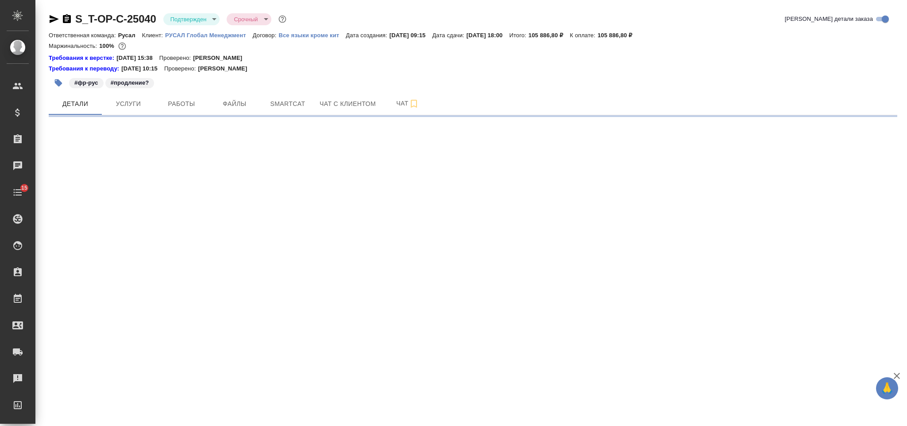
select select "RU"
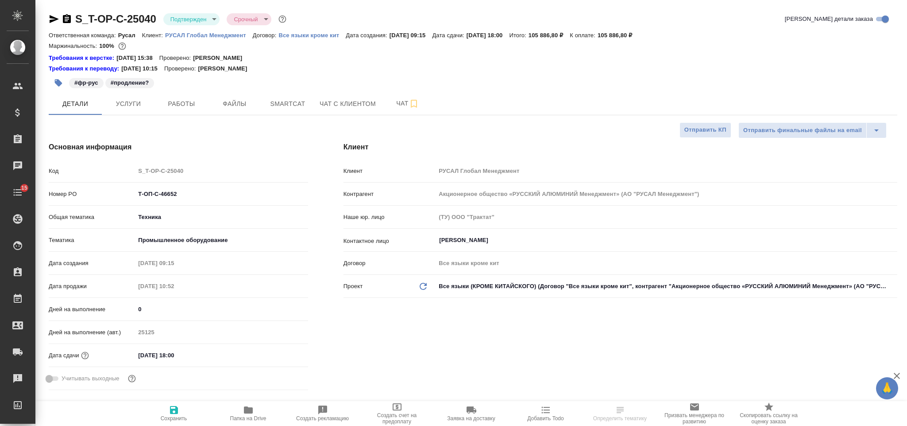
click at [197, 355] on input "05.09.2025 18:00" at bounding box center [173, 354] width 77 height 13
type textarea "x"
type input "Авдеенко Кирилл"
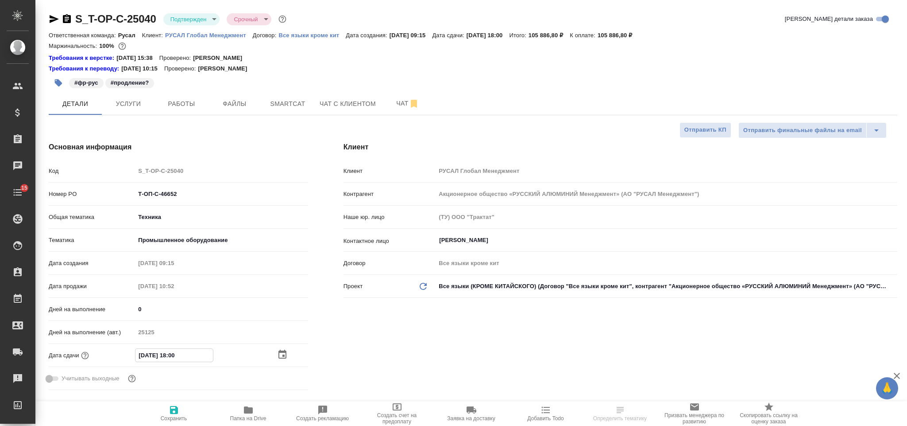
click at [280, 354] on icon "button" at bounding box center [282, 354] width 11 height 11
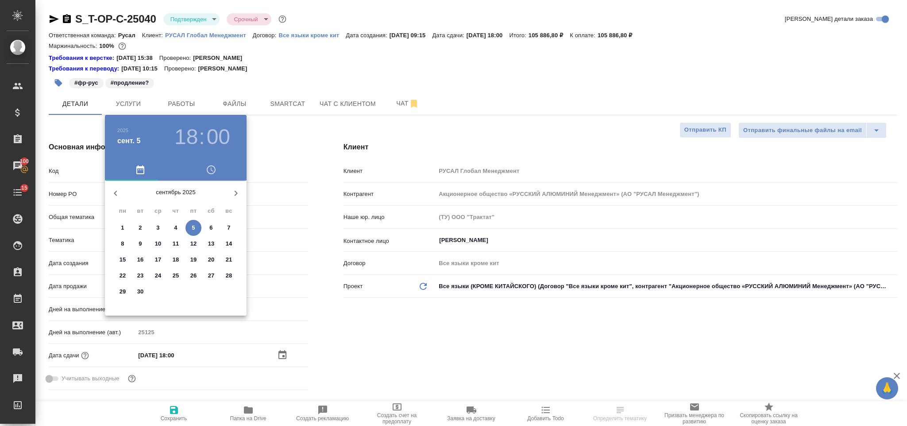
click at [128, 241] on span "8" at bounding box center [123, 243] width 16 height 9
type input "08.09.2025 18:00"
type textarea "x"
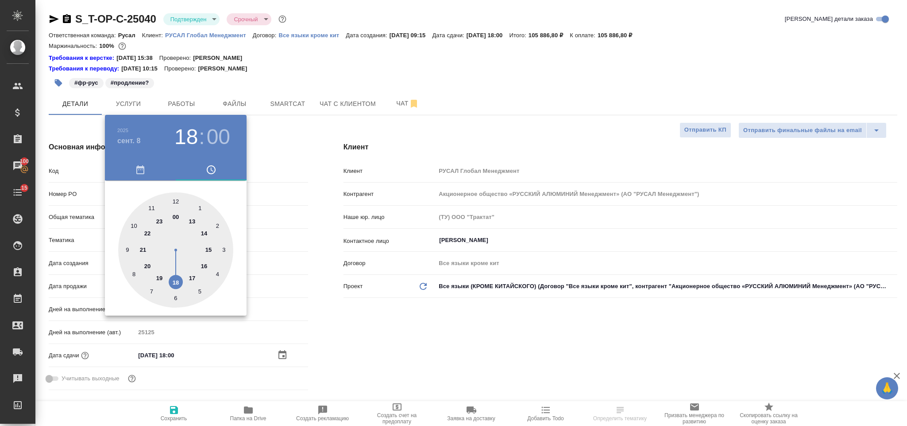
click at [207, 250] on div at bounding box center [175, 249] width 115 height 115
type input "08.09.2025 15:00"
type textarea "x"
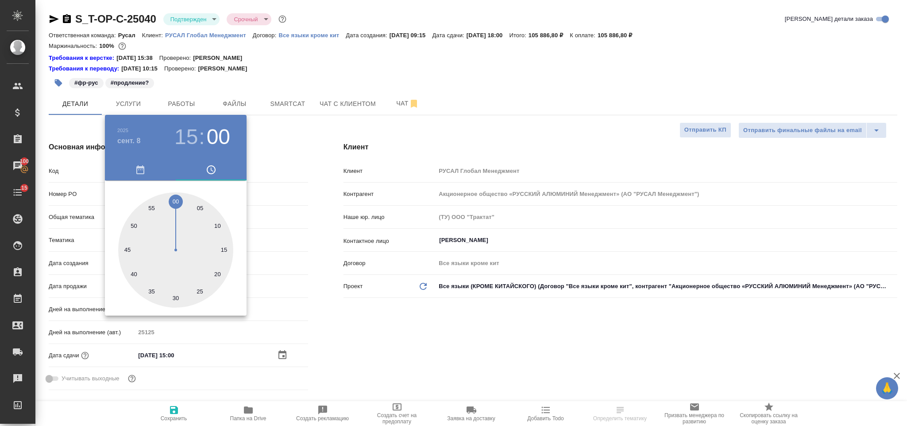
click at [196, 131] on h3 "15" at bounding box center [185, 136] width 23 height 25
click at [203, 230] on div at bounding box center [175, 249] width 115 height 115
type input "08.09.2025 14:00"
type textarea "x"
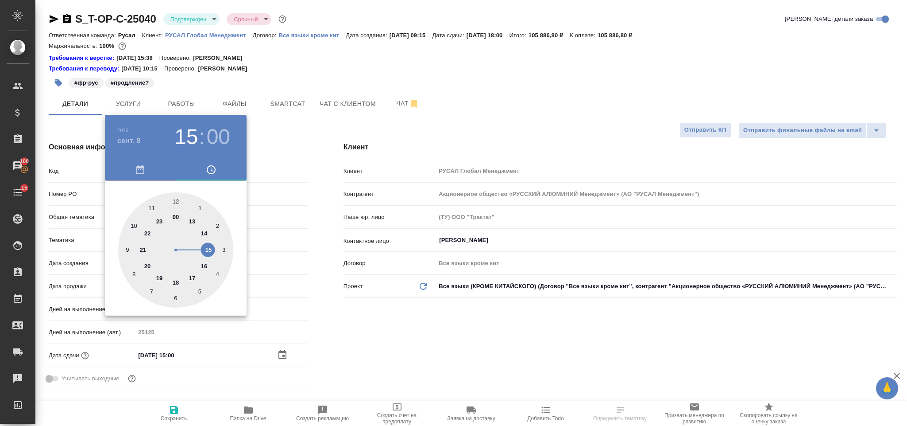
type textarea "x"
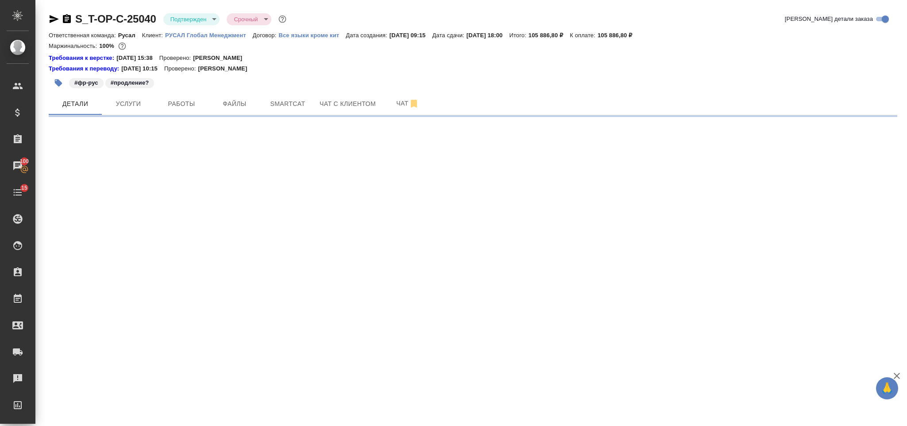
select select "RU"
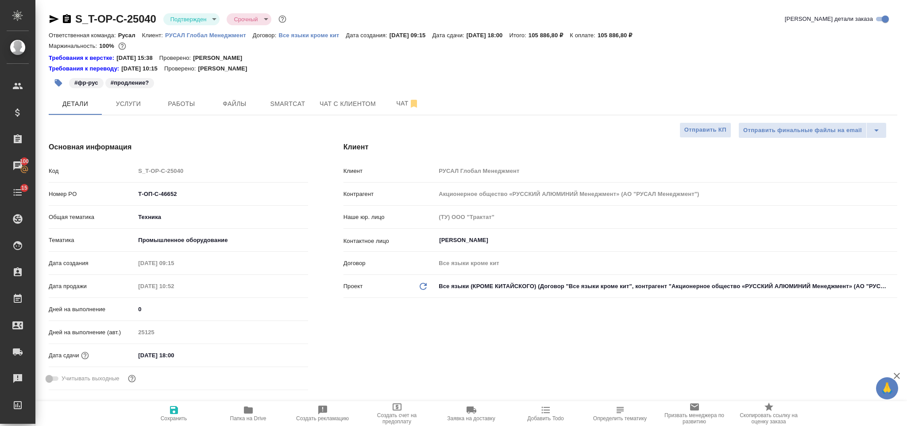
type textarea "x"
click at [210, 355] on input "05.09.2025 18:00" at bounding box center [173, 354] width 77 height 13
click at [281, 357] on icon "button" at bounding box center [282, 354] width 11 height 11
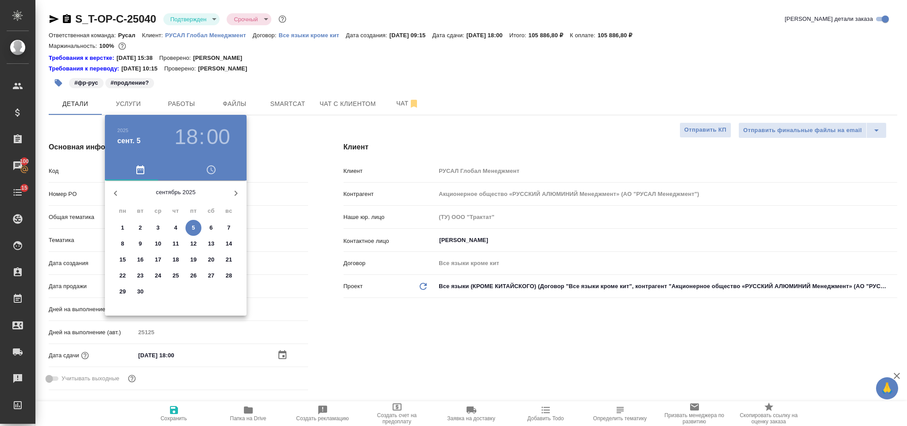
click at [122, 243] on p "8" at bounding box center [122, 243] width 3 height 9
type input "08.09.2025 18:00"
type textarea "x"
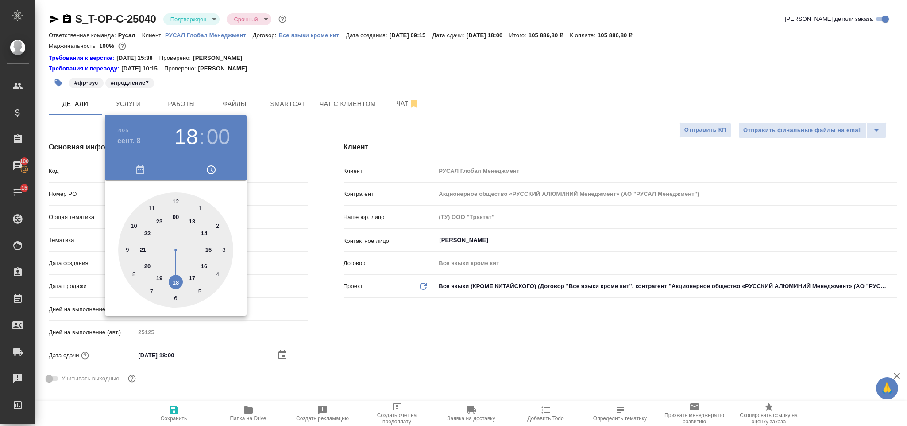
click at [202, 233] on div at bounding box center [175, 249] width 115 height 115
type input "08.09.2025 14:00"
type textarea "x"
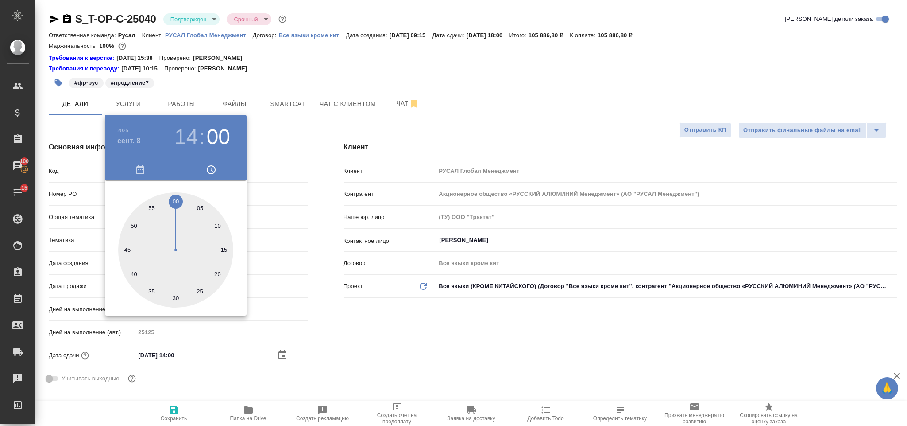
click at [174, 199] on div at bounding box center [175, 249] width 115 height 115
type textarea "x"
click at [403, 363] on div at bounding box center [453, 213] width 907 height 426
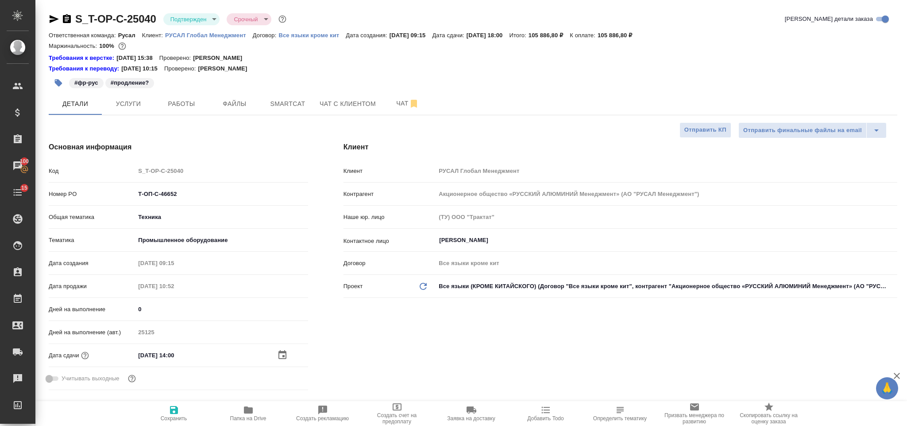
click at [179, 408] on span "Сохранить" at bounding box center [174, 412] width 64 height 17
type textarea "x"
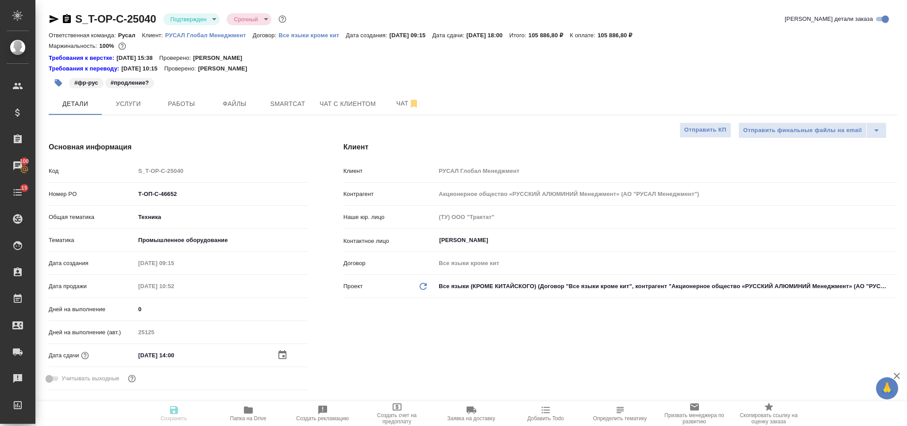
type textarea "x"
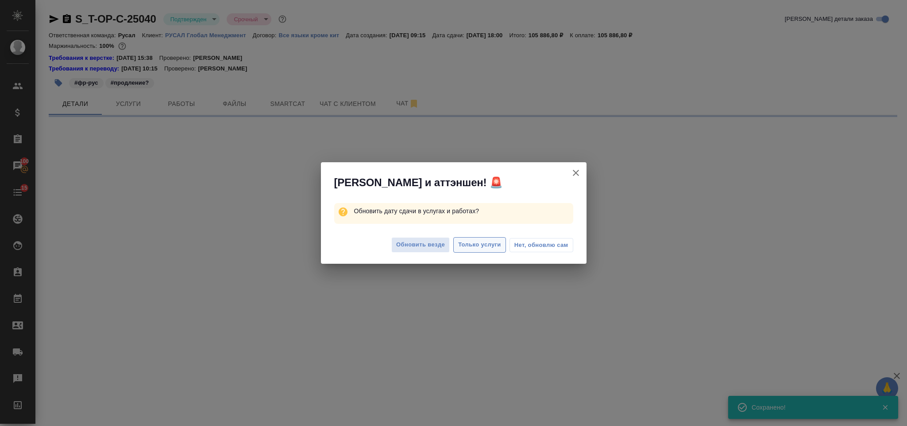
click at [475, 244] on span "Только услуги" at bounding box center [479, 245] width 43 height 10
select select "RU"
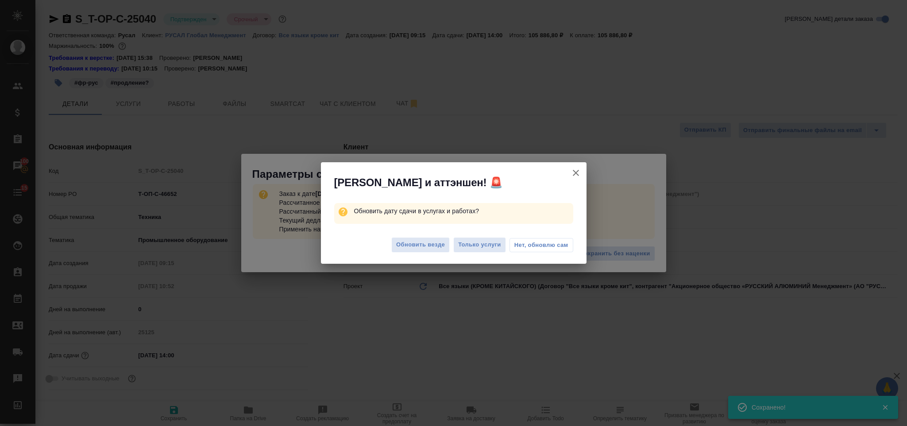
type textarea "x"
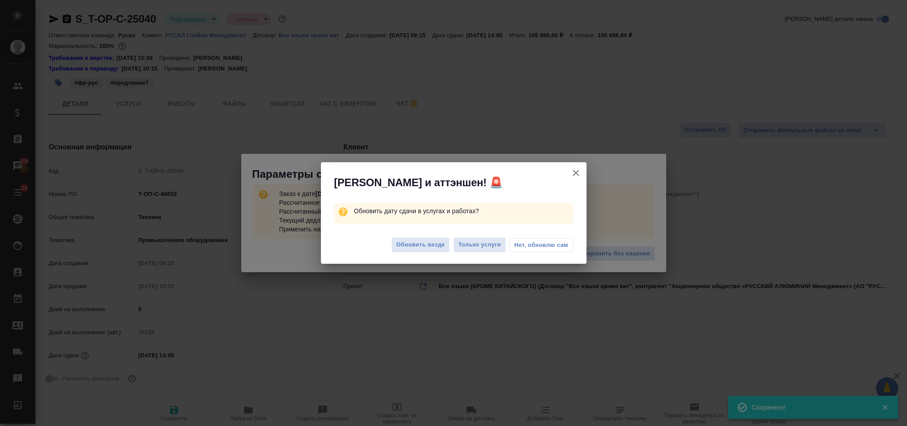
type textarea "x"
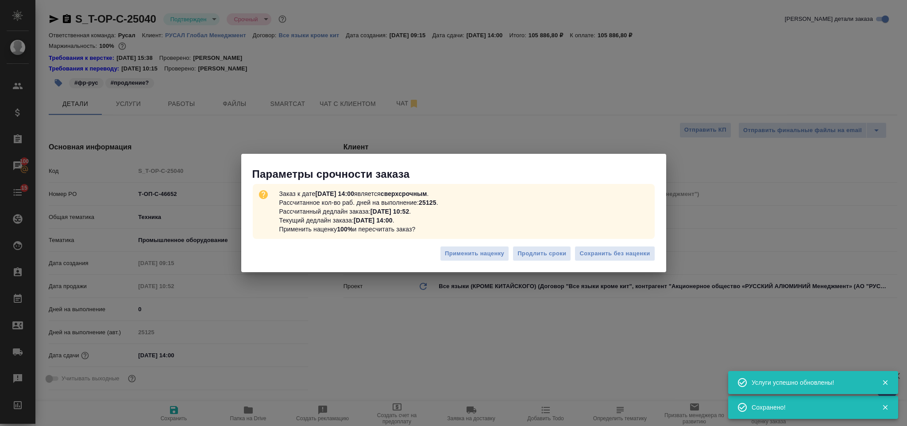
click at [710, 252] on div "Параметры срочности заказа Заказ к дате 08.09.2025, 14:00 является сверхсрочным…" at bounding box center [453, 213] width 907 height 426
click at [621, 248] on span "Сохранить без наценки" at bounding box center [615, 253] width 70 height 10
type textarea "x"
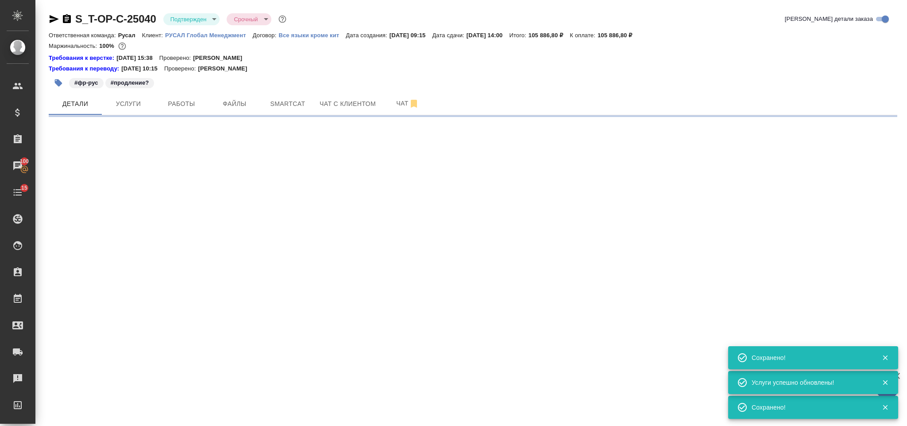
select select "RU"
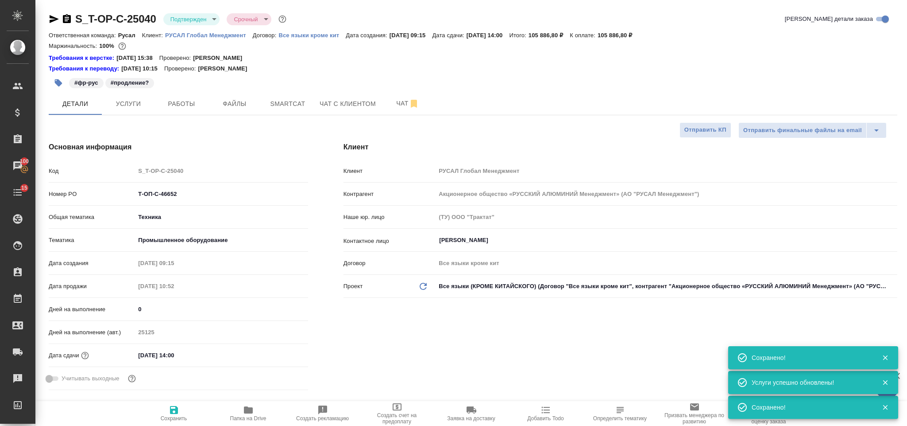
type textarea "x"
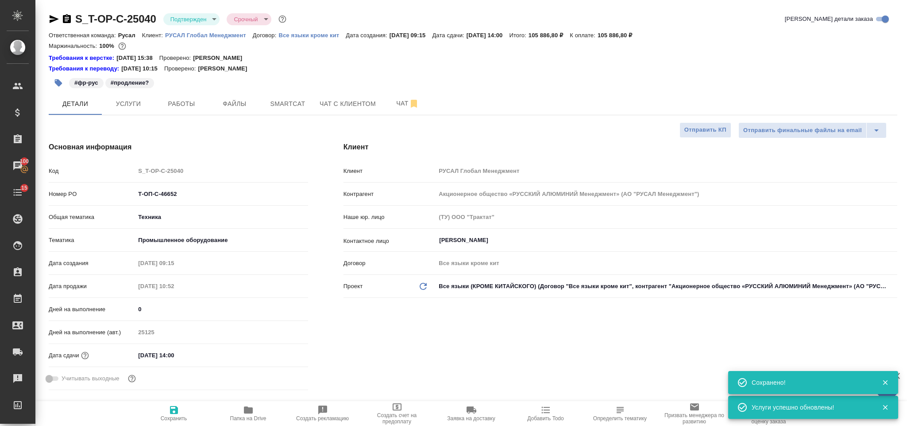
drag, startPoint x: 52, startPoint y: 19, endPoint x: 52, endPoint y: 3, distance: 15.5
click at [52, 19] on icon "button" at bounding box center [54, 19] width 11 height 11
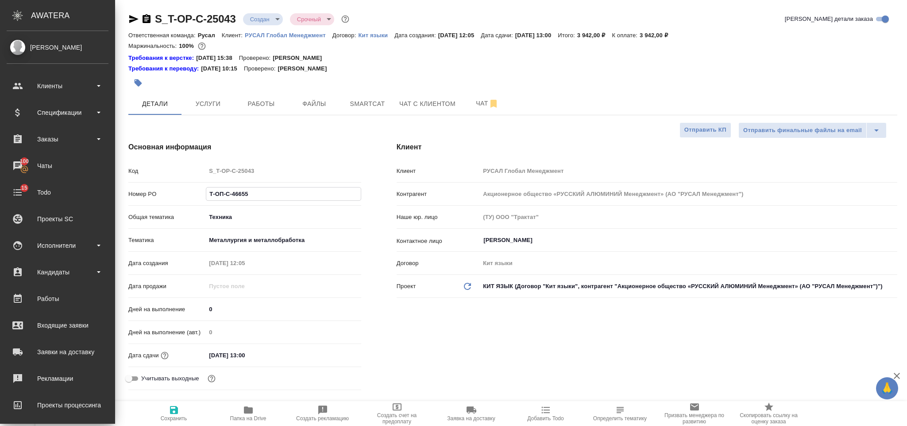
select select "RU"
click at [60, 87] on div "Клиенты" at bounding box center [58, 85] width 102 height 13
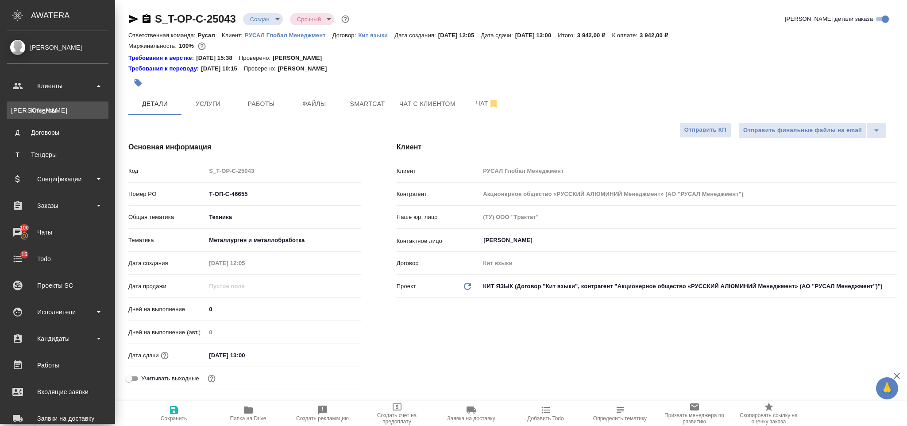
click at [72, 107] on div "Клиенты" at bounding box center [57, 110] width 93 height 9
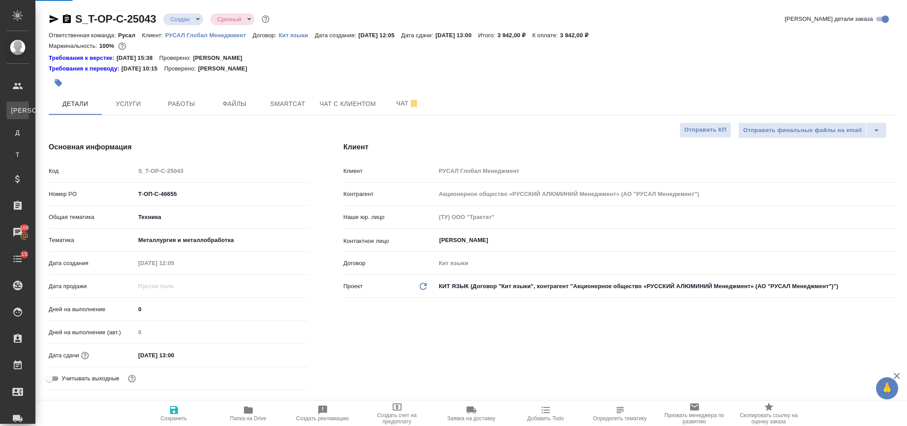
select select "RU"
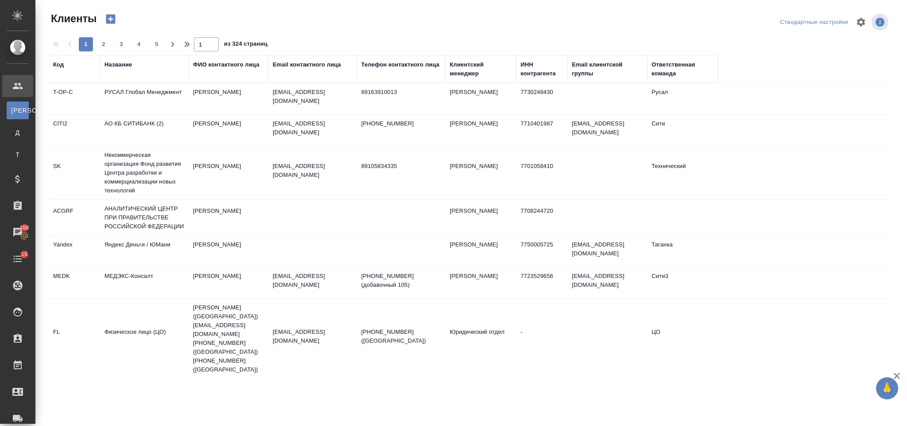
click at [124, 62] on div "Название" at bounding box center [118, 64] width 27 height 9
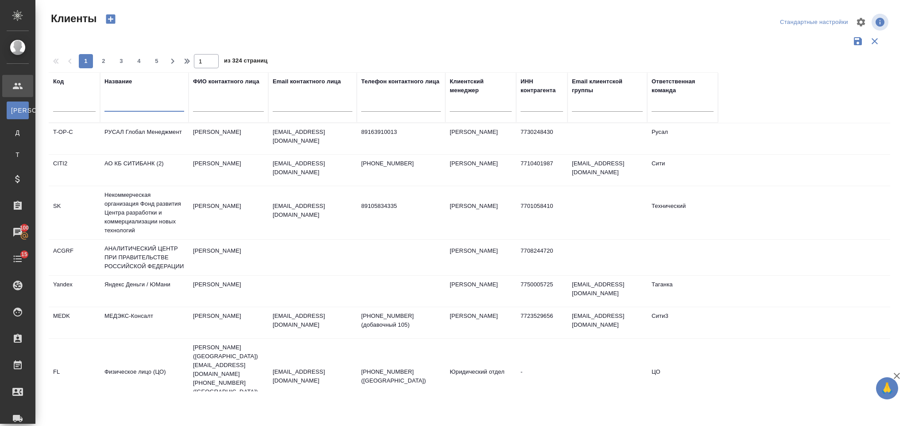
click at [149, 104] on input "text" at bounding box center [145, 106] width 80 height 11
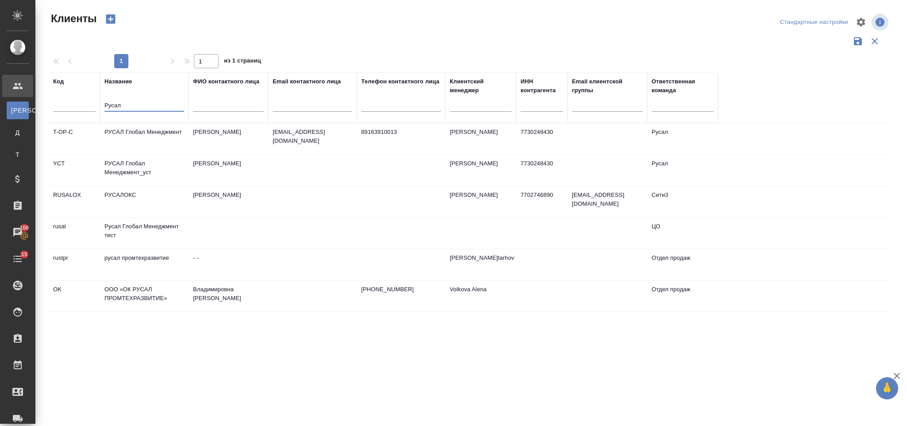
type input "Русал"
click at [171, 167] on td "РУСАЛ Глобал Менеджмент_уст" at bounding box center [144, 170] width 89 height 31
click at [172, 167] on td "РУСАЛ Глобал Менеджмент_уст" at bounding box center [144, 170] width 89 height 31
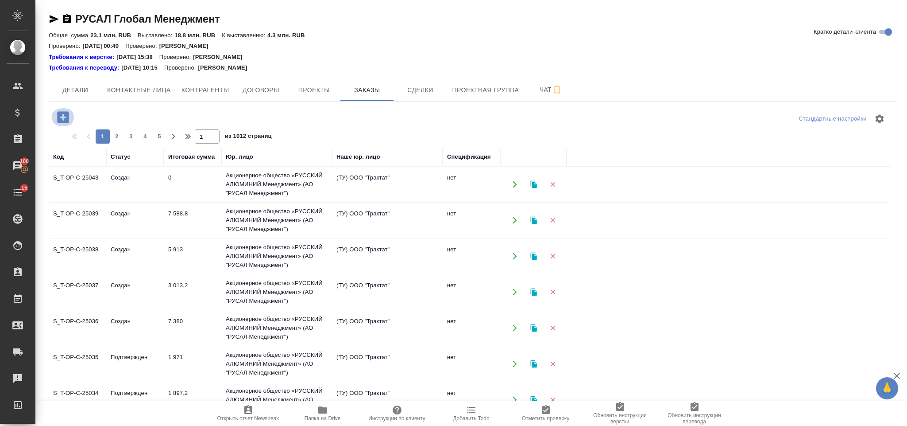
click at [65, 124] on icon "button" at bounding box center [62, 116] width 15 height 15
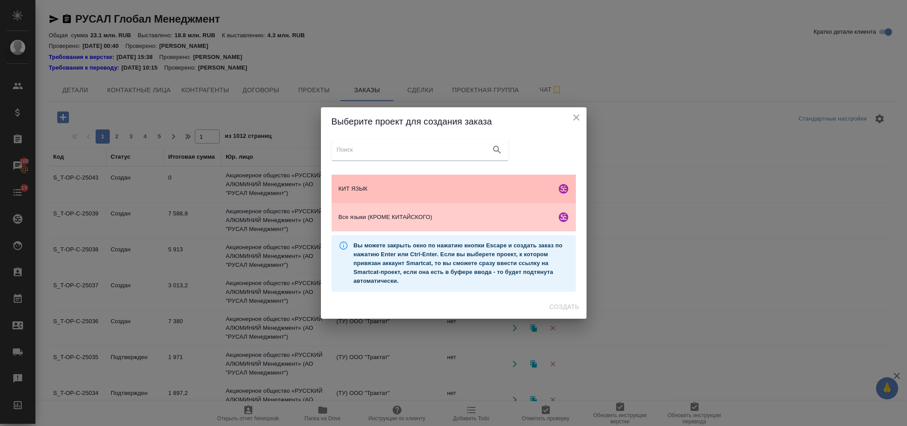
click at [409, 193] on span "КИТ ЯЗЫК" at bounding box center [446, 188] width 214 height 9
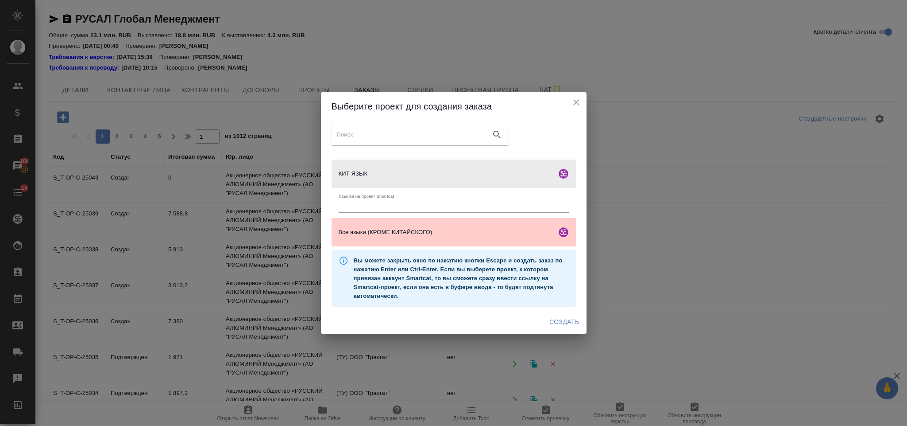
click at [563, 320] on span "Создать" at bounding box center [565, 321] width 30 height 11
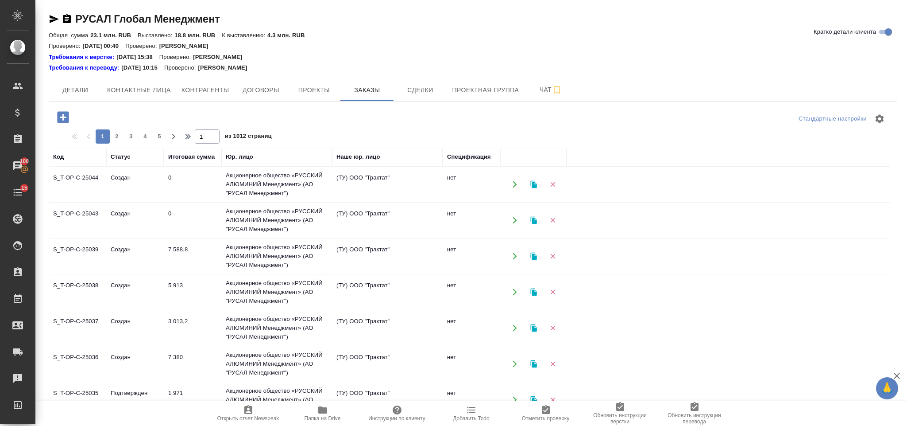
click at [68, 110] on icon "button" at bounding box center [62, 116] width 15 height 15
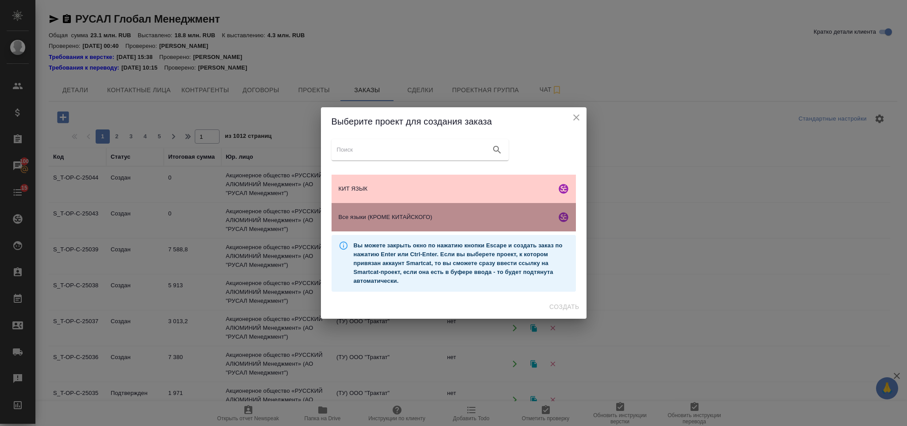
click at [430, 222] on div "Все языки (КРОМЕ КИТАЙСКОГО)" at bounding box center [454, 217] width 244 height 28
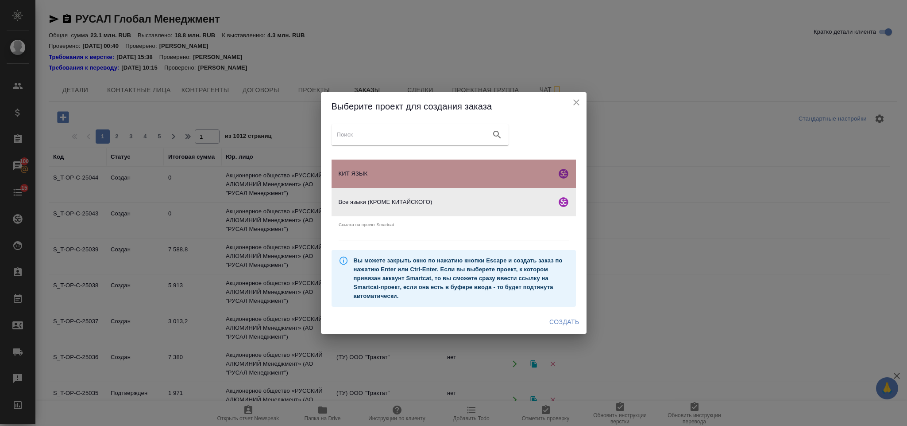
click at [422, 173] on span "КИТ ЯЗЫК" at bounding box center [446, 173] width 214 height 9
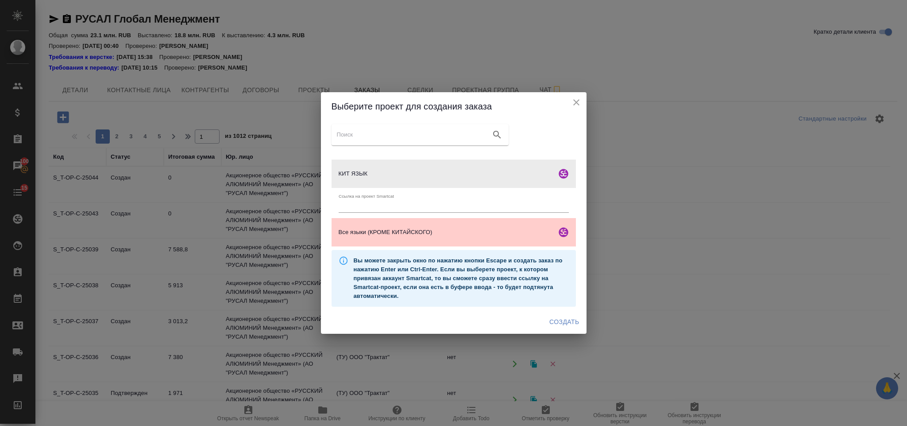
click at [567, 316] on span "Создать" at bounding box center [565, 321] width 30 height 11
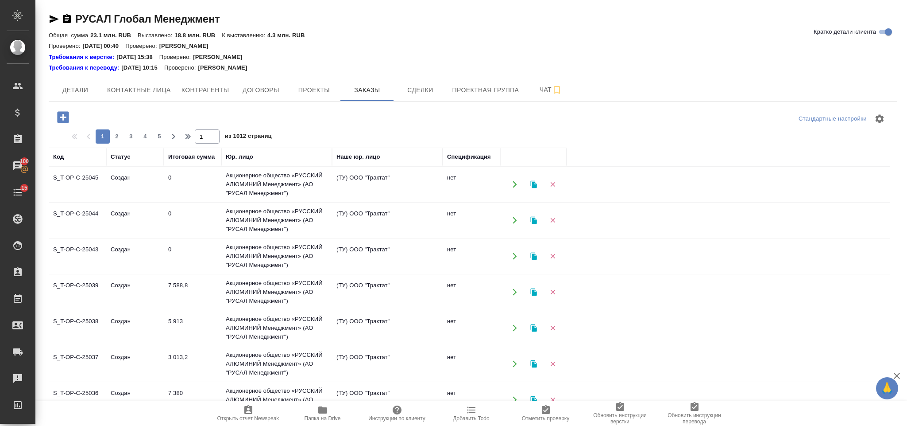
click at [64, 114] on icon "button" at bounding box center [63, 117] width 12 height 12
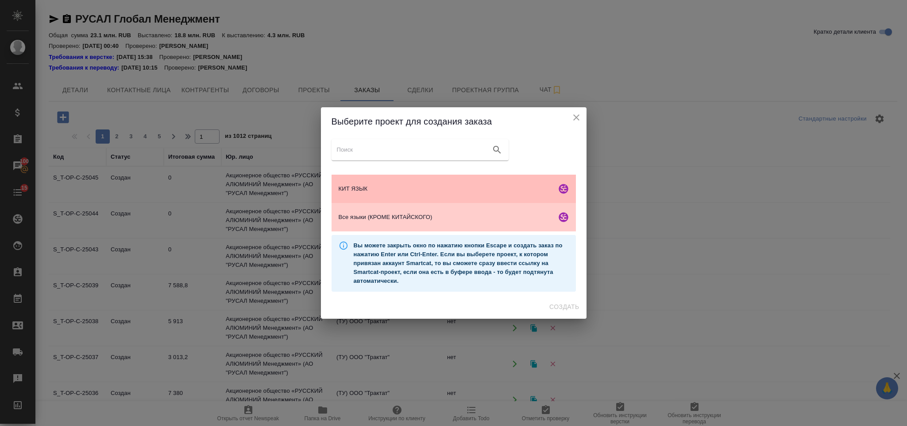
click at [414, 185] on span "КИТ ЯЗЫК" at bounding box center [446, 188] width 214 height 9
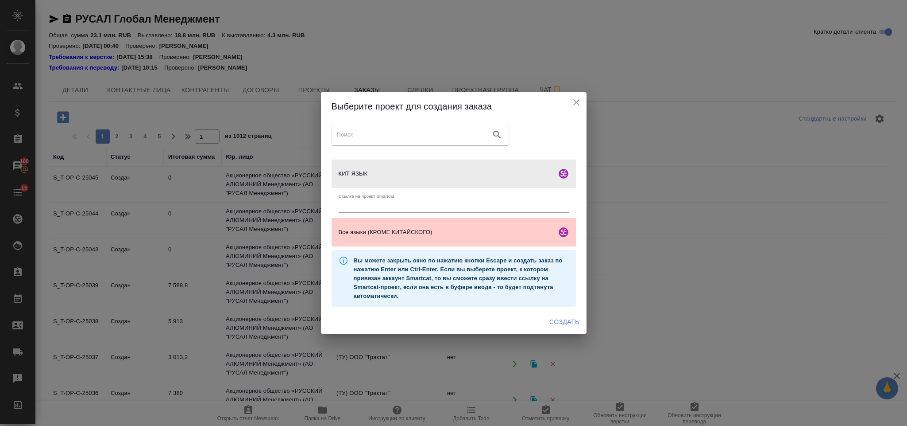
click at [566, 321] on span "Создать" at bounding box center [565, 321] width 30 height 11
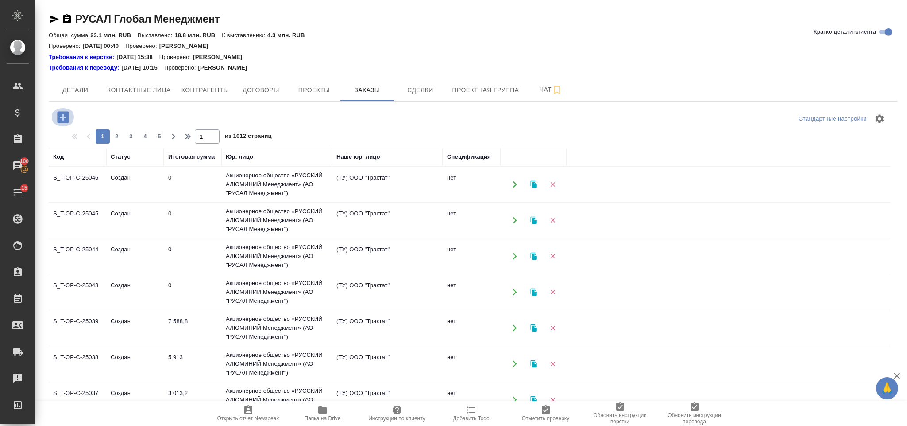
click at [72, 114] on button "button" at bounding box center [63, 117] width 24 height 18
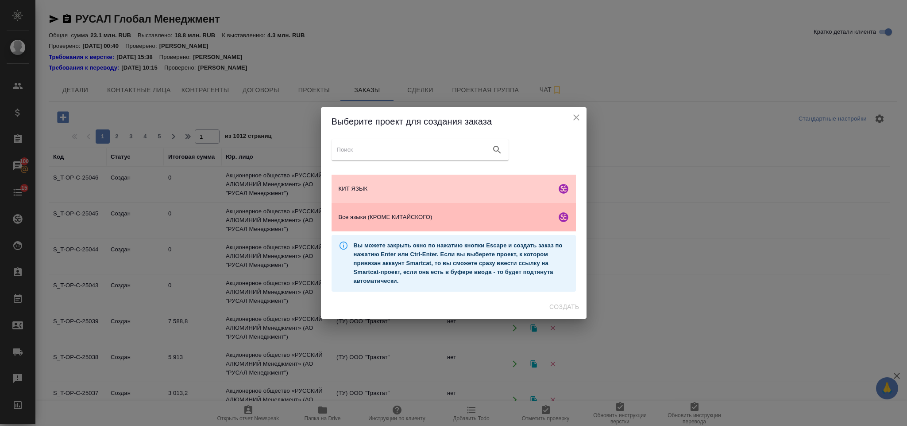
click at [456, 213] on span "Все языки (КРОМЕ КИТАЙСКОГО)" at bounding box center [446, 217] width 214 height 9
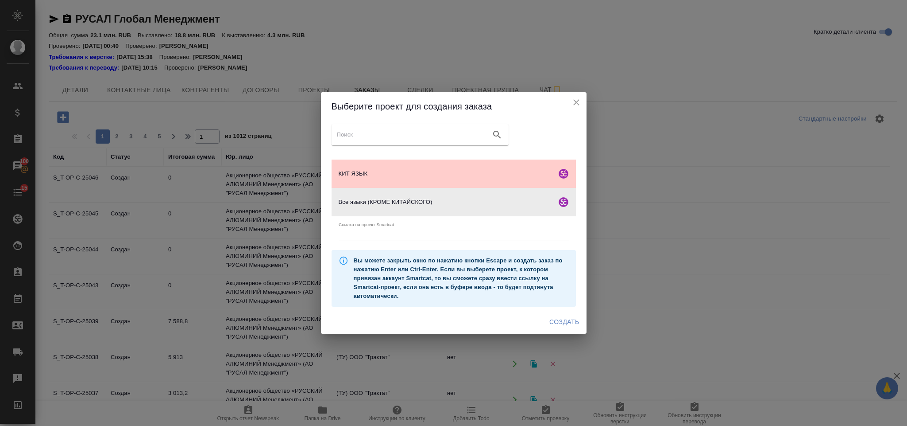
click at [560, 319] on span "Создать" at bounding box center [565, 321] width 30 height 11
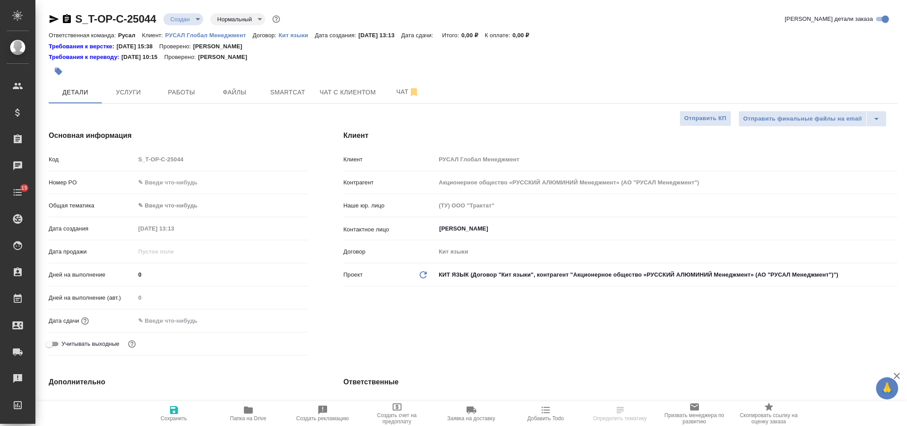
select select "RU"
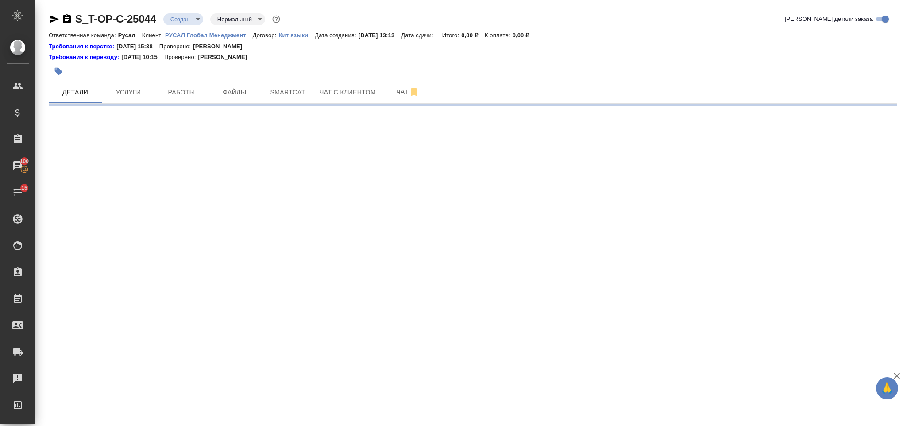
select select "RU"
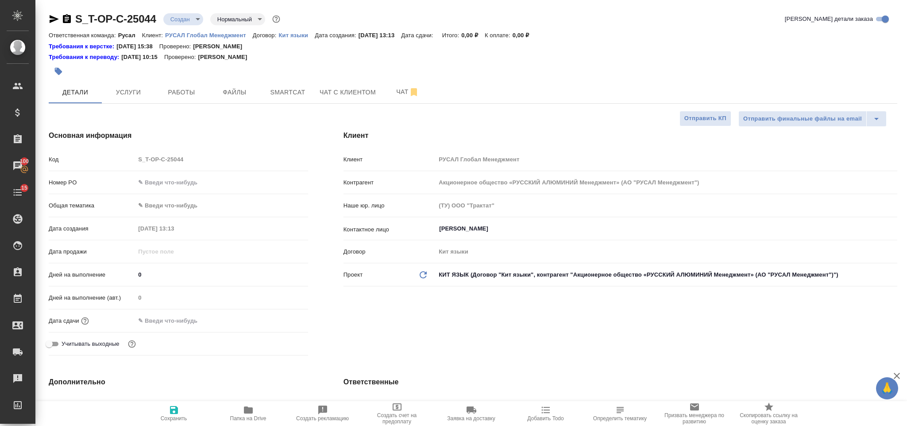
type textarea "x"
click at [160, 186] on input "text" at bounding box center [221, 182] width 173 height 13
paste input "Т-ОП-С-46666"
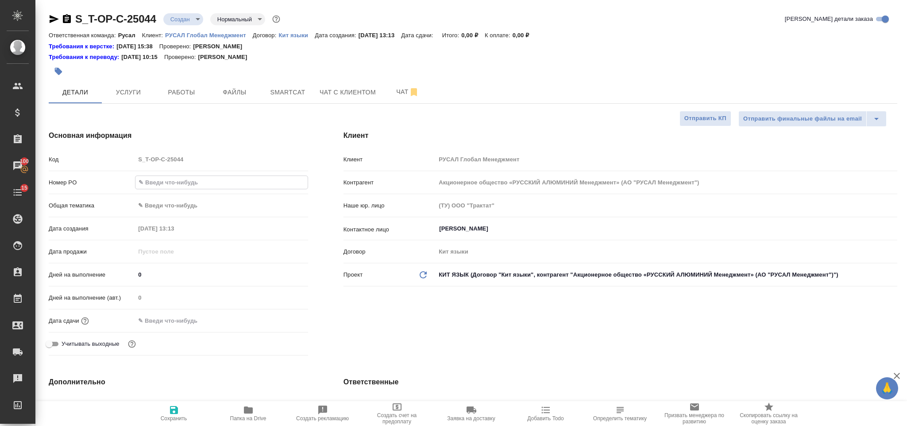
type input "Т-ОП-С-46666"
type textarea "x"
type input "Т-ОП-С-46666"
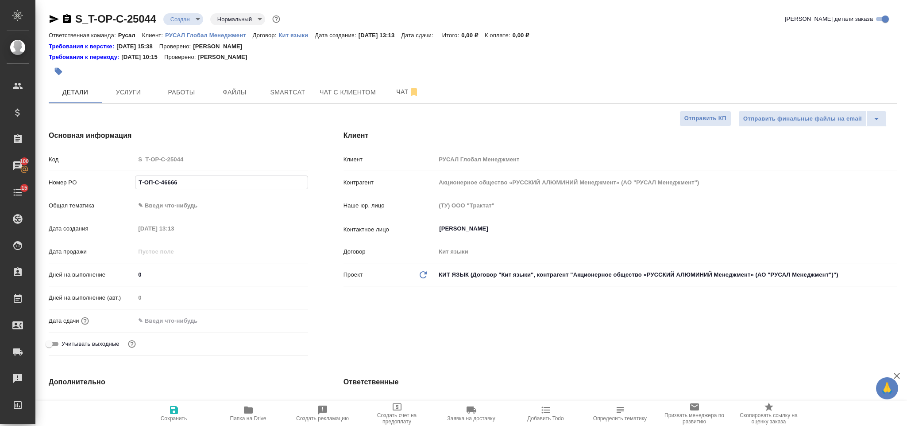
click at [190, 200] on body "🙏 .cls-1 fill:#fff; AWATERA Gorlenko Yuliua Клиенты Спецификации Заказы 100 Чат…" at bounding box center [453, 213] width 907 height 426
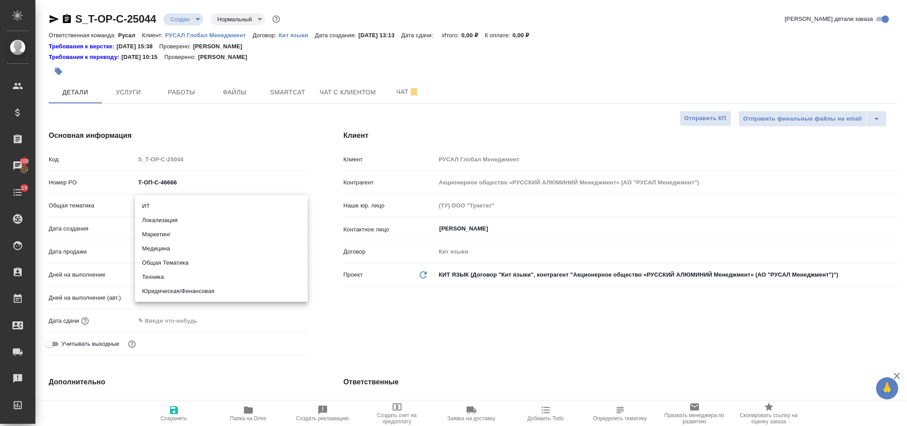
click at [209, 292] on li "Юридическая/Финансовая" at bounding box center [221, 291] width 173 height 14
type input "yr-fn"
type textarea "x"
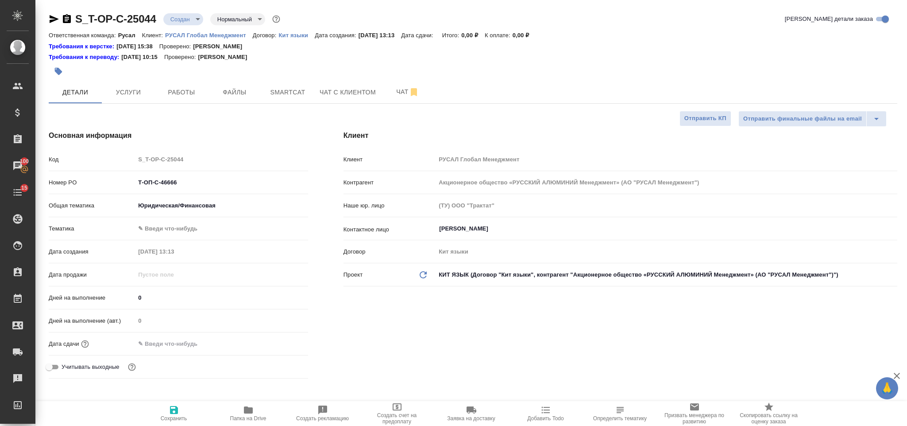
click at [200, 228] on body "🙏 .cls-1 fill:#fff; AWATERA Gorlenko Yuliua Клиенты Спецификации Заказы 100 Чат…" at bounding box center [453, 213] width 907 height 426
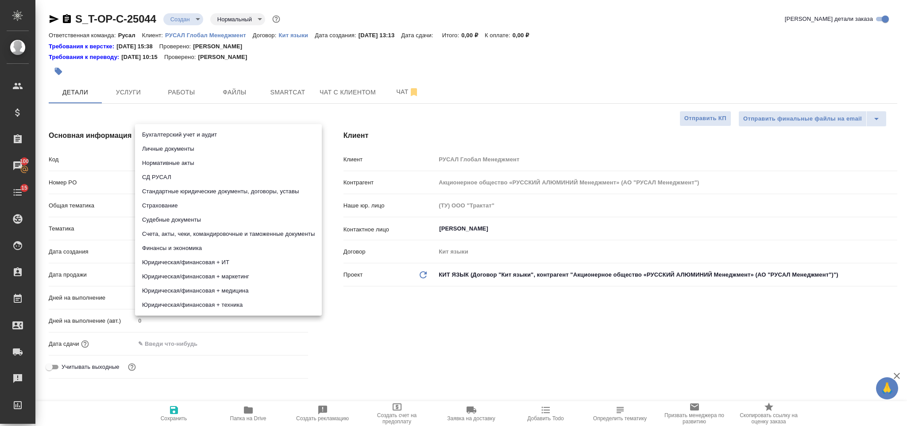
click at [218, 188] on li "Стандартные юридические документы, договоры, уставы" at bounding box center [228, 191] width 187 height 14
type textarea "x"
type input "5f647205b73bc97568ca66bf"
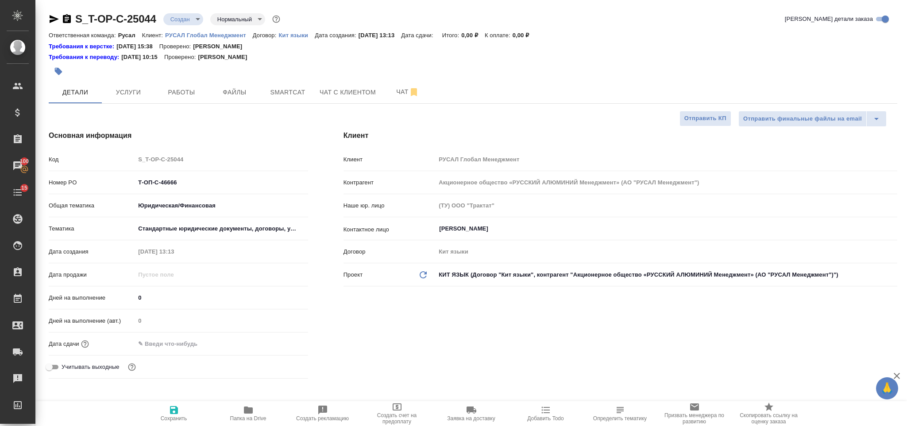
drag, startPoint x: 213, startPoint y: 346, endPoint x: 205, endPoint y: 344, distance: 8.2
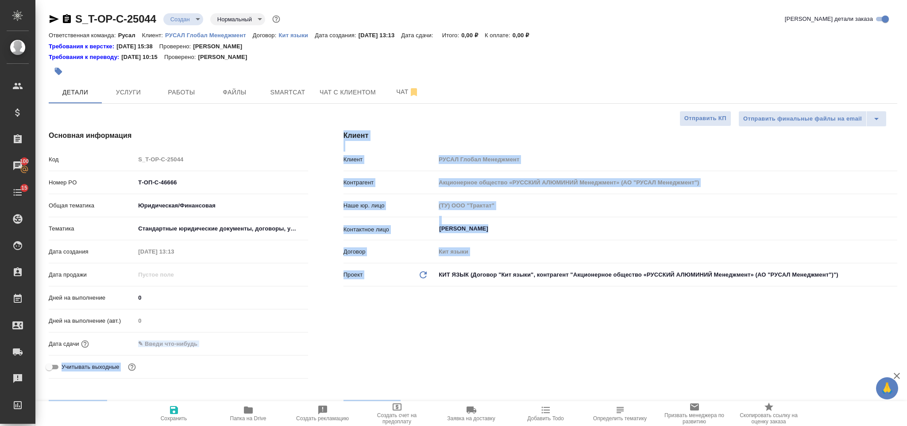
click at [201, 343] on input "text" at bounding box center [173, 343] width 77 height 13
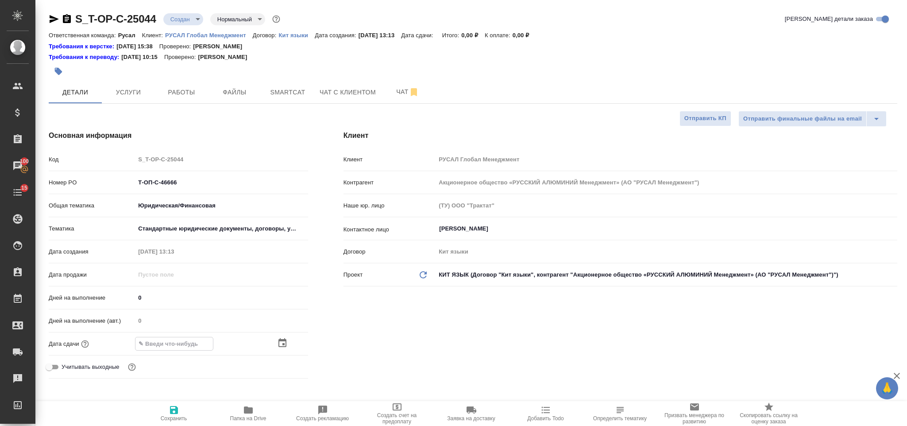
click at [278, 344] on icon "button" at bounding box center [282, 342] width 11 height 11
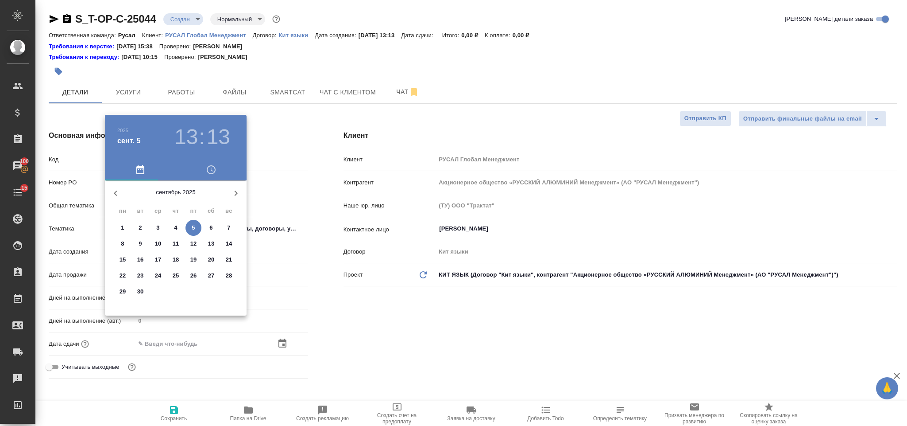
click at [143, 239] on span "9" at bounding box center [140, 243] width 16 height 9
type input "09.09.2025 13:13"
type textarea "x"
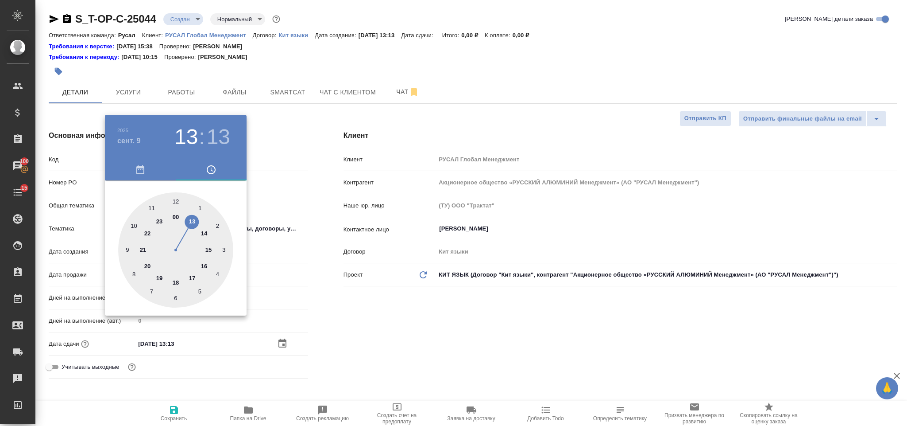
click at [204, 266] on div at bounding box center [175, 249] width 115 height 115
type input "09.09.2025 16:13"
type textarea "x"
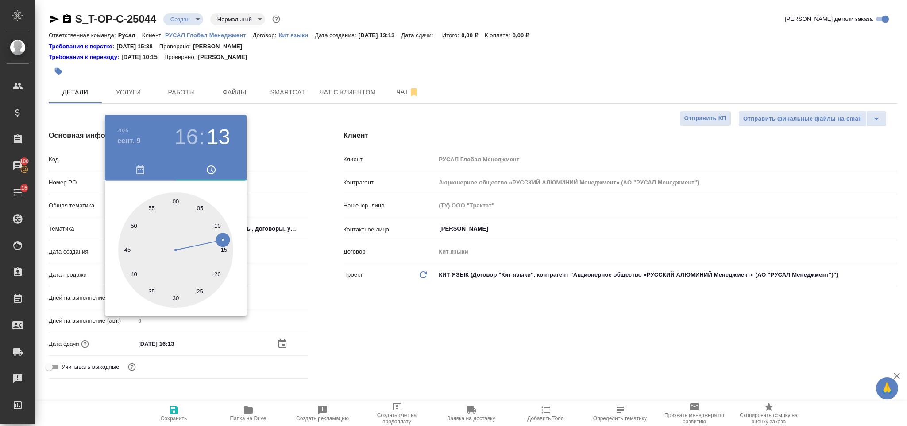
click at [176, 299] on div at bounding box center [175, 249] width 115 height 115
type input "09.09.2025 16:30"
type textarea "x"
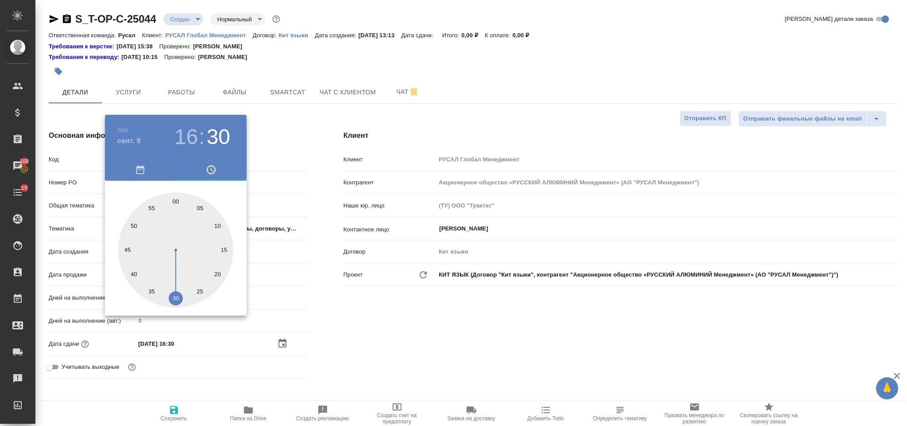
drag, startPoint x: 355, startPoint y: 334, endPoint x: 351, endPoint y: 337, distance: 4.8
click at [355, 334] on div at bounding box center [453, 213] width 907 height 426
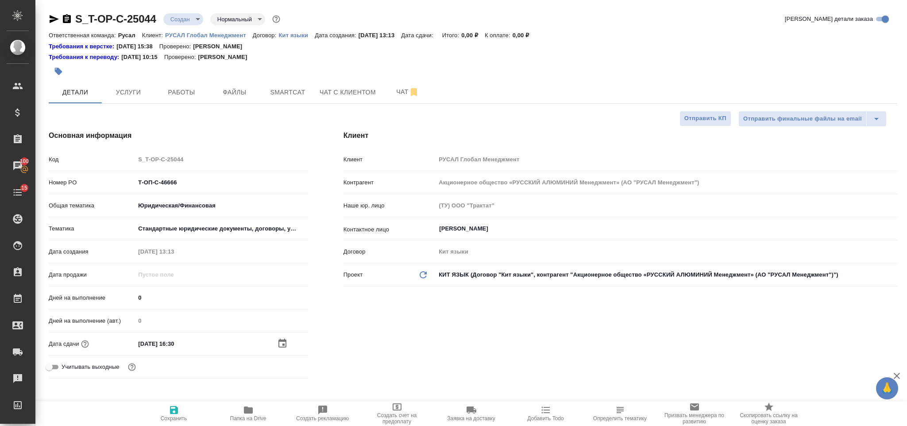
click at [177, 403] on button "Сохранить" at bounding box center [174, 413] width 74 height 25
type textarea "x"
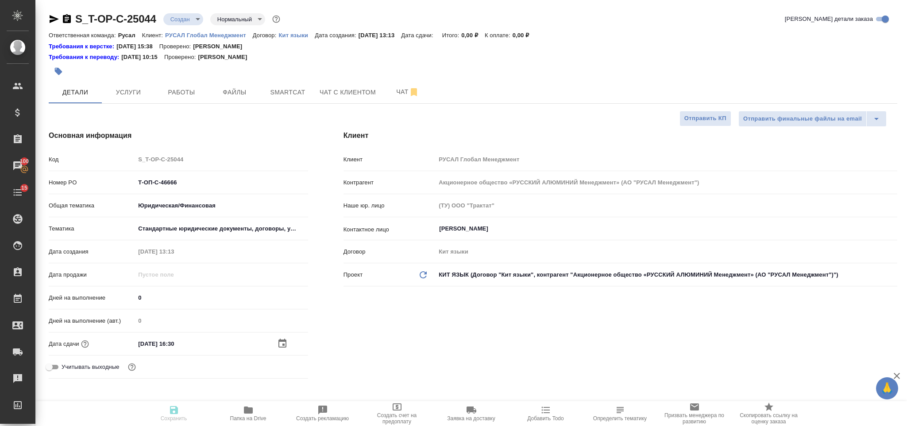
type textarea "x"
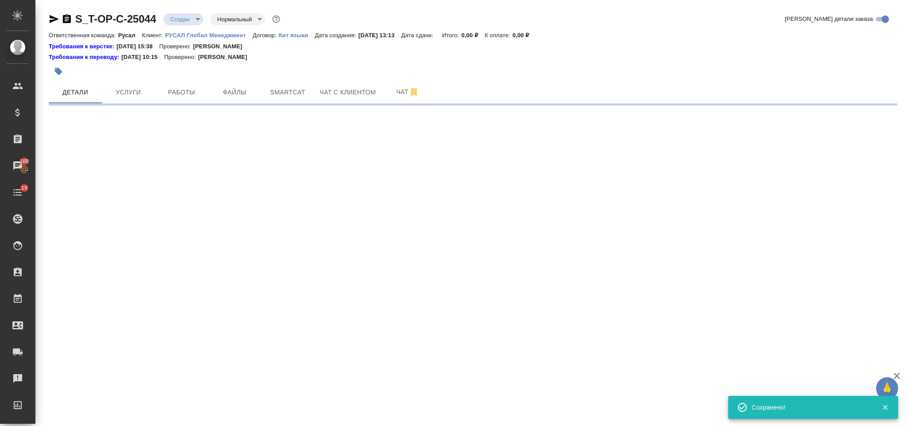
select select "RU"
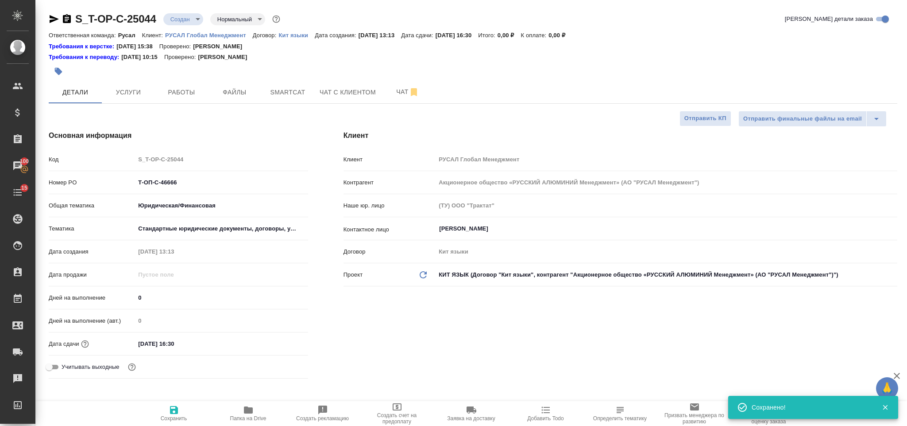
type textarea "x"
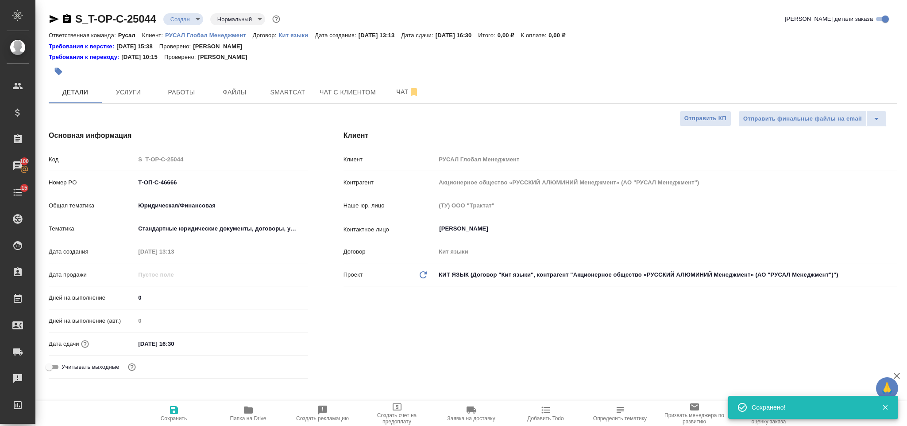
type textarea "x"
click at [244, 96] on span "Файлы" at bounding box center [234, 92] width 43 height 11
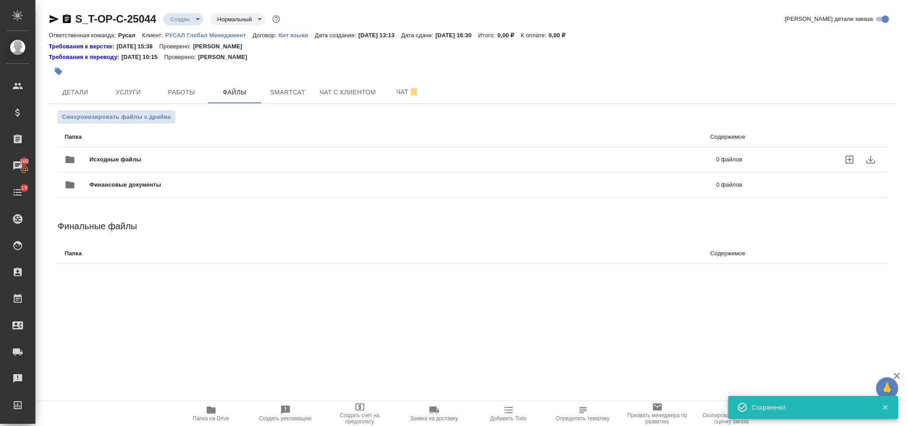
click at [185, 147] on div "Исходные файлы 0 файлов" at bounding box center [404, 159] width 696 height 39
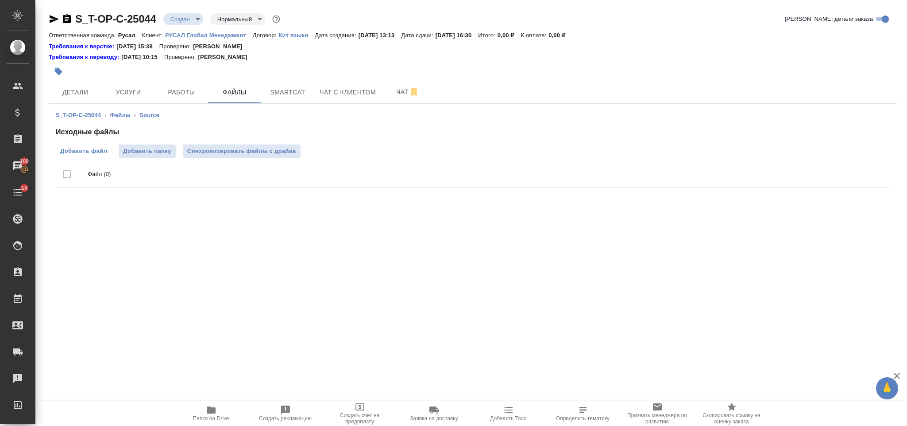
click at [97, 149] on span "Добавить файл" at bounding box center [83, 151] width 47 height 9
click at [0, 0] on input "Добавить файл" at bounding box center [0, 0] width 0 height 0
click at [108, 153] on label "Добавить файл" at bounding box center [84, 150] width 56 height 13
click at [0, 0] on input "Добавить файл" at bounding box center [0, 0] width 0 height 0
click at [128, 84] on button "Услуги" at bounding box center [128, 92] width 53 height 22
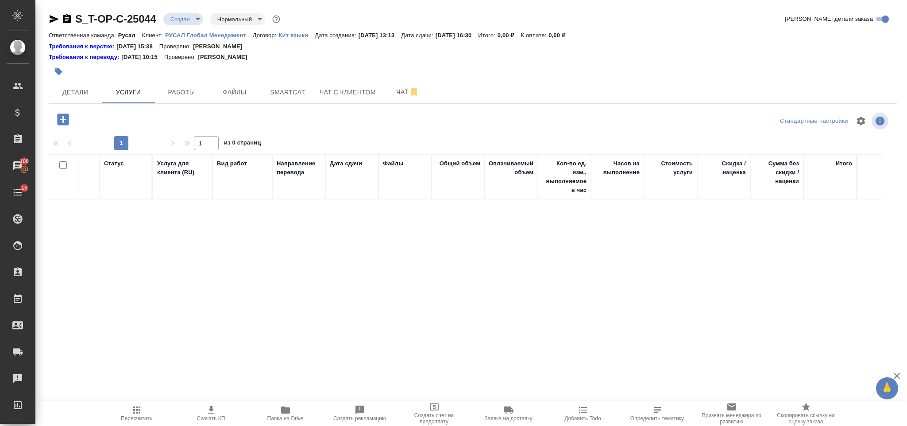
click at [60, 117] on icon "button" at bounding box center [63, 119] width 12 height 12
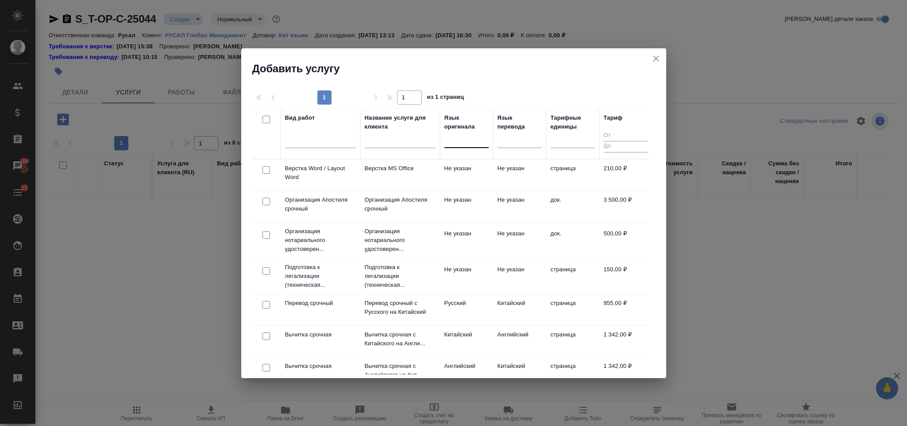
click at [460, 137] on div at bounding box center [467, 138] width 44 height 13
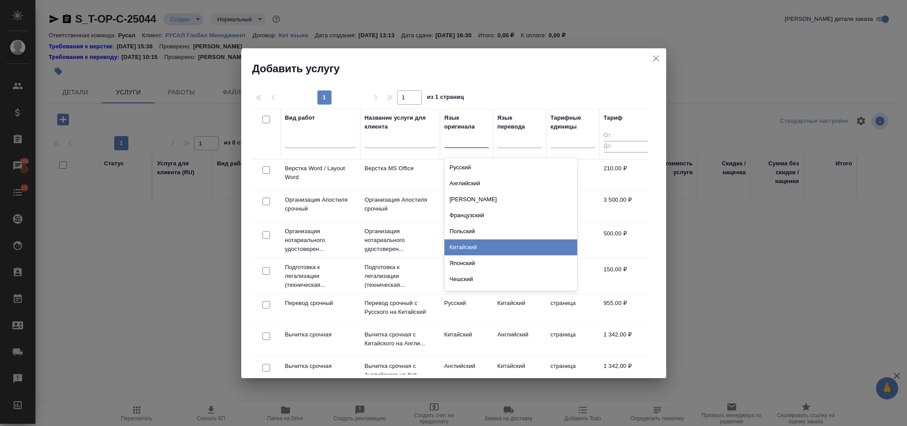
click at [484, 247] on div "Китайский" at bounding box center [511, 247] width 133 height 16
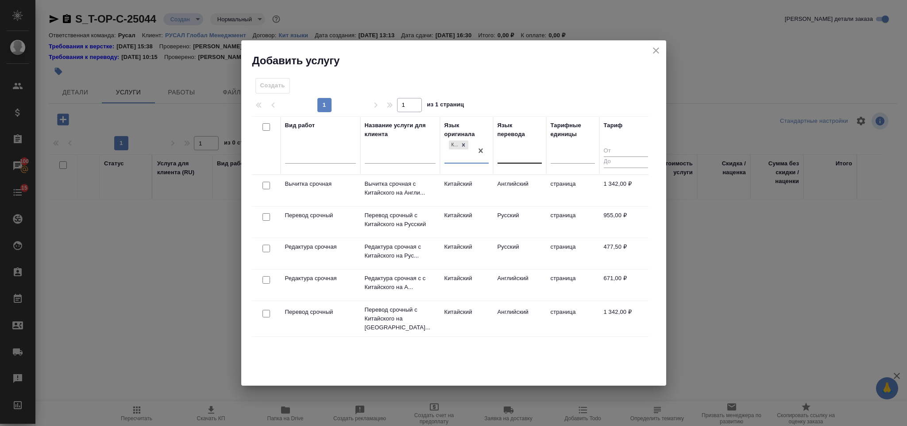
click at [521, 153] on div at bounding box center [520, 154] width 44 height 13
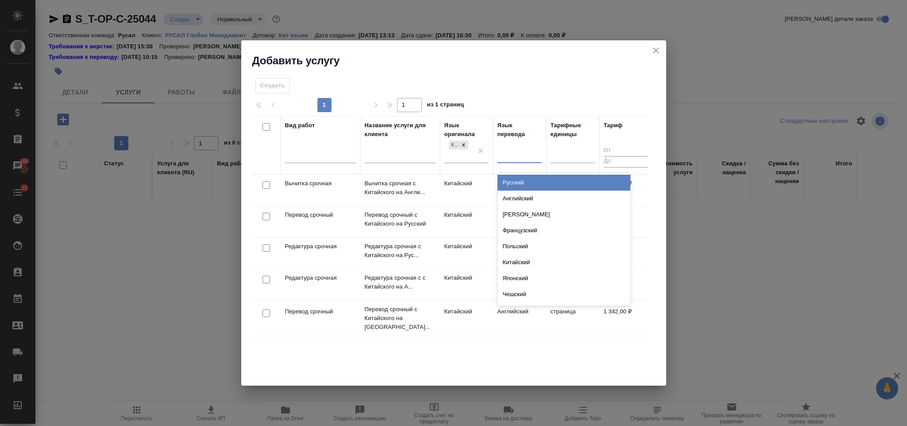
click at [532, 185] on div "Русский" at bounding box center [564, 182] width 133 height 16
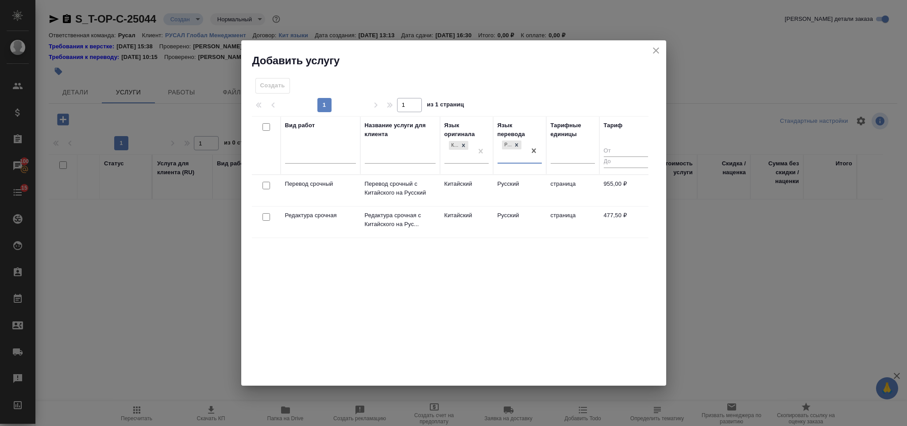
click at [263, 185] on input "checkbox" at bounding box center [267, 186] width 8 height 8
checkbox input "true"
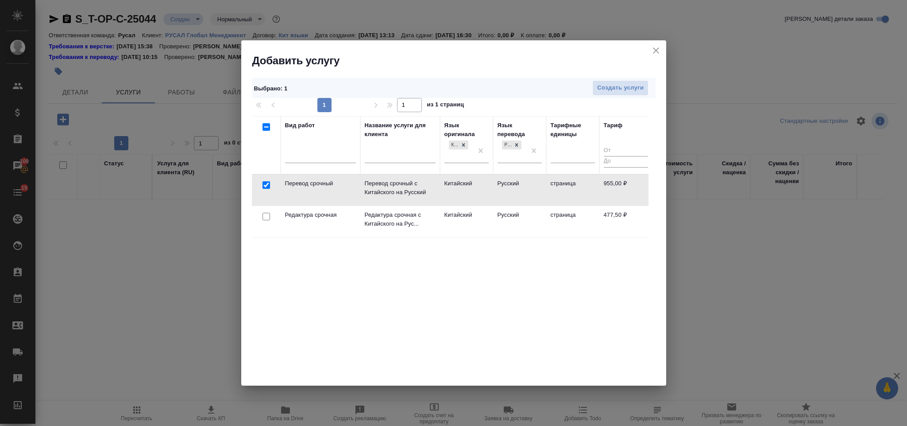
click at [263, 220] on input "checkbox" at bounding box center [267, 217] width 8 height 8
checkbox input "true"
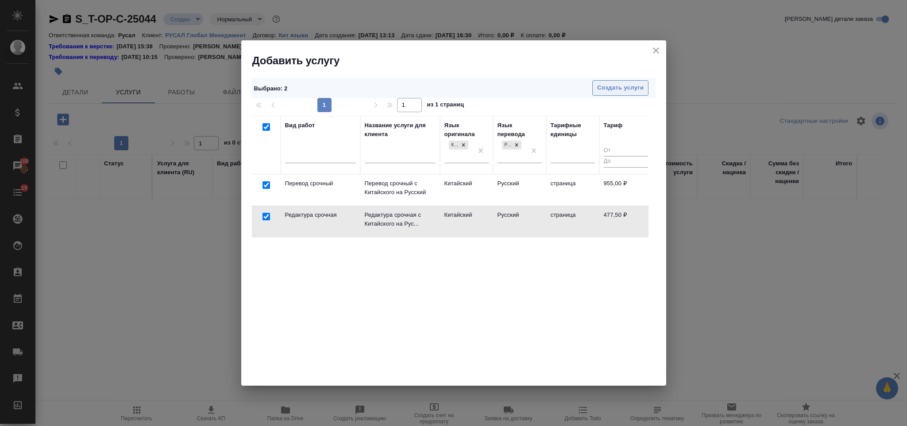
click at [618, 84] on span "Создать услуги" at bounding box center [620, 88] width 46 height 10
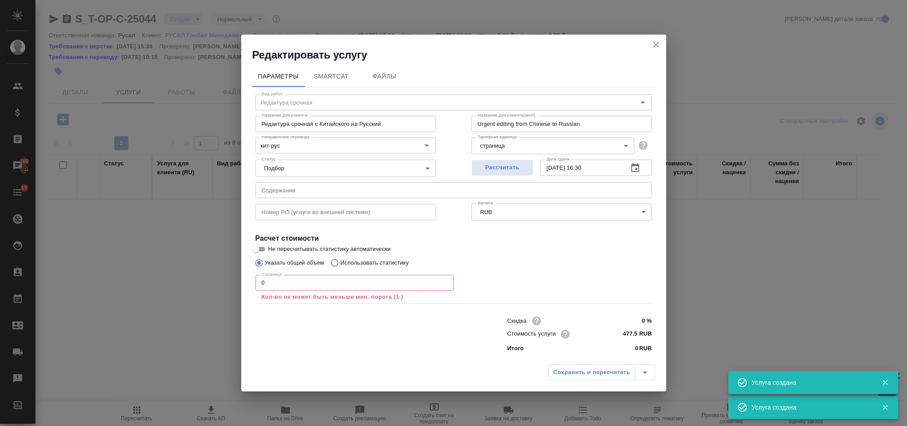
click at [359, 192] on input "text" at bounding box center [453, 190] width 397 height 16
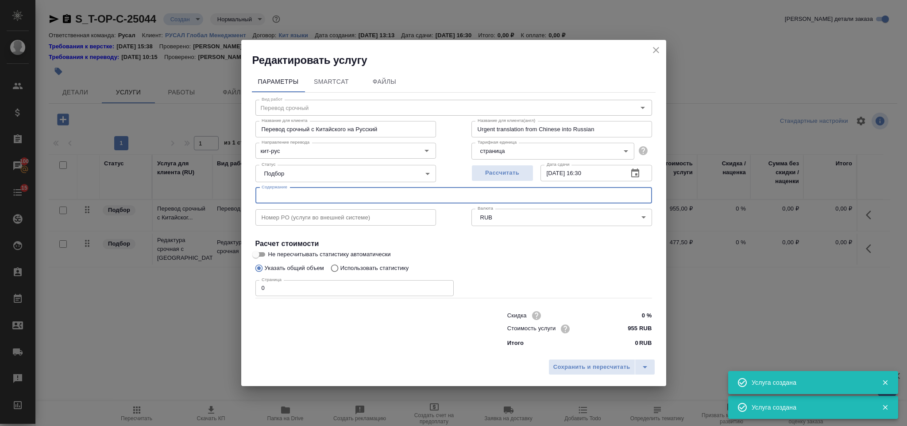
type input "Перевод срочный"
type input "Перевод срочный с Китайского на Русский"
type input "Urgent translation from Chinese into Russian"
type input "955 RUB"
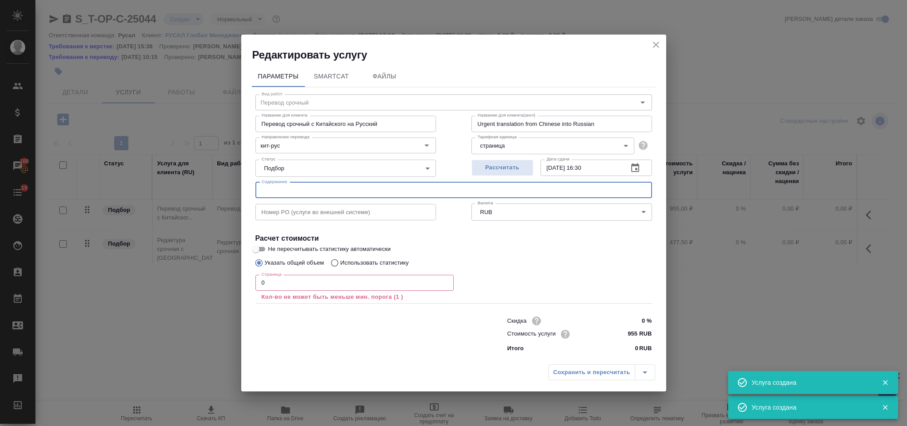
paste input "艾浦达公司登记（备案）申请书"
type input "艾浦达公司登记（备案）申请书"
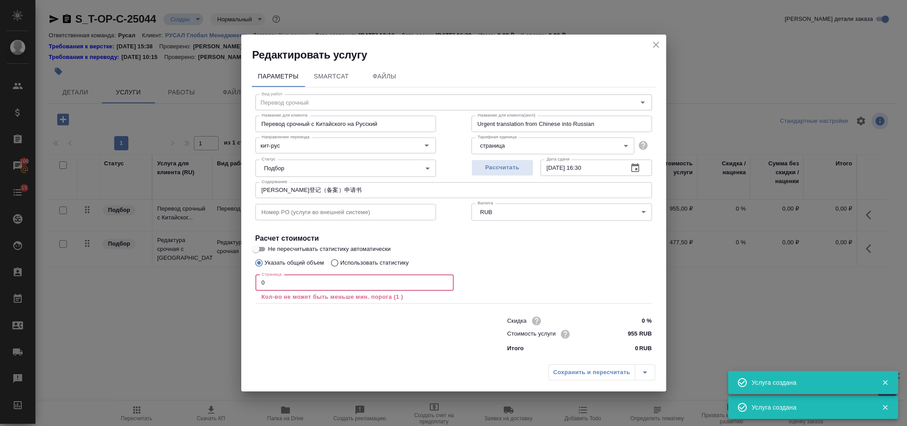
click at [292, 278] on input "0" at bounding box center [354, 283] width 198 height 16
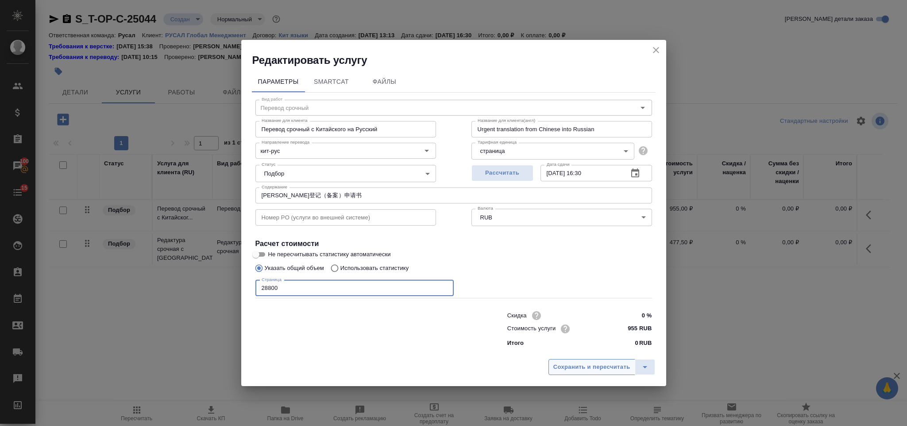
type input "28800"
click at [581, 360] on button "Сохранить и пересчитать" at bounding box center [592, 367] width 87 height 16
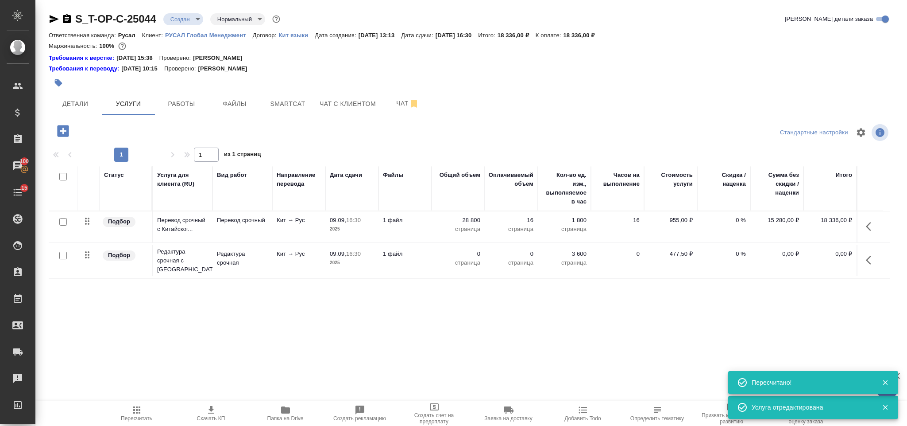
click at [872, 263] on icon "button" at bounding box center [871, 260] width 11 height 11
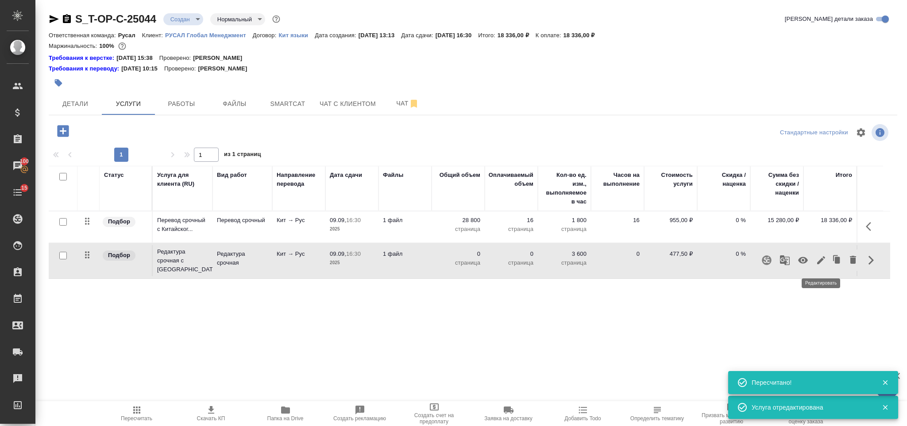
click at [820, 267] on button "button" at bounding box center [821, 259] width 15 height 21
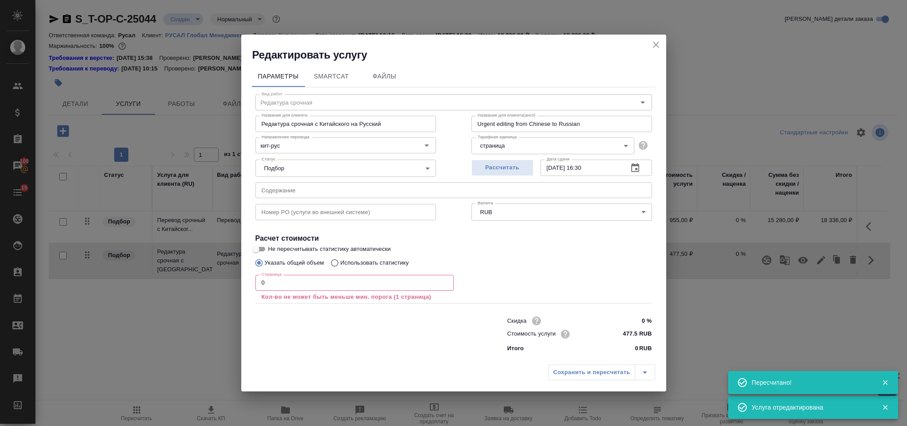
click at [359, 290] on input "0" at bounding box center [354, 283] width 198 height 16
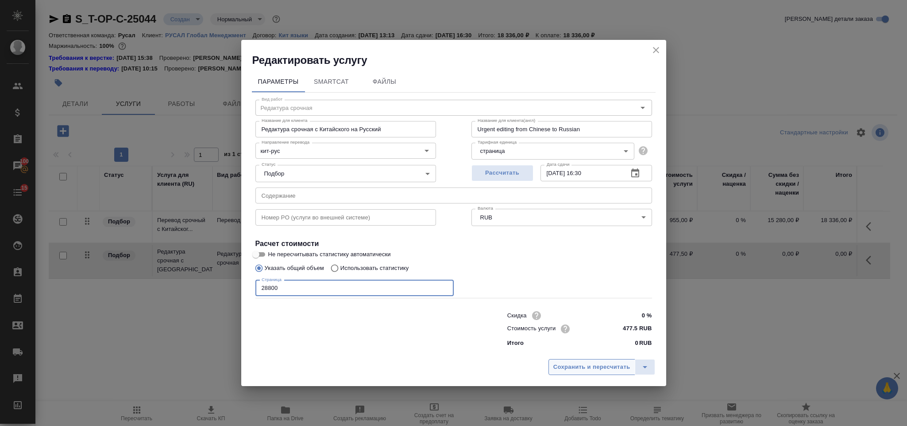
type input "28800"
click at [554, 365] on span "Сохранить и пересчитать" at bounding box center [592, 367] width 77 height 10
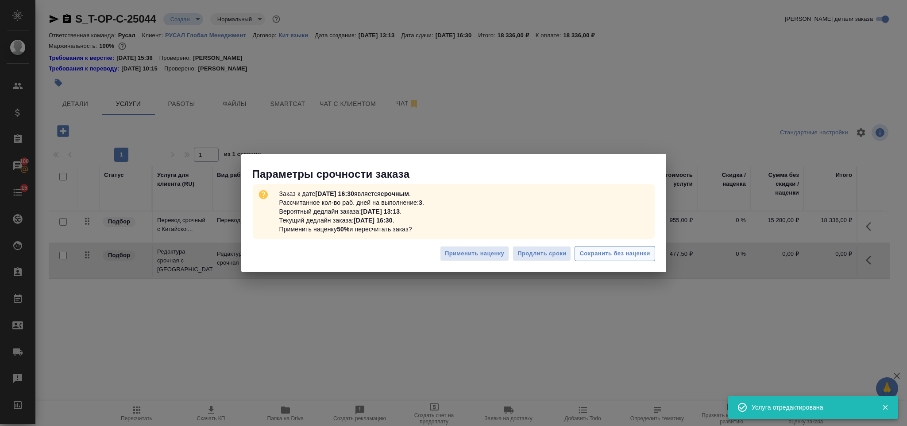
click at [614, 248] on span "Сохранить без наценки" at bounding box center [615, 253] width 70 height 10
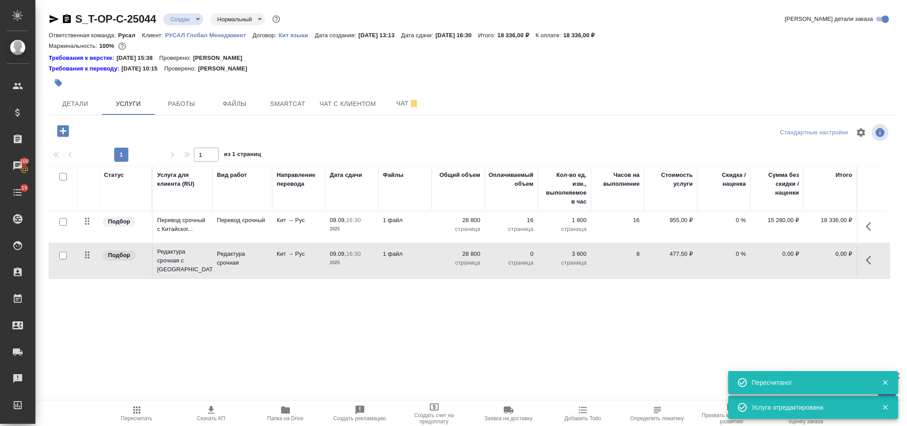
type input "urgent"
click at [62, 127] on icon "button" at bounding box center [63, 131] width 12 height 12
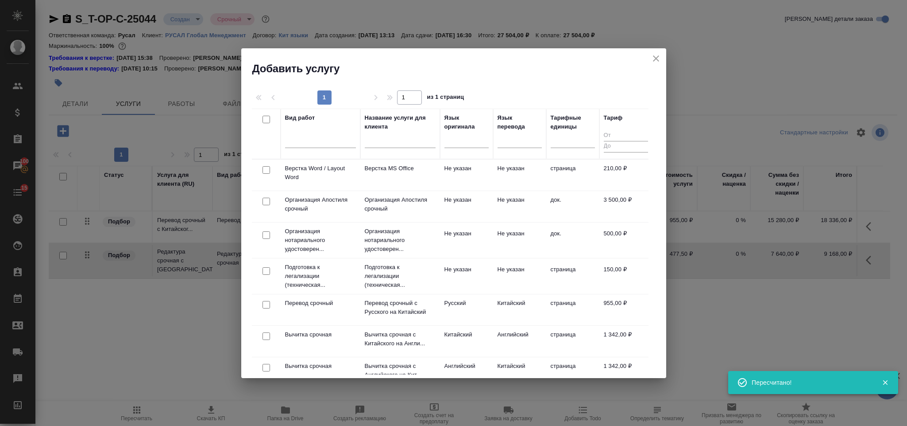
click at [269, 167] on input "checkbox" at bounding box center [267, 170] width 8 height 8
checkbox input "true"
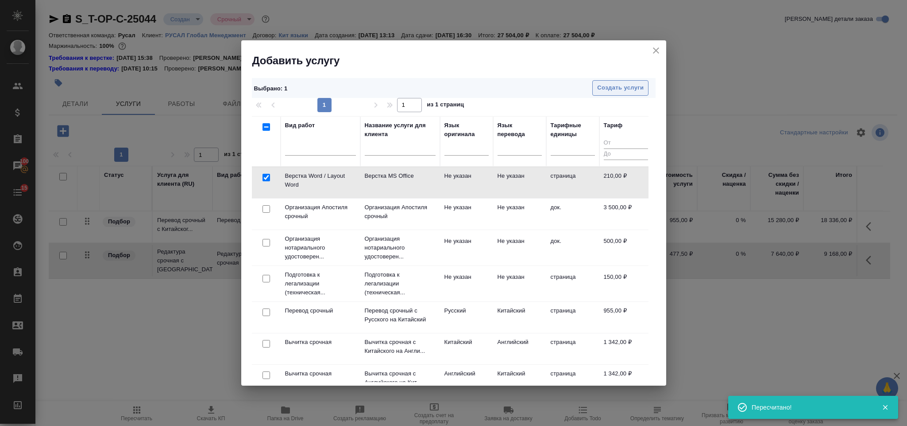
click at [639, 86] on span "Создать услуги" at bounding box center [620, 88] width 46 height 10
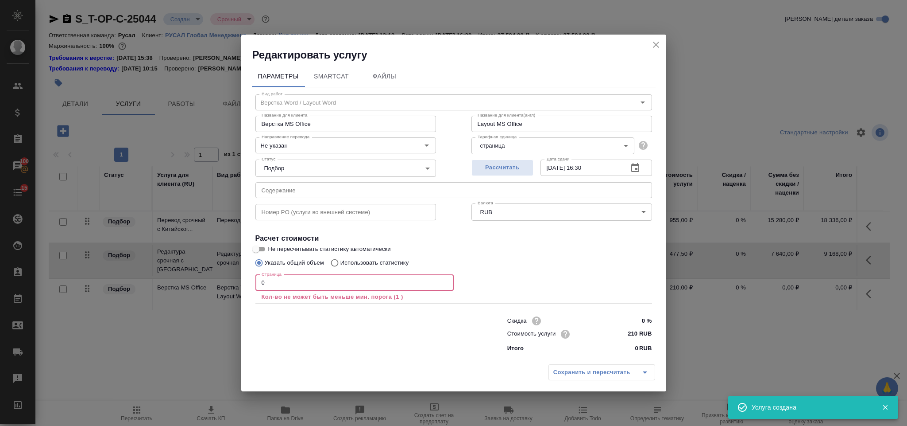
click at [267, 283] on input "0" at bounding box center [354, 283] width 198 height 16
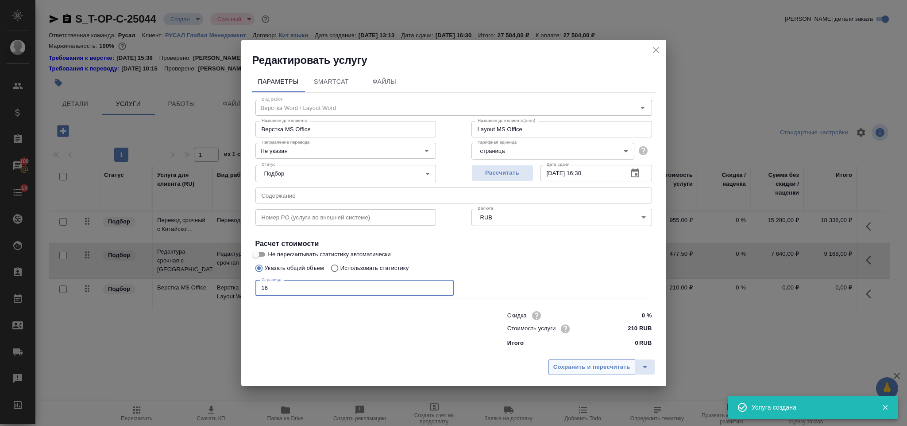
type input "16"
click at [596, 367] on span "Сохранить и пересчитать" at bounding box center [592, 367] width 77 height 10
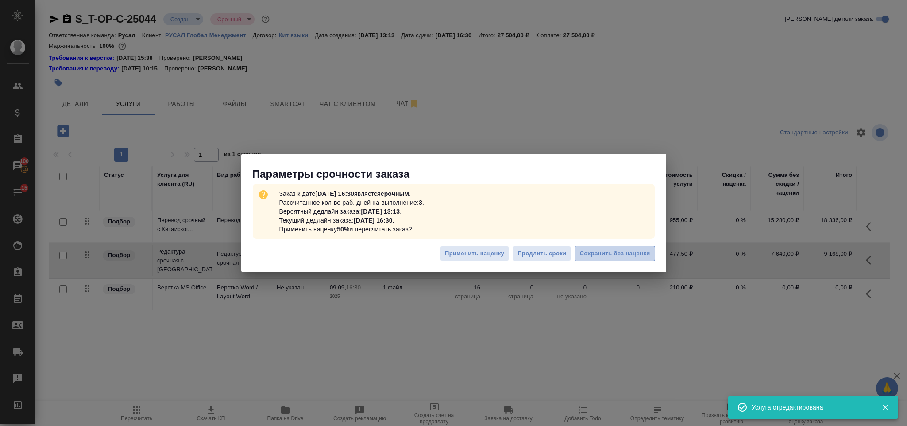
click at [604, 253] on span "Сохранить без наценки" at bounding box center [615, 253] width 70 height 10
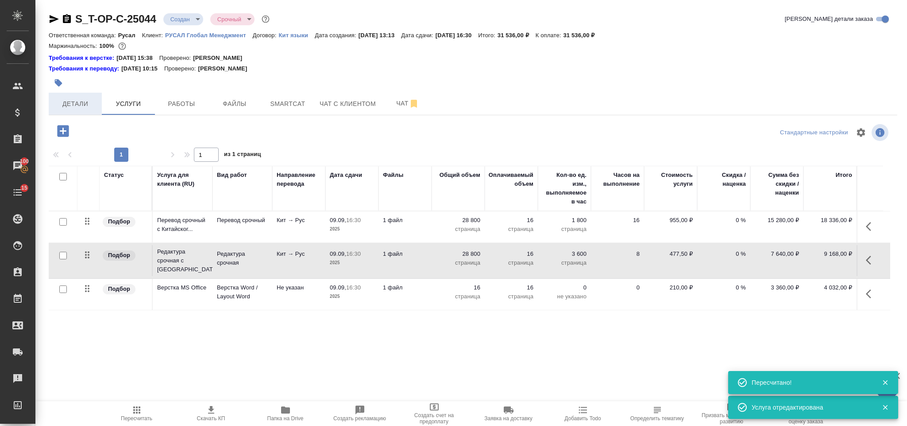
click at [90, 98] on span "Детали" at bounding box center [75, 103] width 43 height 11
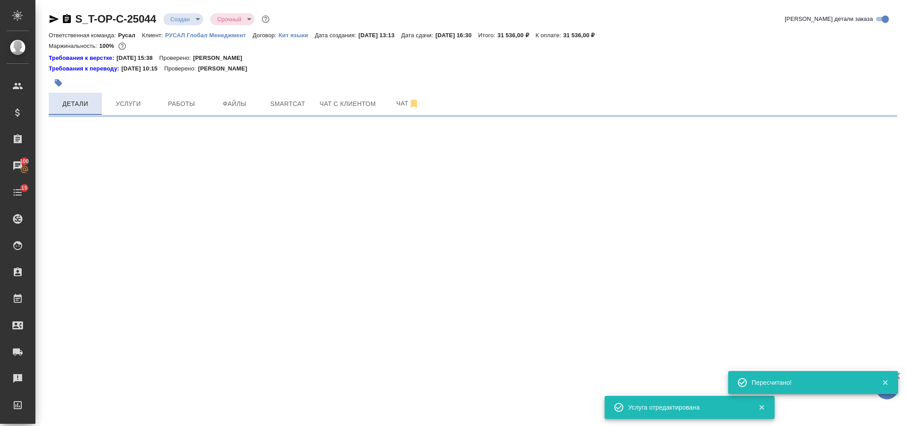
select select "RU"
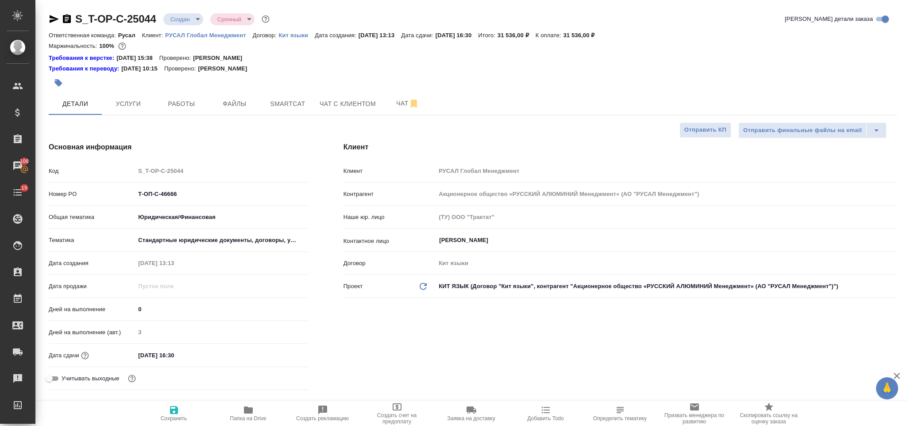
click at [64, 19] on icon "button" at bounding box center [67, 18] width 8 height 9
drag, startPoint x: 180, startPoint y: 194, endPoint x: 175, endPoint y: 190, distance: 5.7
click at [179, 194] on input "Т-ОП-С-46666" at bounding box center [221, 193] width 172 height 13
click at [54, 16] on icon "button" at bounding box center [54, 19] width 11 height 11
drag, startPoint x: 186, startPoint y: 199, endPoint x: 137, endPoint y: 197, distance: 49.2
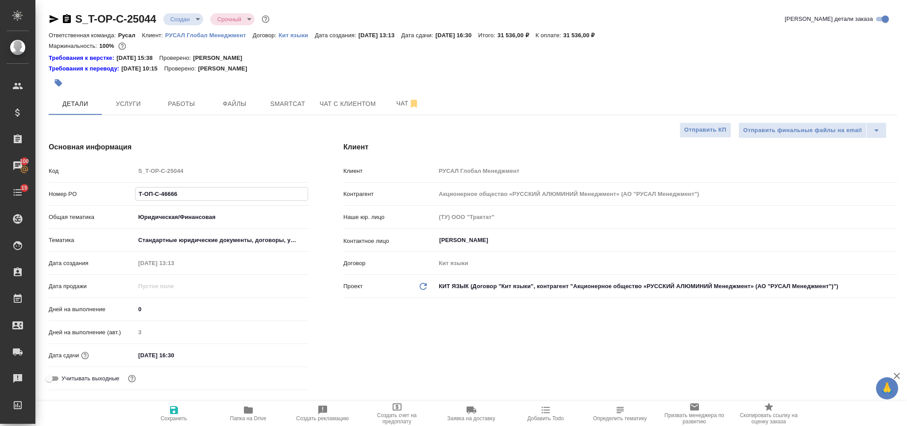
click at [137, 197] on input "Т-ОП-С-46666" at bounding box center [221, 193] width 172 height 13
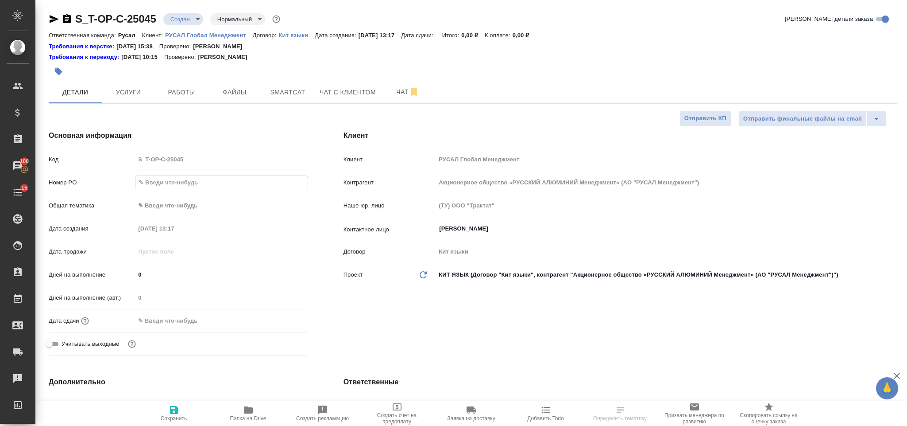
select select "RU"
type input "Т-ОП-С-46667"
click at [189, 314] on div "Дата сдачи" at bounding box center [178, 320] width 259 height 15
click at [213, 323] on input "text" at bounding box center [173, 320] width 77 height 13
click at [282, 322] on icon "button" at bounding box center [282, 319] width 11 height 11
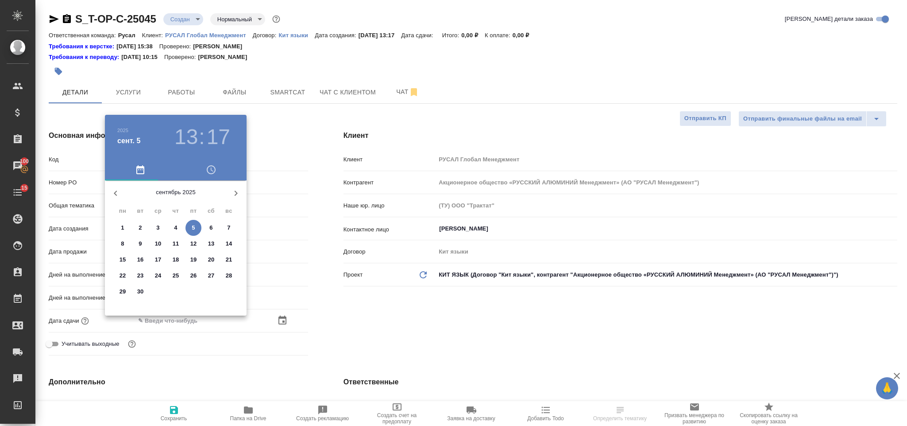
click at [193, 228] on p "5" at bounding box center [193, 227] width 3 height 9
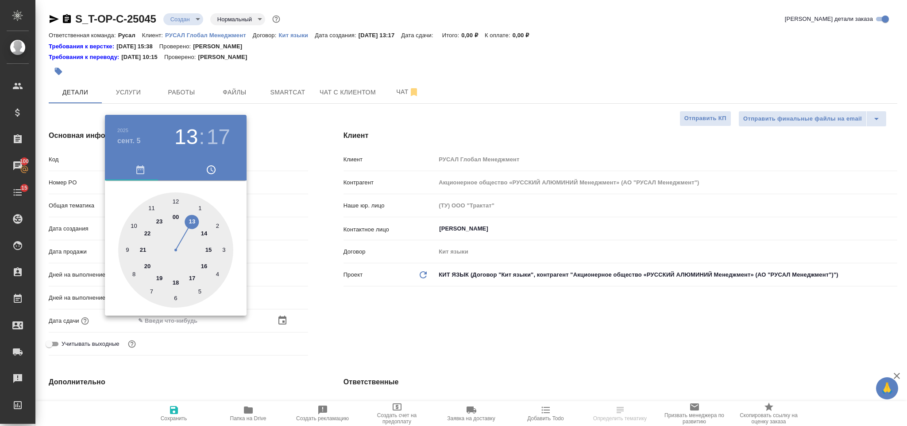
type input "[DATE] 13:17"
click at [176, 279] on div at bounding box center [175, 249] width 115 height 115
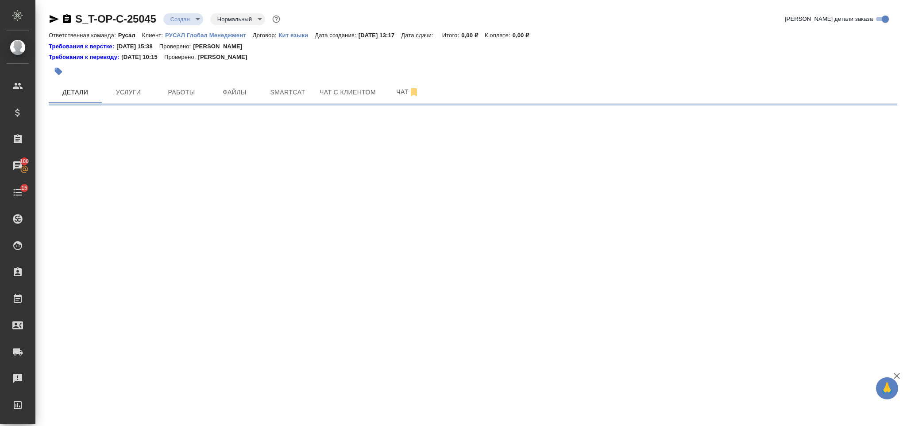
click at [174, 201] on div ".cls-1 fill:#fff; AWATERA [PERSON_NAME] Спецификации Заказы 100 Чаты 15 Todo Пр…" at bounding box center [453, 213] width 907 height 426
select select "RU"
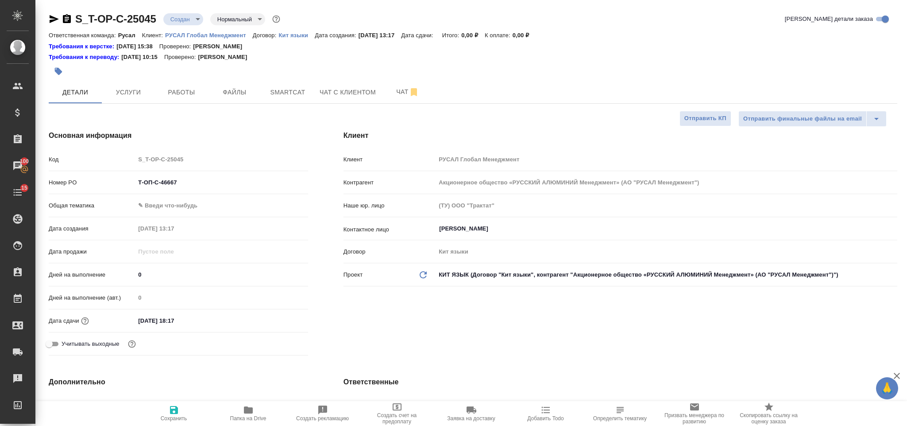
type textarea "x"
click at [193, 322] on input "[DATE] 18:17" at bounding box center [173, 320] width 77 height 13
type input "[DATE] 18:__"
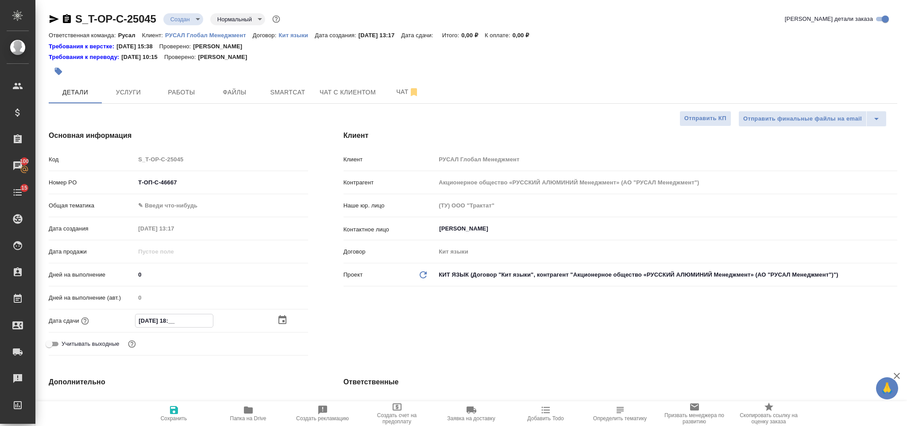
type textarea "x"
type input "[DATE] 18:0_"
type textarea "x"
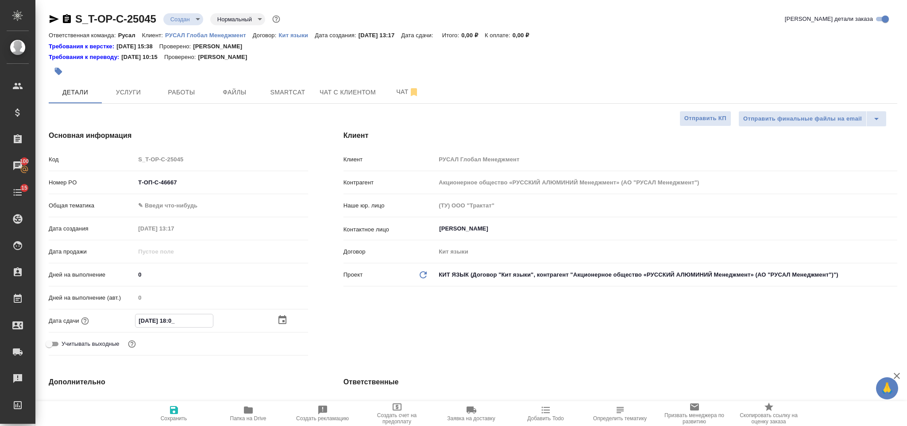
type textarea "x"
type input "[DATE] 18:00"
type textarea "x"
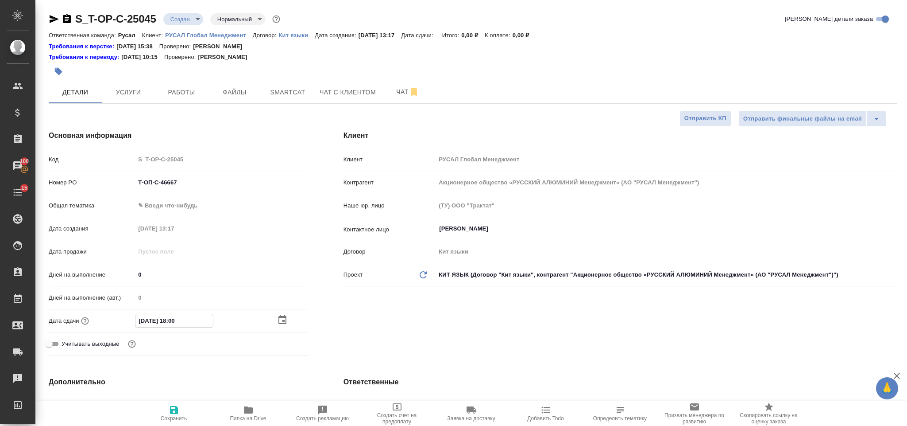
type textarea "x"
type input "[DATE] 18:00"
click at [175, 408] on icon "button" at bounding box center [174, 410] width 8 height 8
type textarea "x"
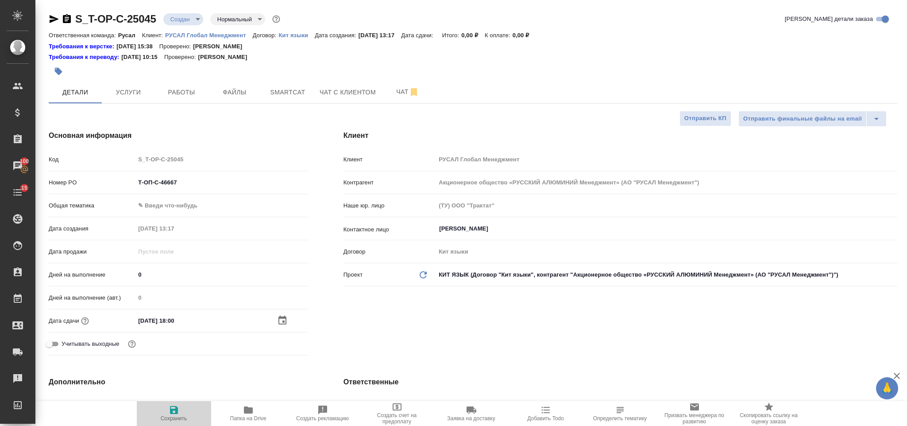
type textarea "x"
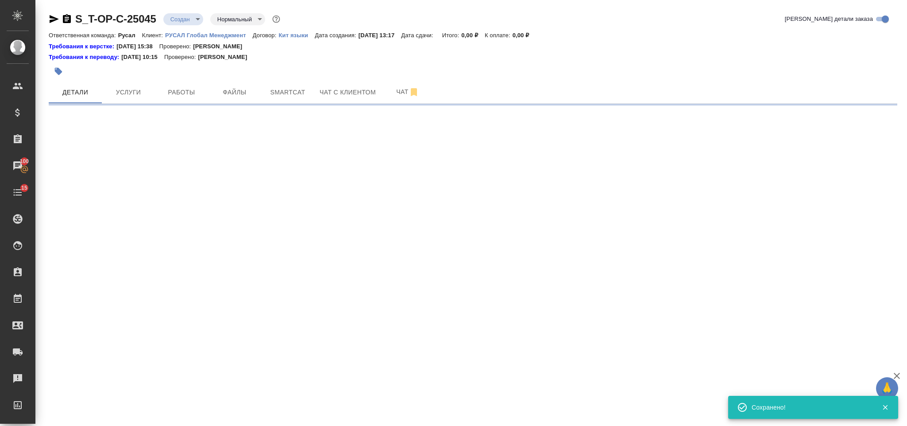
select select "RU"
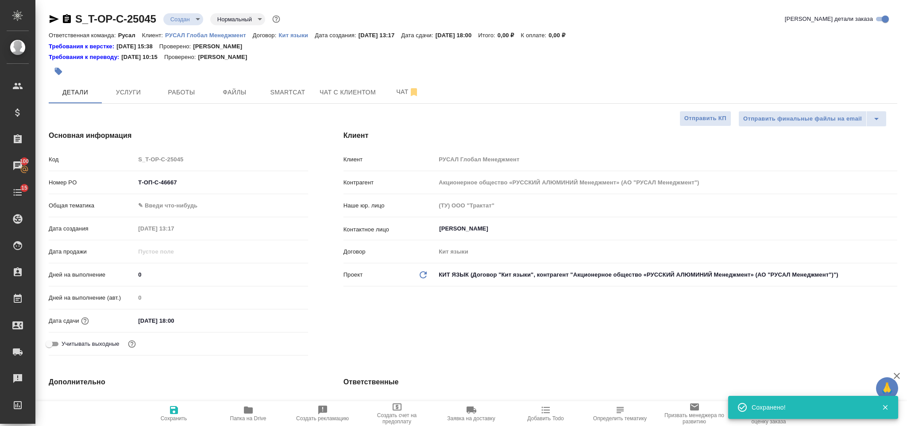
type textarea "x"
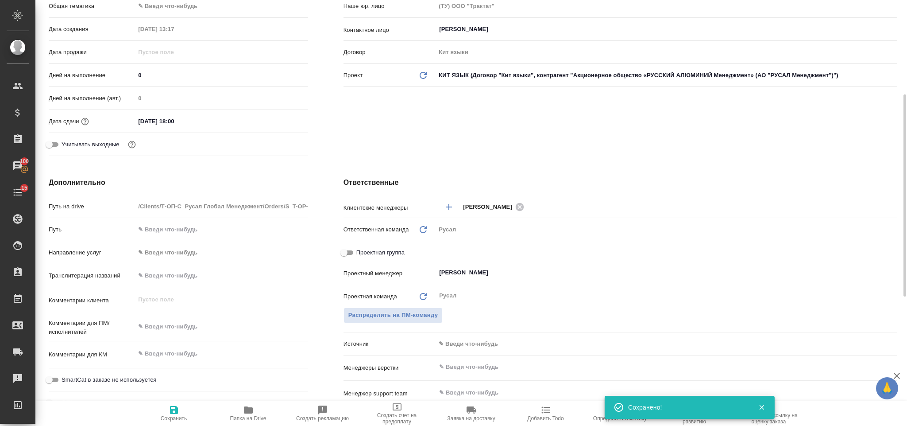
type textarea "x"
click at [178, 324] on textarea at bounding box center [221, 326] width 173 height 15
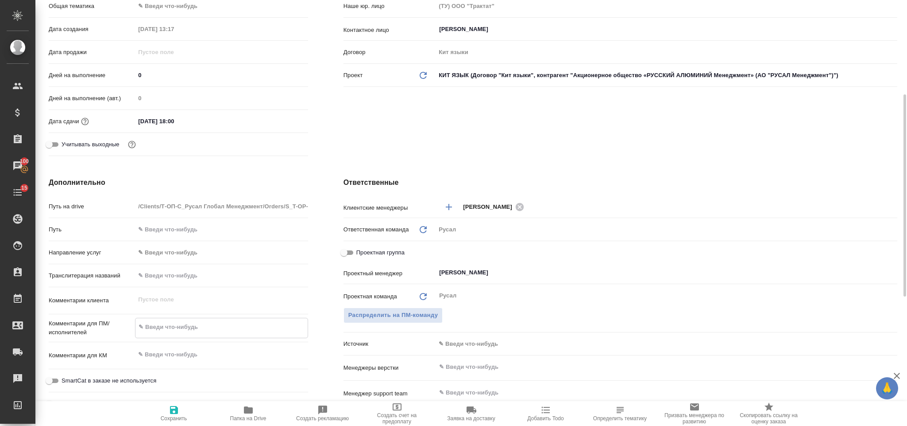
paste textarea "Дополнительная информация: прошу перевести через "/" с китайского на русский. П…"
type textarea "Дополнительная информация: прошу перевести через "/" с китайского на русский. П…"
type textarea "x"
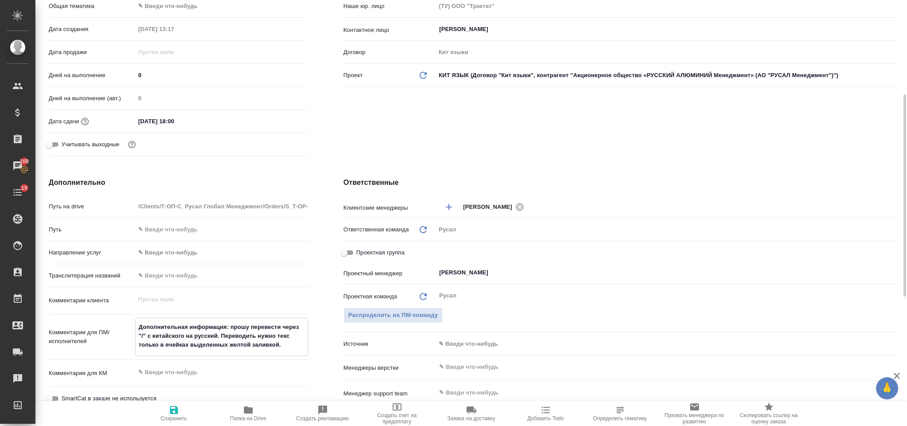
type textarea "Дополнительная информация: прошу перевести через "/" с китайского на русский. П…"
type textarea "x"
click at [181, 405] on span "Сохранить" at bounding box center [174, 412] width 64 height 17
type textarea "x"
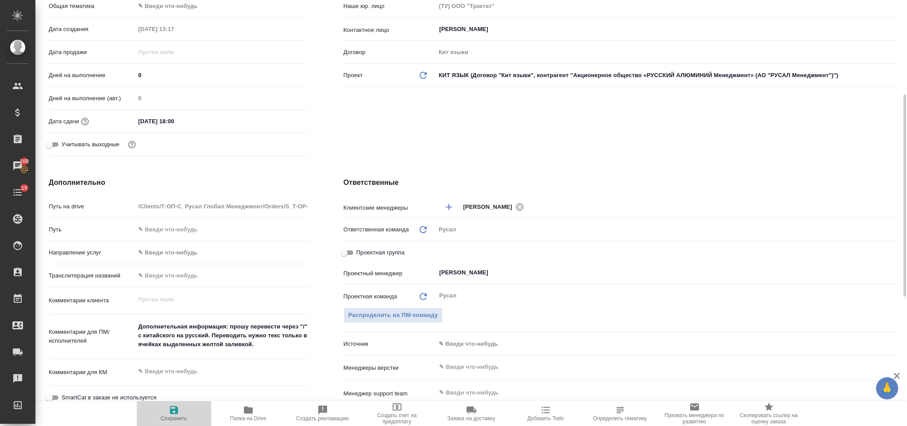
type textarea "x"
select select "RU"
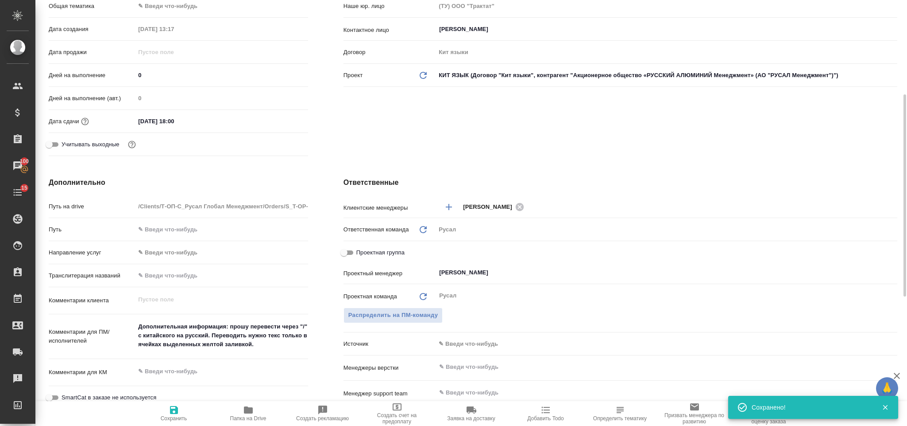
type textarea "x"
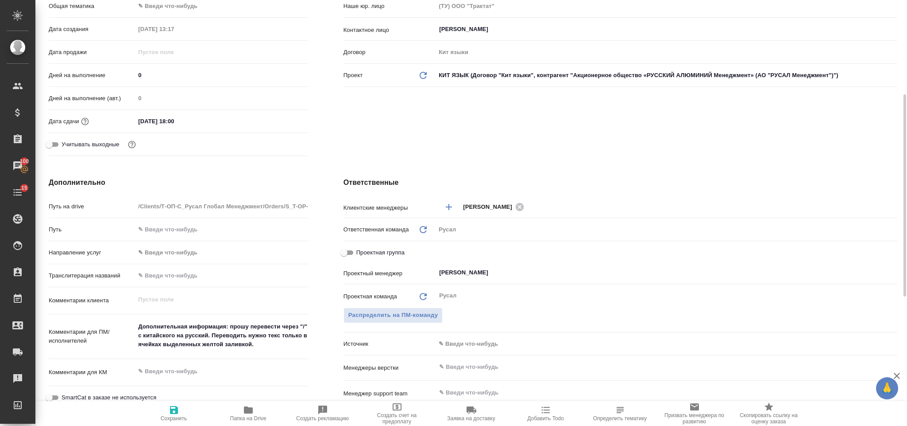
click at [163, 408] on span "Сохранить" at bounding box center [174, 412] width 64 height 17
type textarea "x"
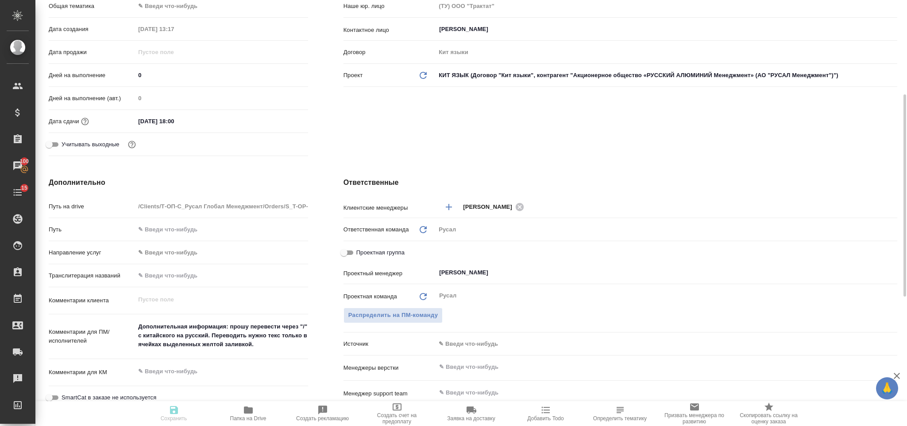
type textarea "x"
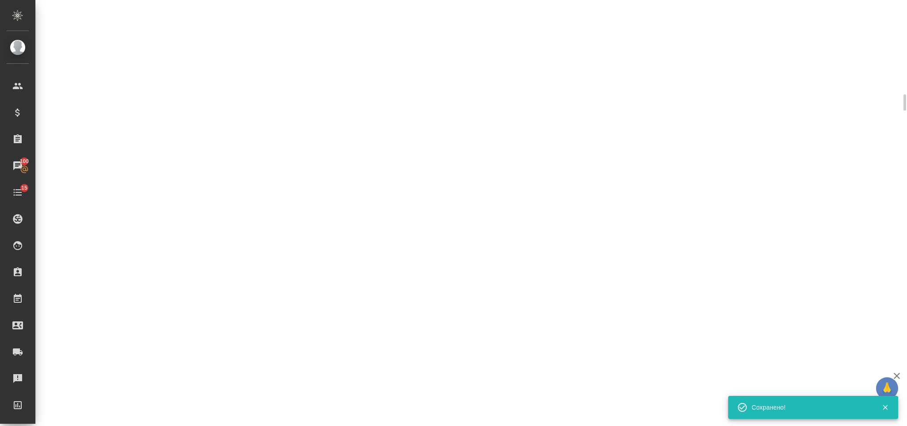
select select "RU"
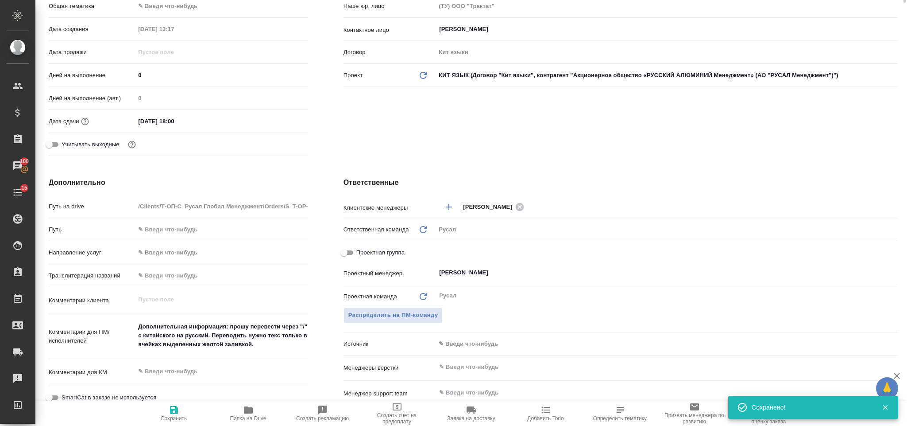
type textarea "x"
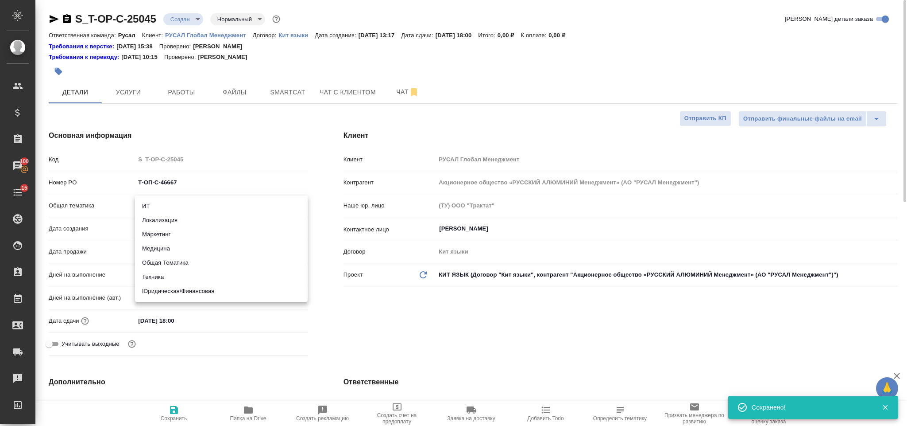
click at [212, 200] on body "🙏 .cls-1 fill:#fff; AWATERA Gorlenko Yuliua Клиенты Спецификации Заказы 100 Чат…" at bounding box center [453, 213] width 907 height 426
click at [205, 280] on li "Техника" at bounding box center [221, 277] width 173 height 14
type input "tech"
type textarea "x"
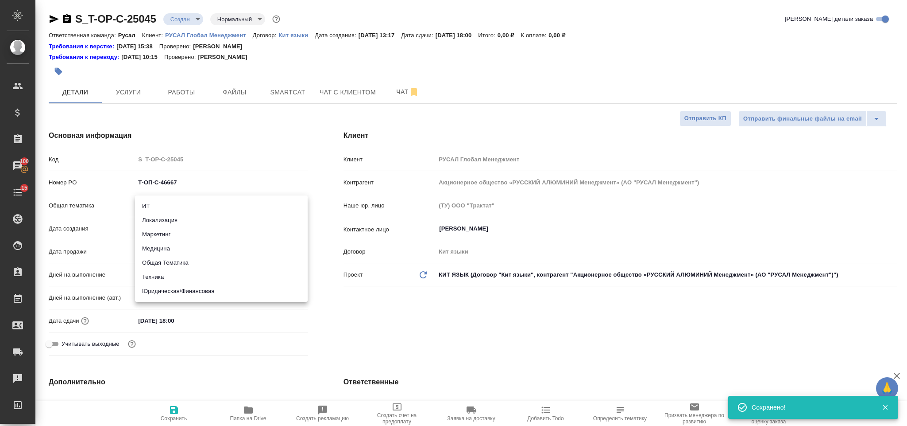
type textarea "x"
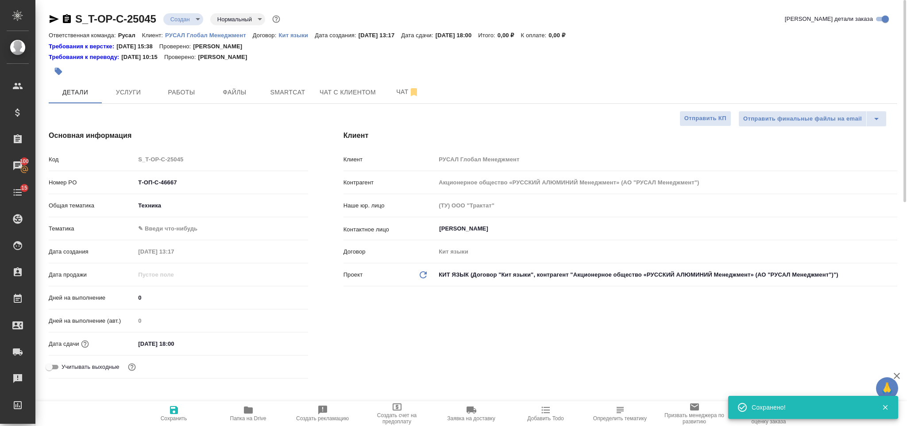
click at [179, 232] on body "🙏 .cls-1 fill:#fff; AWATERA Gorlenko Yuliua Клиенты Спецификации Заказы 100 Чат…" at bounding box center [453, 213] width 907 height 426
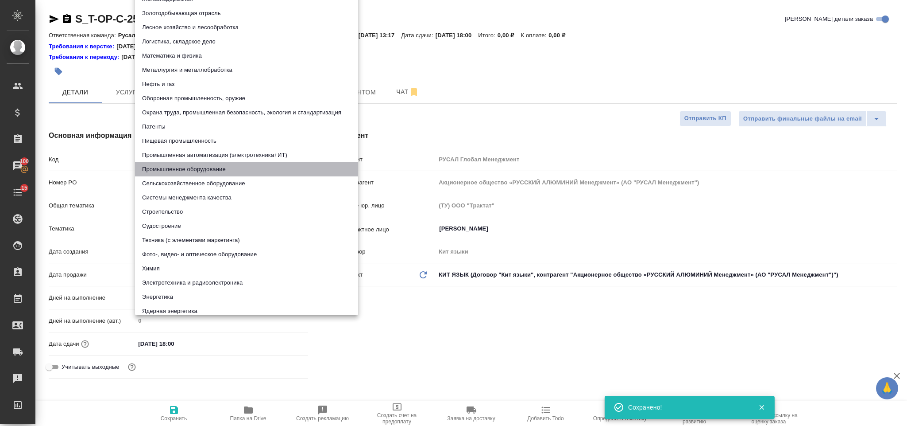
click at [213, 166] on li "Промышленное оборудование" at bounding box center [246, 169] width 223 height 14
type textarea "x"
type input "5f647205b73bc97568ca66bc"
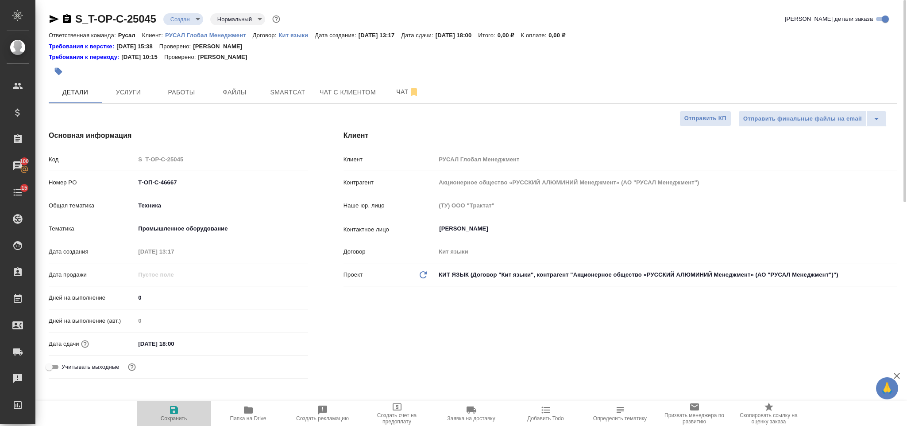
click at [178, 414] on icon "button" at bounding box center [174, 409] width 11 height 11
type textarea "x"
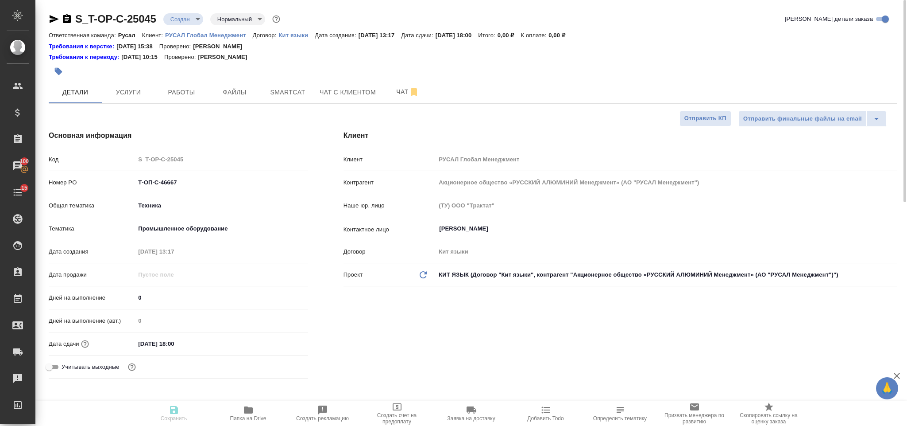
type textarea "x"
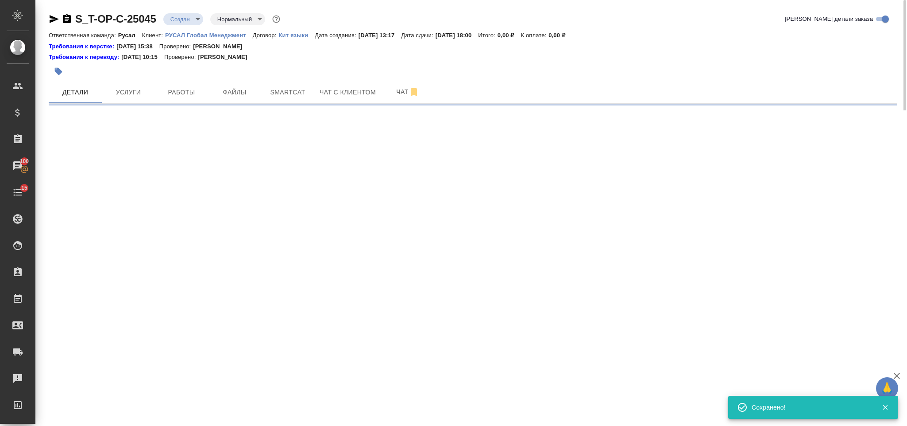
select select "RU"
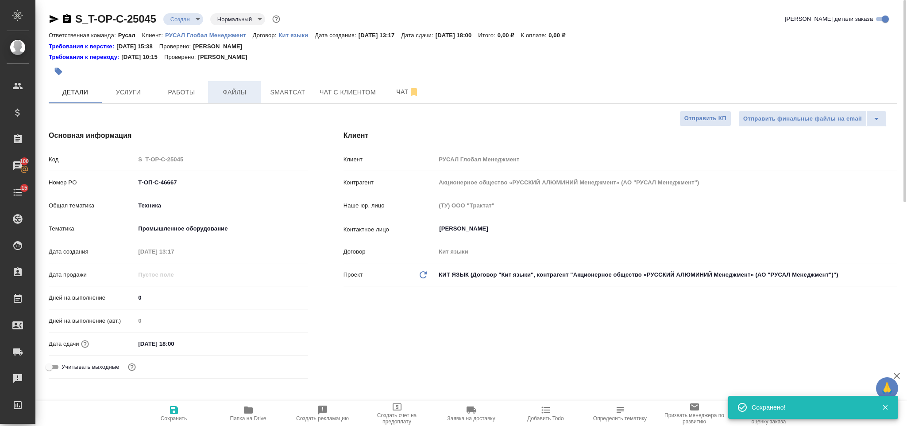
click at [234, 93] on span "Файлы" at bounding box center [234, 92] width 43 height 11
type textarea "x"
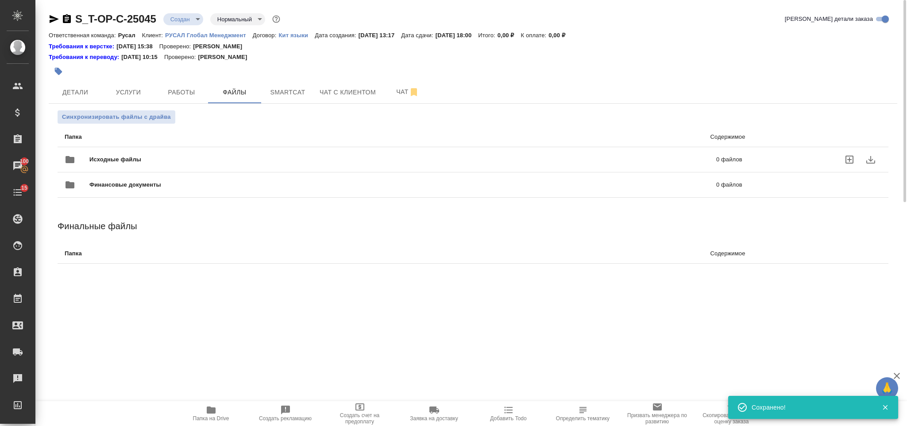
click at [175, 159] on span "Исходные файлы" at bounding box center [259, 159] width 340 height 9
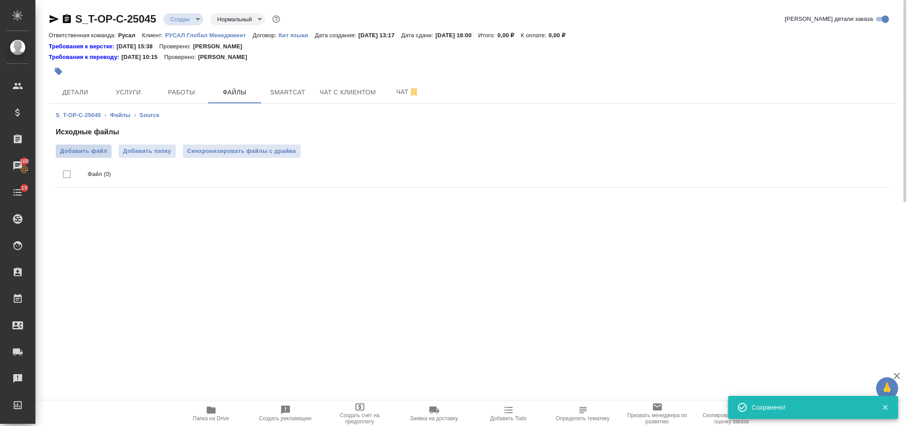
click at [77, 156] on label "Добавить файл" at bounding box center [84, 150] width 56 height 13
click at [0, 0] on input "Добавить файл" at bounding box center [0, 0] width 0 height 0
click at [143, 95] on span "Услуги" at bounding box center [128, 92] width 43 height 11
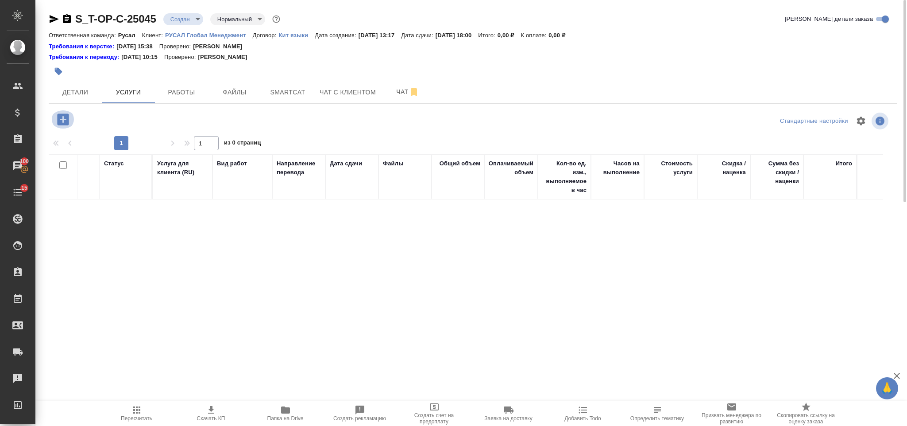
click at [64, 125] on icon "button" at bounding box center [63, 119] width 12 height 12
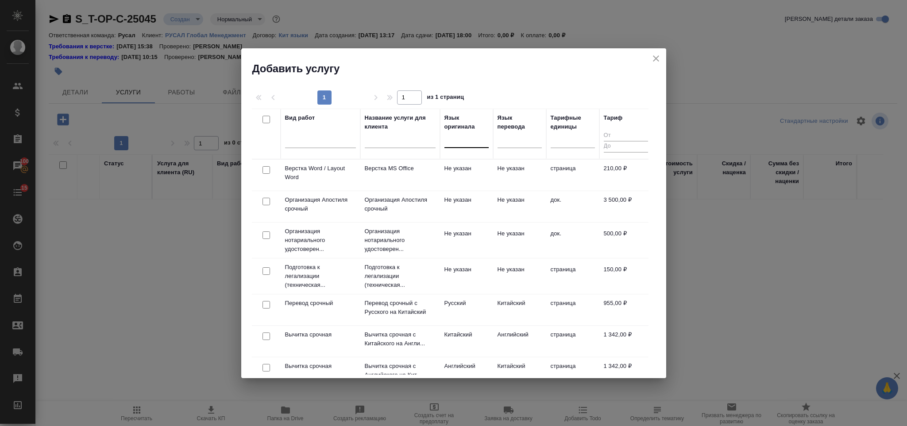
click at [470, 143] on div at bounding box center [467, 138] width 44 height 13
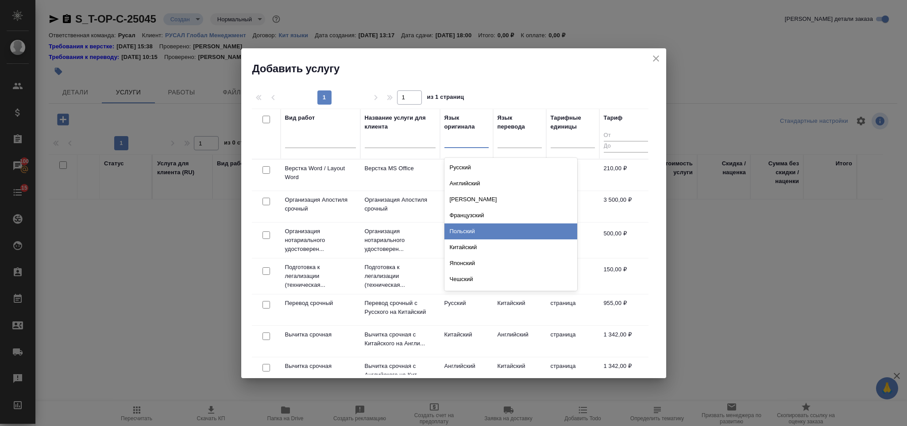
click at [484, 247] on div "Китайский" at bounding box center [511, 247] width 133 height 16
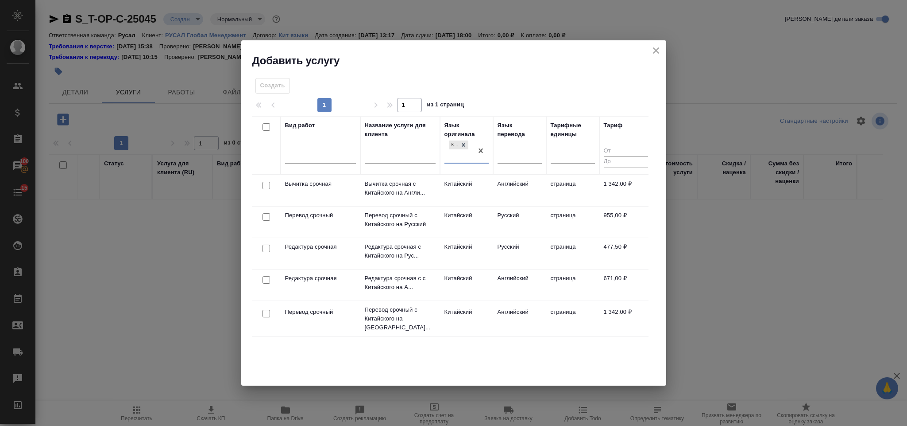
click at [517, 143] on div "Язык перевода" at bounding box center [520, 145] width 44 height 49
click at [517, 156] on div at bounding box center [520, 153] width 44 height 13
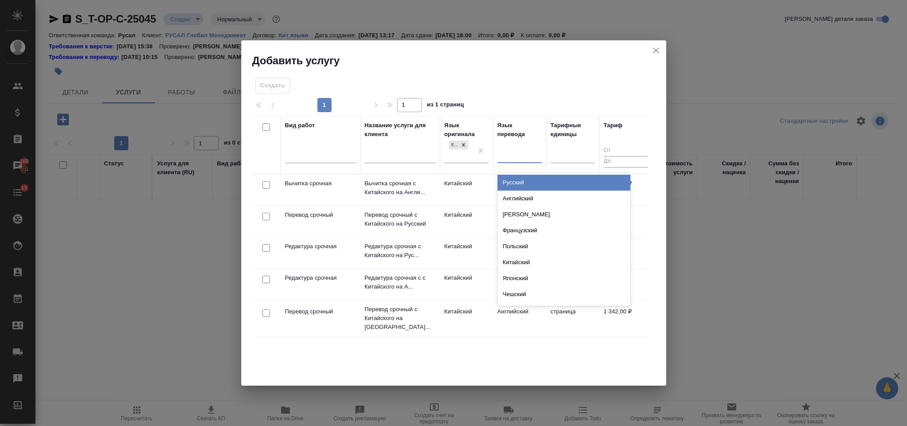
click at [526, 184] on div "Русский" at bounding box center [564, 182] width 133 height 16
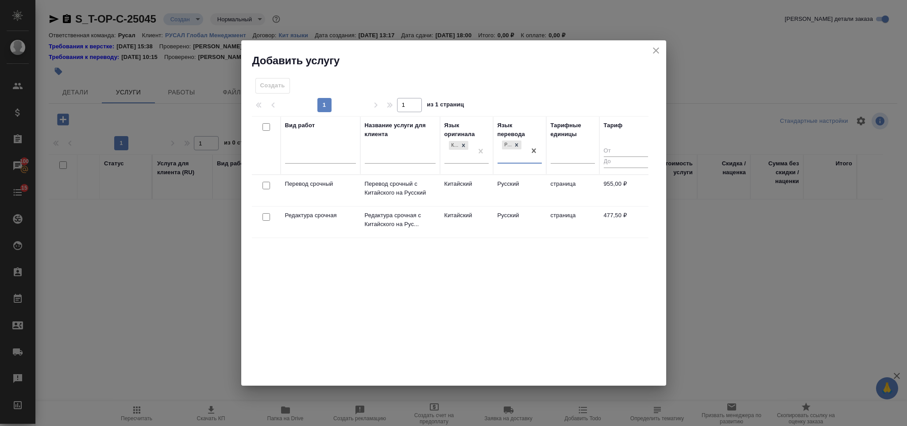
click at [263, 184] on input "checkbox" at bounding box center [267, 186] width 8 height 8
checkbox input "true"
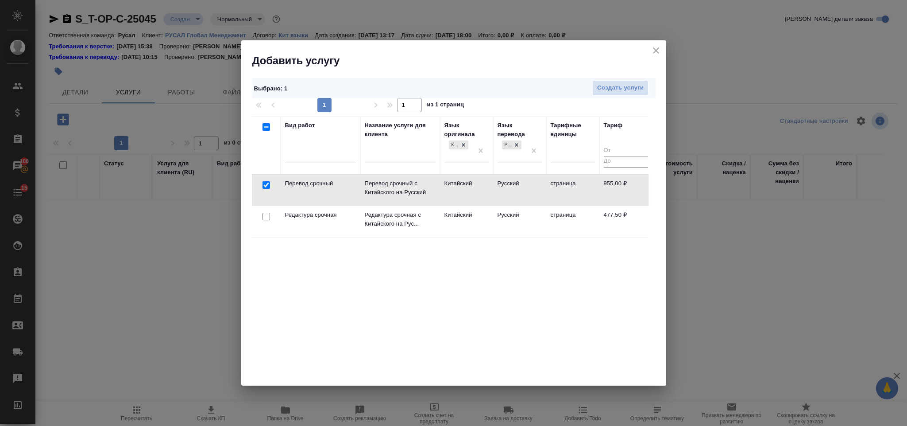
click at [266, 217] on input "checkbox" at bounding box center [267, 217] width 8 height 8
checkbox input "true"
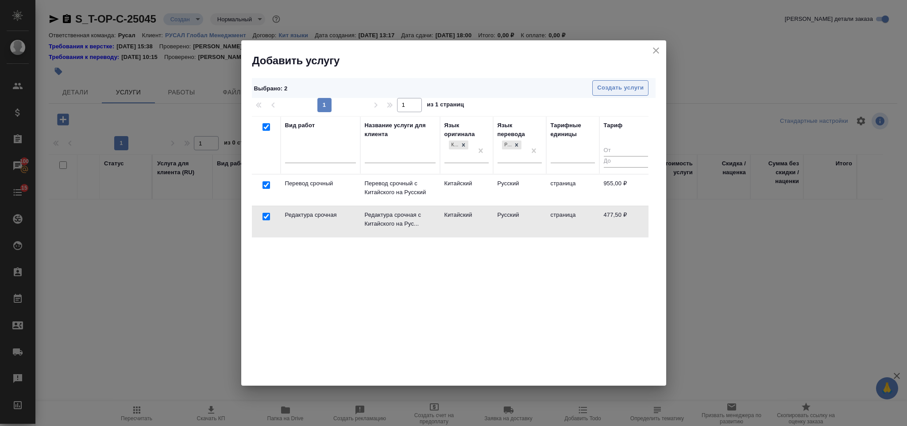
click at [608, 88] on span "Создать услуги" at bounding box center [620, 88] width 46 height 10
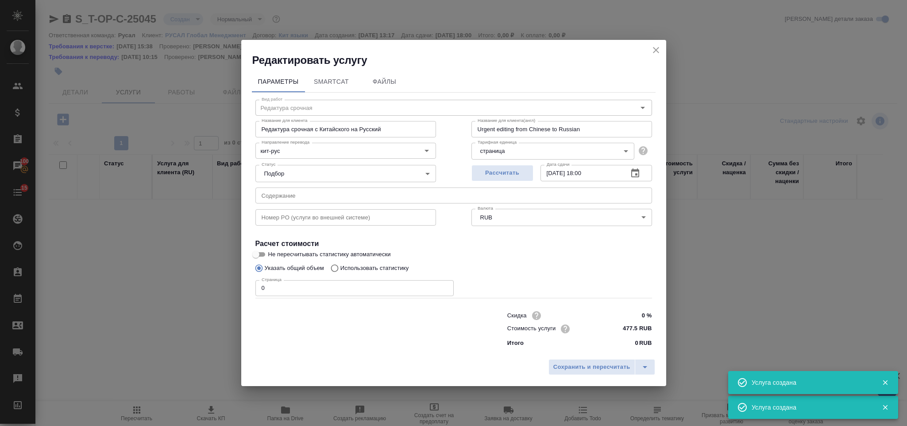
click at [376, 187] on input "text" at bounding box center [453, 195] width 397 height 16
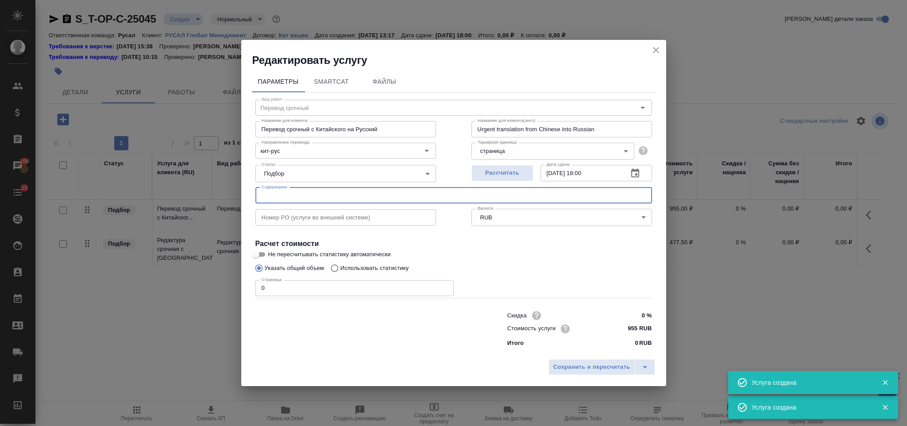
type input "Перевод срочный"
type input "Перевод срочный с Китайского на Русский"
type input "Urgent translation from Chinese into Russian"
type input "955 RUB"
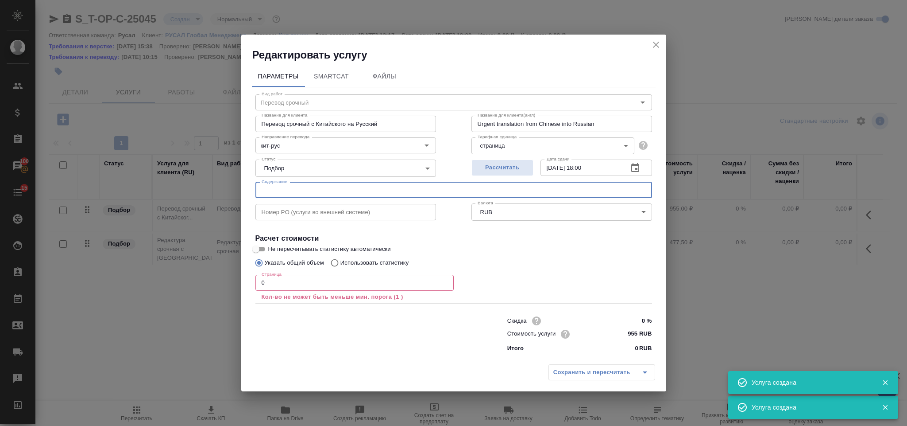
paste input "Project schedule 20250903V2"
type input "Project schedule 20250903V2"
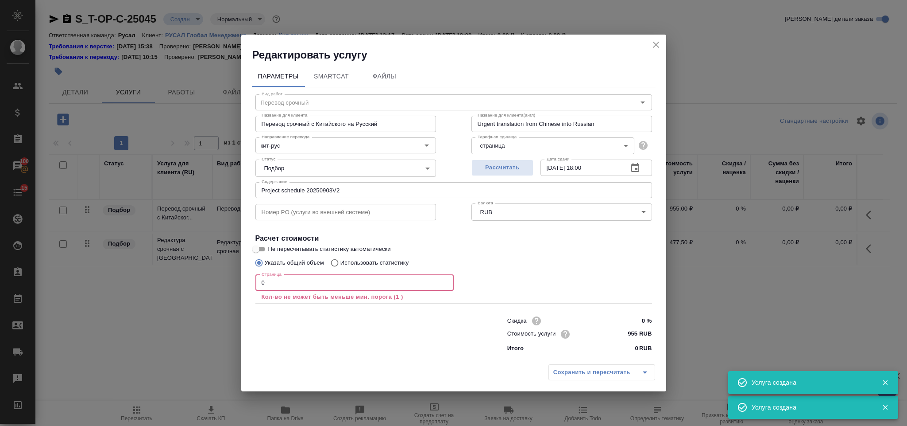
click at [288, 278] on input "0" at bounding box center [354, 283] width 198 height 16
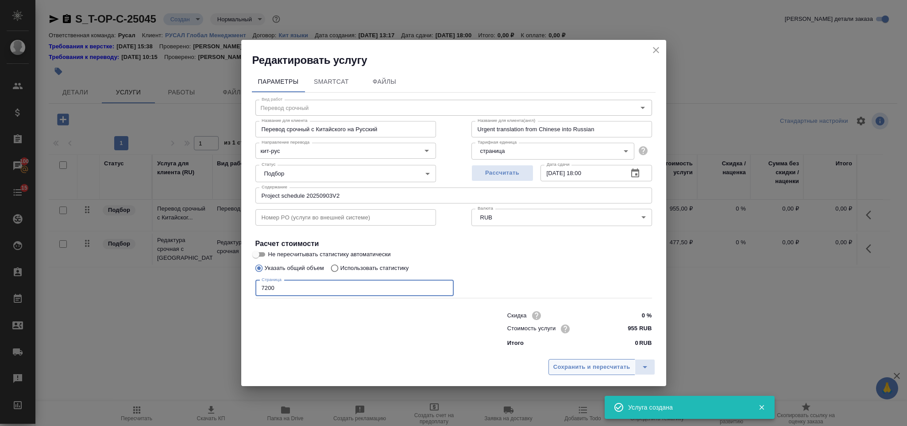
type input "7200"
click at [593, 371] on span "Сохранить и пересчитать" at bounding box center [592, 367] width 77 height 10
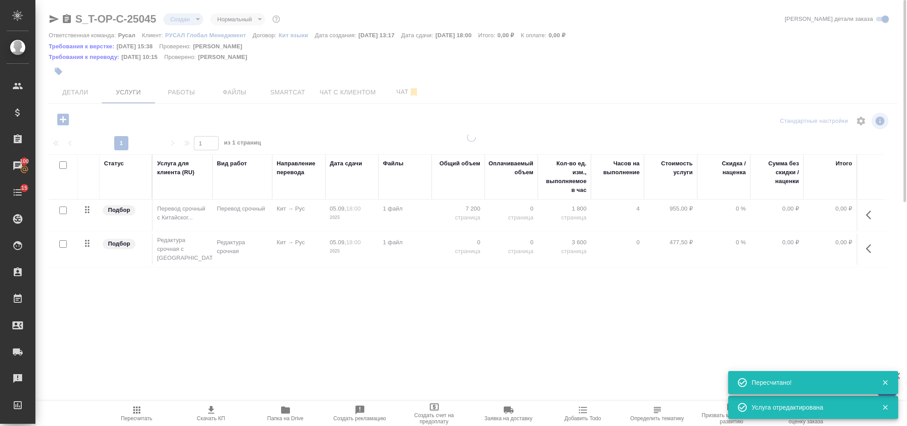
type input "urgent"
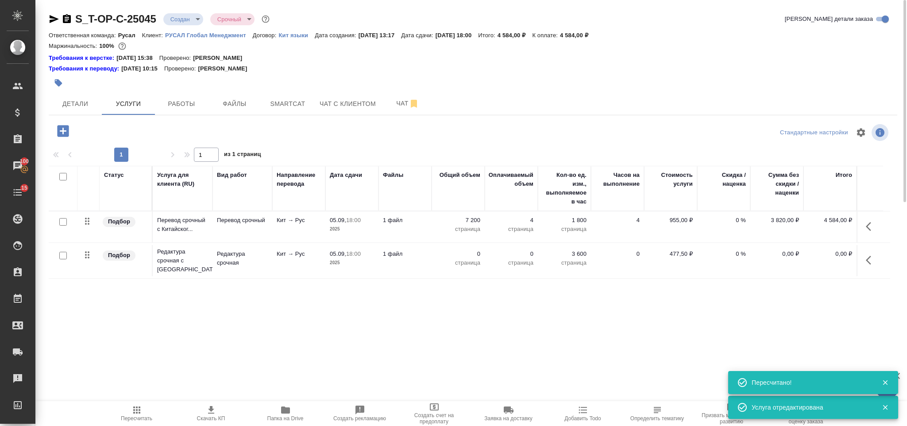
click at [866, 265] on icon "button" at bounding box center [871, 260] width 11 height 11
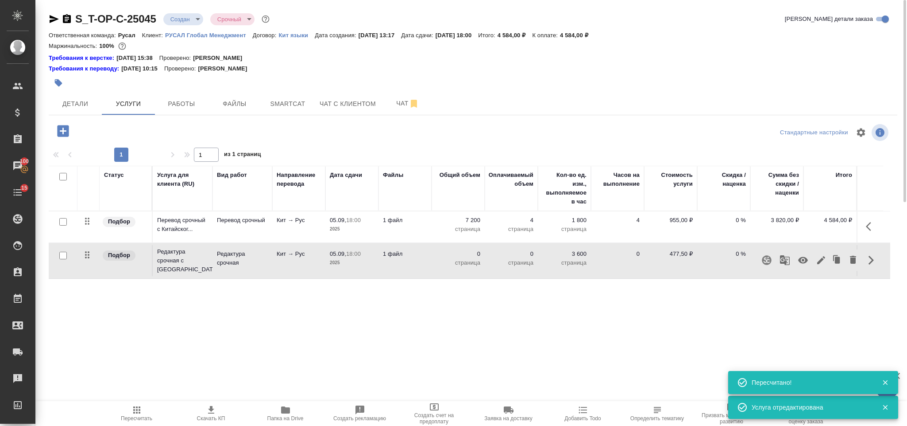
click at [817, 262] on icon "button" at bounding box center [821, 260] width 11 height 11
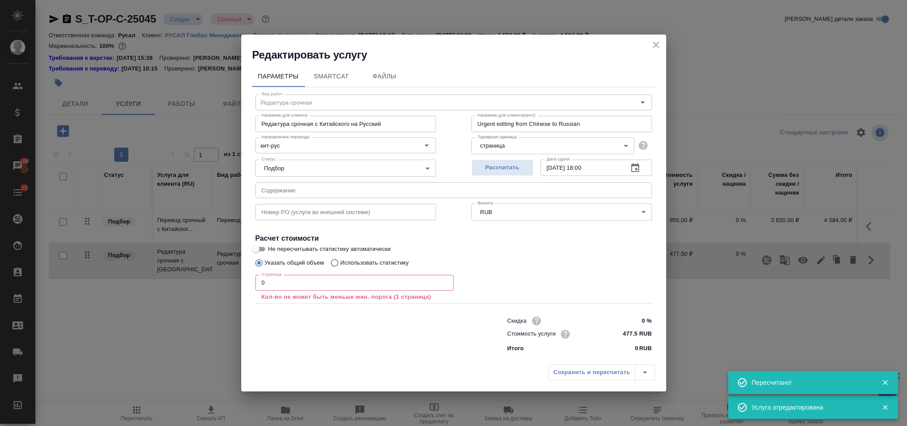
click at [323, 290] on input "0" at bounding box center [354, 283] width 198 height 16
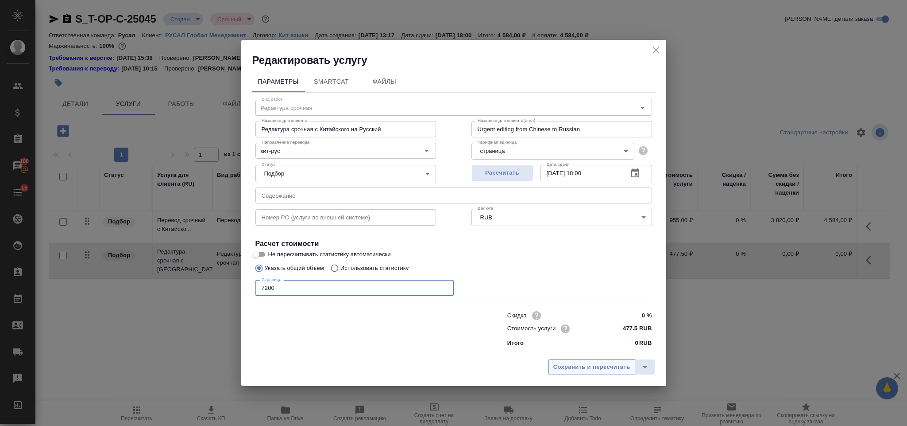
type input "7200"
click at [564, 371] on span "Сохранить и пересчитать" at bounding box center [592, 367] width 77 height 10
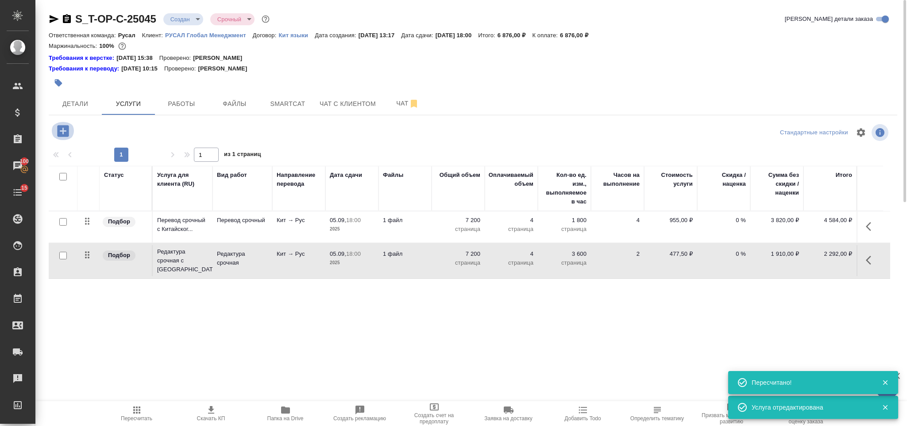
click at [64, 126] on icon "button" at bounding box center [63, 131] width 12 height 12
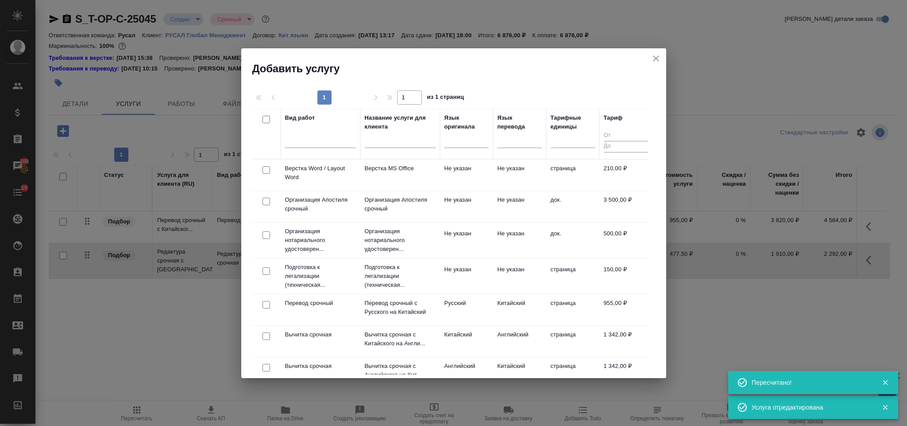
click at [267, 169] on input "checkbox" at bounding box center [267, 170] width 8 height 8
checkbox input "true"
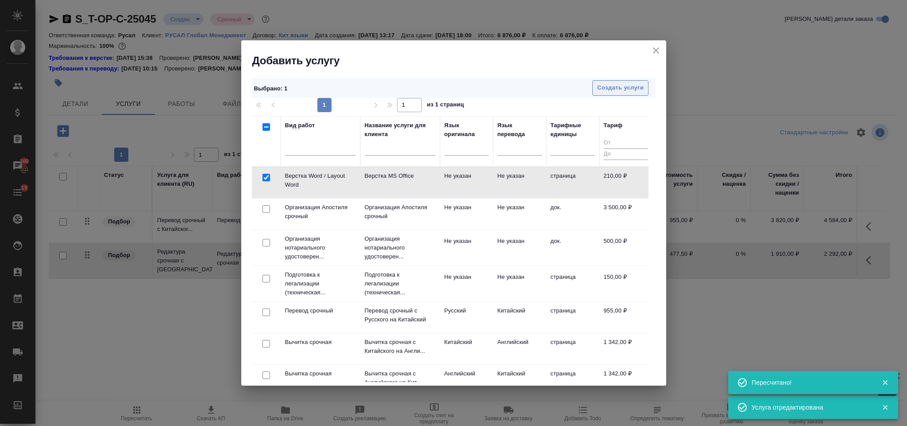
click at [608, 87] on span "Создать услуги" at bounding box center [620, 88] width 46 height 10
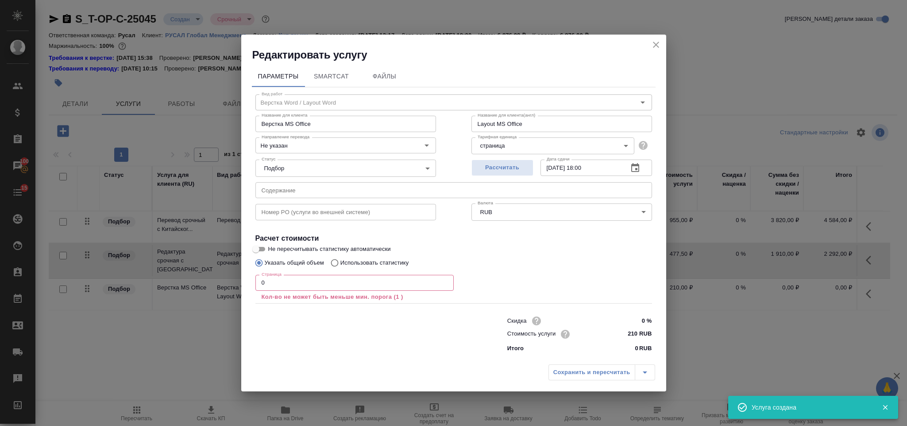
click at [295, 287] on input "0" at bounding box center [354, 283] width 198 height 16
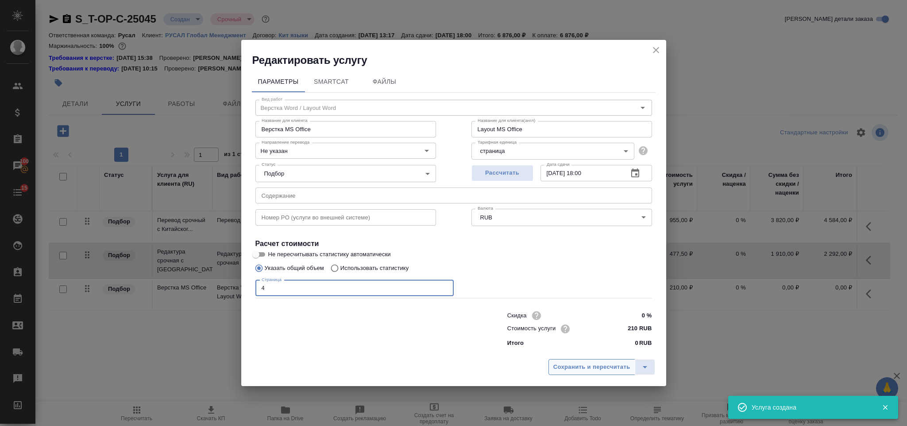
type input "4"
click at [569, 367] on span "Сохранить и пересчитать" at bounding box center [592, 367] width 77 height 10
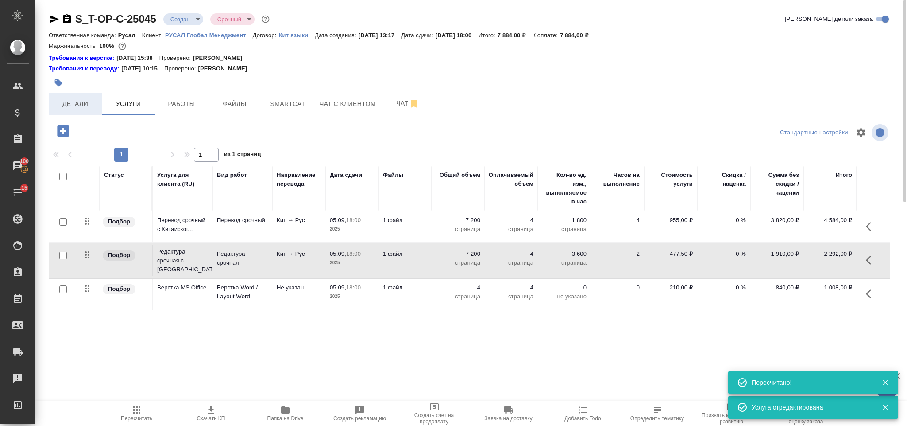
click at [77, 111] on button "Детали" at bounding box center [75, 104] width 53 height 22
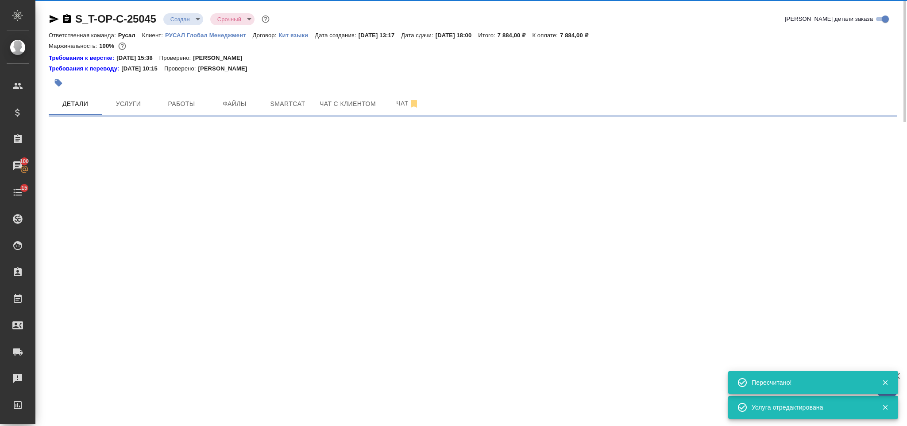
select select "RU"
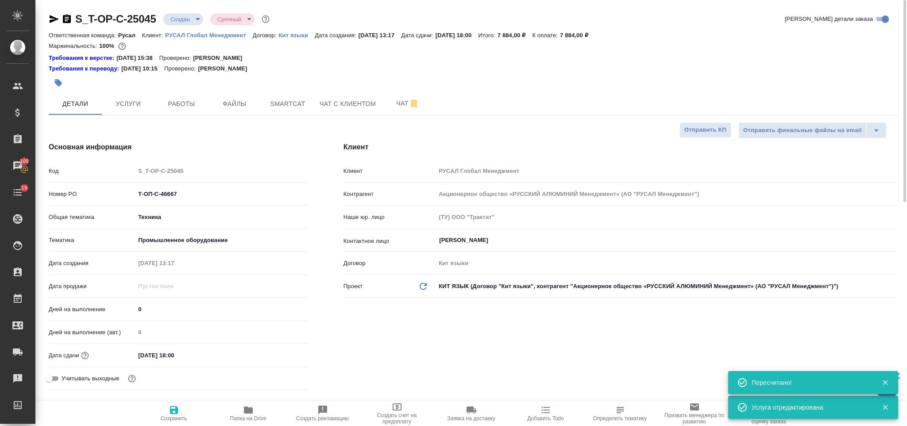
click at [68, 20] on icon "button" at bounding box center [67, 18] width 8 height 9
type textarea "x"
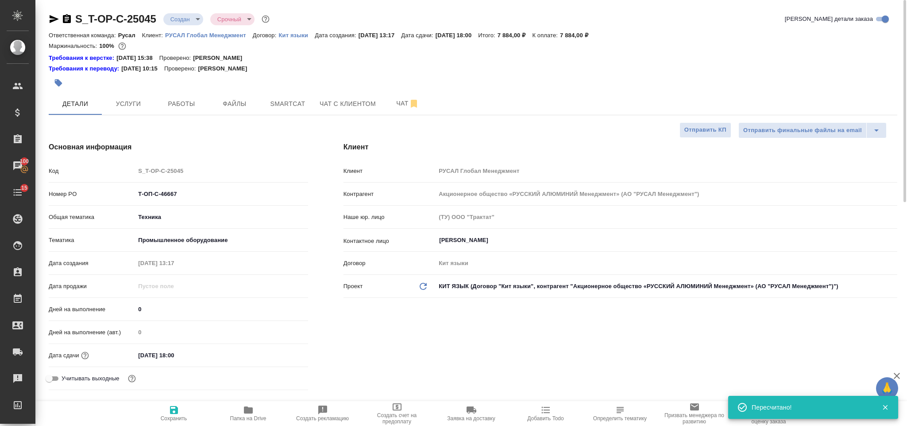
click at [50, 19] on icon "button" at bounding box center [54, 19] width 11 height 11
drag, startPoint x: 186, startPoint y: 193, endPoint x: 131, endPoint y: 187, distance: 55.6
click at [131, 187] on div "Номер PO Т-ОП-С-46667" at bounding box center [178, 193] width 259 height 15
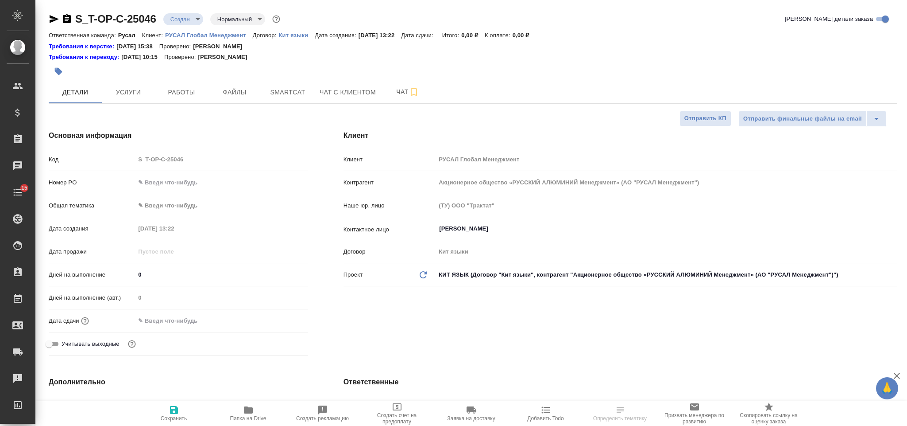
select select "RU"
type textarea "x"
click at [194, 179] on input "text" at bounding box center [221, 182] width 173 height 13
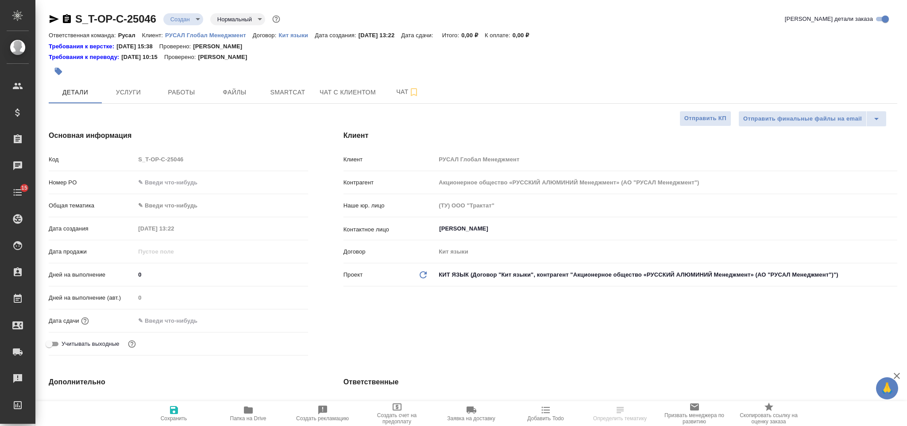
type textarea "x"
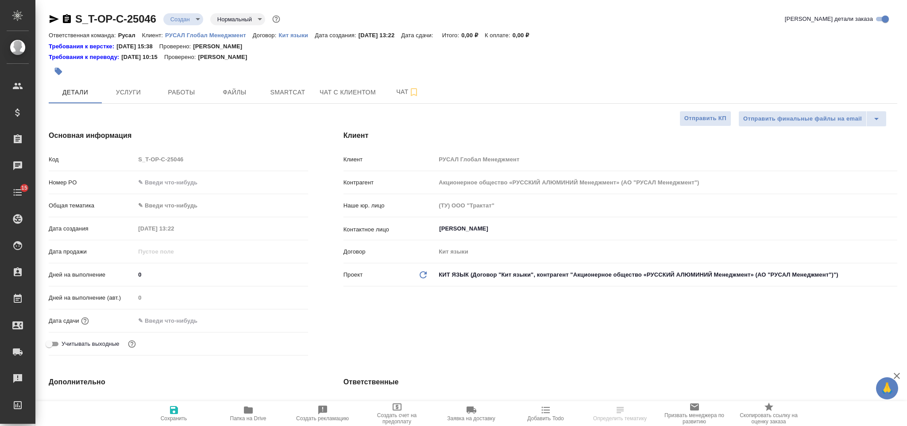
type textarea "x"
paste input "Т-ОП-С-46668"
type input "Т-ОП-С-46668"
type textarea "x"
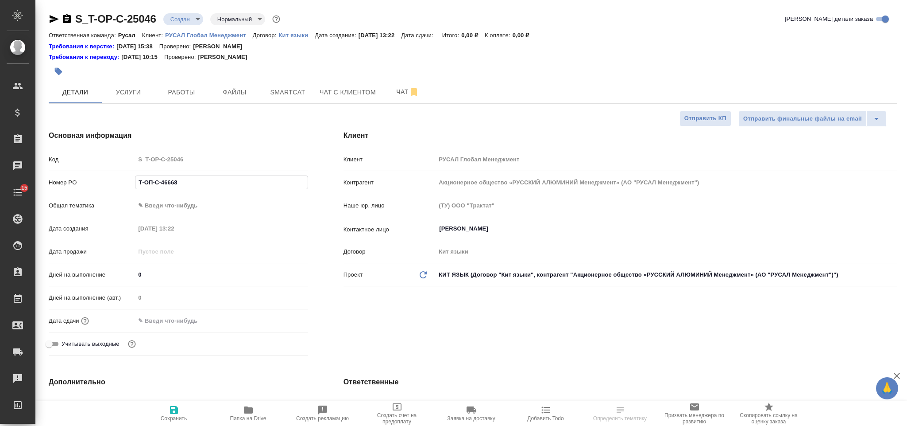
type textarea "x"
type input "Т-ОП-С-46668"
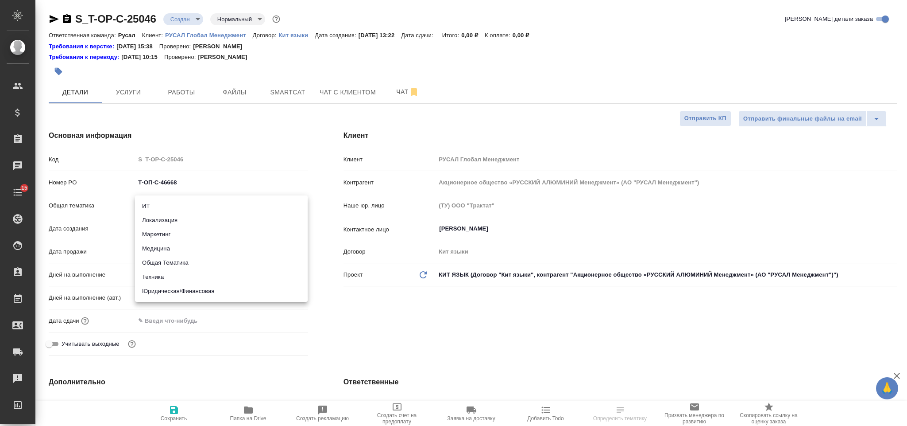
click at [190, 206] on body "🙏 .cls-1 fill:#fff; AWATERA Gorlenko [PERSON_NAME] Спецификации Заказы Чаты 15 …" at bounding box center [453, 213] width 907 height 426
click at [203, 275] on li "Техника" at bounding box center [221, 277] width 173 height 14
type input "tech"
type textarea "x"
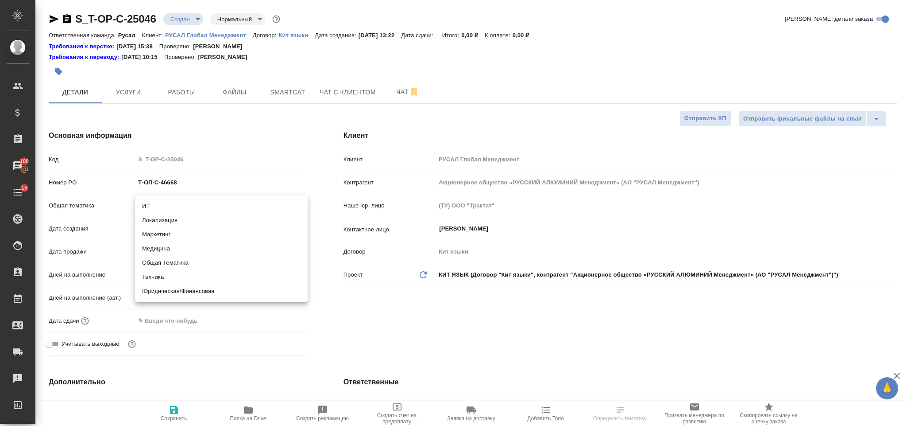
type textarea "x"
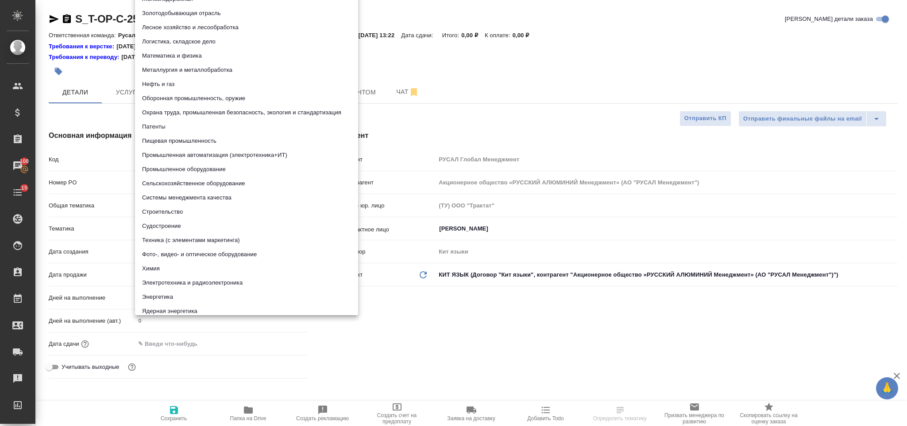
click at [192, 228] on body "🙏 .cls-1 fill:#fff; AWATERA [PERSON_NAME] Спецификации Заказы 100 Чаты 15 Todo …" at bounding box center [453, 213] width 907 height 426
click at [220, 72] on li "Металлургия и металлобработка" at bounding box center [246, 70] width 223 height 14
type textarea "x"
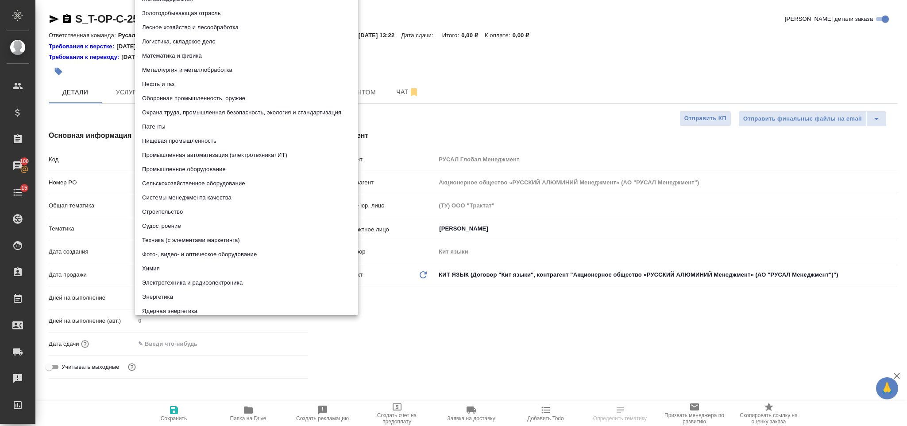
type input "60014e23f7d9dc5f480a3cf8"
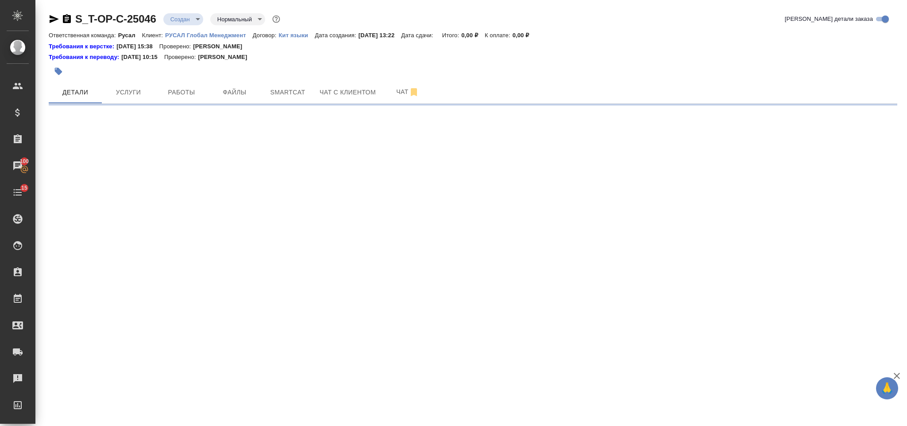
click at [213, 341] on div ".cls-1 fill:#fff; AWATERA Gorlenko Yuliua Клиенты Спецификации Заказы 100 Чаты …" at bounding box center [453, 213] width 907 height 426
select select "RU"
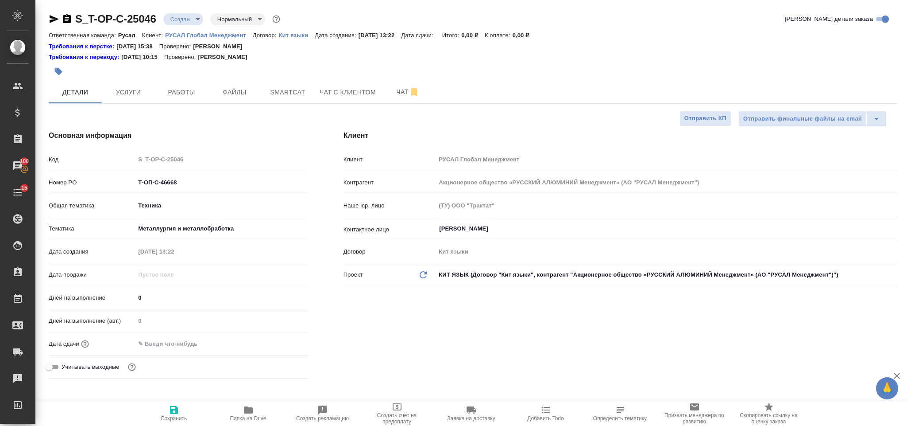
click at [181, 341] on input "text" at bounding box center [173, 343] width 77 height 13
type textarea "x"
click at [280, 342] on icon "button" at bounding box center [282, 343] width 11 height 11
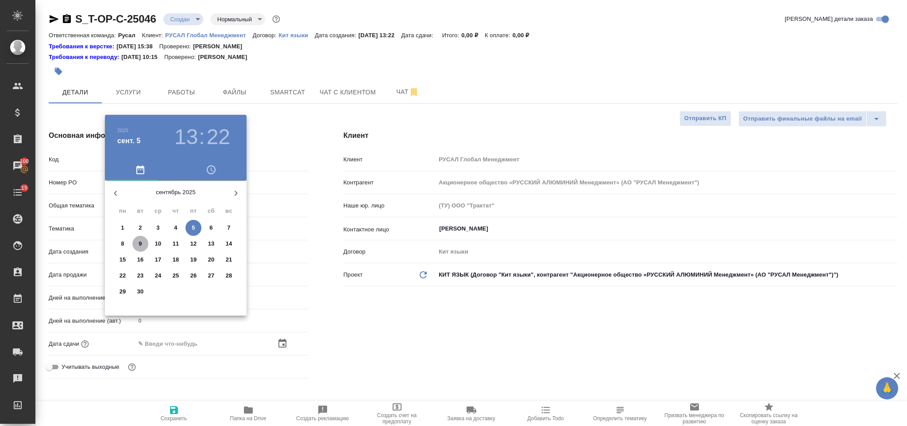
click at [139, 243] on p "9" at bounding box center [140, 243] width 3 height 9
type input "09.09.2025 13:22"
type textarea "x"
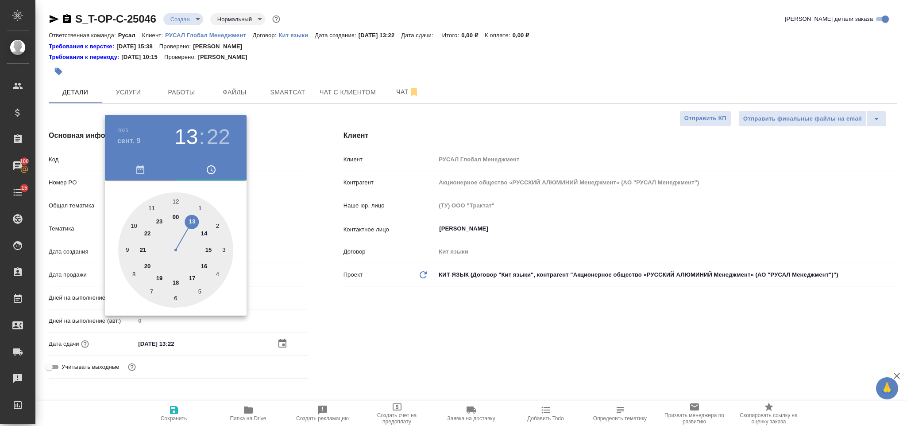
click at [192, 220] on div at bounding box center [175, 249] width 115 height 115
type textarea "x"
click at [174, 295] on div at bounding box center [175, 249] width 115 height 115
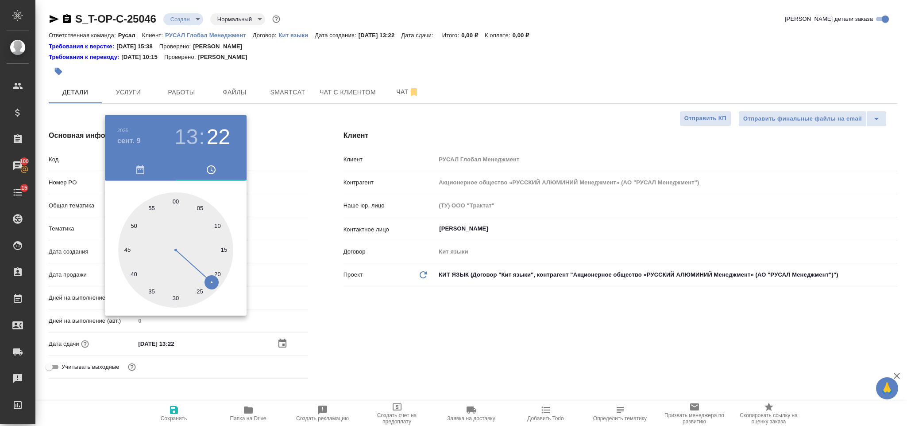
type input "09.09.2025 13:30"
type textarea "x"
click at [384, 315] on div at bounding box center [453, 213] width 907 height 426
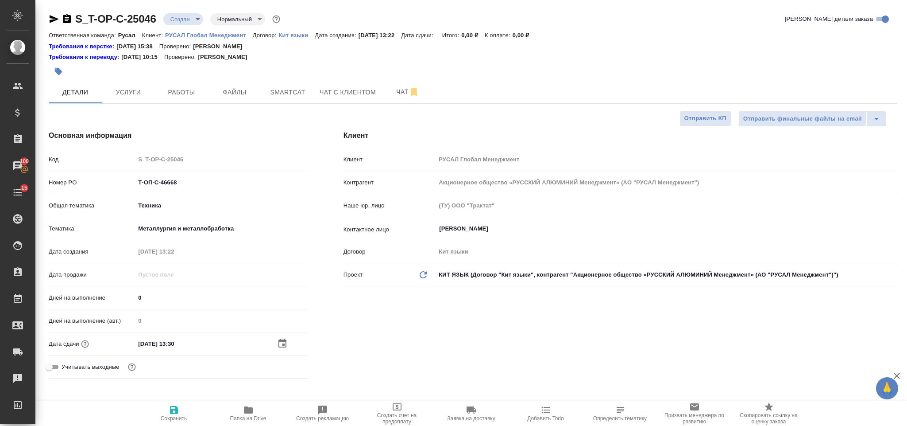
click at [182, 407] on span "Сохранить" at bounding box center [174, 412] width 64 height 17
type textarea "x"
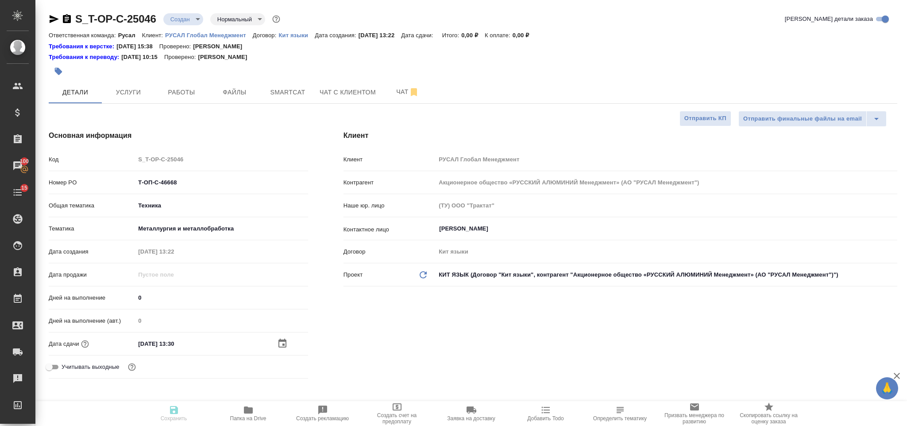
type textarea "x"
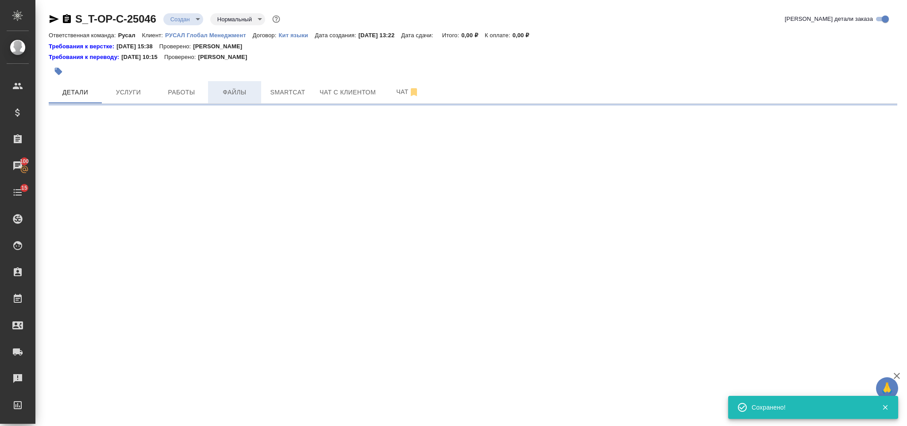
select select "RU"
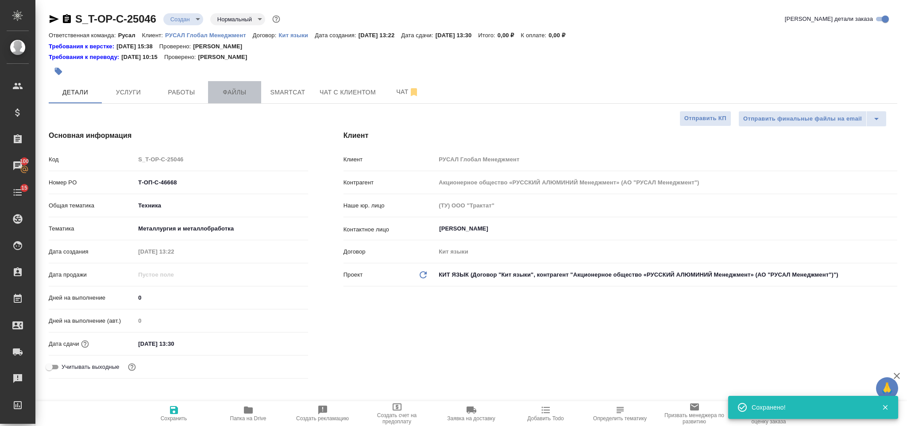
click at [230, 92] on span "Файлы" at bounding box center [234, 92] width 43 height 11
type textarea "x"
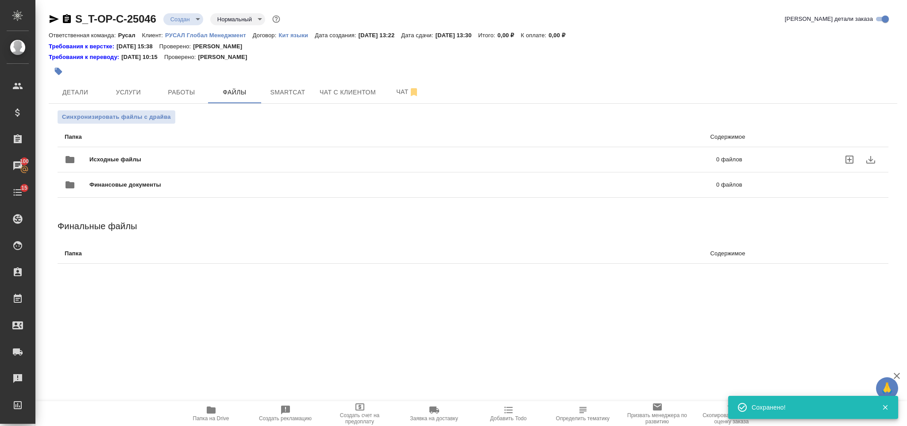
click at [161, 157] on span "Исходные файлы" at bounding box center [259, 159] width 340 height 9
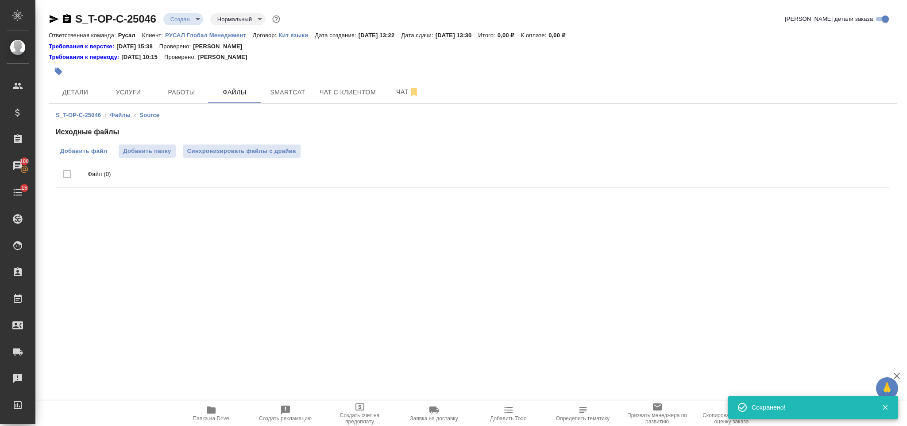
click at [97, 149] on span "Добавить файл" at bounding box center [83, 151] width 47 height 9
click at [0, 0] on input "Добавить файл" at bounding box center [0, 0] width 0 height 0
click at [133, 91] on span "Услуги" at bounding box center [128, 92] width 43 height 11
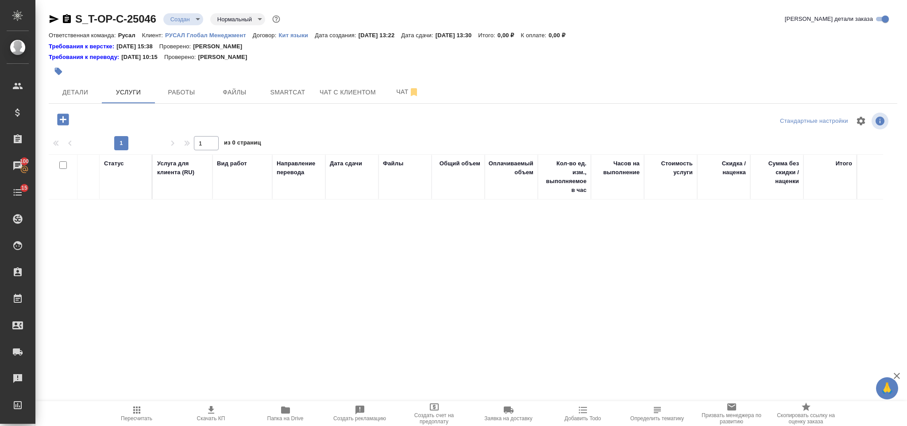
click at [61, 121] on icon "button" at bounding box center [63, 119] width 12 height 12
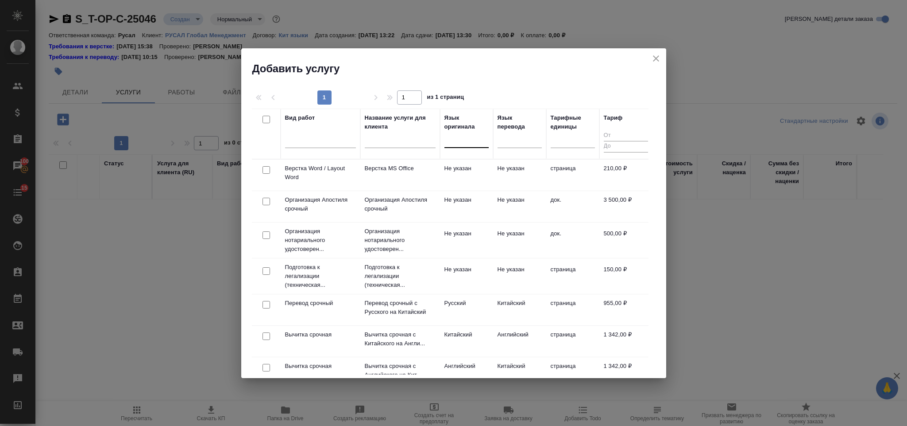
click at [467, 137] on div at bounding box center [467, 138] width 44 height 13
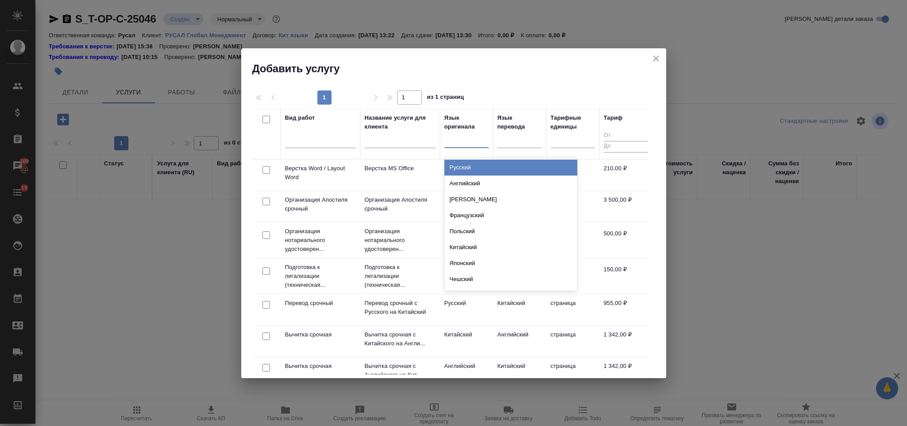
click at [477, 166] on div "Русский" at bounding box center [511, 167] width 133 height 16
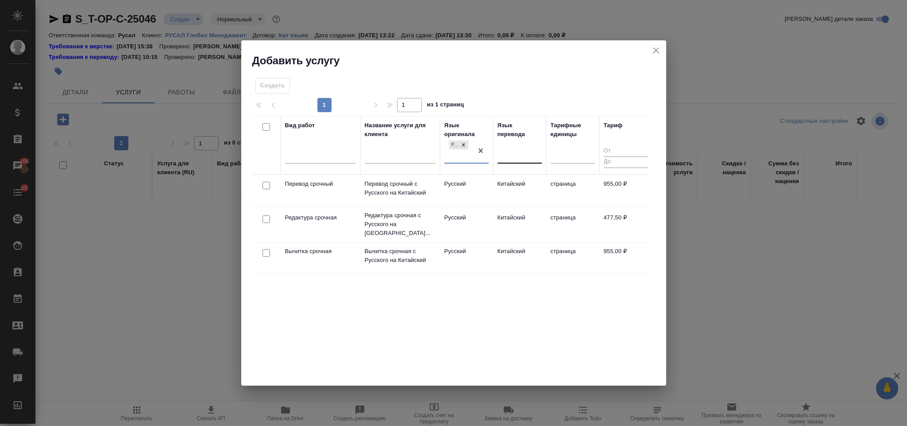
click at [515, 152] on div at bounding box center [520, 154] width 44 height 13
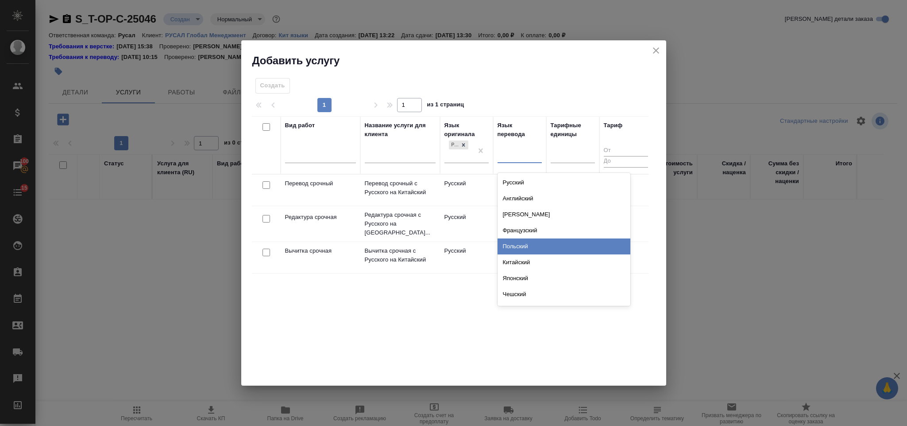
click at [536, 261] on div "Китайский" at bounding box center [564, 262] width 133 height 16
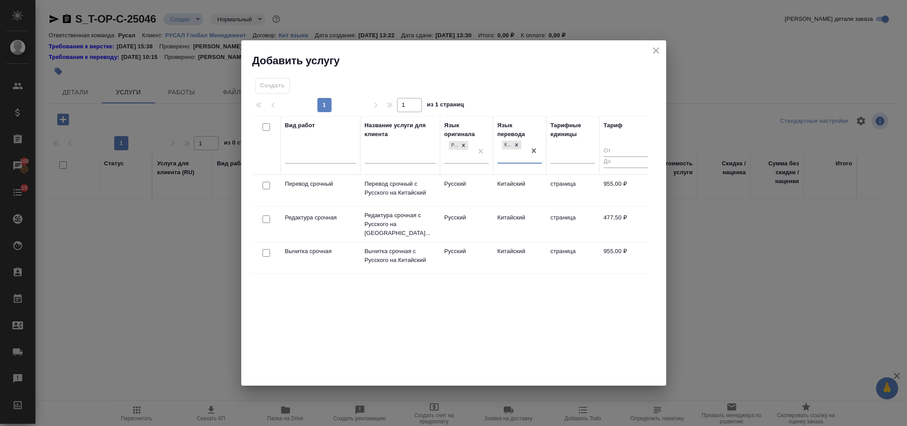
click at [266, 188] on input "checkbox" at bounding box center [267, 186] width 8 height 8
checkbox input "true"
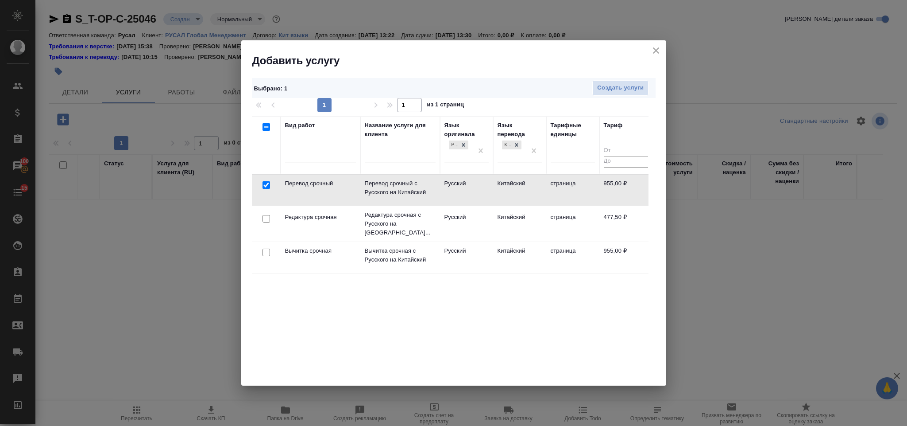
drag, startPoint x: 267, startPoint y: 220, endPoint x: 449, endPoint y: 178, distance: 187.1
click at [267, 220] on input "checkbox" at bounding box center [267, 219] width 8 height 8
checkbox input "true"
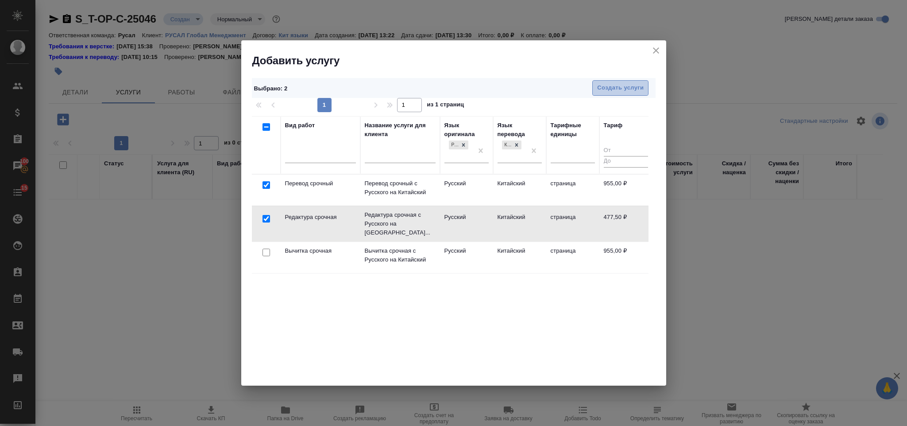
click at [623, 96] on button "Создать услуги" at bounding box center [620, 87] width 56 height 15
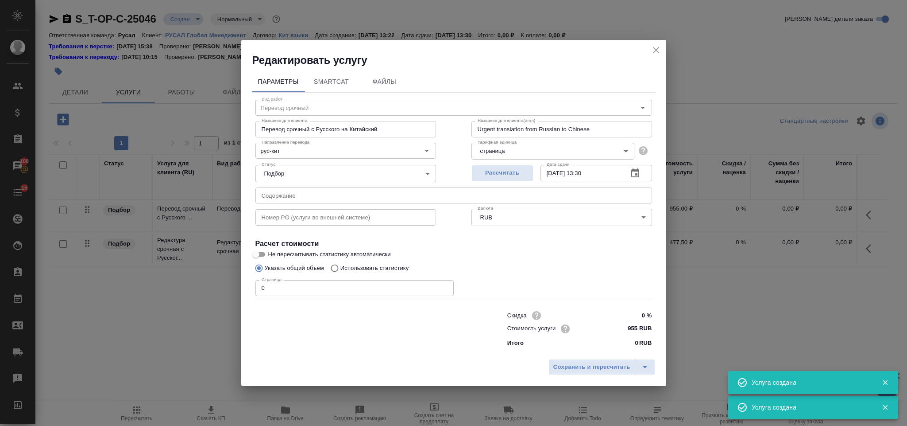
type input "Перевод срочный"
type input "Перевод срочный с Русского на Китайский"
type input "Urgent translation from Russian to Chinese"
type input "955 RUB"
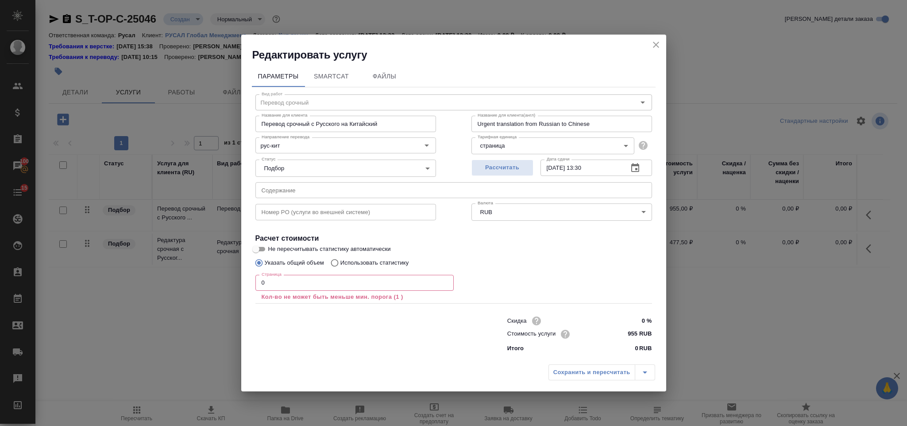
click at [413, 185] on input "text" at bounding box center [453, 190] width 397 height 16
paste input "Кальк 5052C"
type input "Кальк 5052C"
click at [314, 277] on input "0" at bounding box center [354, 283] width 198 height 16
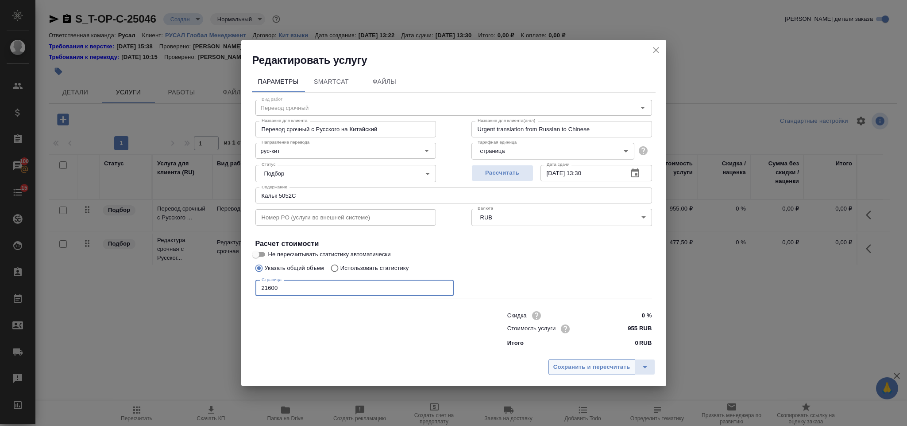
type input "21600"
click at [564, 364] on span "Сохранить и пересчитать" at bounding box center [592, 367] width 77 height 10
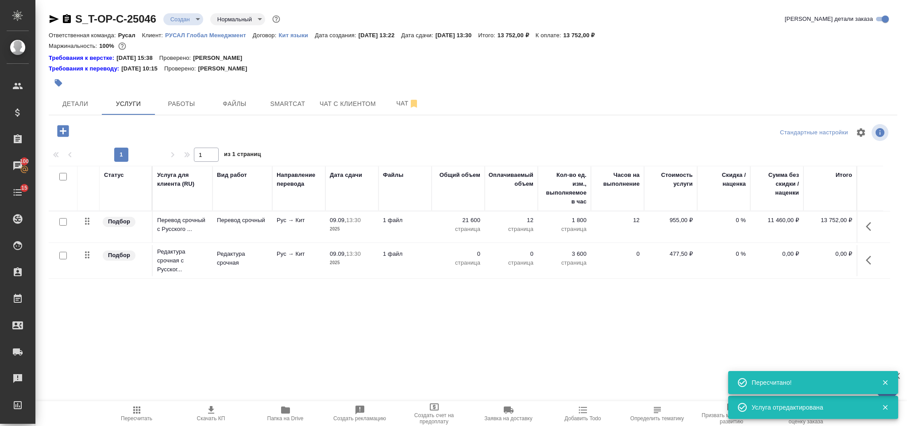
click at [875, 265] on icon "button" at bounding box center [871, 260] width 11 height 11
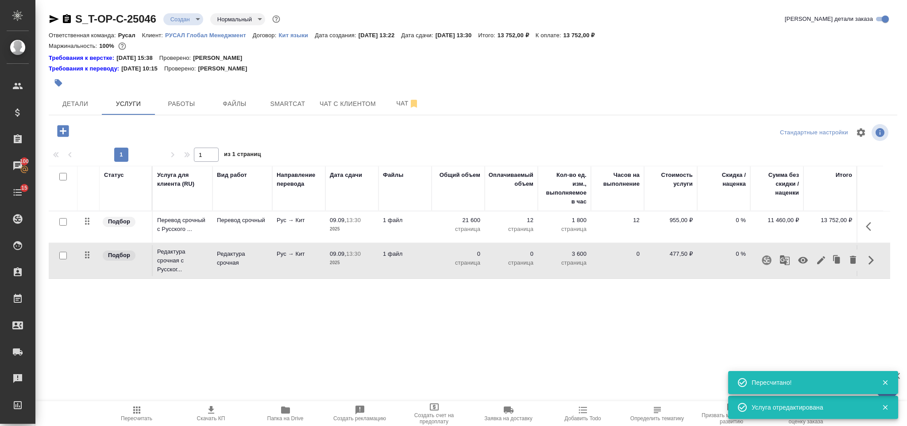
click at [818, 258] on icon "button" at bounding box center [821, 260] width 11 height 11
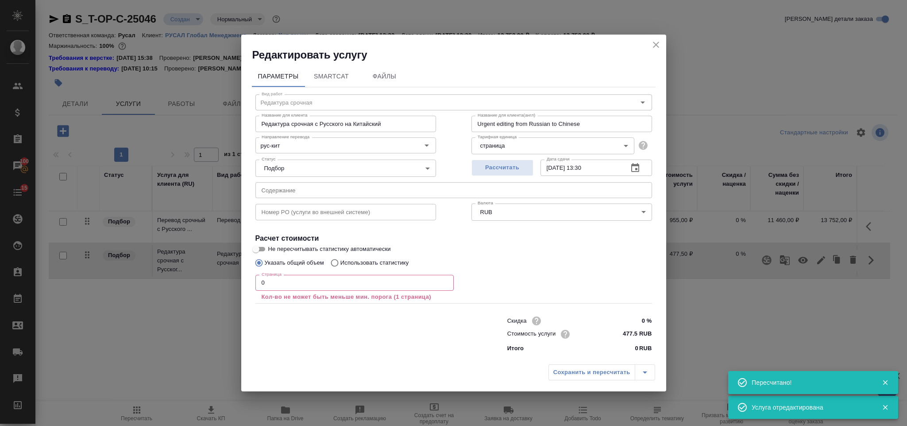
click at [331, 278] on input "0" at bounding box center [354, 283] width 198 height 16
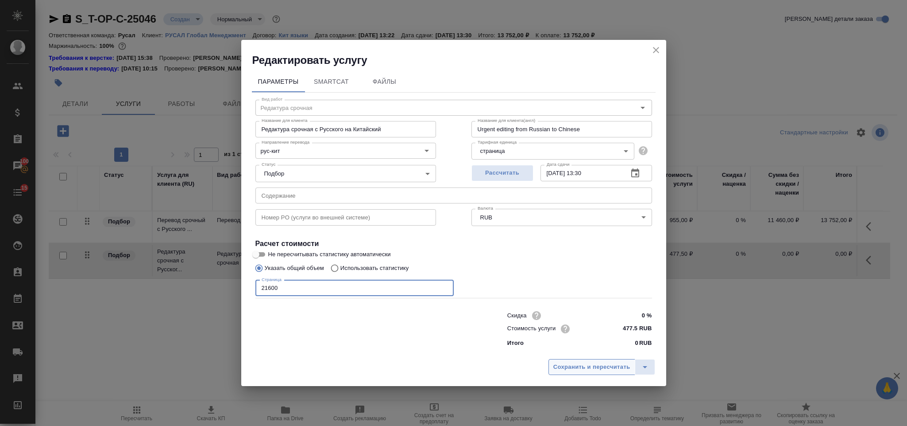
type input "21600"
click at [557, 363] on span "Сохранить и пересчитать" at bounding box center [592, 367] width 77 height 10
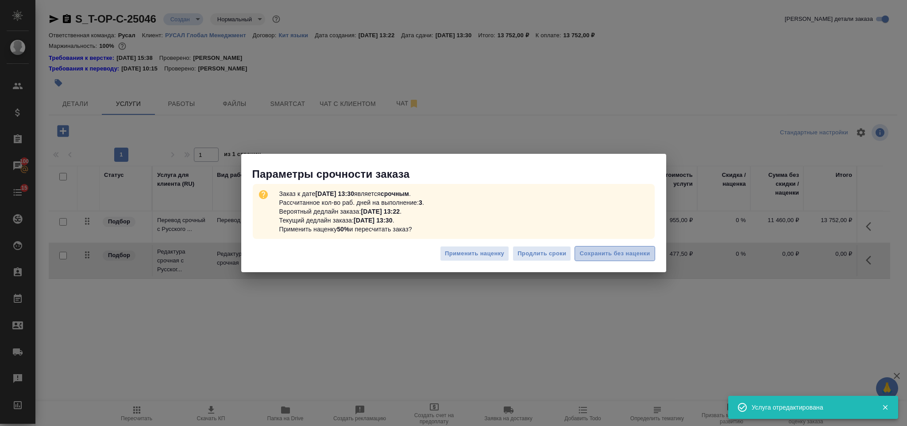
click at [609, 259] on button "Сохранить без наценки" at bounding box center [615, 253] width 80 height 15
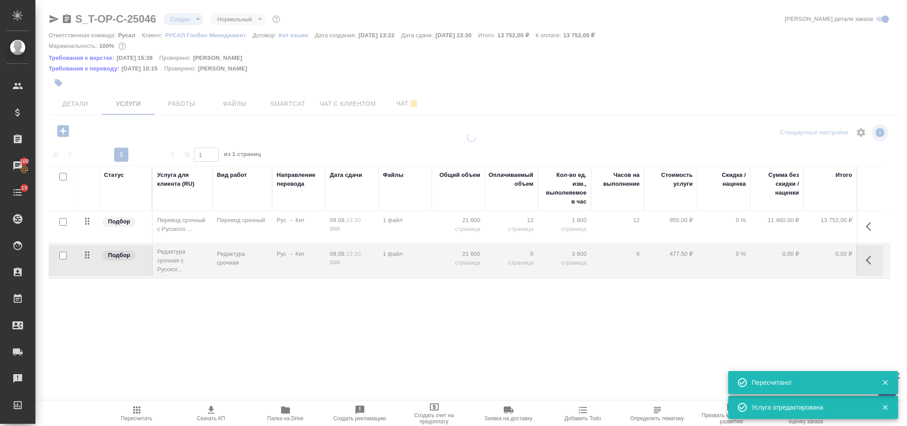
type input "urgent"
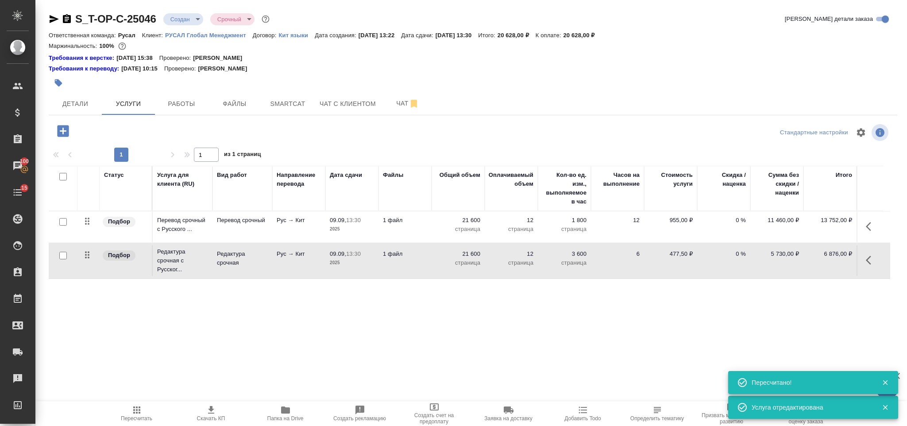
click at [64, 133] on icon "button" at bounding box center [63, 131] width 12 height 12
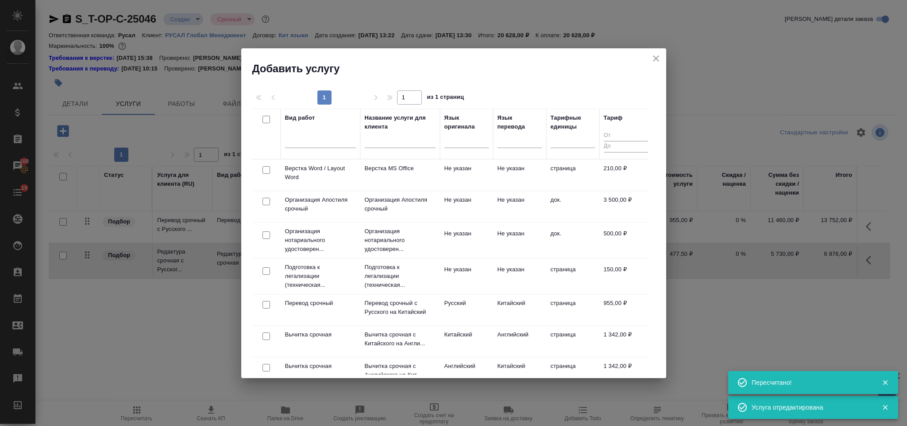
click at [261, 170] on div at bounding box center [266, 170] width 20 height 12
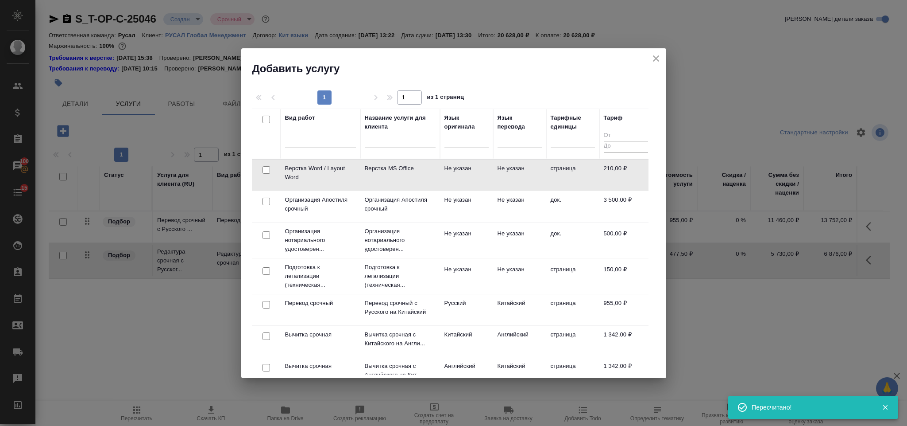
click at [268, 168] on input "checkbox" at bounding box center [267, 170] width 8 height 8
checkbox input "true"
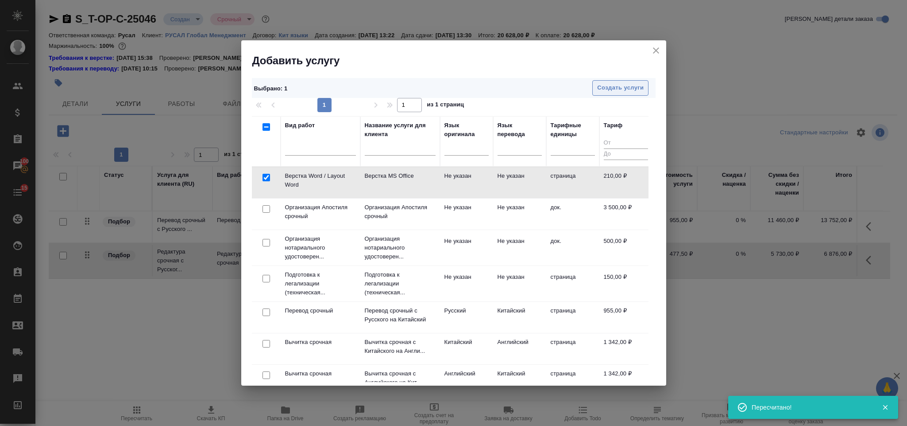
click at [622, 89] on span "Создать услуги" at bounding box center [620, 88] width 46 height 10
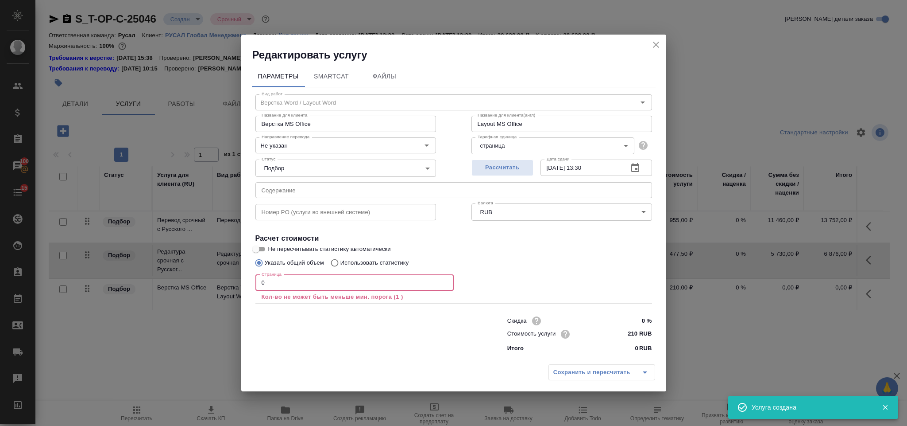
click at [280, 286] on input "0" at bounding box center [354, 283] width 198 height 16
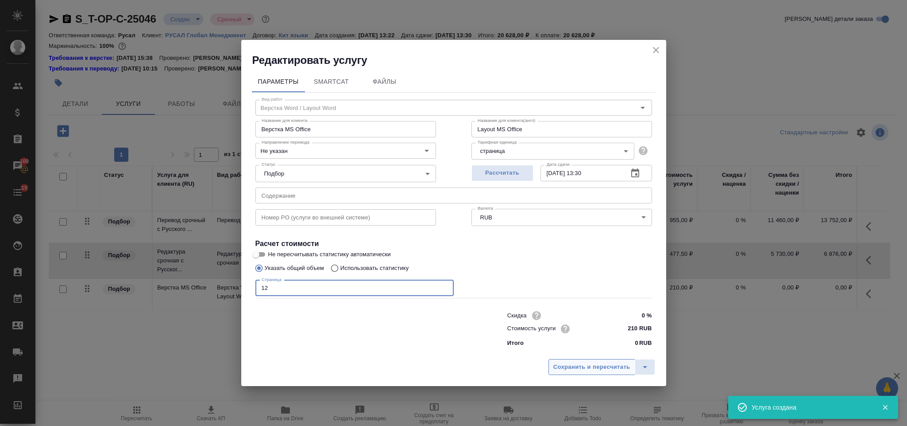
type input "12"
click at [575, 373] on button "Сохранить и пересчитать" at bounding box center [592, 367] width 87 height 16
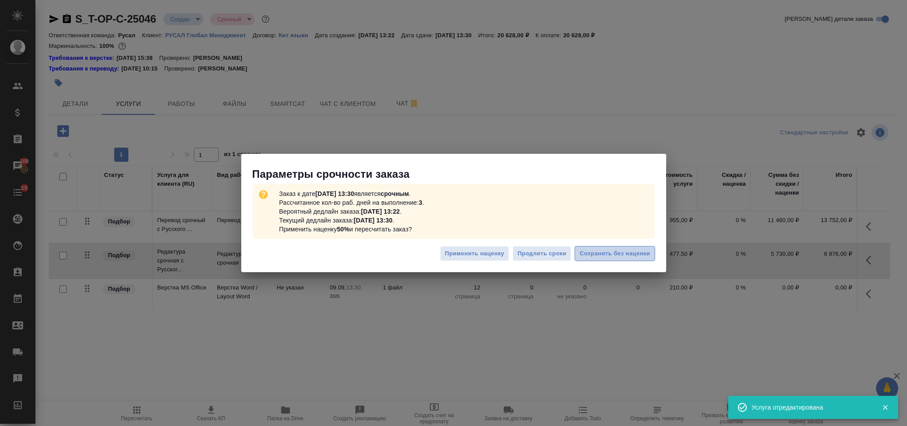
click at [611, 254] on span "Сохранить без наценки" at bounding box center [615, 253] width 70 height 10
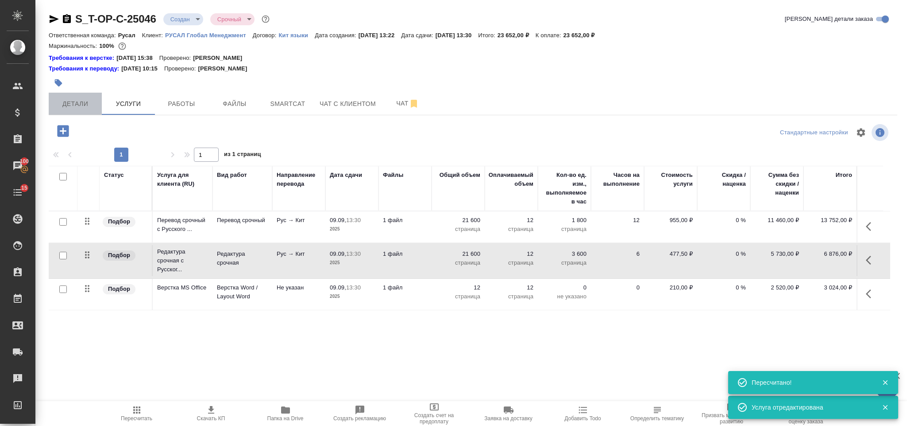
click at [79, 107] on span "Детали" at bounding box center [75, 103] width 43 height 11
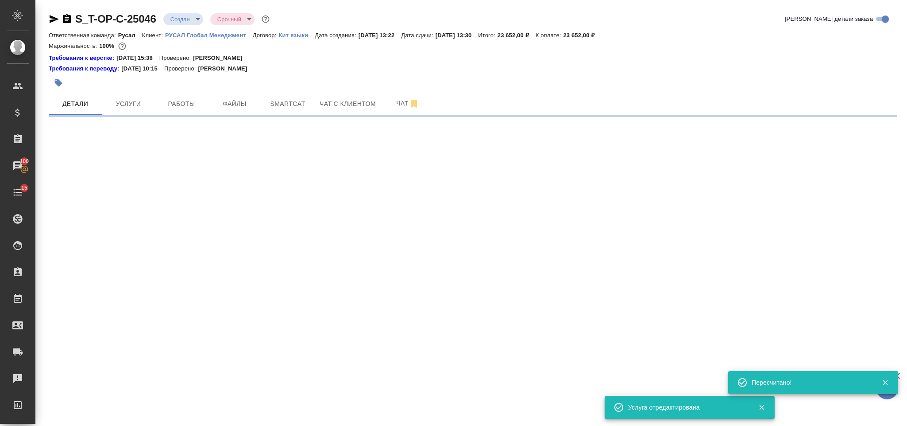
select select "RU"
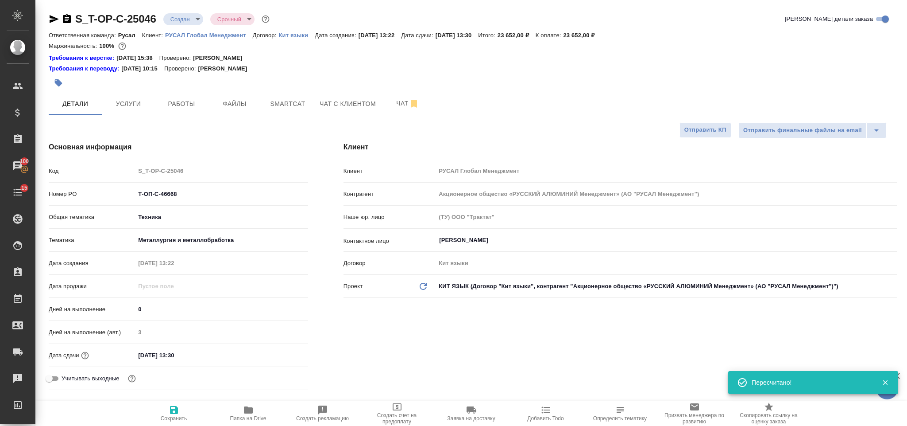
type textarea "x"
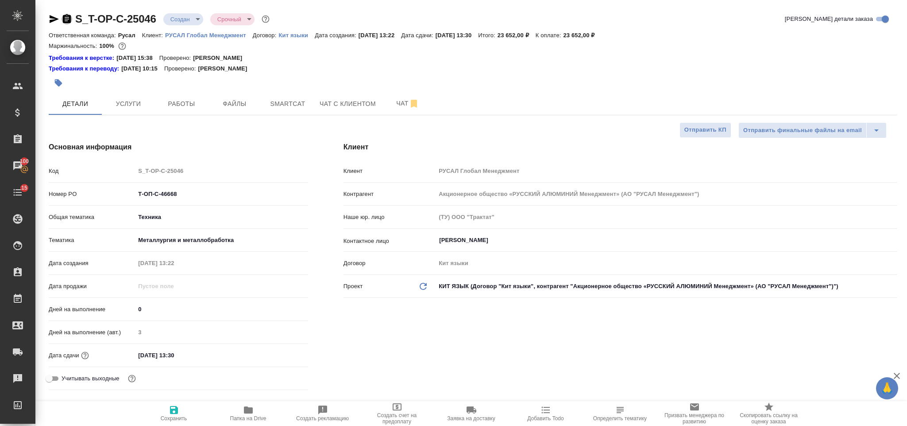
click at [71, 21] on icon "button" at bounding box center [67, 19] width 11 height 11
drag, startPoint x: 177, startPoint y: 196, endPoint x: 130, endPoint y: 192, distance: 46.7
click at [124, 194] on div "Номер PO Т-ОП-С-46668" at bounding box center [178, 193] width 259 height 15
click at [55, 18] on icon "button" at bounding box center [54, 19] width 9 height 8
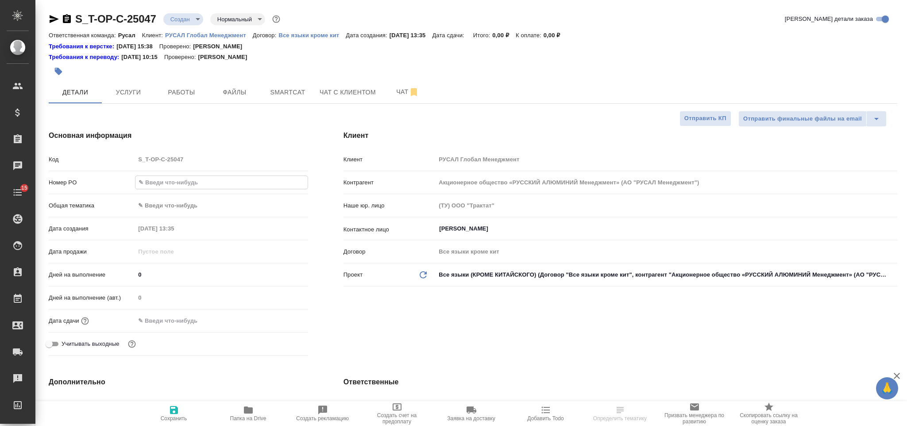
select select "RU"
type input "Т-ОП-С-46669"
click at [181, 202] on body "🙏 .cls-1 fill:#fff; AWATERA Gorlenko [PERSON_NAME] Спецификации Заказы Чаты 15 …" at bounding box center [453, 213] width 907 height 426
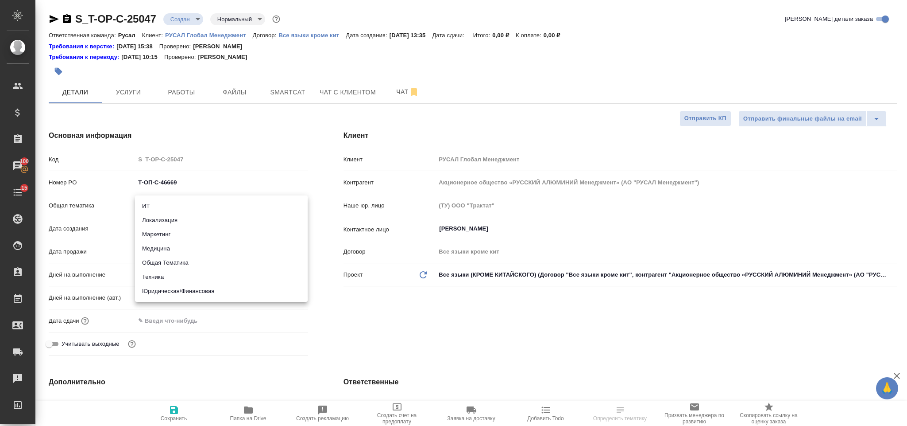
click at [194, 289] on li "Юридическая/Финансовая" at bounding box center [221, 291] width 173 height 14
type input "yr-fn"
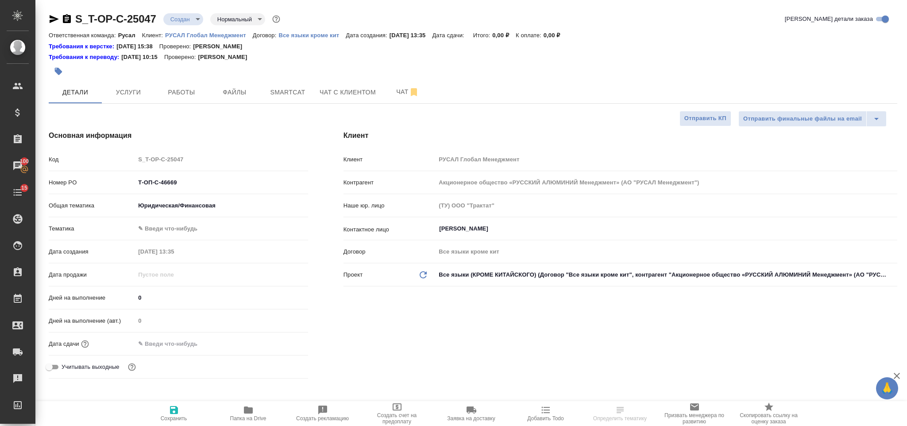
click at [183, 225] on body "🙏 .cls-1 fill:#fff; AWATERA [PERSON_NAME] Спецификации Заказы 100 Чаты 15 Todo …" at bounding box center [453, 213] width 907 height 426
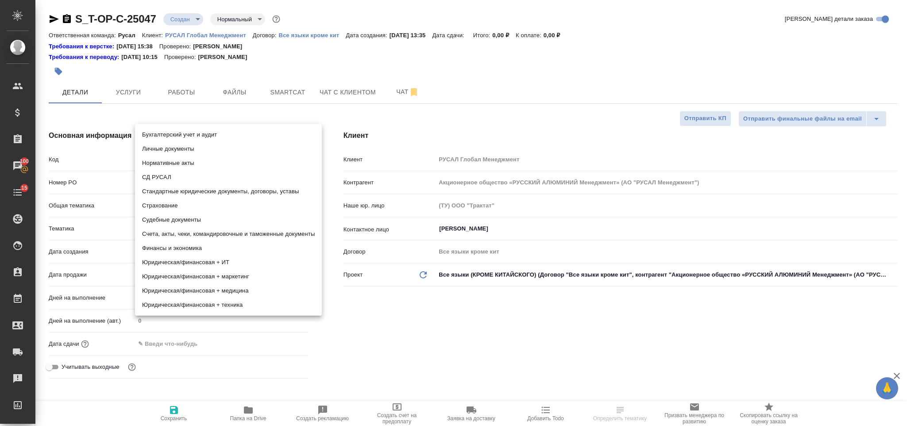
click at [240, 304] on li "Юридическая/финансовая + техника" at bounding box center [228, 305] width 187 height 14
type input "5a8b8b956a9677013d343e73"
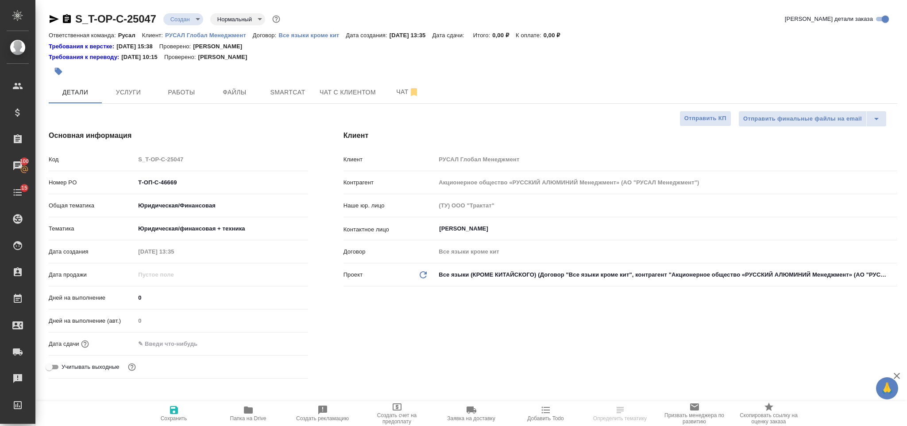
click at [186, 341] on input "text" at bounding box center [173, 343] width 77 height 13
click at [282, 346] on icon "button" at bounding box center [282, 343] width 11 height 11
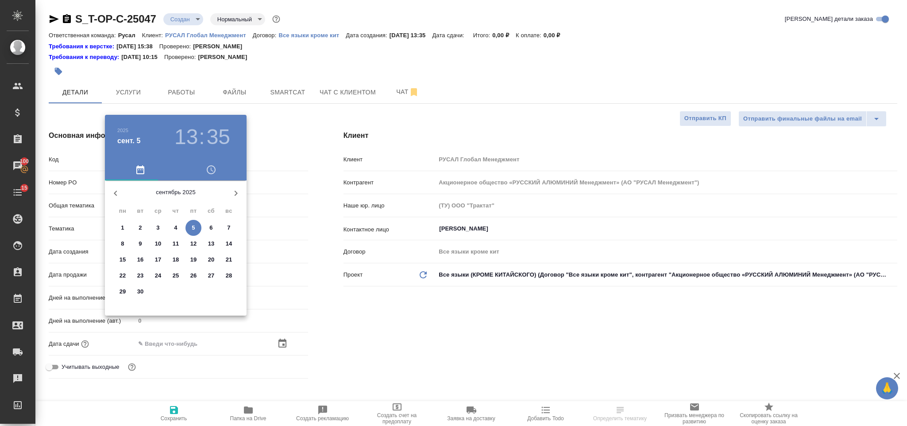
click at [124, 240] on p "8" at bounding box center [122, 243] width 3 height 9
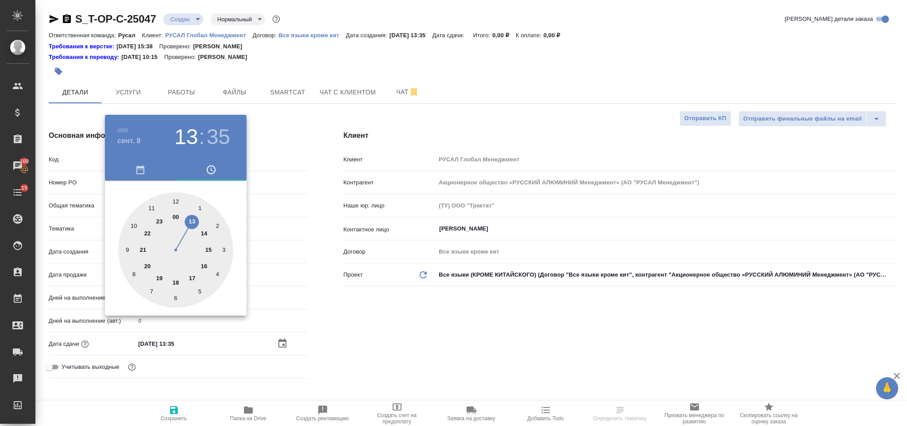
type input "08.09.2025 13:35"
click at [135, 224] on div ".cls-1 fill:#fff; AWATERA Gorlenko Yuliua Клиенты Спецификации Заказы 100 Чаты …" at bounding box center [453, 213] width 907 height 426
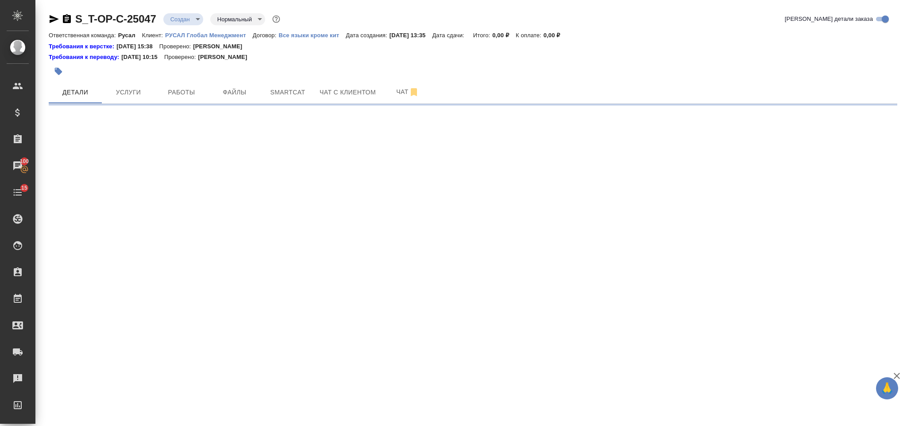
select select "RU"
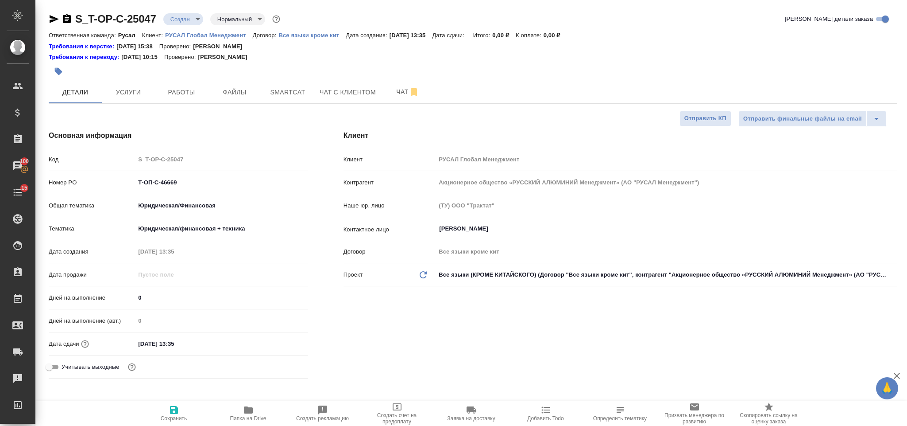
type textarea "x"
click at [199, 336] on div "Дата сдачи 08.09.2025 13:35" at bounding box center [178, 343] width 259 height 15
click at [202, 345] on input "08.09.2025 13:35" at bounding box center [173, 343] width 77 height 13
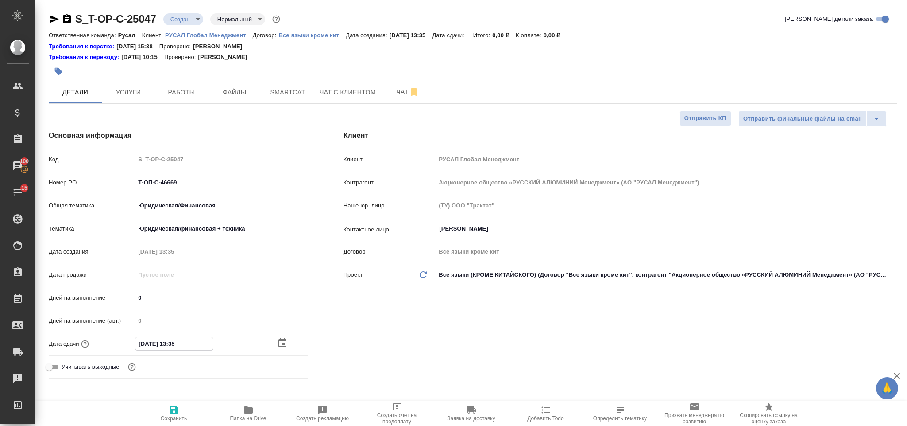
click at [275, 346] on div "08.09.2025 13:35" at bounding box center [221, 344] width 173 height 14
click at [283, 341] on icon "button" at bounding box center [283, 342] width 8 height 9
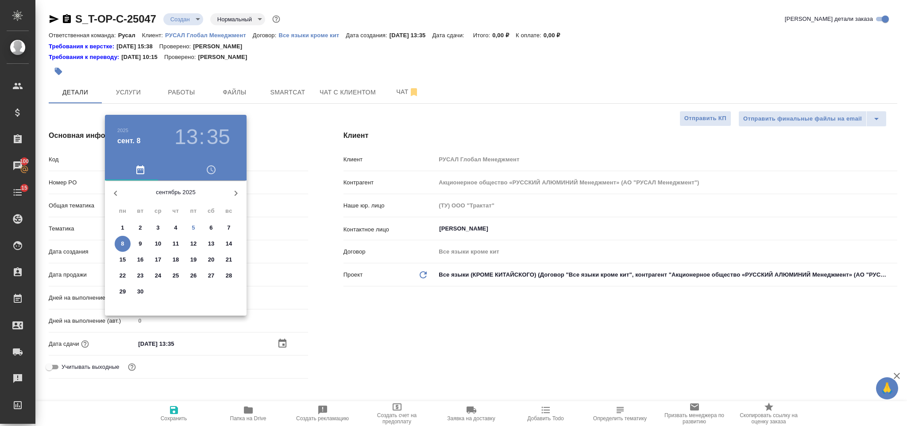
click at [123, 242] on p "8" at bounding box center [122, 243] width 3 height 9
type textarea "x"
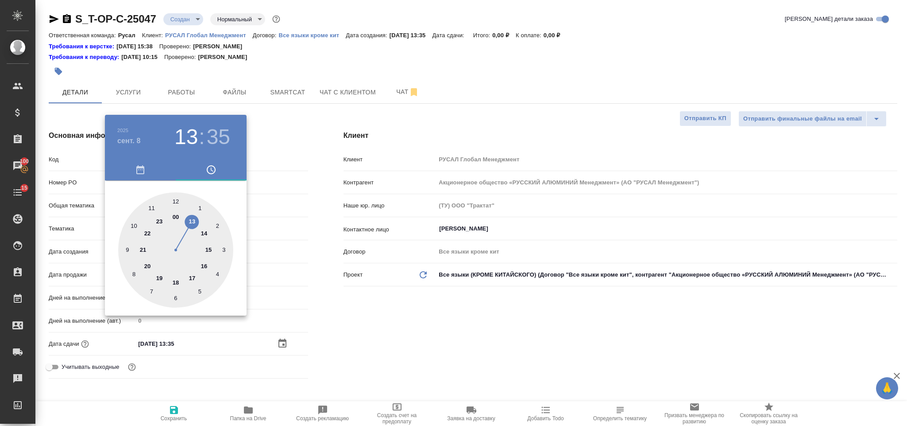
click at [134, 223] on div at bounding box center [175, 249] width 115 height 115
type input "08.09.2025 10:35"
type textarea "x"
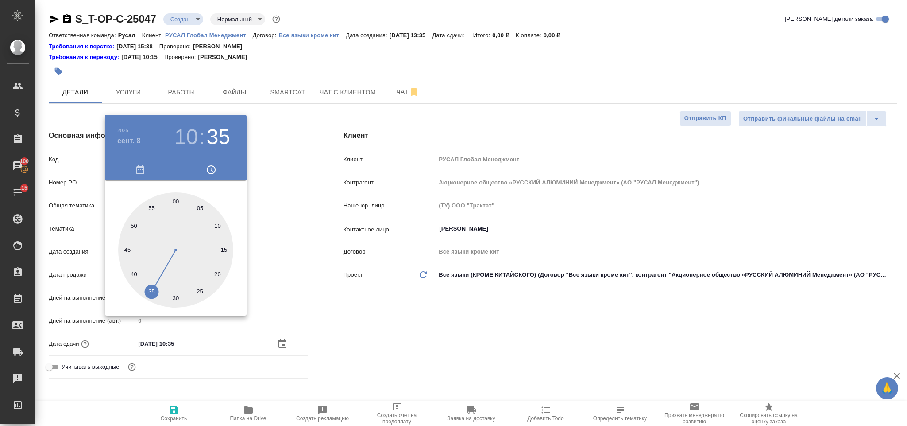
click at [175, 198] on div at bounding box center [175, 249] width 115 height 115
type input "08.09.2025 10:00"
type textarea "x"
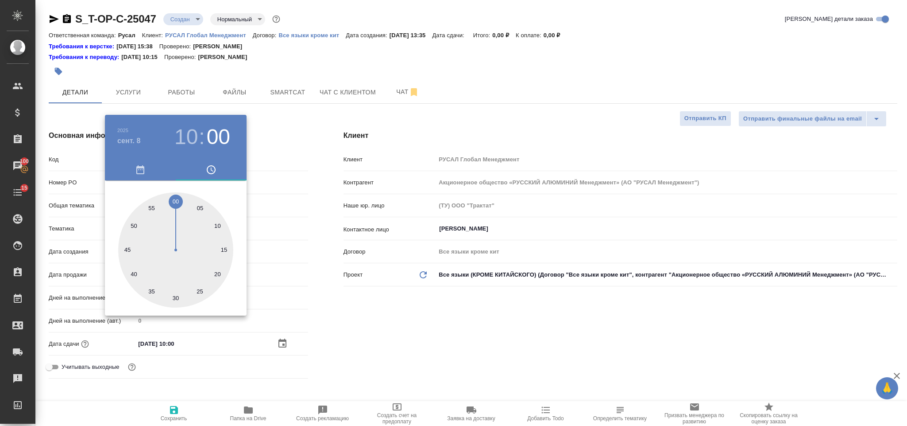
click at [401, 302] on div at bounding box center [453, 213] width 907 height 426
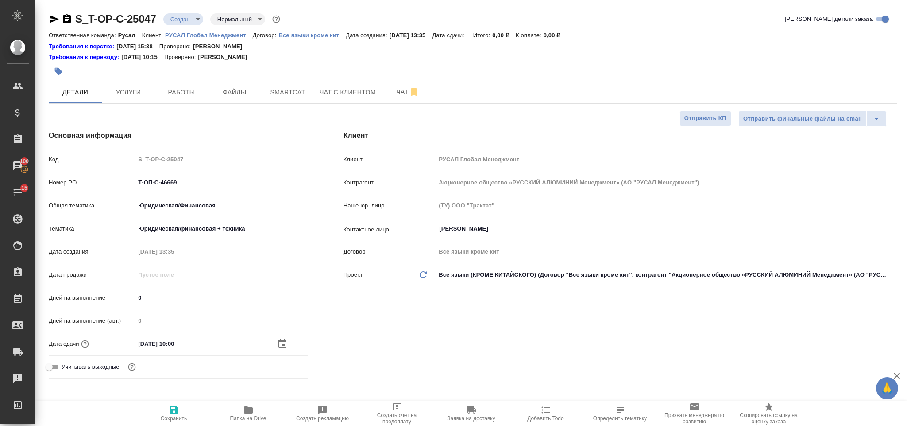
click at [175, 399] on h4 "Дополнительно" at bounding box center [178, 404] width 259 height 11
click at [178, 416] on span "Сохранить" at bounding box center [174, 418] width 27 height 6
type textarea "x"
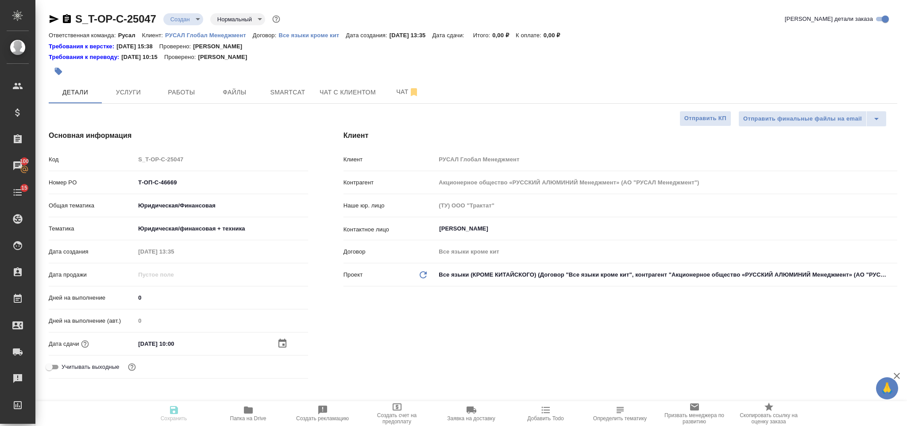
type textarea "x"
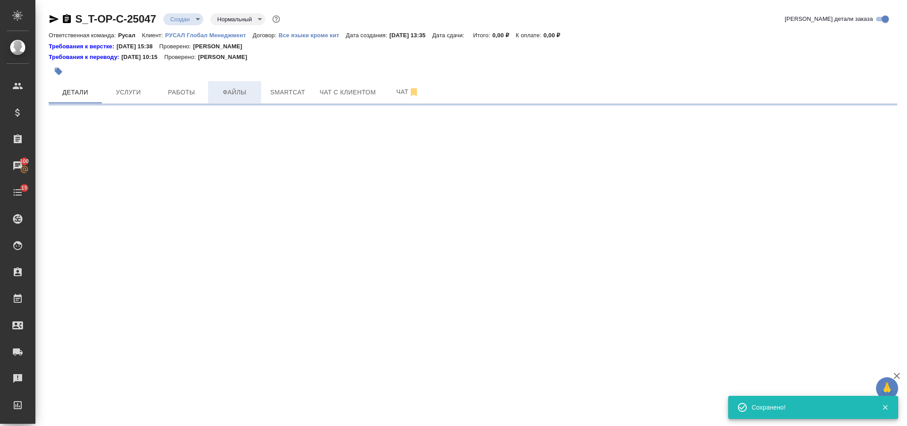
select select "RU"
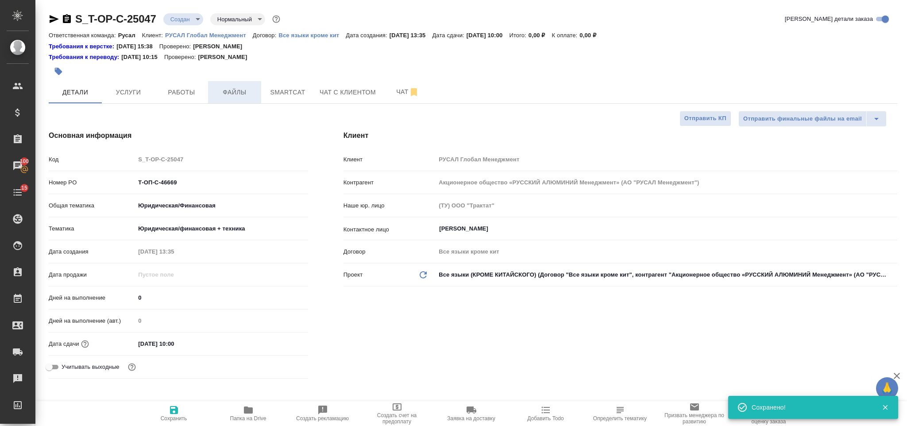
click at [245, 92] on span "Файлы" at bounding box center [234, 92] width 43 height 11
type textarea "x"
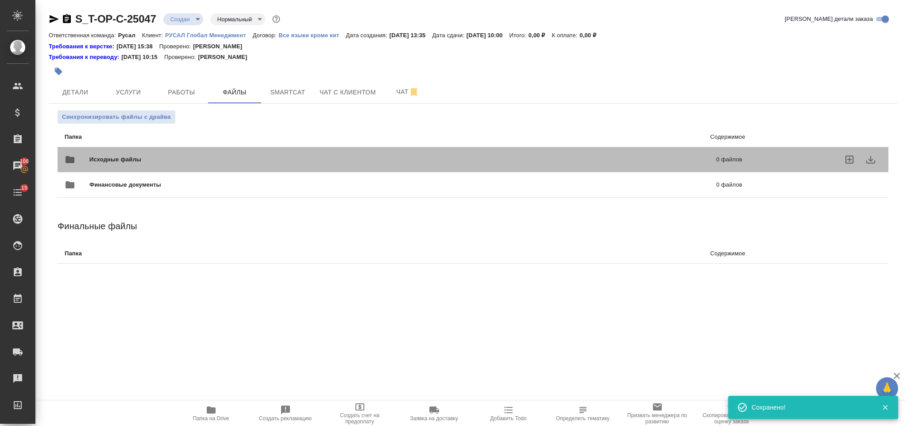
click at [214, 164] on span "Исходные файлы" at bounding box center [259, 159] width 340 height 9
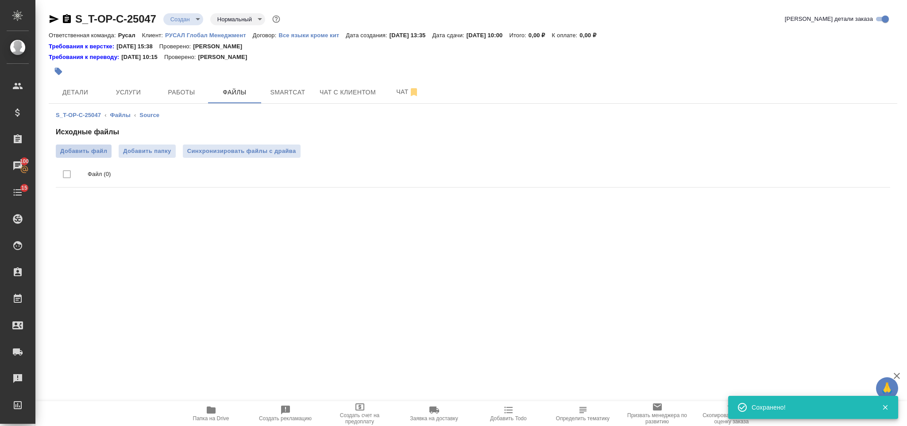
click at [94, 149] on span "Добавить файл" at bounding box center [83, 151] width 47 height 9
click at [0, 0] on input "Добавить файл" at bounding box center [0, 0] width 0 height 0
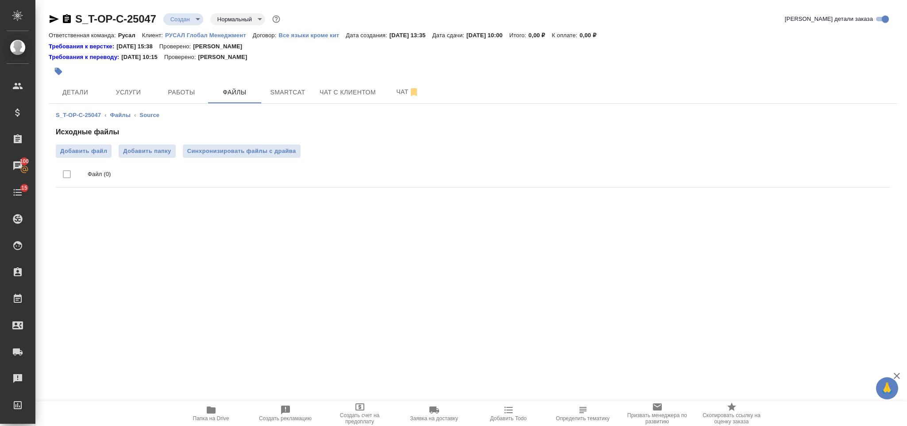
click at [213, 407] on icon "button" at bounding box center [211, 409] width 11 height 11
click at [128, 90] on span "Услуги" at bounding box center [128, 92] width 43 height 11
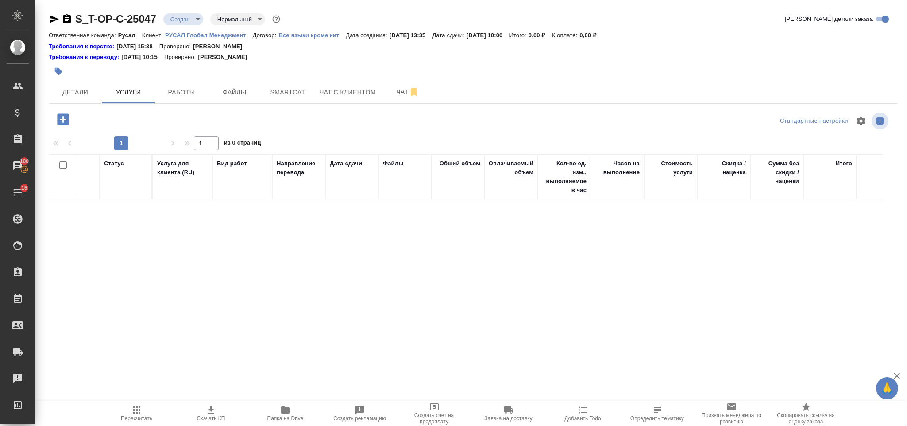
click at [48, 114] on div "S_T-OP-C-25047 Создан new Нормальный normal Кратко детали заказа Ответственная …" at bounding box center [473, 183] width 859 height 367
click at [58, 119] on icon "button" at bounding box center [63, 119] width 12 height 12
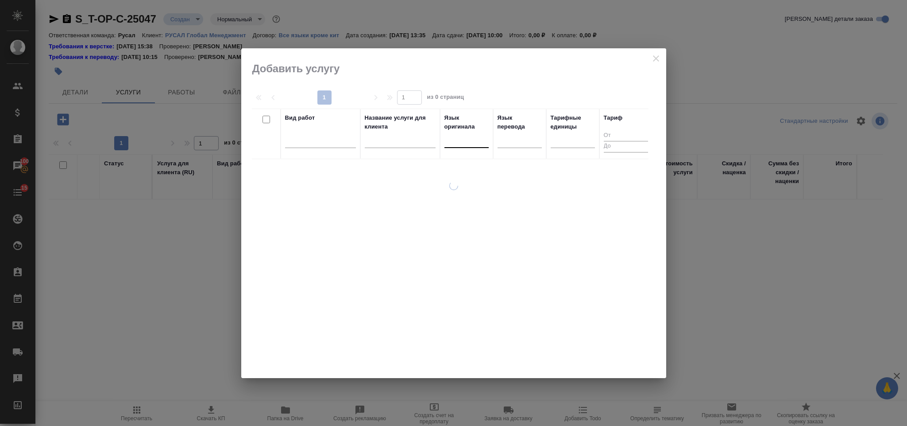
click at [453, 141] on div at bounding box center [467, 138] width 44 height 13
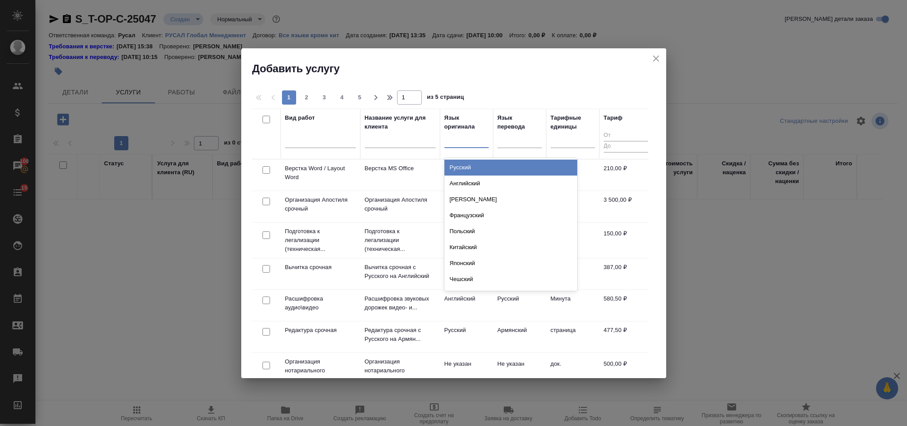
click at [473, 167] on div "Русский" at bounding box center [511, 167] width 133 height 16
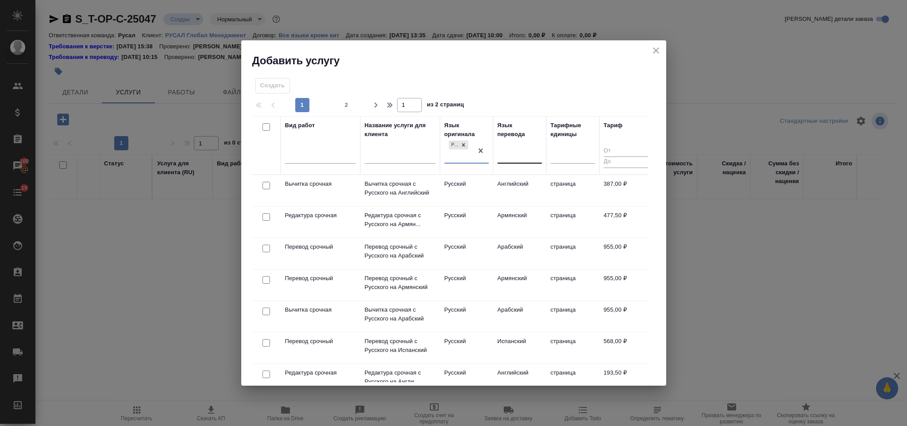
click at [513, 153] on div at bounding box center [520, 154] width 44 height 13
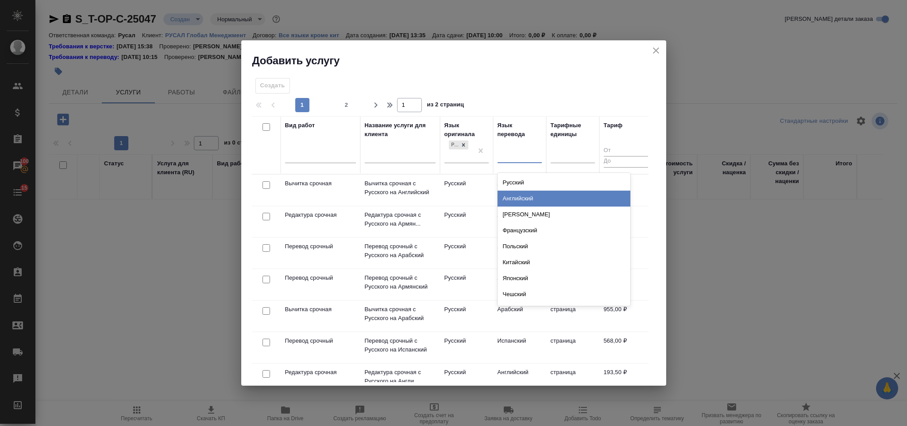
click at [529, 199] on div "Английский" at bounding box center [564, 198] width 133 height 16
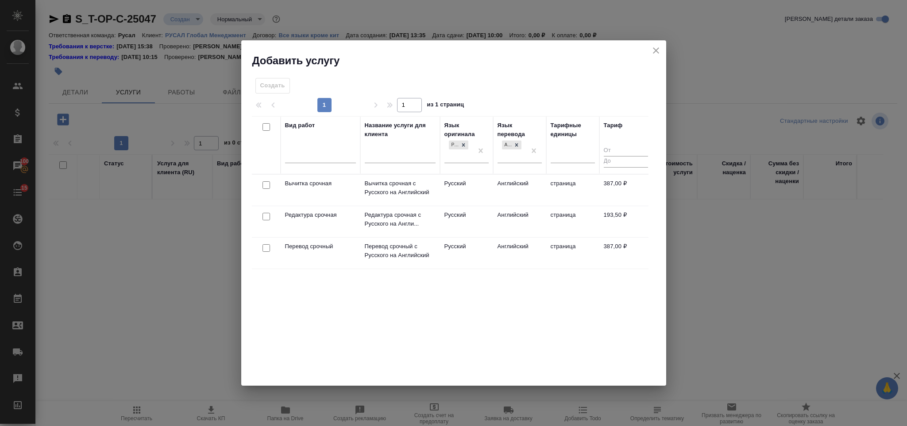
click at [269, 217] on input "checkbox" at bounding box center [267, 217] width 8 height 8
checkbox input "true"
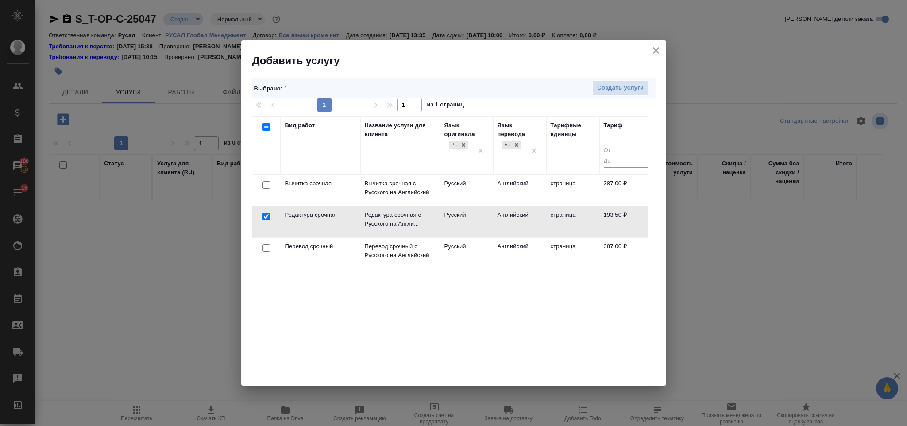
click at [263, 250] on input "checkbox" at bounding box center [267, 248] width 8 height 8
checkbox input "true"
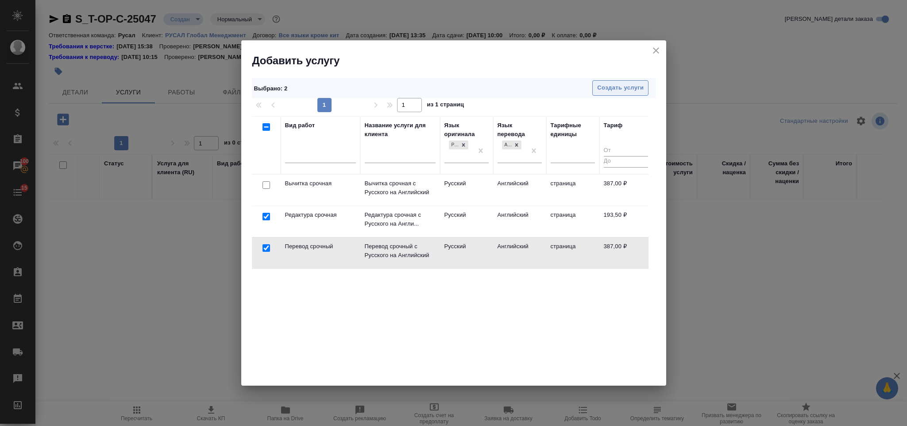
click at [612, 88] on span "Создать услуги" at bounding box center [620, 88] width 46 height 10
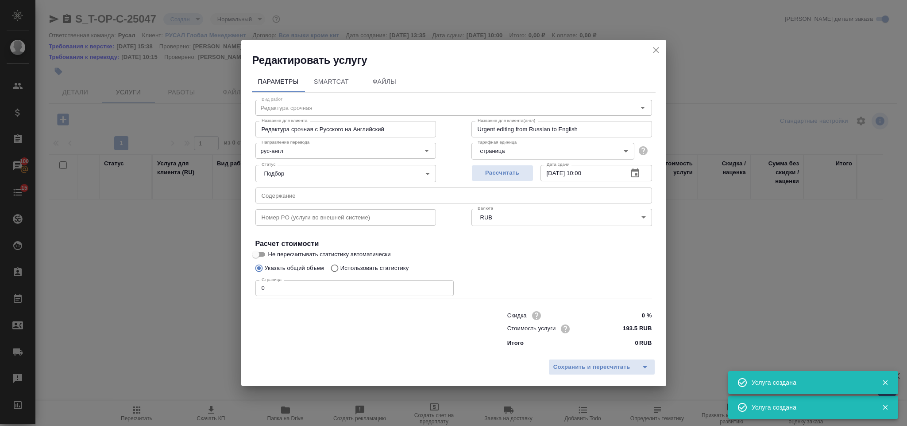
type input "Перевод срочный"
type input "Перевод срочный с Русского на Английский"
type input "Urgent translation from Russian to English"
type input "387 RUB"
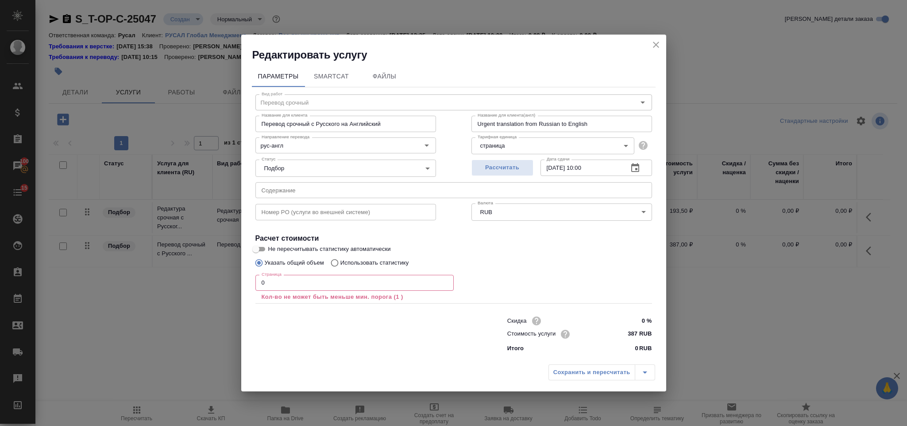
click at [376, 196] on input "text" at bounding box center [453, 190] width 397 height 16
paste input "Приложение 1.5"
type input "Приложение 1.5"
click at [327, 283] on input "0" at bounding box center [354, 283] width 198 height 16
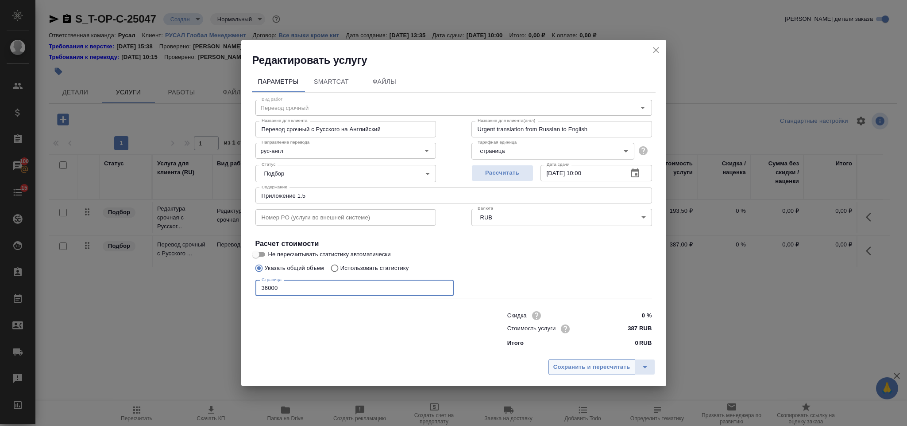
type input "36000"
click at [602, 369] on span "Сохранить и пересчитать" at bounding box center [592, 367] width 77 height 10
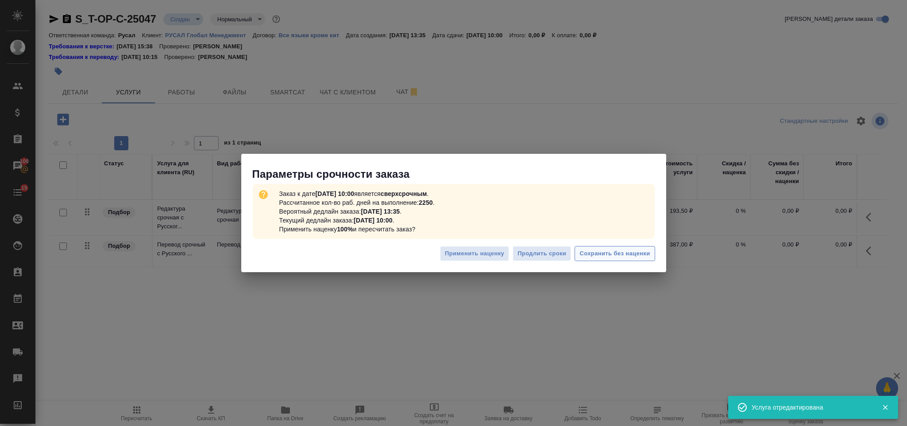
click at [603, 255] on span "Сохранить без наценки" at bounding box center [615, 253] width 70 height 10
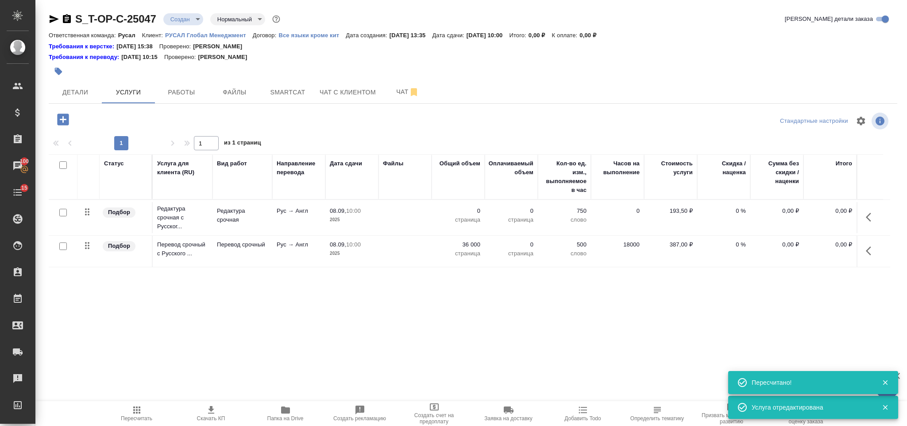
type input "urgent"
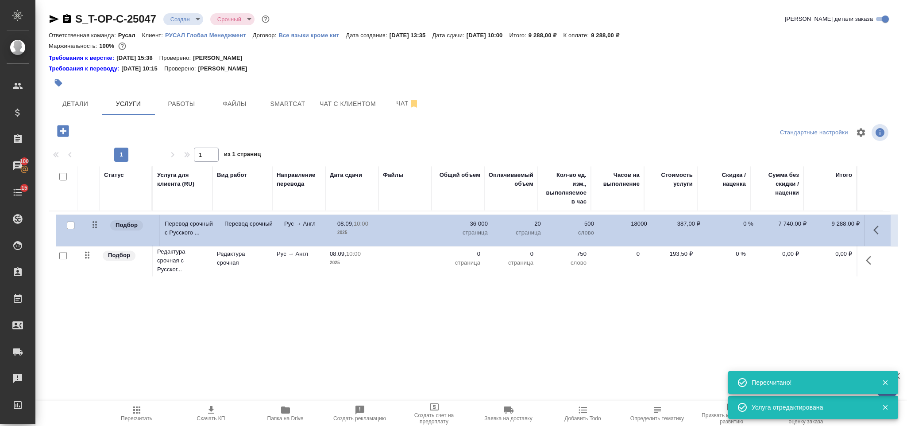
drag, startPoint x: 94, startPoint y: 259, endPoint x: 102, endPoint y: 222, distance: 38.5
click at [102, 222] on table "Статус Услуга для клиента (RU) Вид работ Направление перевода Дата сдачи Файлы …" at bounding box center [470, 222] width 842 height 113
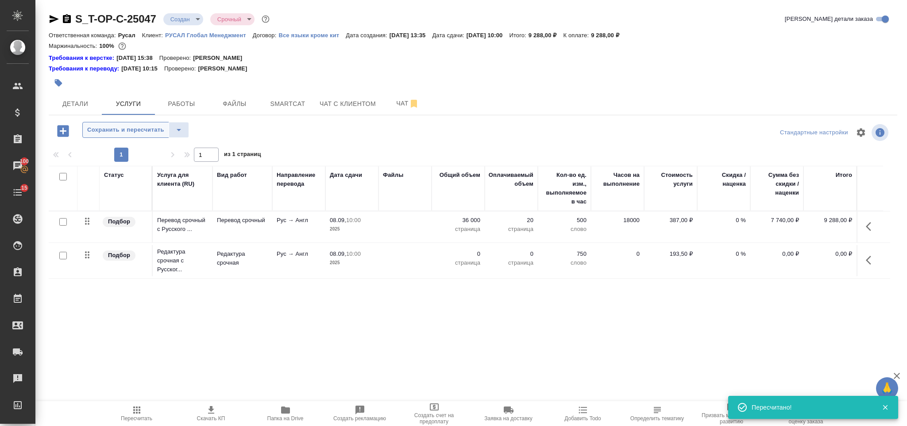
click at [149, 124] on button "Сохранить и пересчитать" at bounding box center [125, 130] width 87 height 16
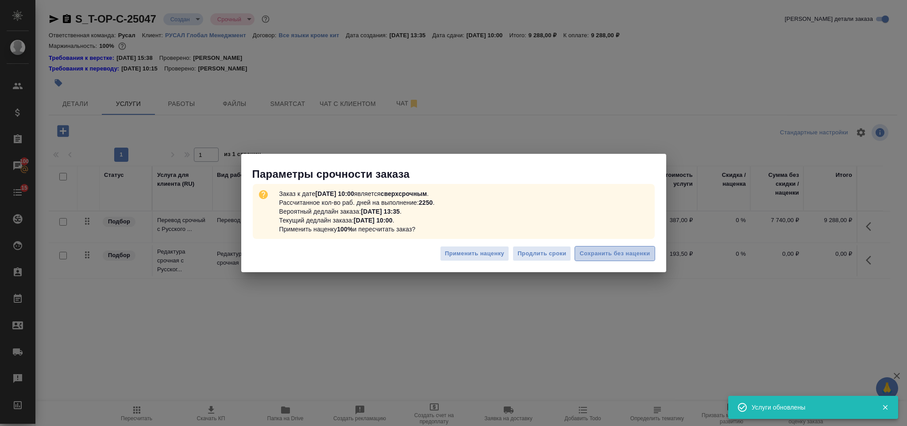
click at [629, 252] on span "Сохранить без наценки" at bounding box center [615, 253] width 70 height 10
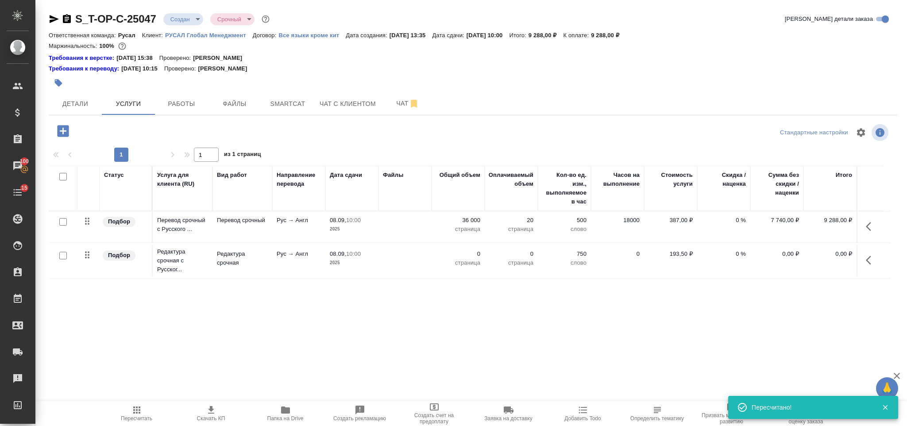
click at [863, 262] on button "button" at bounding box center [871, 259] width 21 height 21
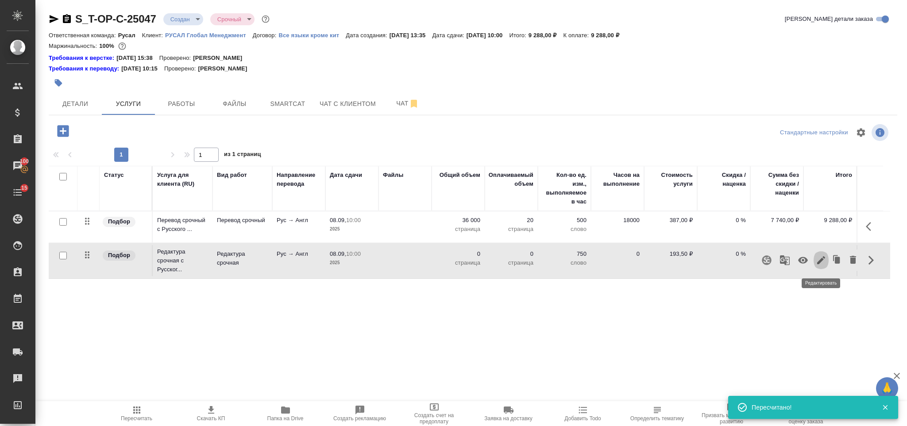
click at [819, 263] on icon "button" at bounding box center [821, 260] width 8 height 8
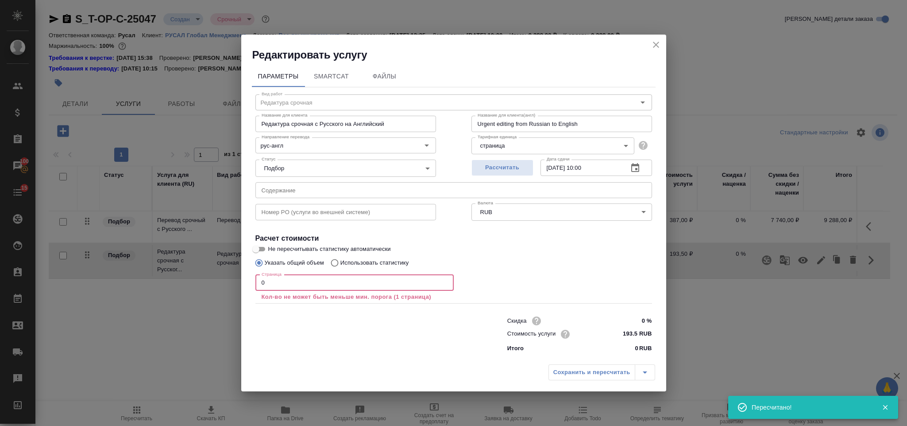
click at [356, 280] on input "0" at bounding box center [354, 283] width 198 height 16
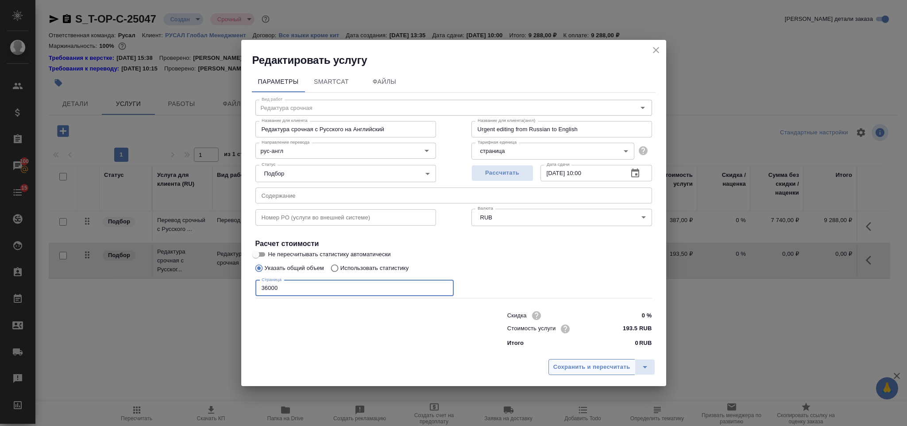
type input "36000"
click at [578, 360] on button "Сохранить и пересчитать" at bounding box center [592, 367] width 87 height 16
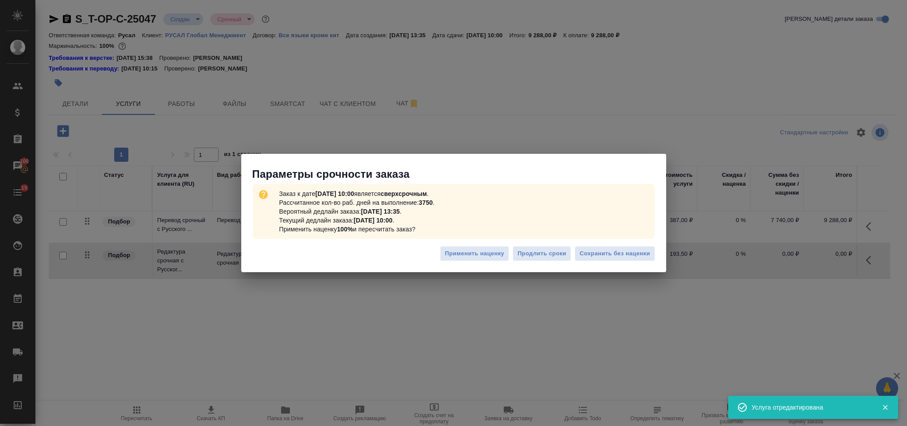
click at [603, 241] on div "Применить наценку Продлить сроки Сохранить без наценки" at bounding box center [453, 256] width 425 height 31
click at [604, 250] on span "Сохранить без наценки" at bounding box center [615, 253] width 70 height 10
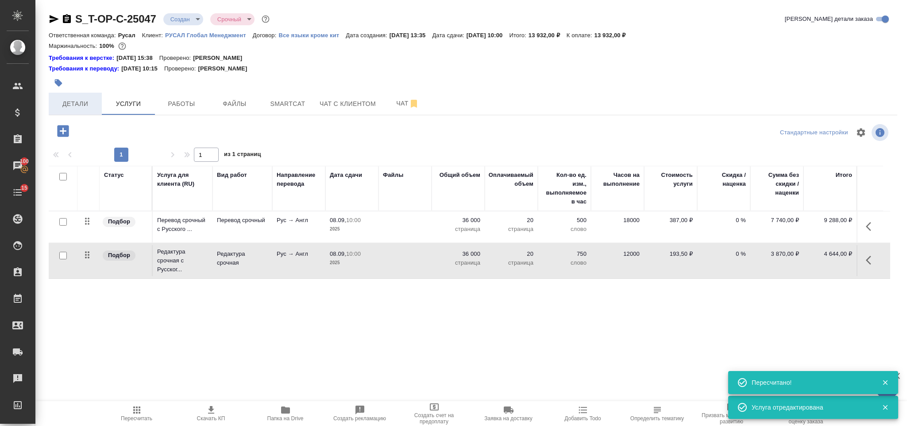
click at [87, 109] on button "Детали" at bounding box center [75, 104] width 53 height 22
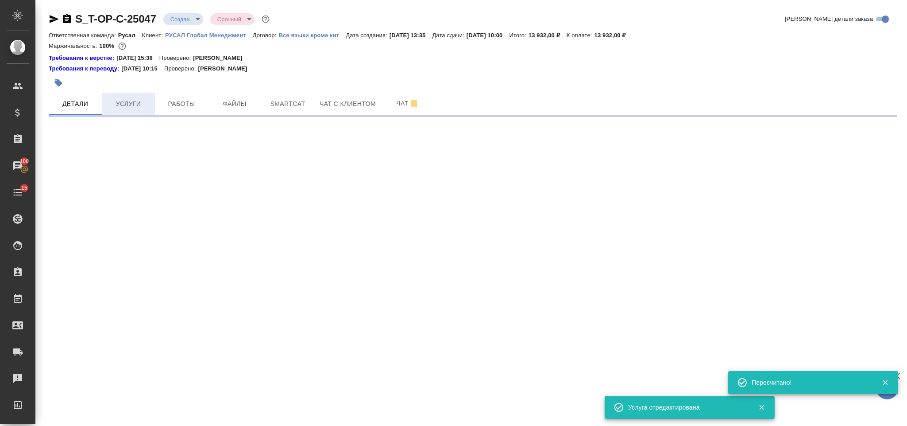
select select "RU"
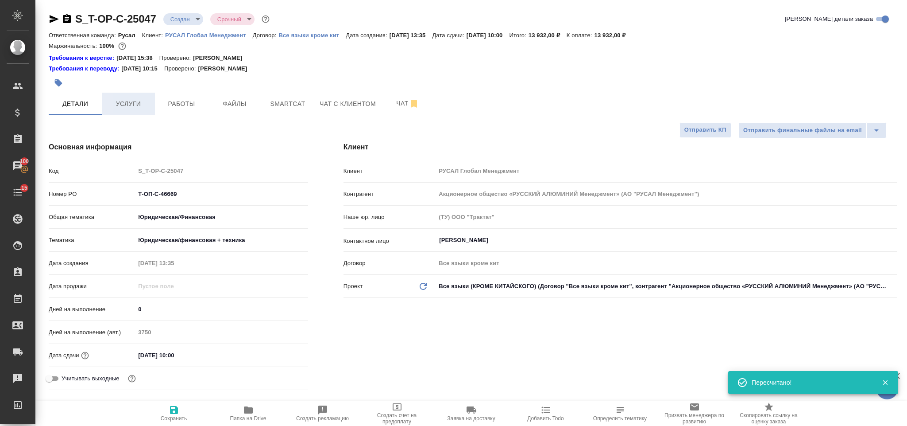
type textarea "x"
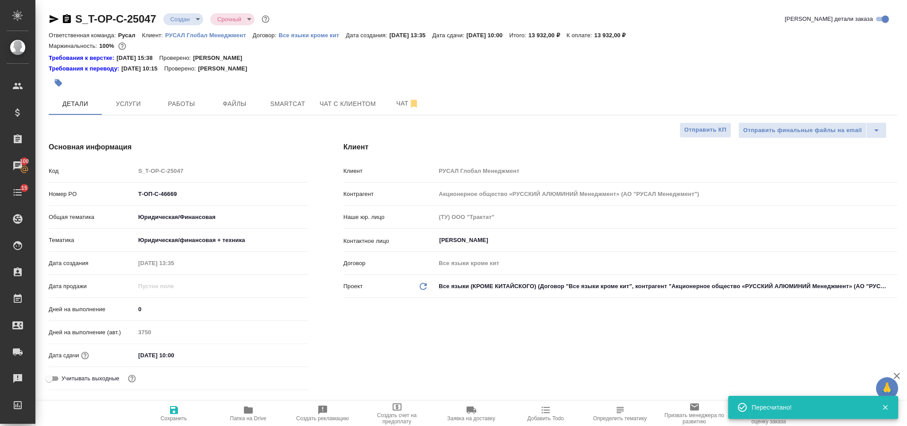
click at [51, 18] on icon "button" at bounding box center [54, 19] width 9 height 8
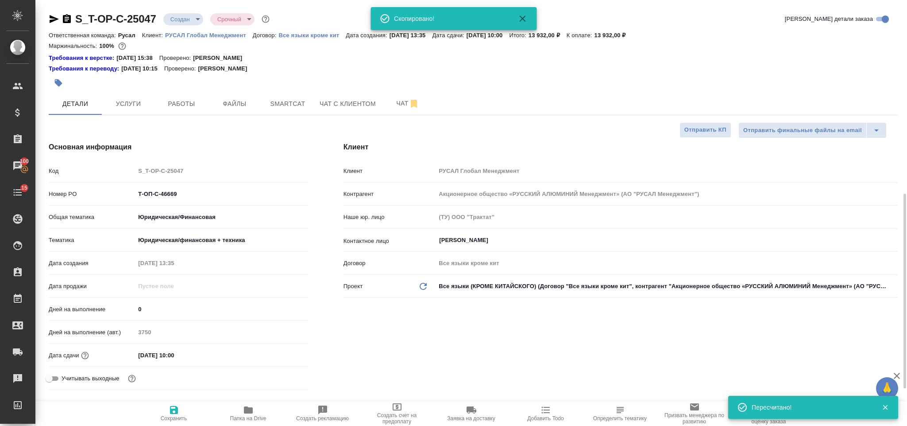
scroll to position [199, 0]
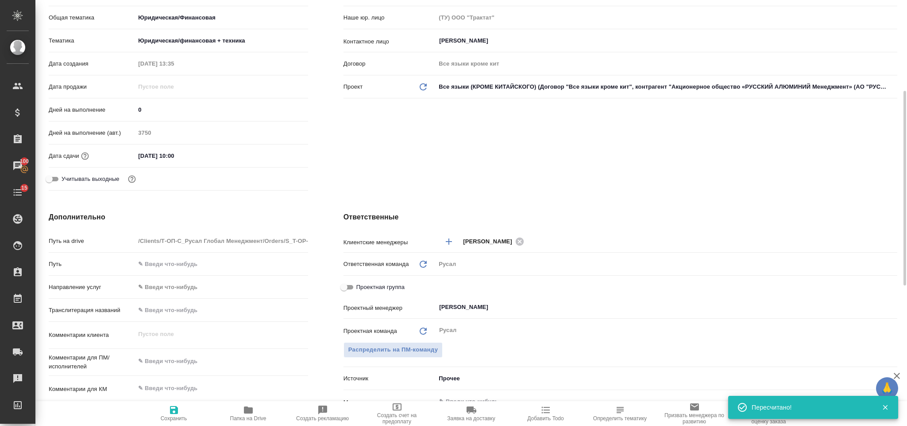
type textarea "x"
click at [190, 360] on textarea at bounding box center [221, 360] width 173 height 15
paste textarea ": выполнить вычитку всего документа (финальная редакция), русский превалирует"
type textarea ": выполнить вычитку всего документа (финальная редакция), русский превалирует"
type textarea "x"
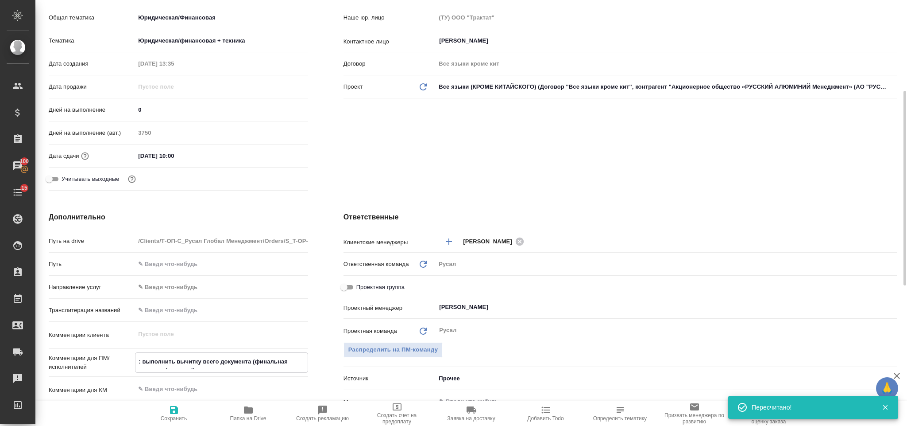
type textarea "x"
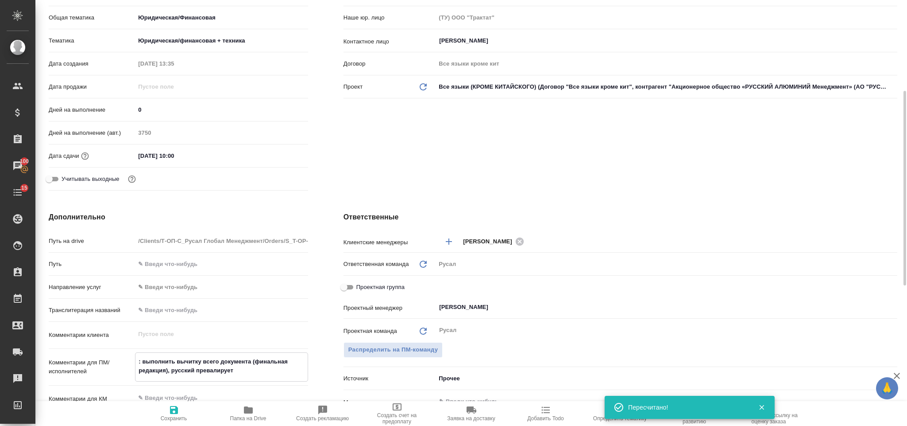
type textarea ": выполнить вычитку всего документа (финальная редакция), русский превалирует"
type textarea "x"
click at [166, 410] on span "Сохранить" at bounding box center [174, 412] width 64 height 17
type textarea "x"
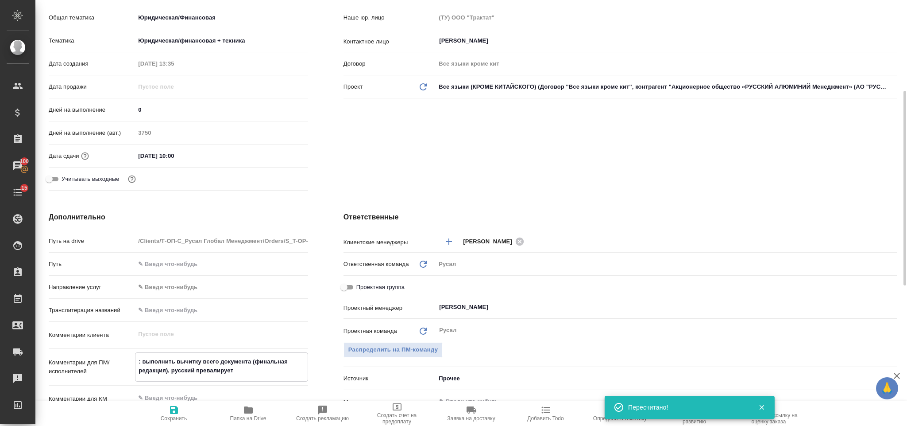
type textarea "x"
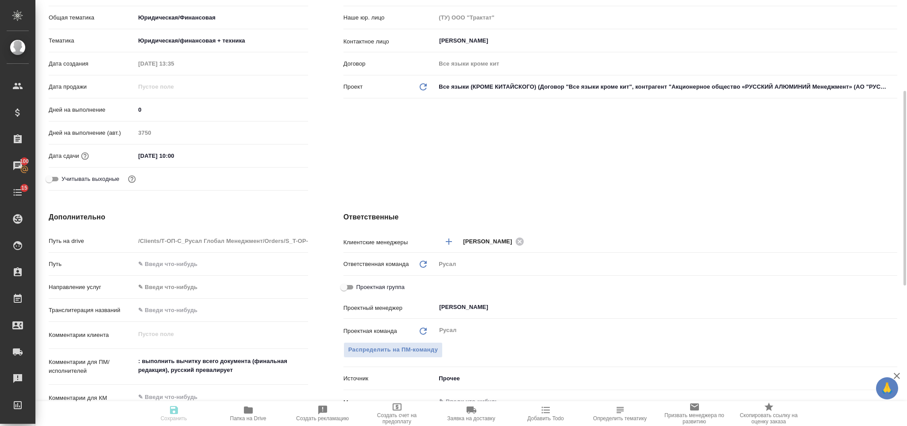
type textarea "x"
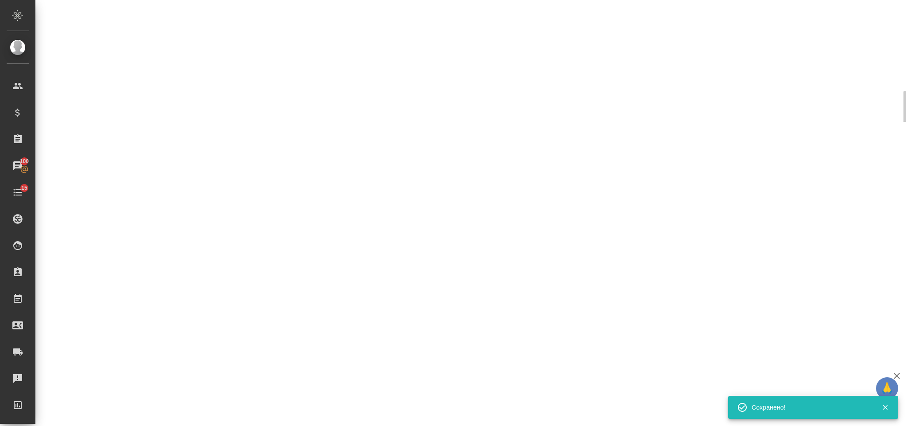
select select "RU"
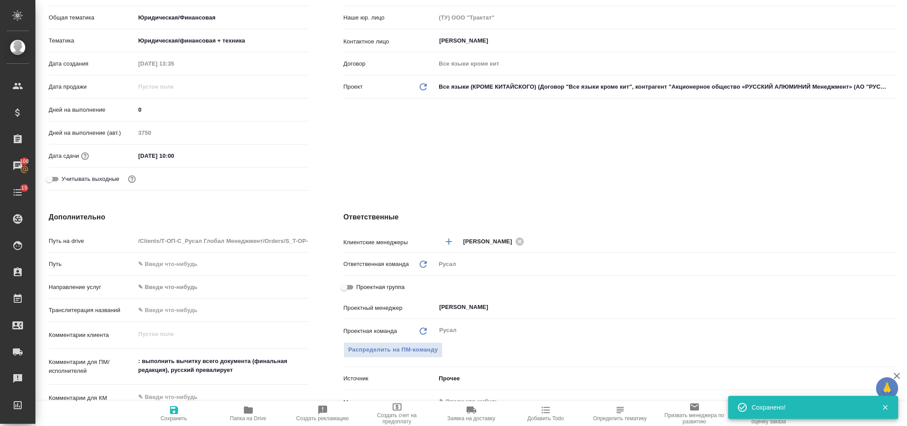
type textarea "x"
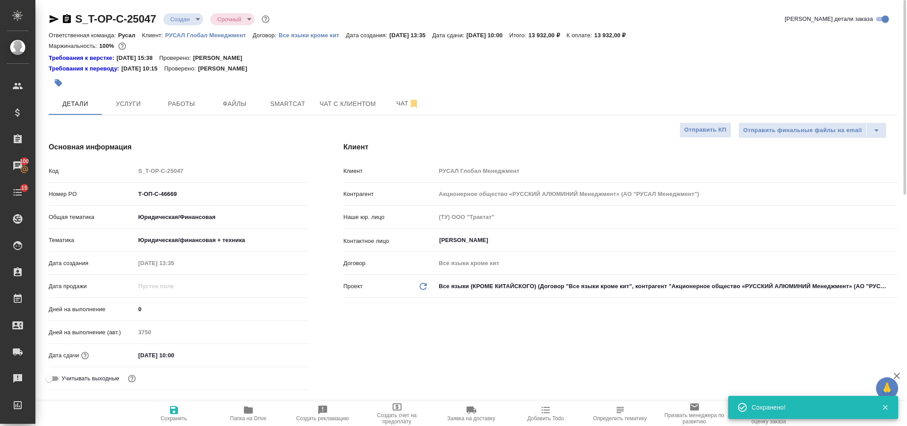
click at [71, 14] on icon "button" at bounding box center [67, 19] width 11 height 11
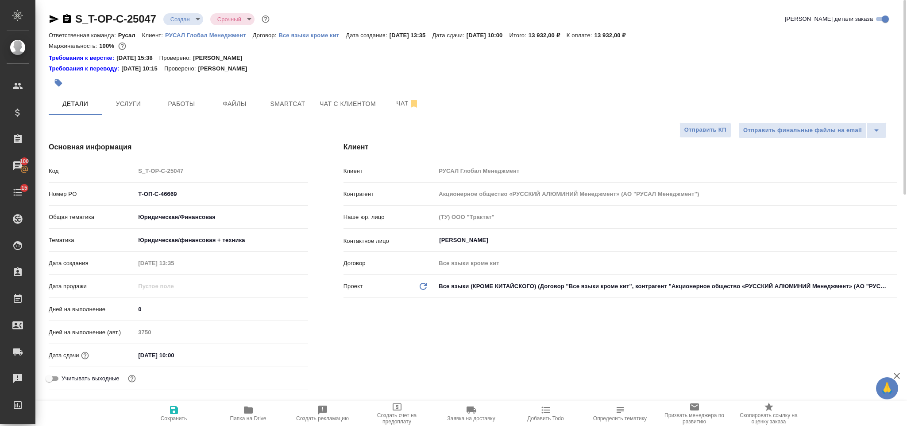
click at [52, 17] on icon "button" at bounding box center [54, 19] width 9 height 8
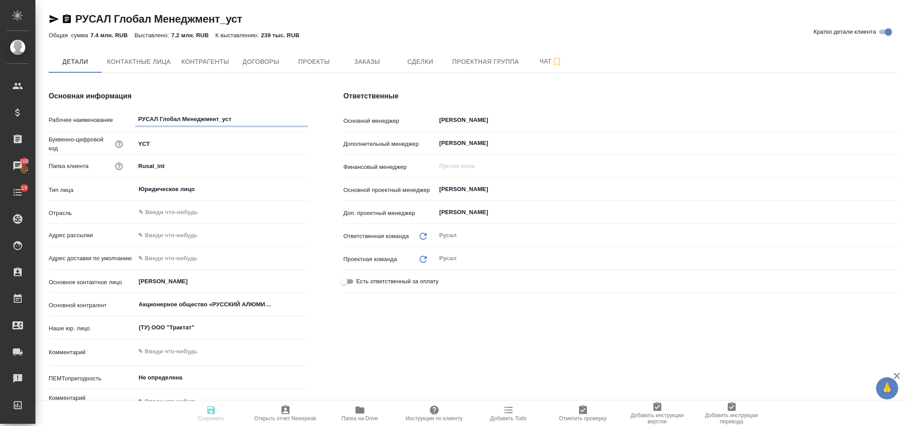
type textarea "x"
click at [351, 65] on span "Заказы" at bounding box center [367, 61] width 43 height 11
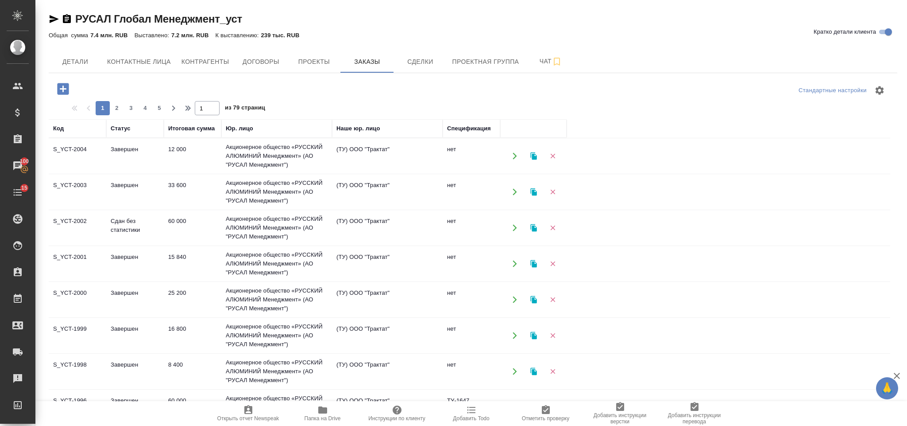
click at [62, 89] on icon "button" at bounding box center [63, 89] width 12 height 12
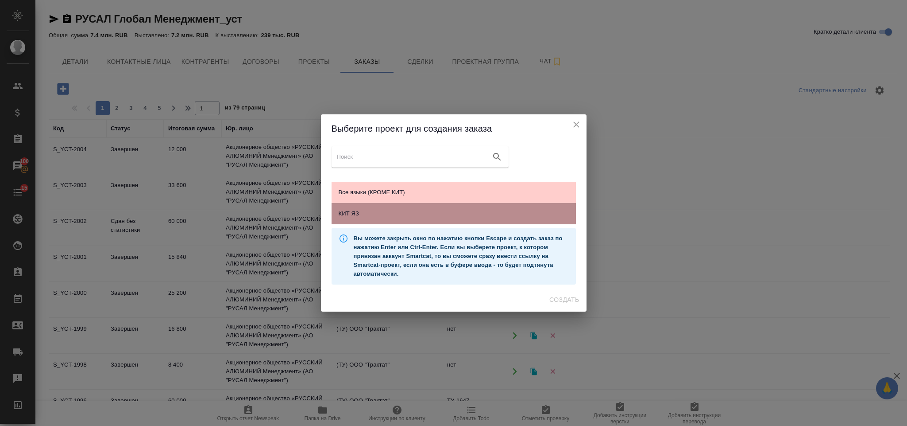
click at [412, 209] on span "КИТ ЯЗ" at bounding box center [454, 213] width 230 height 9
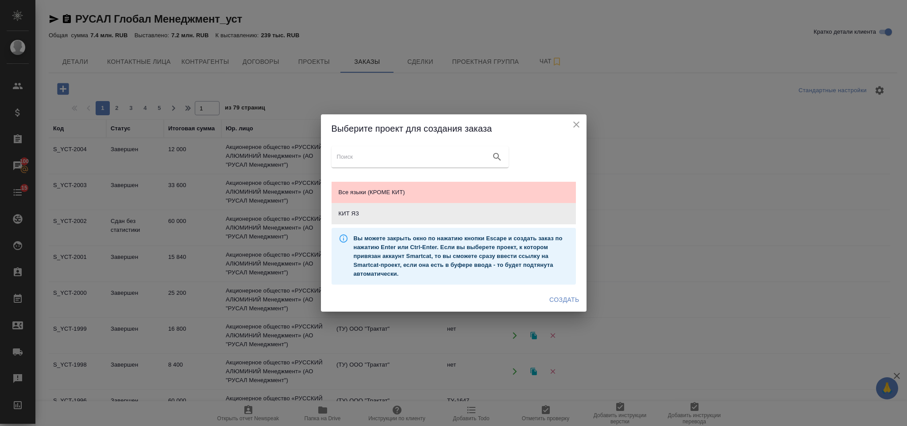
click at [557, 300] on span "Создать" at bounding box center [565, 299] width 30 height 11
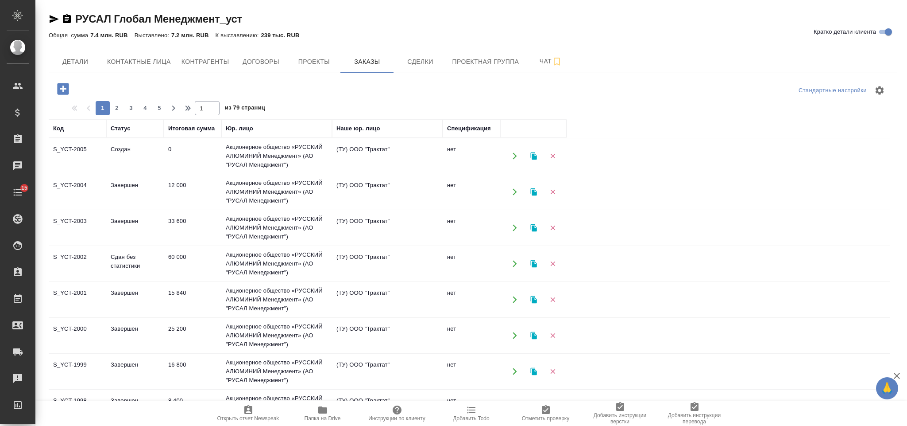
click at [209, 150] on td "0" at bounding box center [193, 155] width 58 height 31
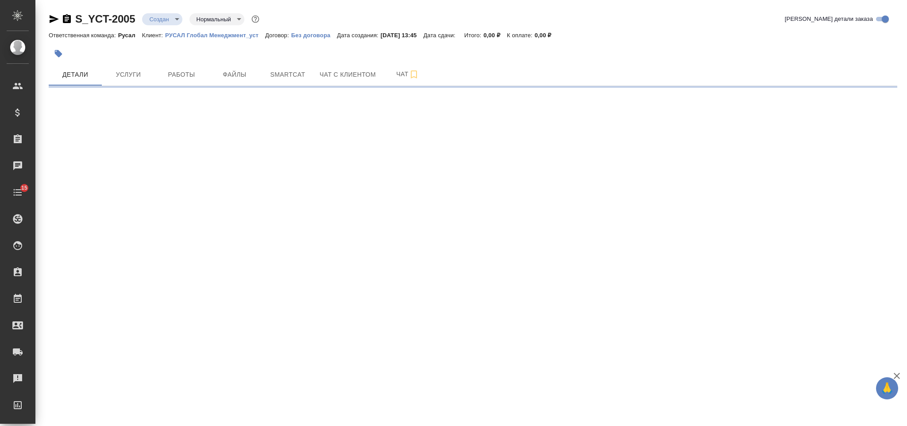
select select "RU"
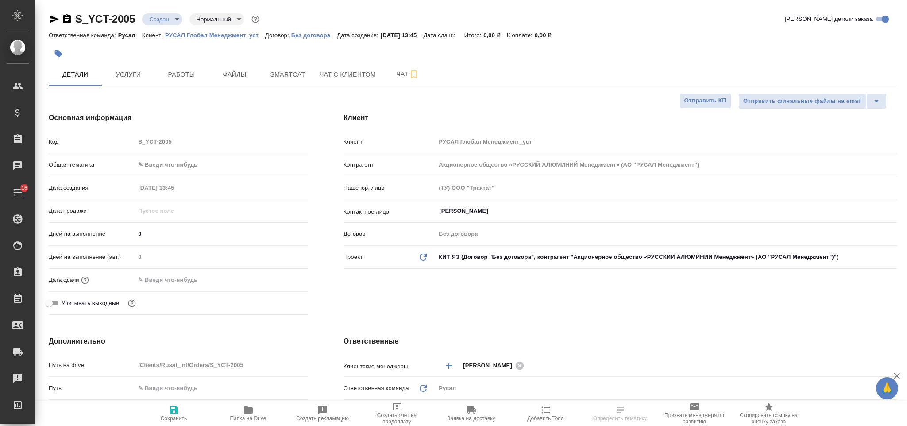
type textarea "x"
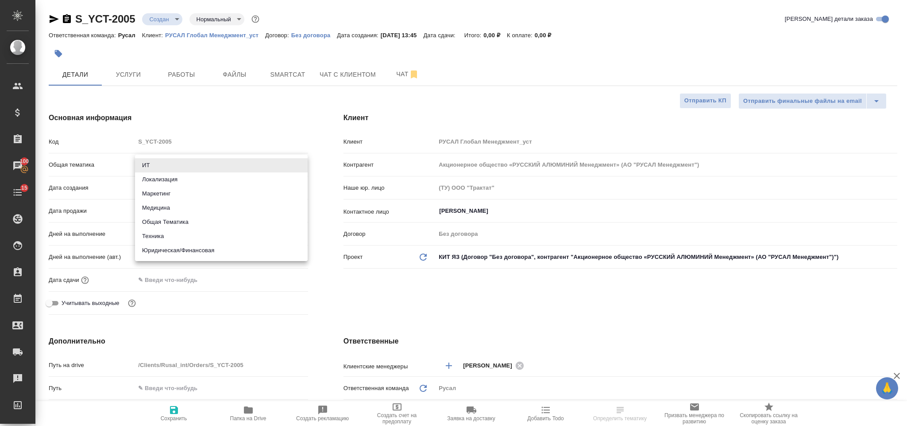
click at [185, 170] on body "🙏 .cls-1 fill:#fff; AWATERA Gorlenko Yuliua Клиенты Спецификации Заказы 100 Чат…" at bounding box center [453, 213] width 907 height 426
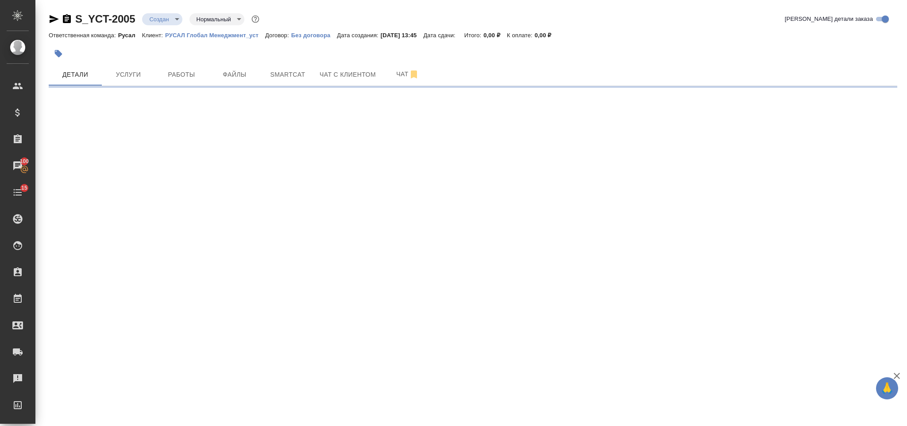
click at [183, 235] on div ".cls-1 fill:#fff; AWATERA Gorlenko Yuliua Клиенты Спецификации Заказы 100 Чаты …" at bounding box center [453, 213] width 907 height 426
select select "RU"
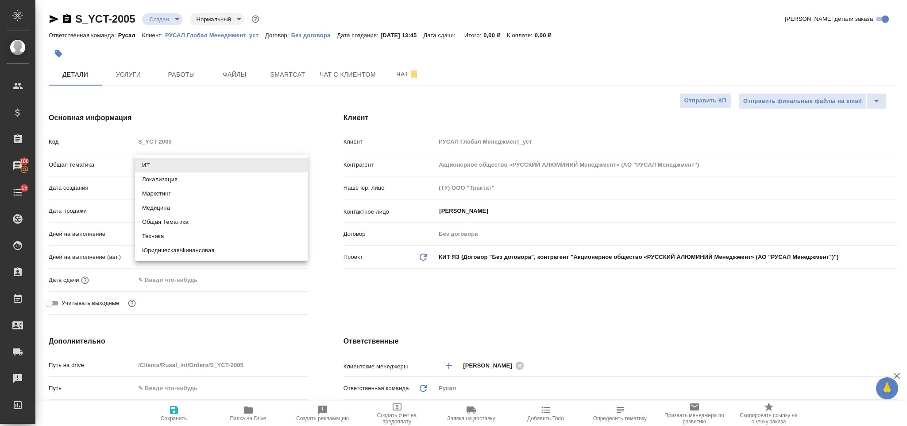
click at [169, 167] on body "🙏 .cls-1 fill:#fff; AWATERA Gorlenko Yuliua Клиенты Спецификации Заказы 100 Чат…" at bounding box center [453, 213] width 907 height 426
type textarea "x"
click at [173, 233] on li "Техника" at bounding box center [221, 236] width 173 height 14
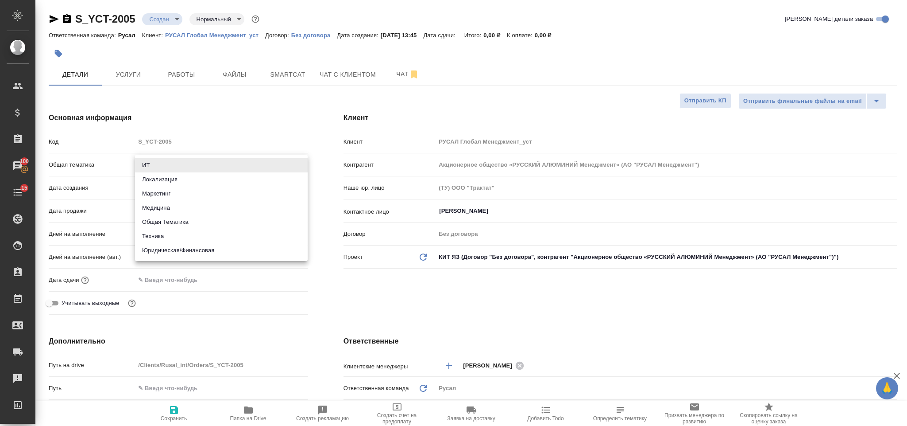
type input "tech"
type textarea "x"
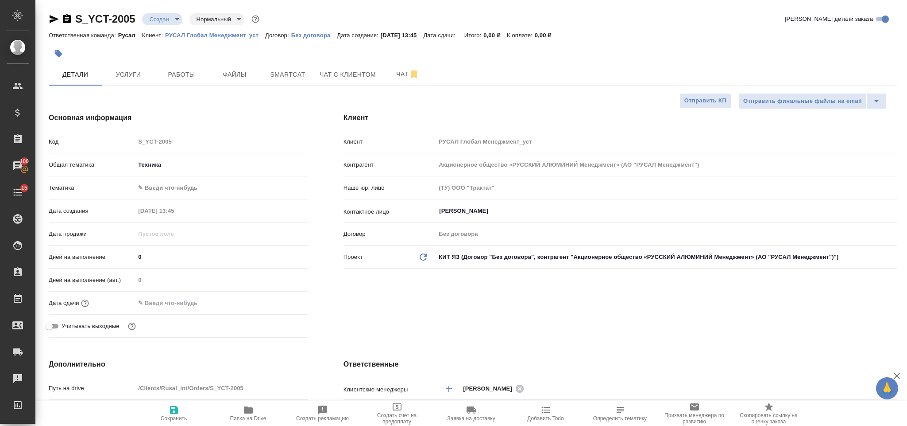
click at [168, 187] on body "🙏 .cls-1 fill:#fff; AWATERA Gorlenko Yuliua Клиенты Спецификации Заказы 100 Чат…" at bounding box center [453, 213] width 907 height 426
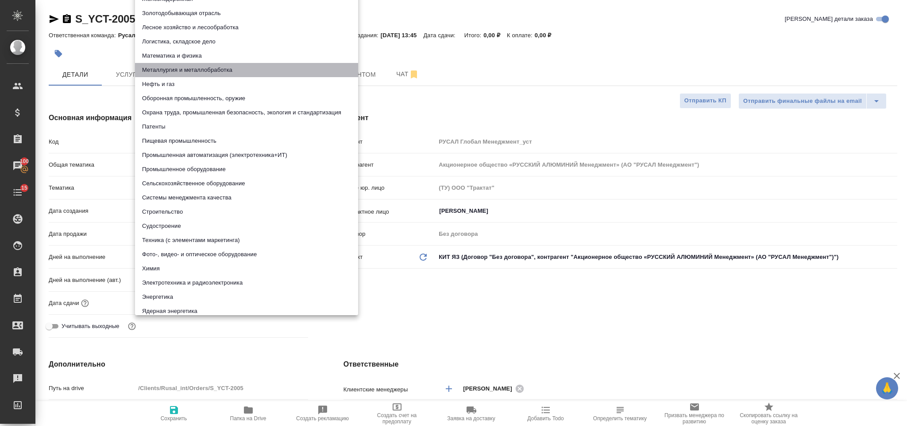
click at [194, 63] on li "Металлургия и металлобработка" at bounding box center [246, 70] width 223 height 14
type textarea "x"
type input "60014e23f7d9dc5f480a3cf8"
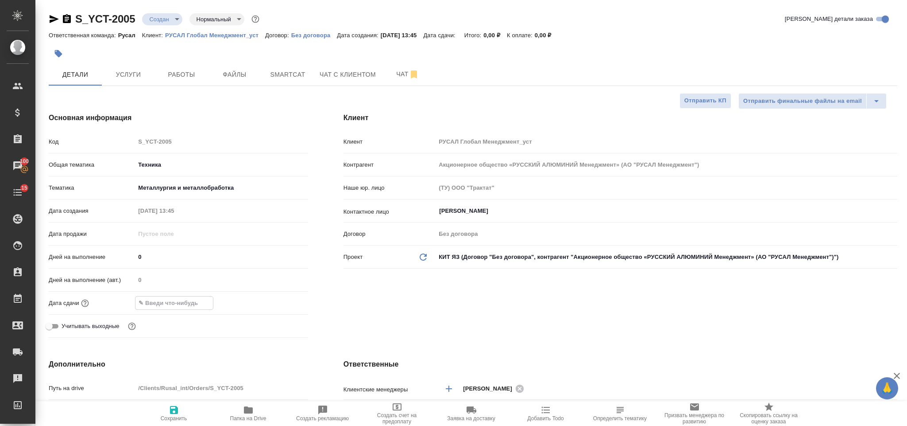
click at [189, 307] on input "text" at bounding box center [173, 302] width 77 height 13
click at [280, 301] on icon "button" at bounding box center [282, 302] width 11 height 11
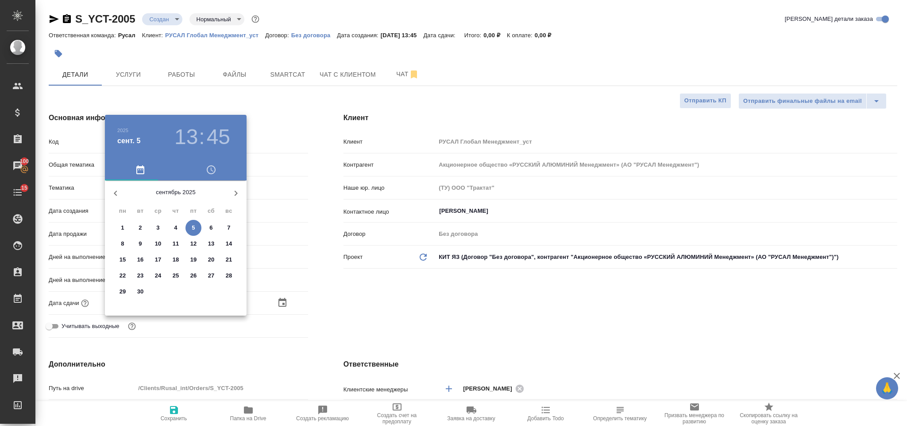
click at [192, 226] on p "5" at bounding box center [193, 227] width 3 height 9
type input "05.09.2025 13:45"
type textarea "x"
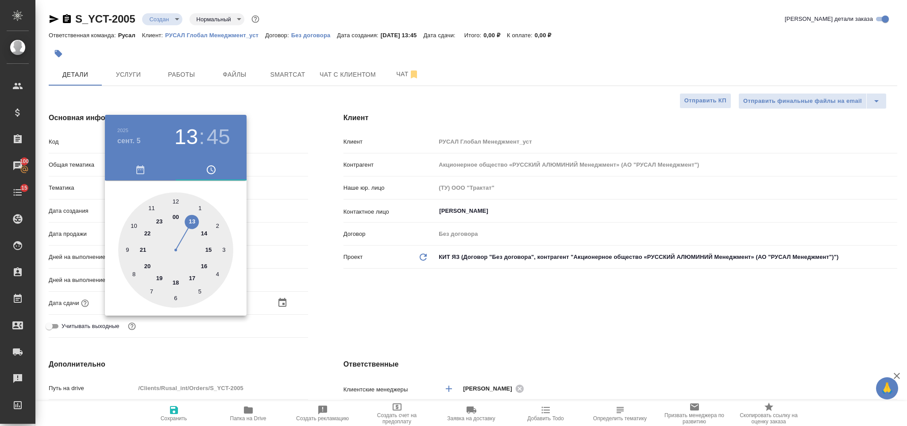
click at [203, 231] on div at bounding box center [175, 249] width 115 height 115
type input "05.09.2025 14:45"
type textarea "x"
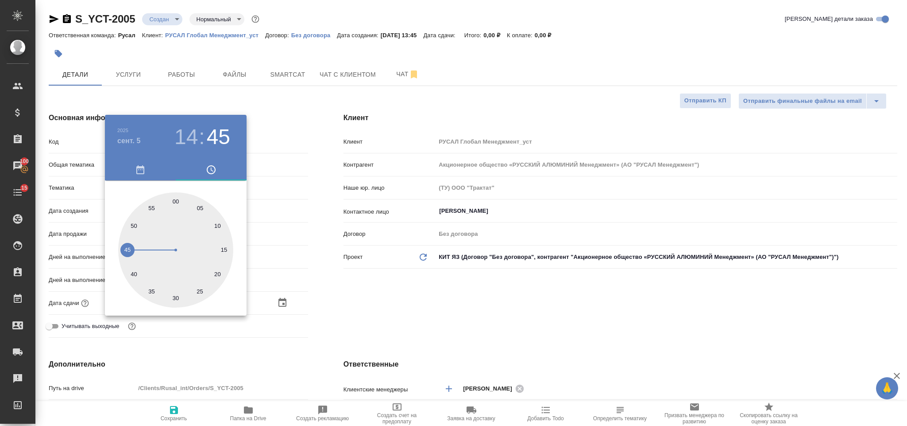
click at [177, 200] on div at bounding box center [175, 249] width 115 height 115
type input "05.09.2025 14:00"
type textarea "x"
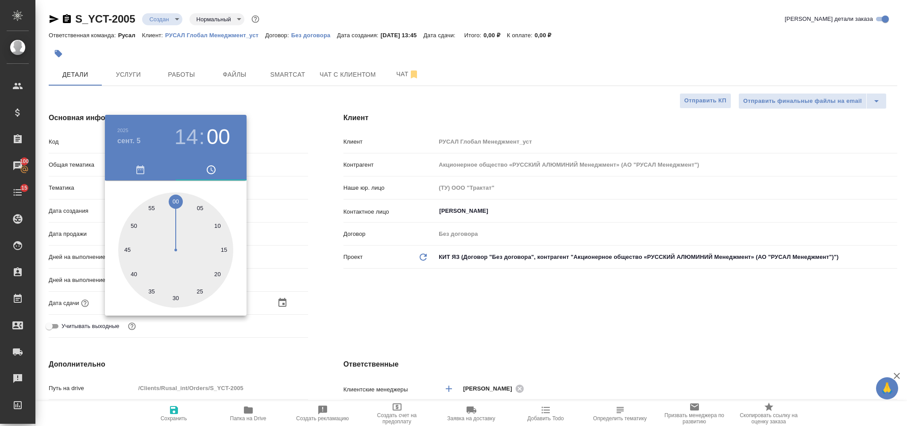
click at [373, 279] on div at bounding box center [453, 213] width 907 height 426
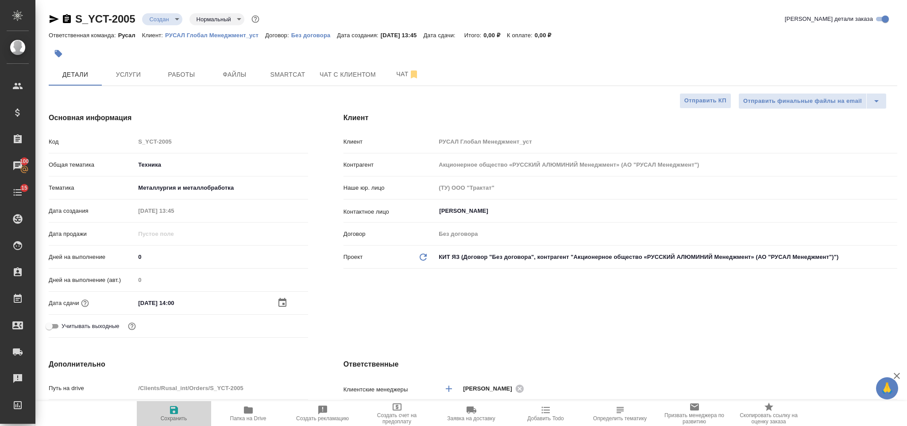
click at [172, 404] on icon "button" at bounding box center [174, 409] width 11 height 11
type textarea "x"
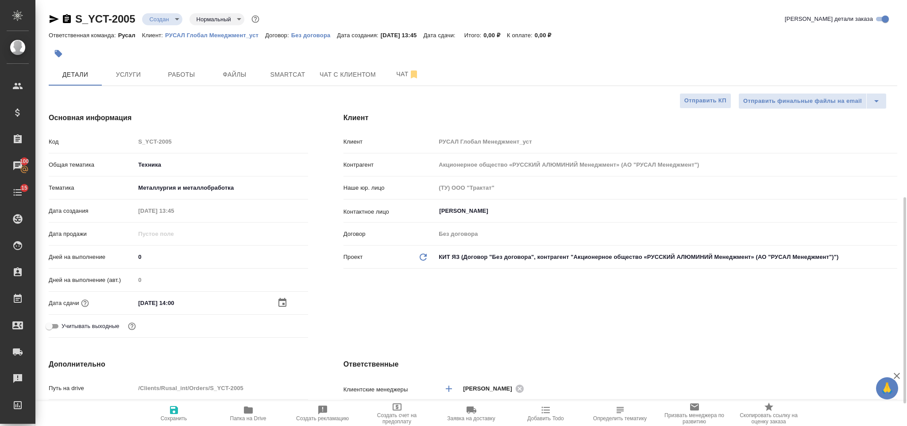
type textarea "x"
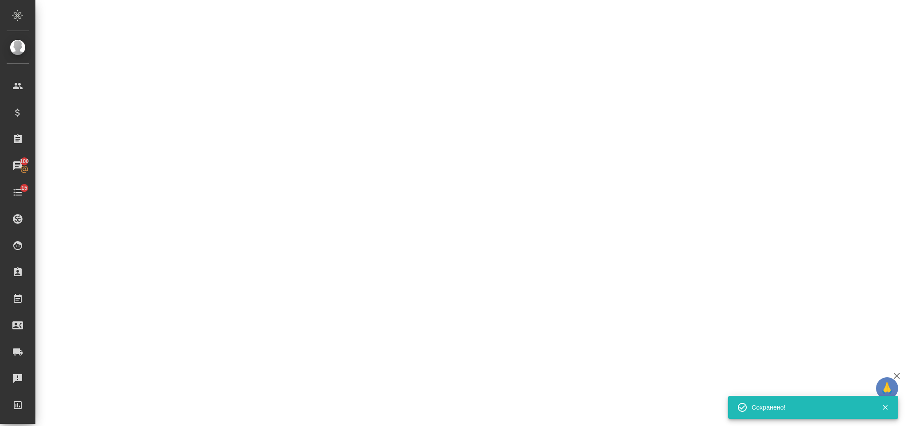
select select "RU"
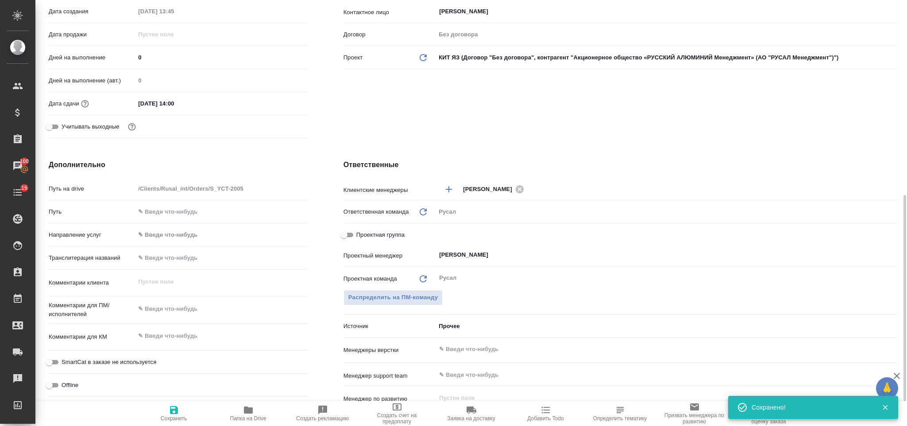
type textarea "x"
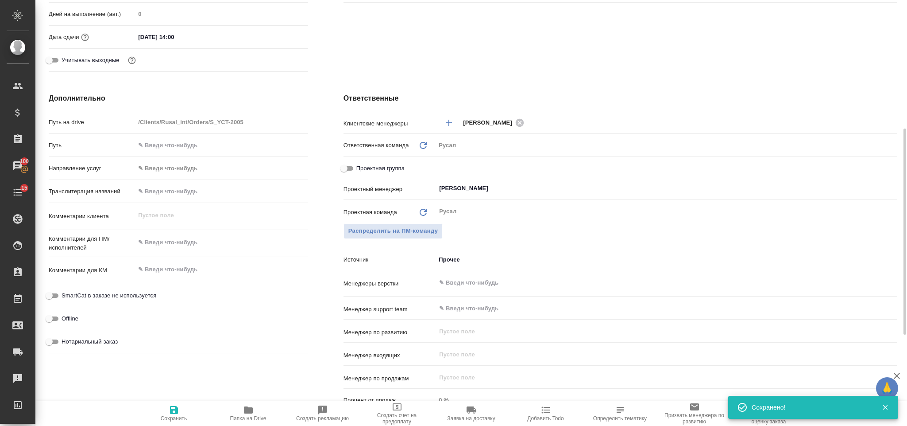
type textarea "x"
click at [194, 243] on textarea at bounding box center [221, 242] width 173 height 15
type textarea "М"
type textarea "x"
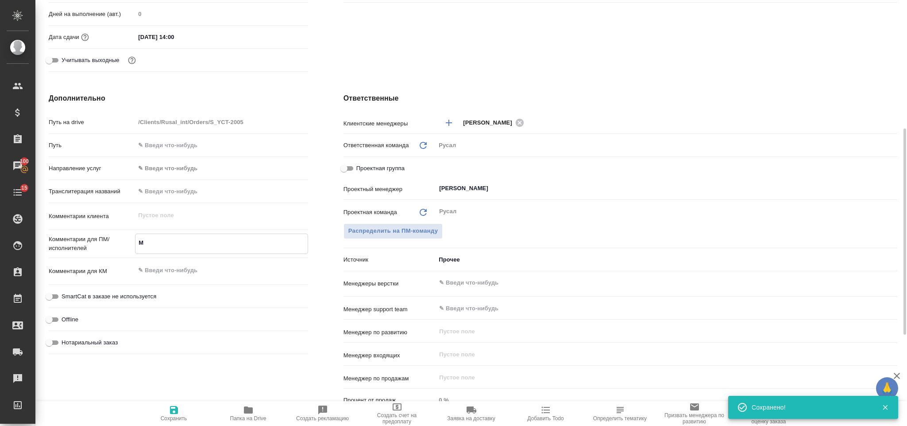
type textarea "x"
type textarea "Ми"
type textarea "x"
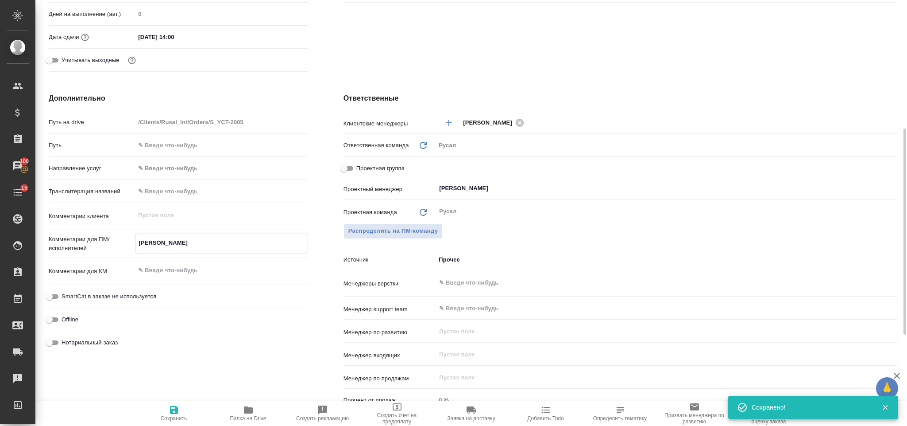
type textarea "Мир"
type textarea "x"
type textarea "Миро"
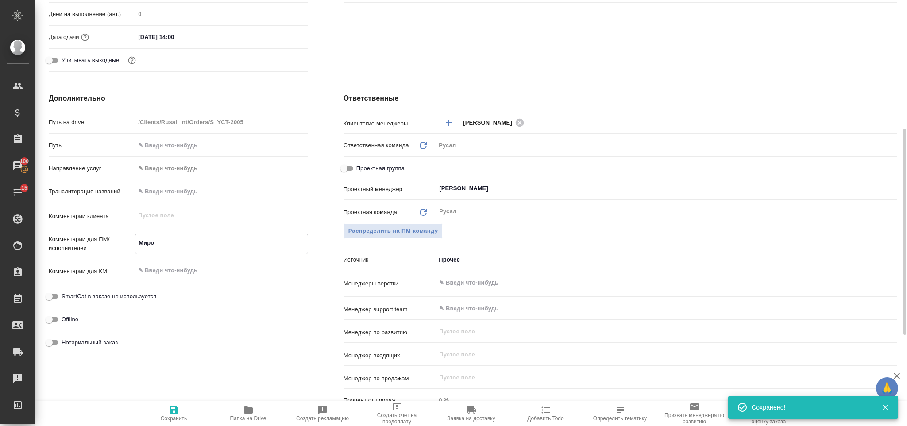
type textarea "x"
type textarea "Мирош"
type textarea "x"
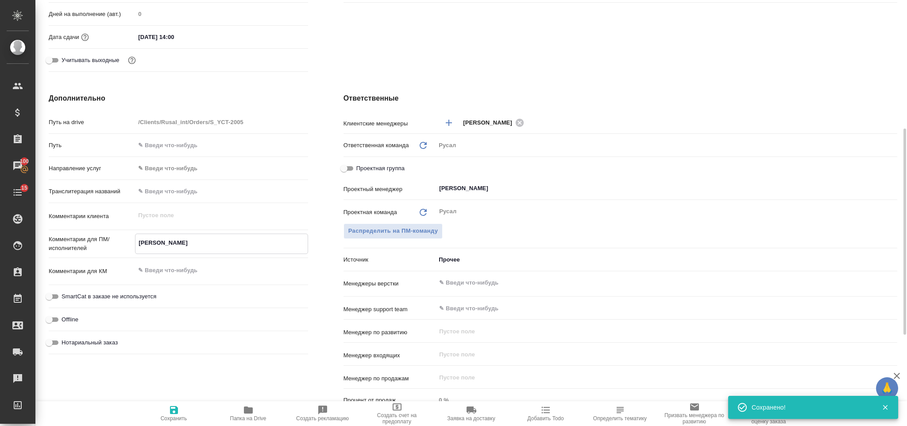
type textarea "x"
type textarea "Мироши"
type textarea "x"
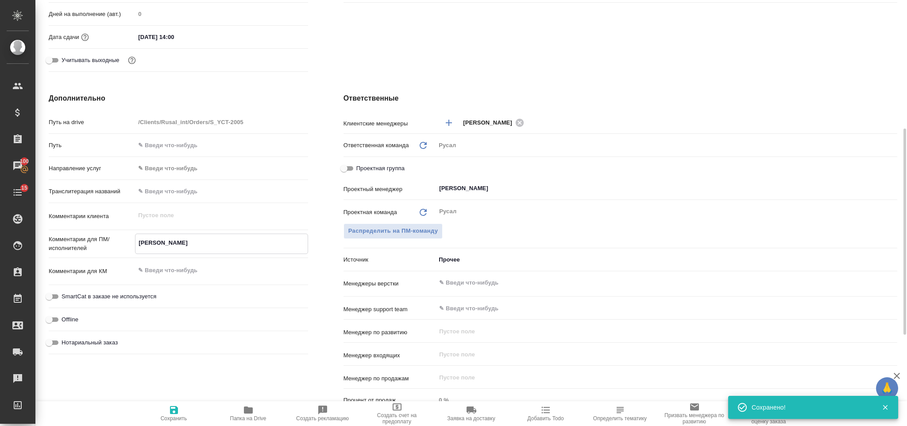
type textarea "x"
type textarea "Мирошин"
type textarea "x"
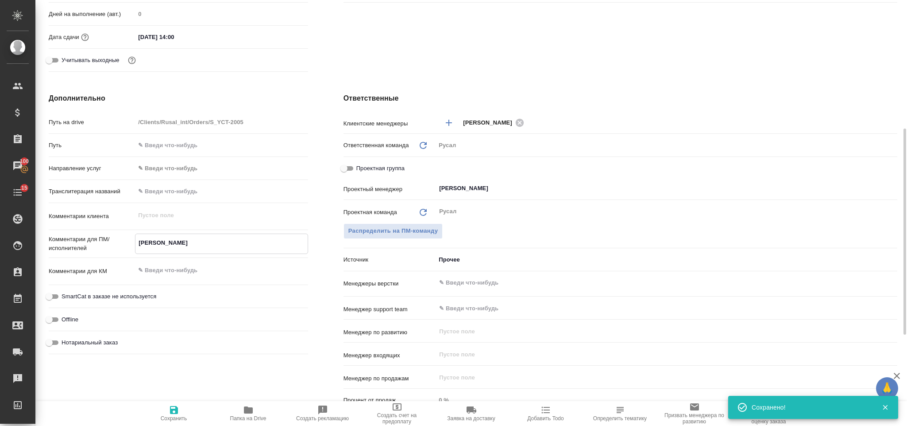
type textarea "x"
type textarea "Мирошина"
type textarea "x"
type textarea "Мирошина,"
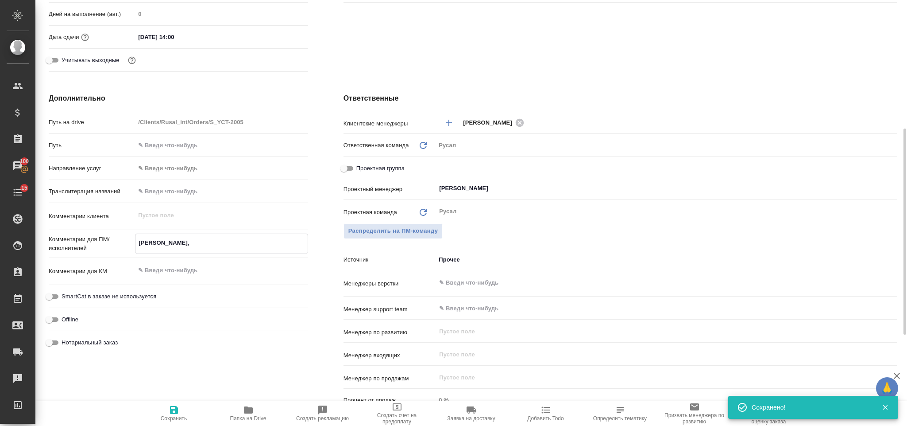
type textarea "x"
type textarea "Мирошина,"
type textarea "x"
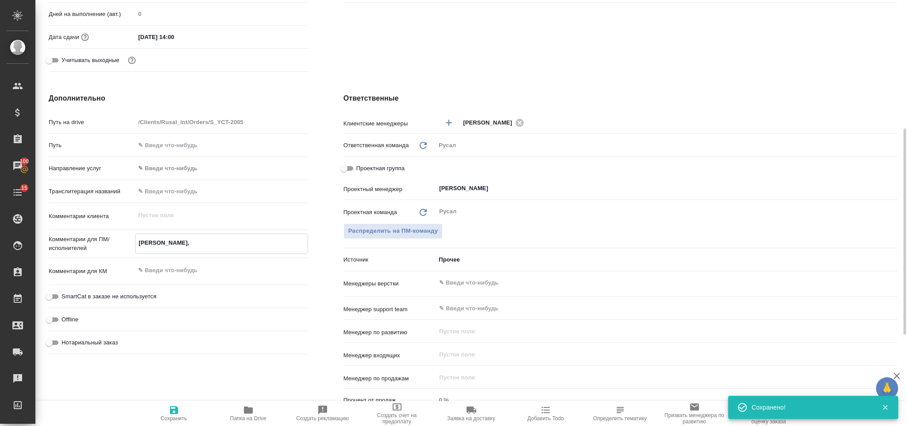
type textarea "x"
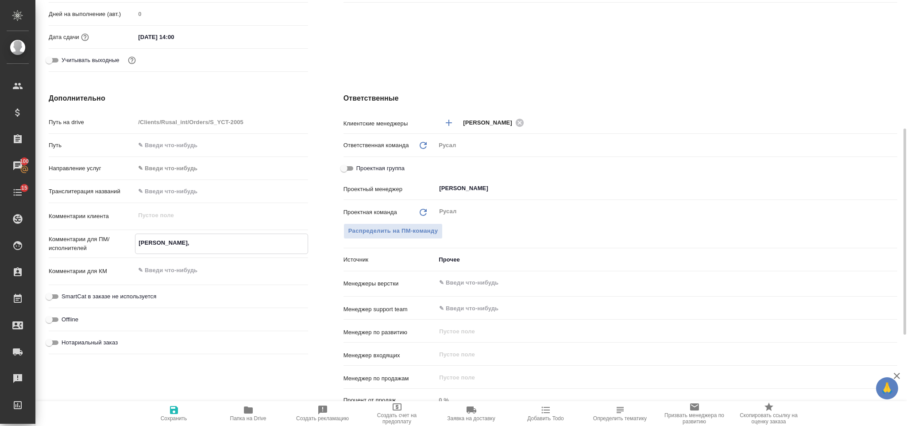
type textarea "Мирошина, 0"
type textarea "x"
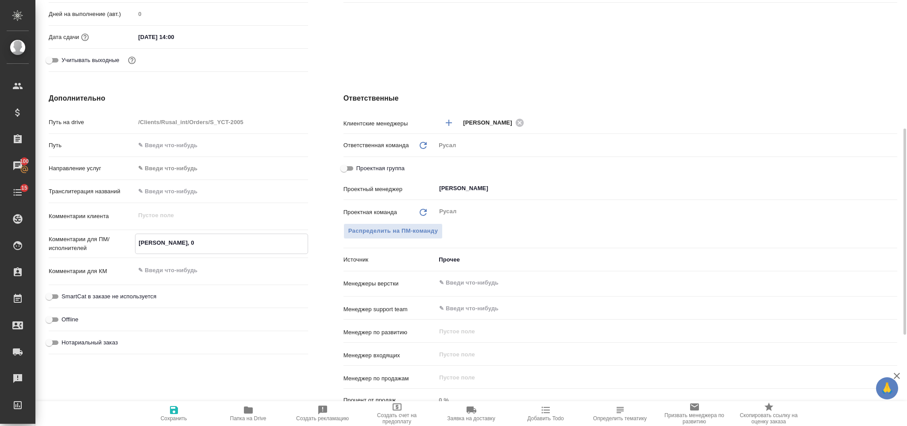
type textarea "Мирошина, 05"
type textarea "x"
type textarea "Мирошина, 05."
type textarea "x"
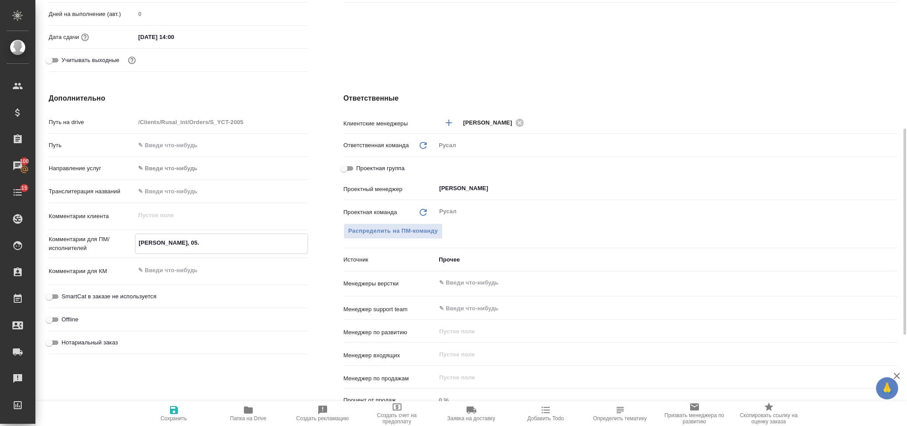
type textarea "x"
type textarea "Мирошина, 05.0"
type textarea "x"
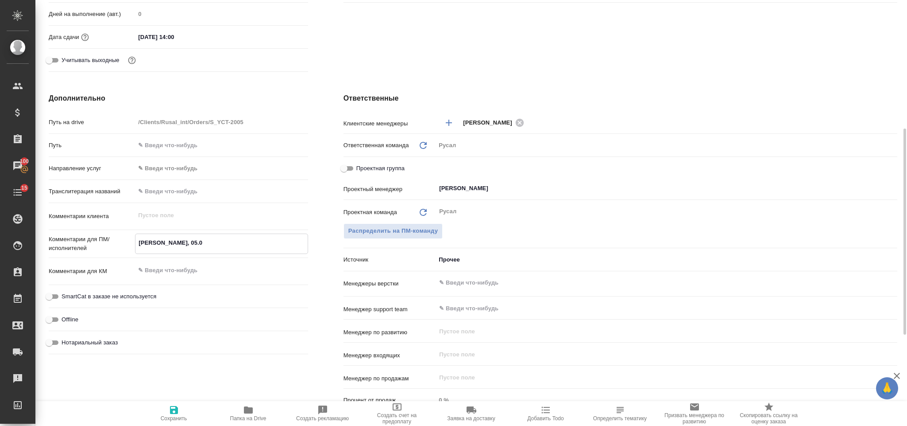
type textarea "x"
type textarea "Мирошина, 05.09"
type textarea "x"
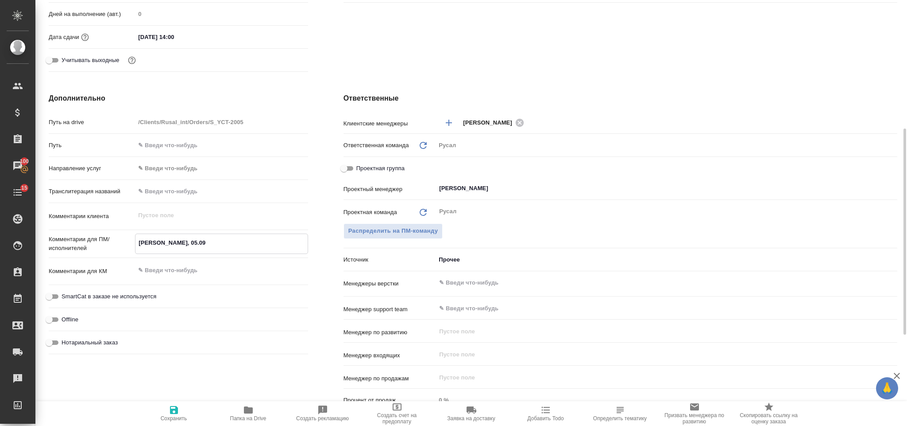
type textarea "Мирошина, 05.09"
type textarea "x"
type textarea "Мирошина, 05.09 о"
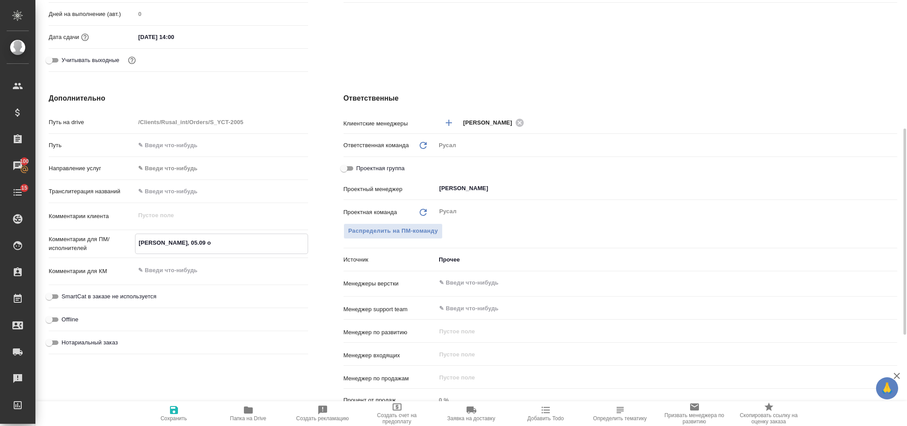
type textarea "x"
type textarea "Мирошина, 05.09 он"
type textarea "x"
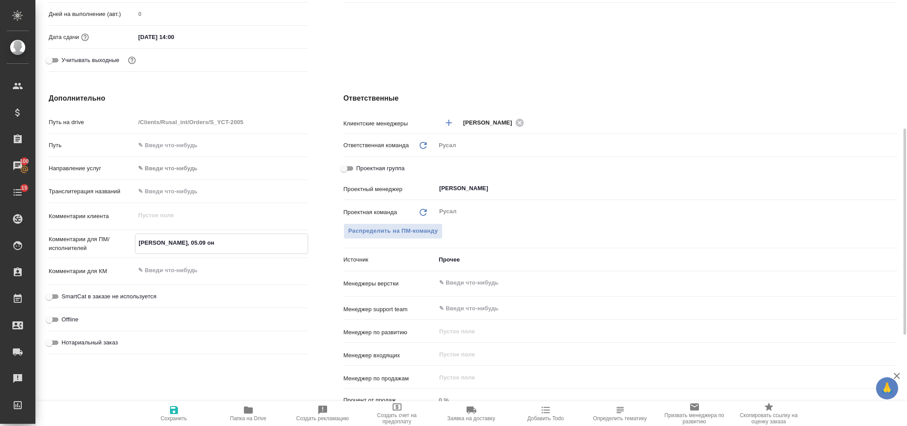
type textarea "x"
type textarea "Мирошина, 05.09 онла"
type textarea "x"
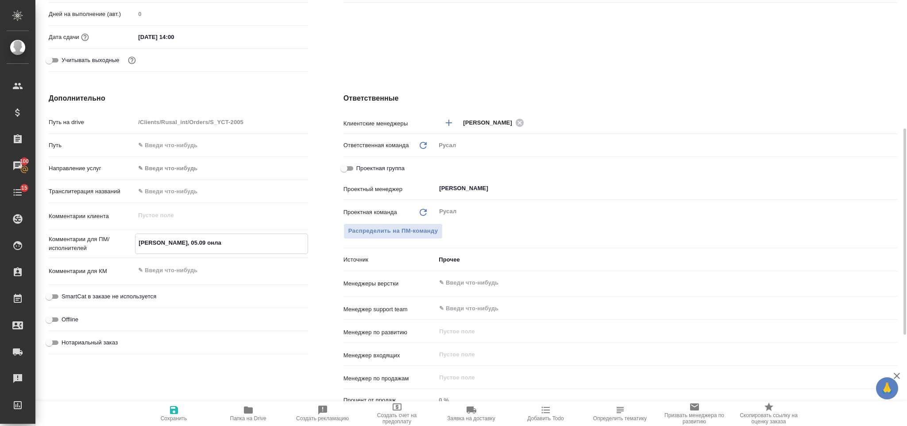
type textarea "x"
type textarea "Мирошина, 05.09 онлай"
type textarea "x"
type textarea "Мирошина, 05.09 онлайн"
type textarea "x"
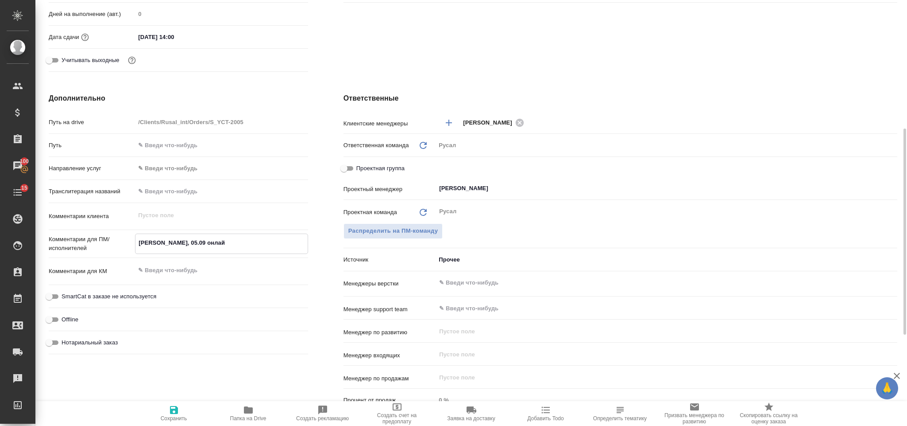
type textarea "x"
type textarea "Мирошина, 05.09 онлайн"
type textarea "x"
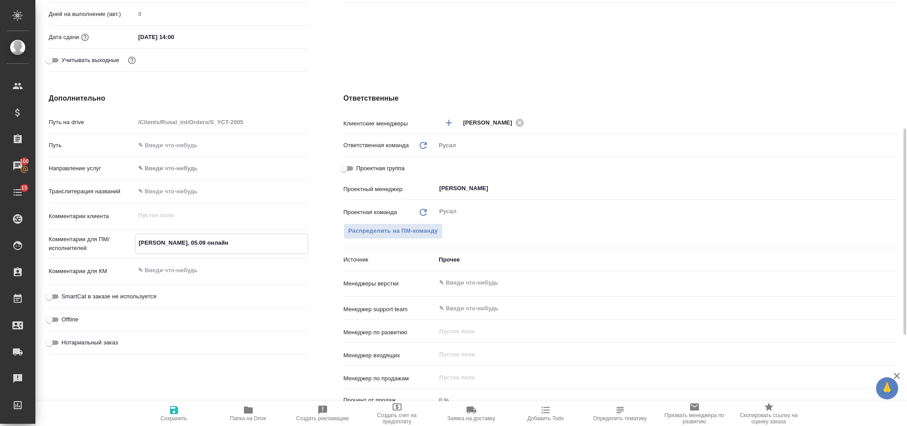
type textarea "Мирошина, 05.09 онлайн"
type textarea "x"
click at [170, 415] on span "Сохранить" at bounding box center [174, 418] width 27 height 6
type textarea "x"
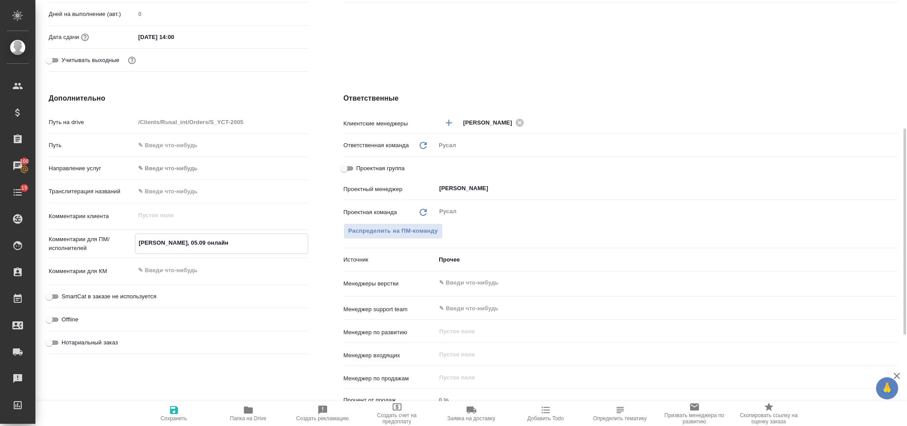
type textarea "x"
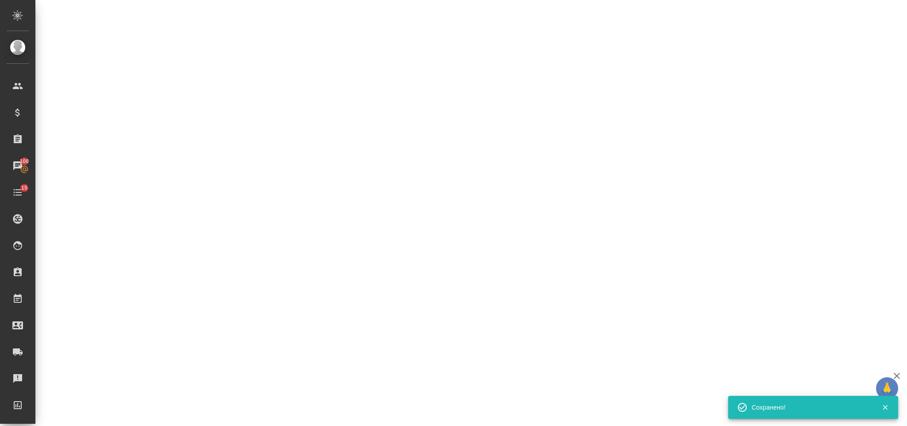
select select "RU"
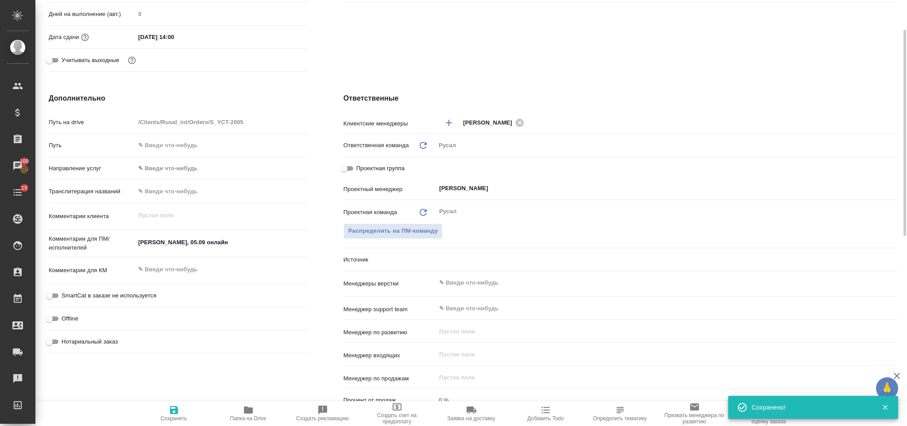
scroll to position [0, 0]
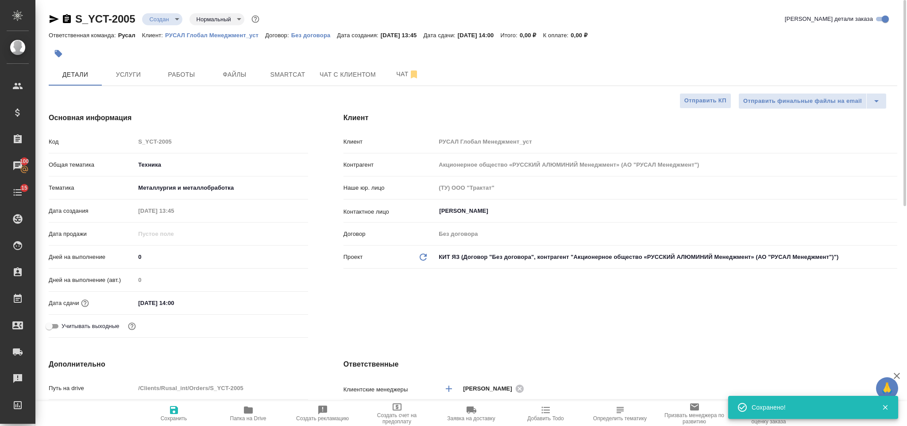
type textarea "x"
click at [250, 64] on button "Файлы" at bounding box center [234, 74] width 53 height 22
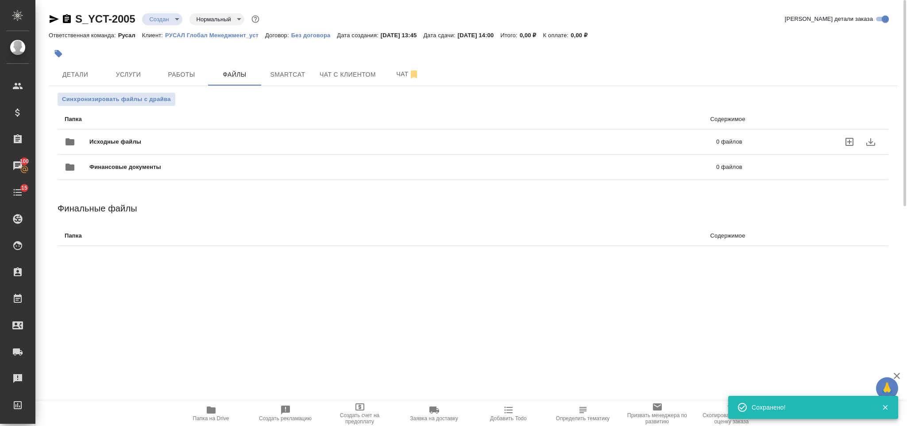
click at [226, 136] on div "Исходные файлы 0 файлов" at bounding box center [404, 141] width 678 height 21
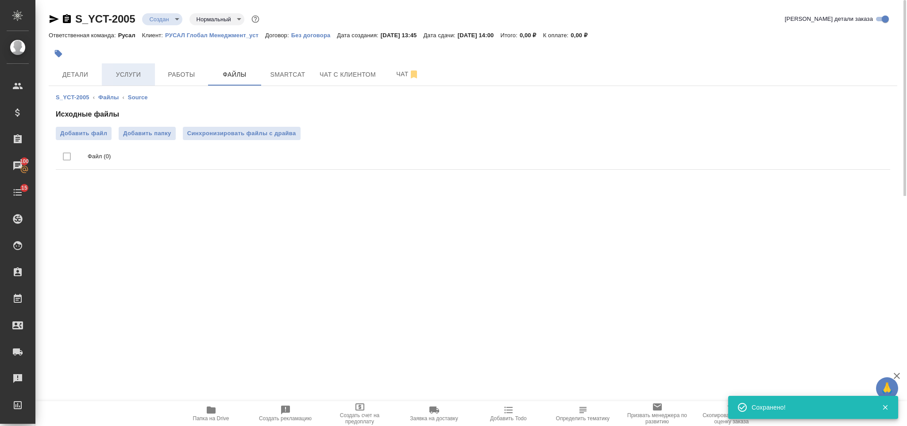
click at [133, 75] on span "Услуги" at bounding box center [128, 74] width 43 height 11
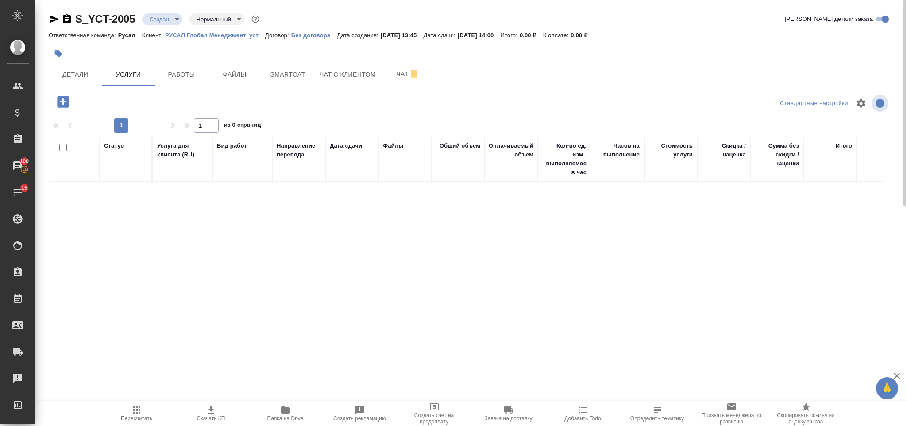
click at [61, 100] on icon "button" at bounding box center [63, 102] width 12 height 12
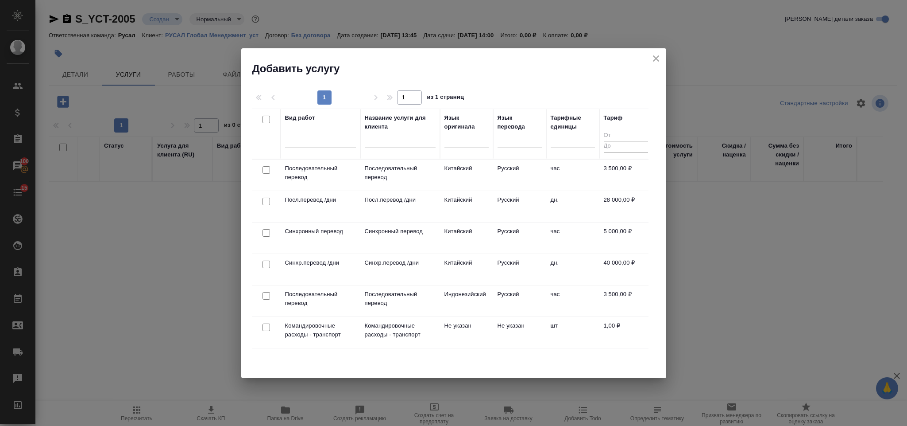
click at [267, 168] on input "checkbox" at bounding box center [267, 170] width 8 height 8
checkbox input "true"
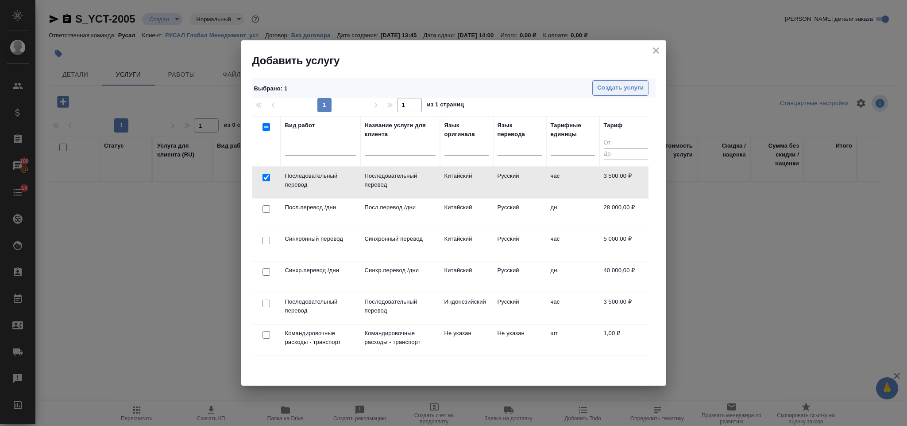
click at [642, 89] on span "Создать услуги" at bounding box center [620, 88] width 46 height 10
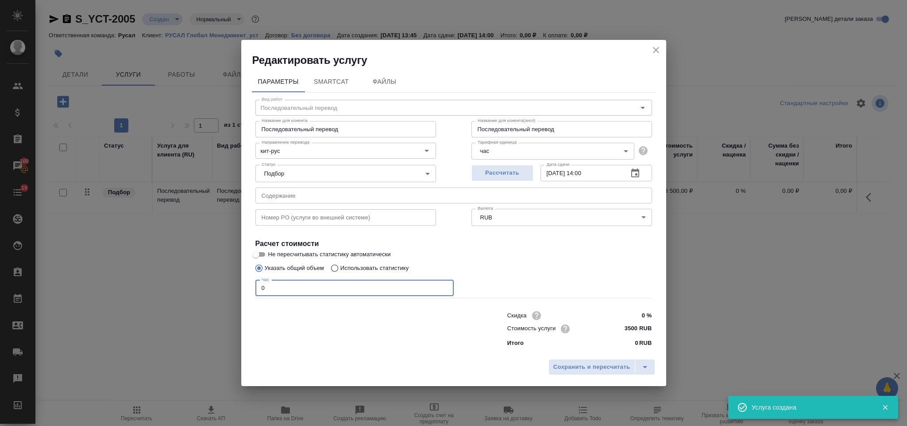
click at [329, 284] on input "0" at bounding box center [354, 288] width 198 height 16
type input "4"
click at [570, 363] on span "Сохранить и пересчитать" at bounding box center [592, 367] width 77 height 10
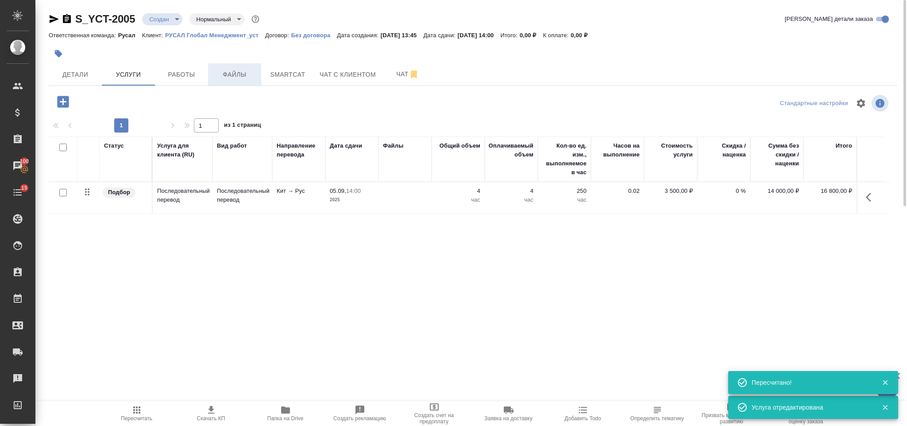
type input "urgent"
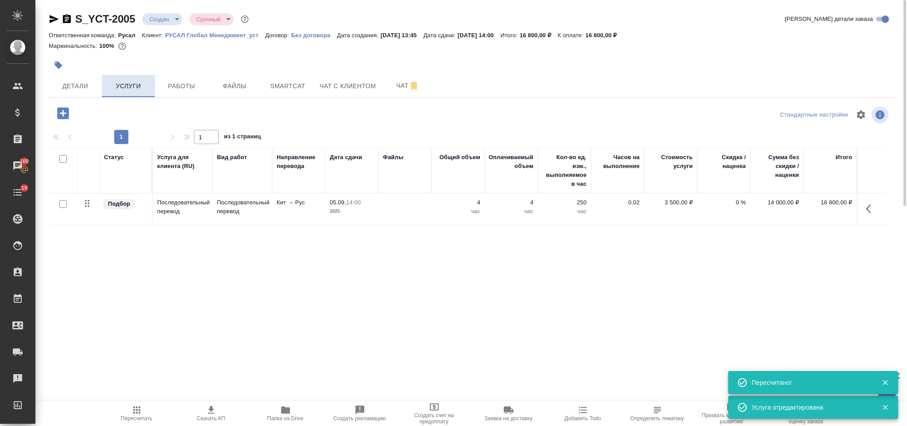
click at [154, 84] on button "Услуги" at bounding box center [128, 86] width 53 height 22
click at [188, 90] on span "Работы" at bounding box center [181, 86] width 43 height 11
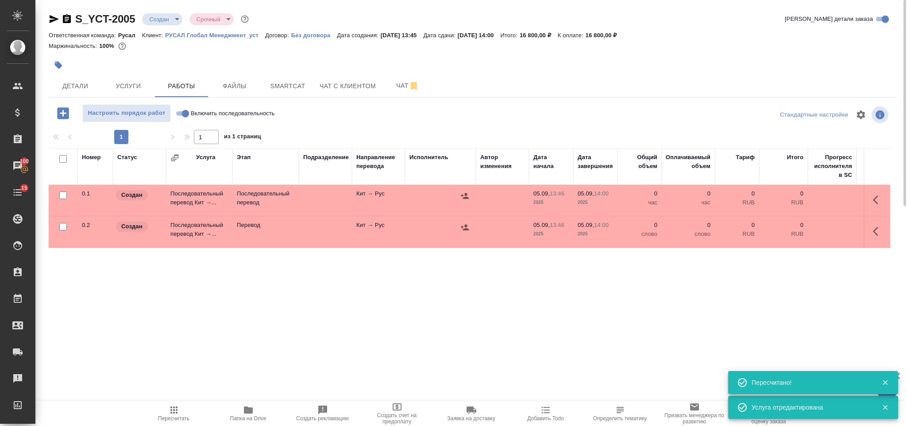
click at [189, 112] on input "Включить последовательность" at bounding box center [186, 113] width 32 height 11
checkbox input "true"
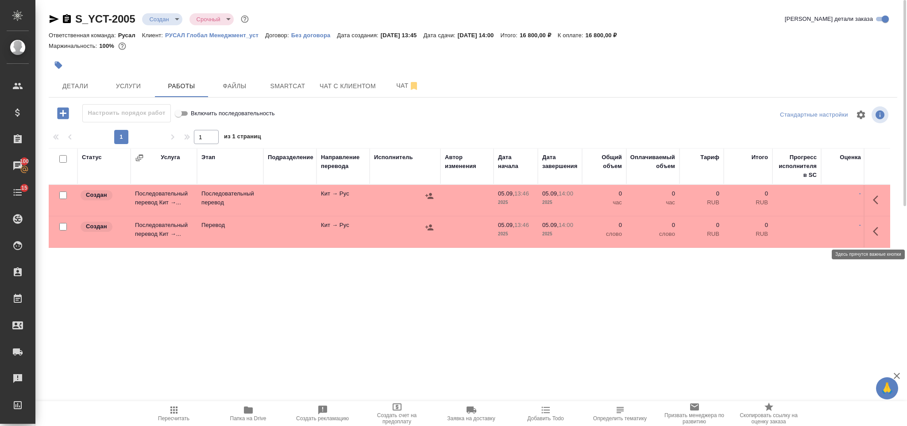
click at [881, 230] on icon "button" at bounding box center [878, 231] width 11 height 11
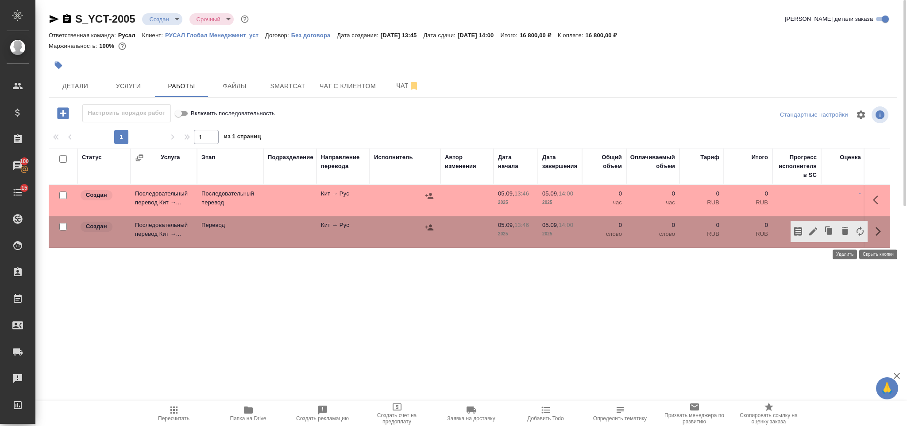
click at [846, 235] on icon "button" at bounding box center [845, 231] width 6 height 8
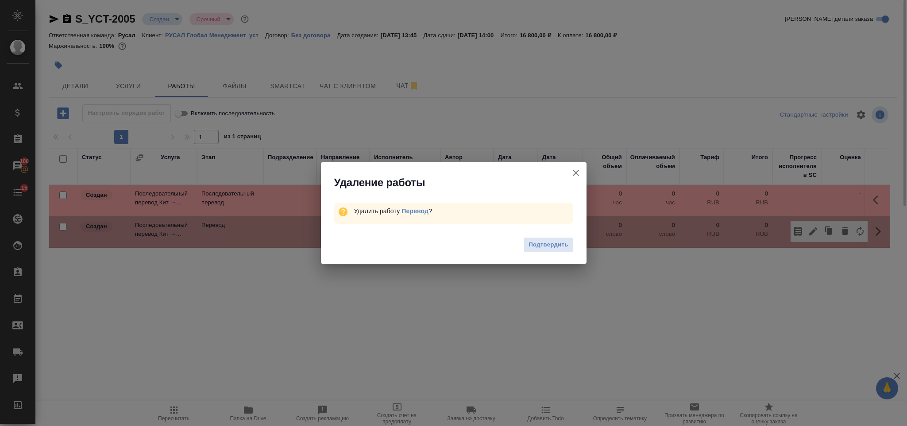
drag, startPoint x: 557, startPoint y: 246, endPoint x: 653, endPoint y: 221, distance: 99.5
click at [557, 246] on span "Подтвердить" at bounding box center [548, 245] width 39 height 10
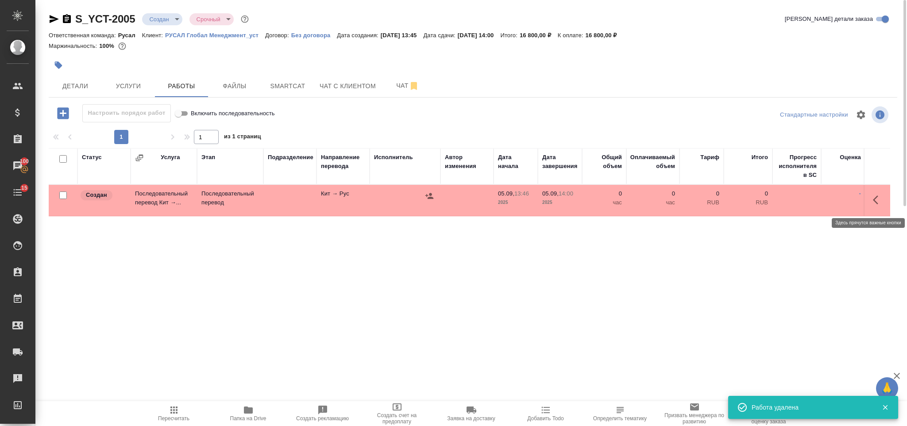
click at [879, 201] on icon "button" at bounding box center [878, 199] width 11 height 11
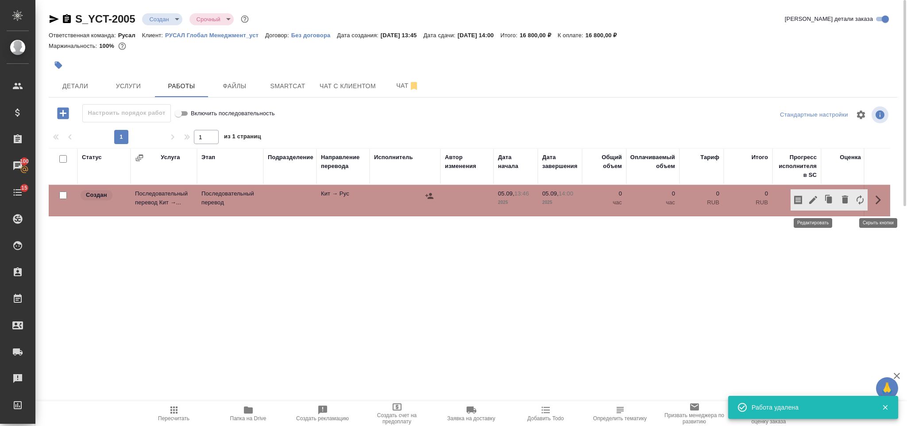
click at [814, 198] on icon "button" at bounding box center [813, 200] width 8 height 8
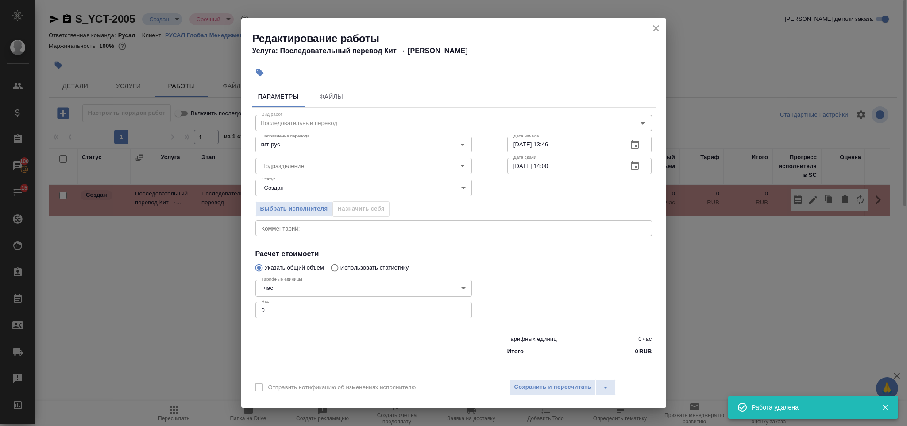
click at [283, 314] on input "0" at bounding box center [363, 310] width 217 height 16
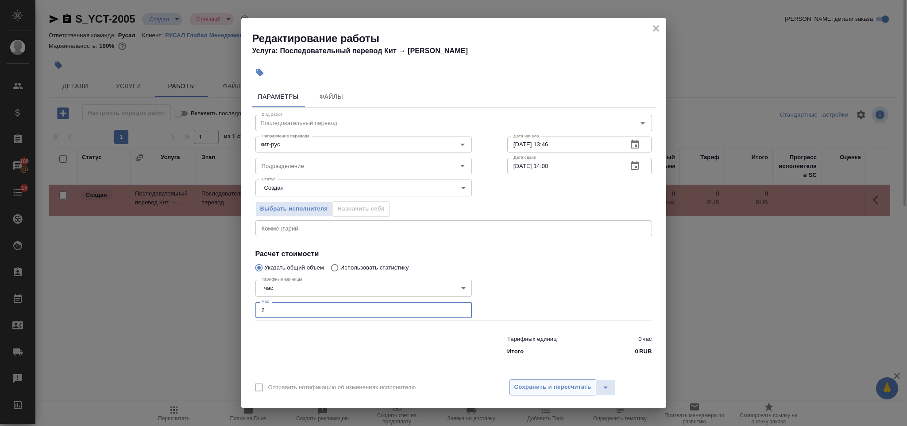
type input "2"
click at [541, 382] on span "Сохранить и пересчитать" at bounding box center [553, 387] width 77 height 10
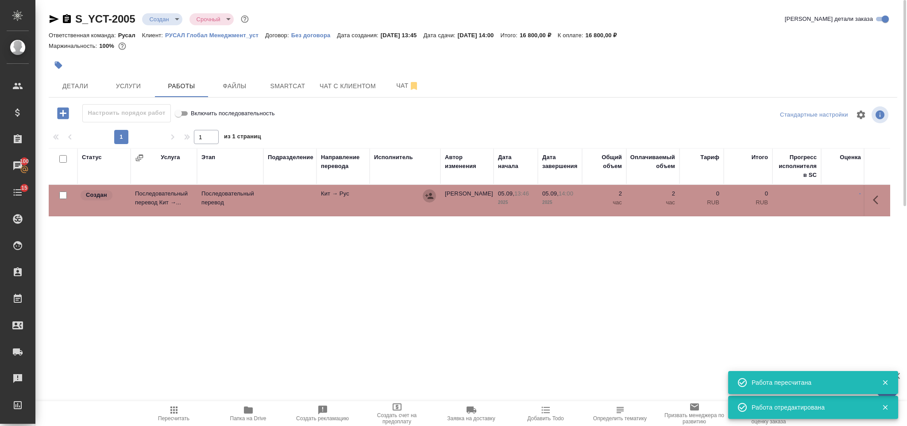
click at [431, 194] on icon "button" at bounding box center [430, 196] width 8 height 6
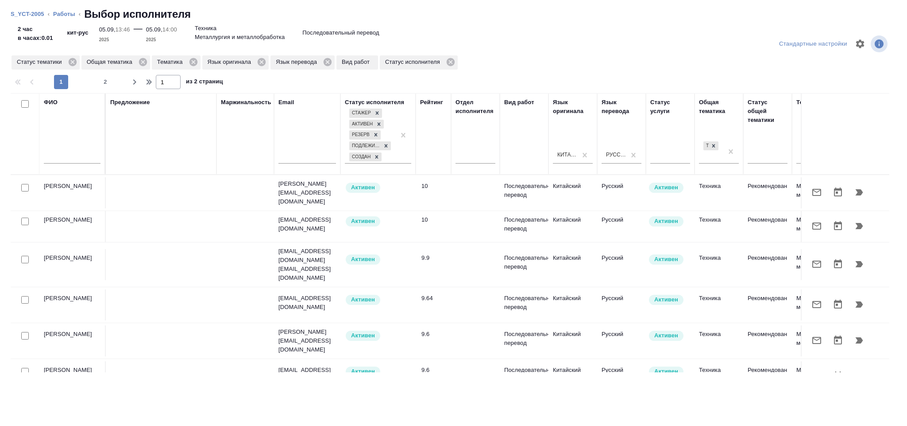
click at [72, 161] on input "text" at bounding box center [72, 157] width 57 height 11
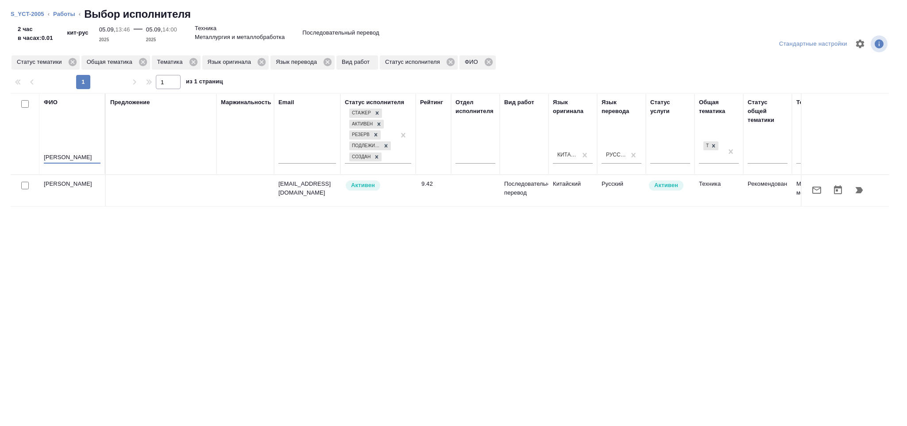
type input "Мирошина"
click at [861, 189] on icon "button" at bounding box center [860, 190] width 8 height 6
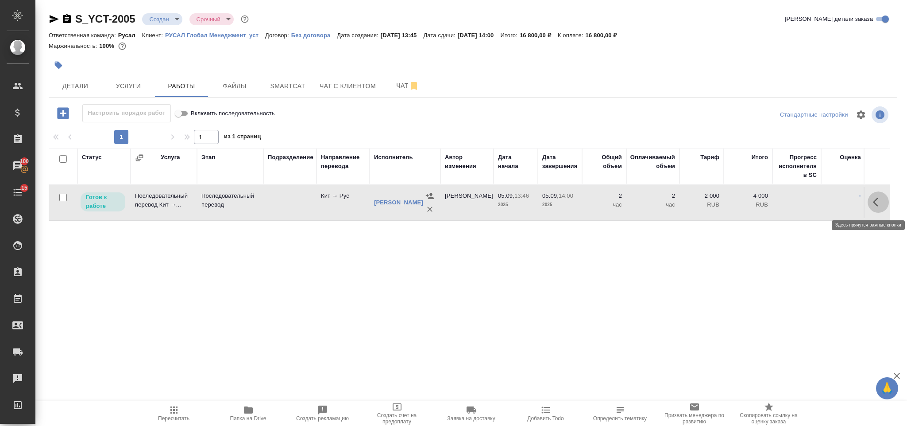
click at [876, 204] on icon "button" at bounding box center [878, 202] width 11 height 11
click at [815, 202] on icon "button" at bounding box center [813, 202] width 8 height 8
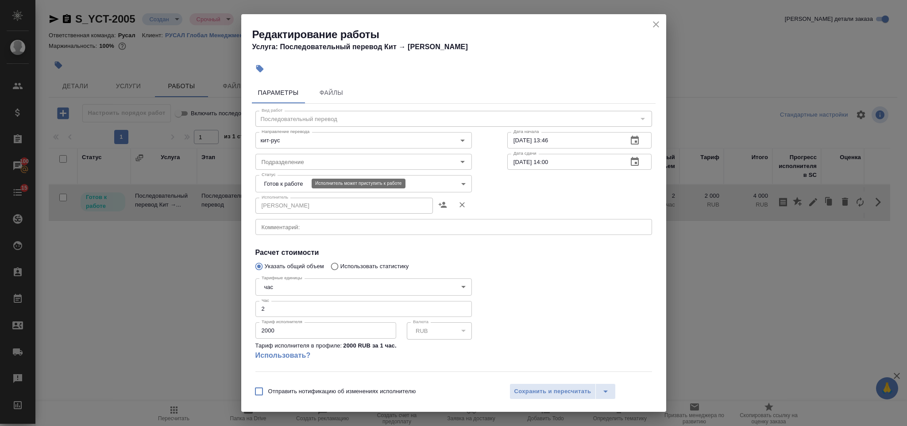
click at [285, 182] on body "🙏 .cls-1 fill:#fff; AWATERA Gorlenko Yuliua Клиенты Спецификации Заказы 100 Чат…" at bounding box center [453, 213] width 907 height 426
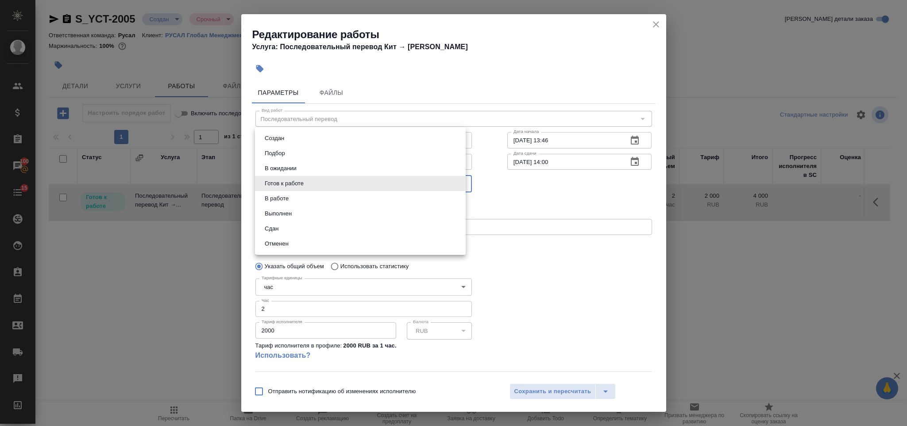
click at [303, 227] on li "Сдан" at bounding box center [360, 228] width 211 height 15
type input "closed"
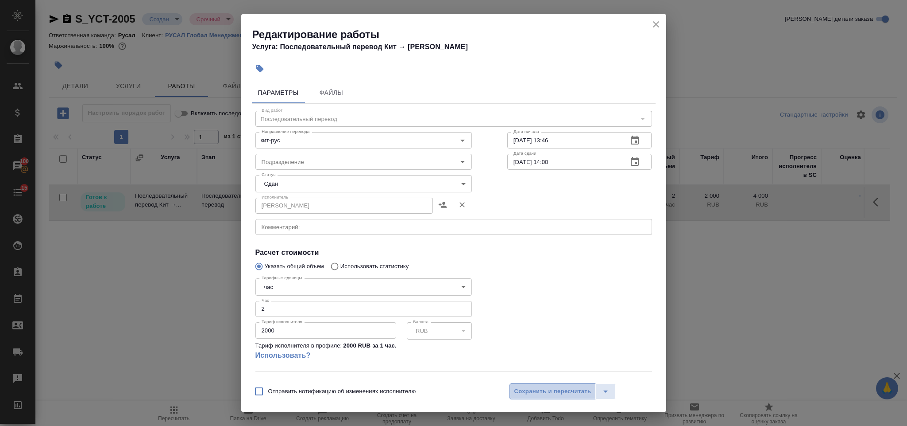
click at [544, 391] on span "Сохранить и пересчитать" at bounding box center [553, 391] width 77 height 10
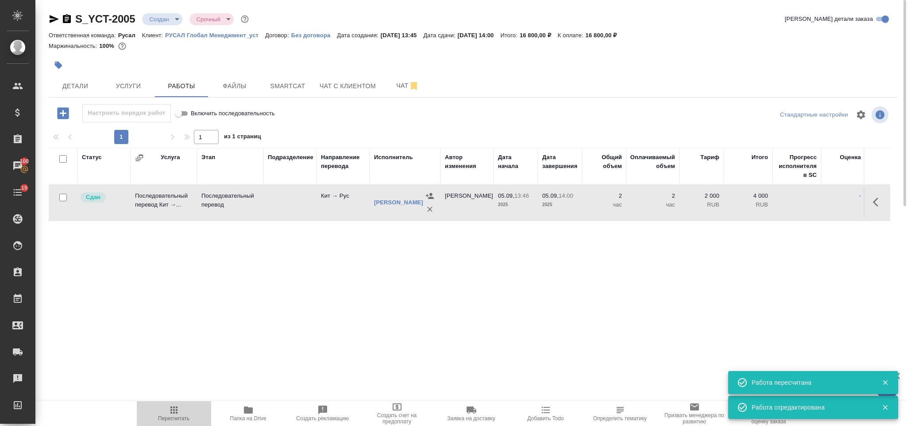
click at [170, 418] on span "Пересчитать" at bounding box center [173, 418] width 31 height 6
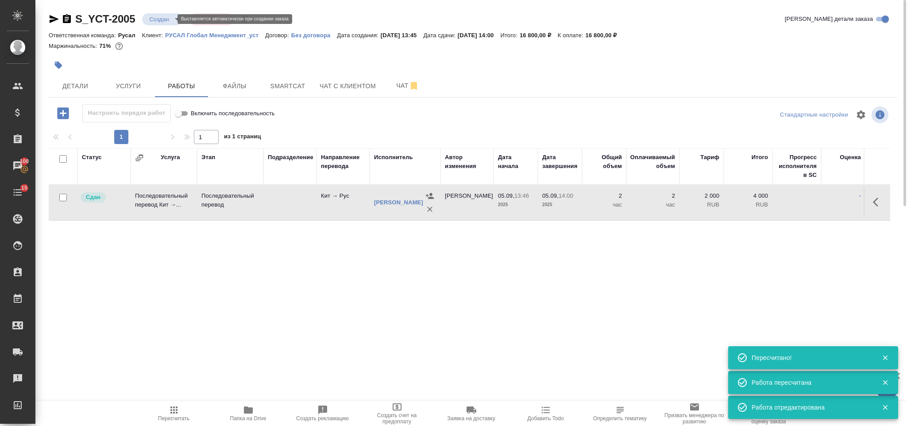
click at [165, 20] on body "🙏 .cls-1 fill:#fff; AWATERA Gorlenko Yuliua Клиенты Спецификации Заказы 100 Чат…" at bounding box center [453, 213] width 907 height 426
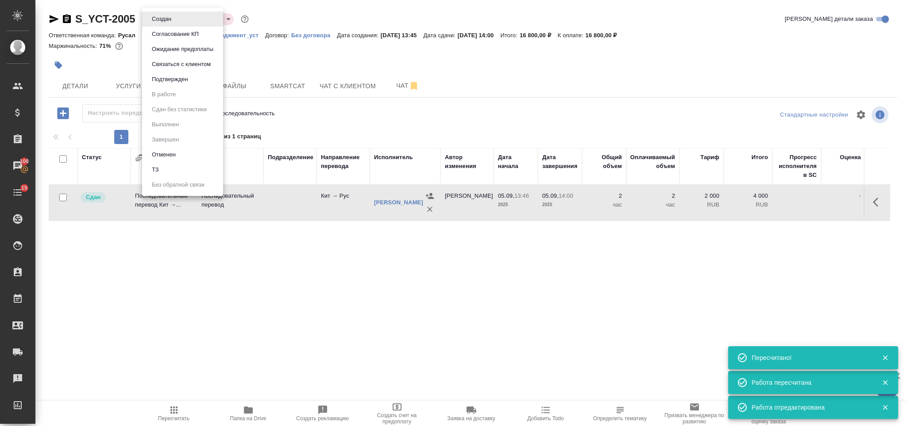
click at [173, 79] on button "Подтвержден" at bounding box center [170, 79] width 42 height 10
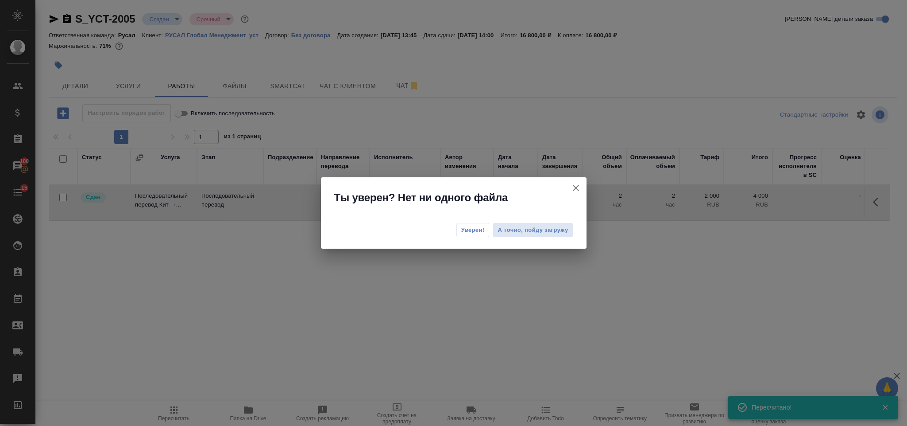
click at [472, 233] on span "Уверен!" at bounding box center [472, 229] width 23 height 9
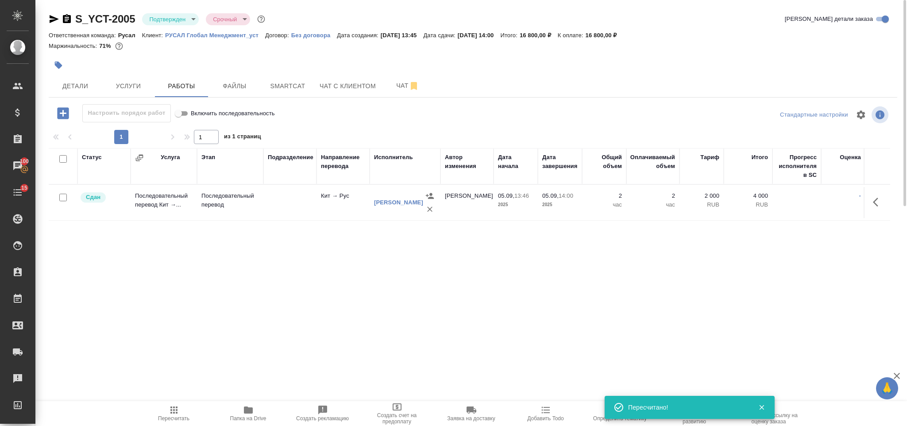
click at [163, 17] on body "🙏 .cls-1 fill:#fff; AWATERA Gorlenko Yuliua Клиенты Спецификации Заказы 100 Чат…" at bounding box center [453, 213] width 907 height 426
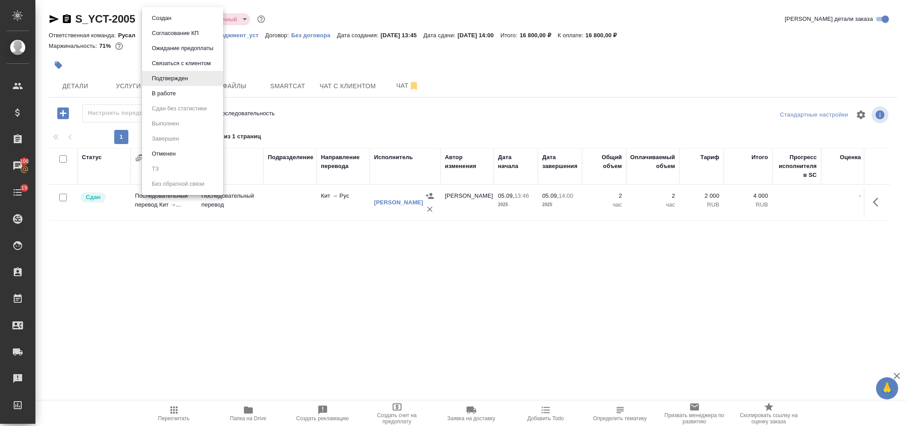
click at [178, 98] on li "В работе" at bounding box center [182, 93] width 81 height 15
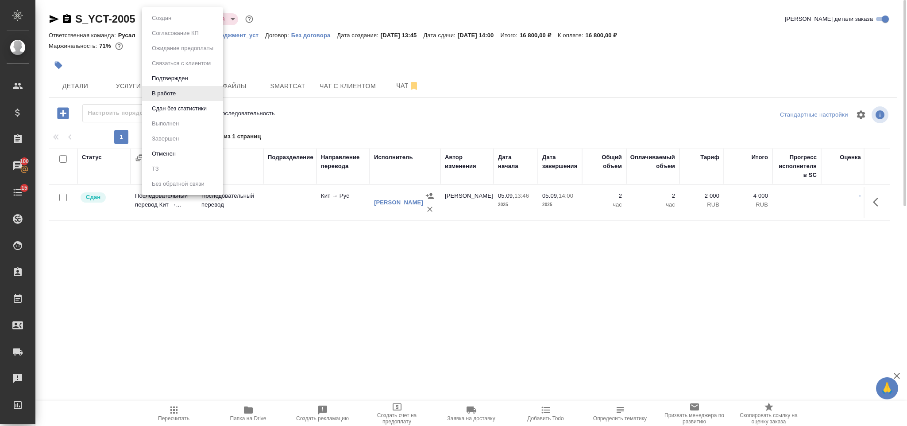
click at [167, 19] on body "🙏 .cls-1 fill:#fff; AWATERA Gorlenko Yuliua Клиенты Спецификации Заказы 100 Чат…" at bounding box center [453, 213] width 907 height 426
click at [178, 114] on li "Сдан без статистики" at bounding box center [182, 108] width 81 height 15
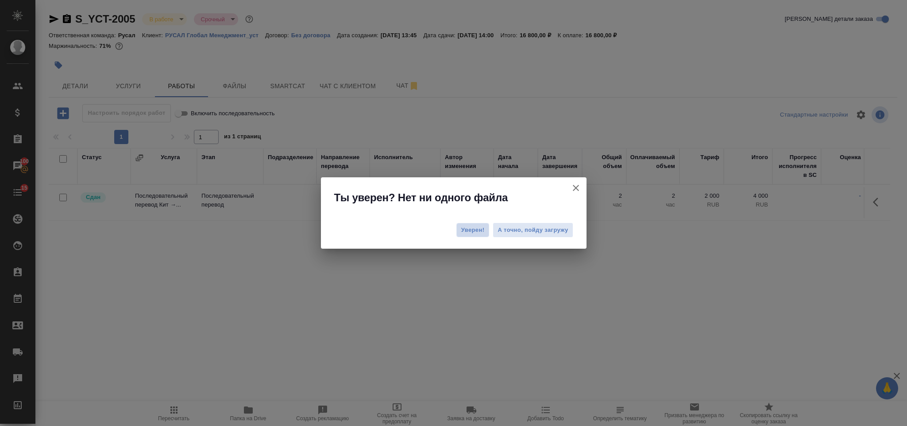
click at [476, 226] on span "Уверен!" at bounding box center [472, 229] width 23 height 9
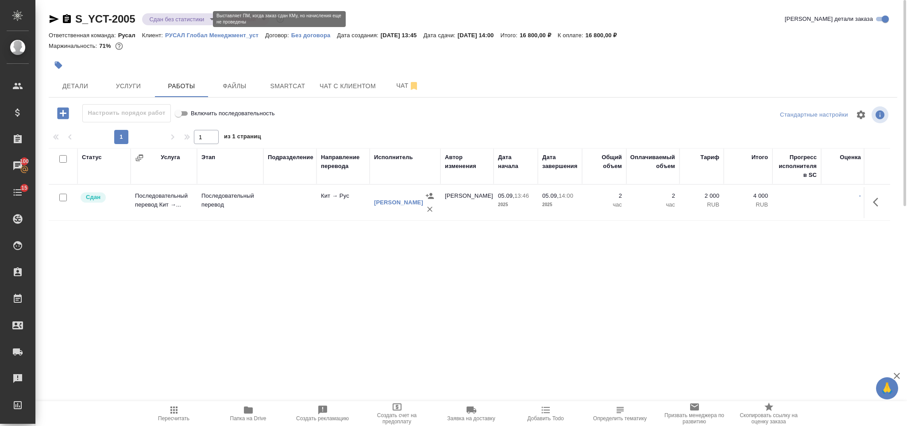
click at [194, 19] on body "🙏 .cls-1 fill:#fff; AWATERA Gorlenko Yuliua Клиенты Спецификации Заказы 100 Чат…" at bounding box center [453, 213] width 907 height 426
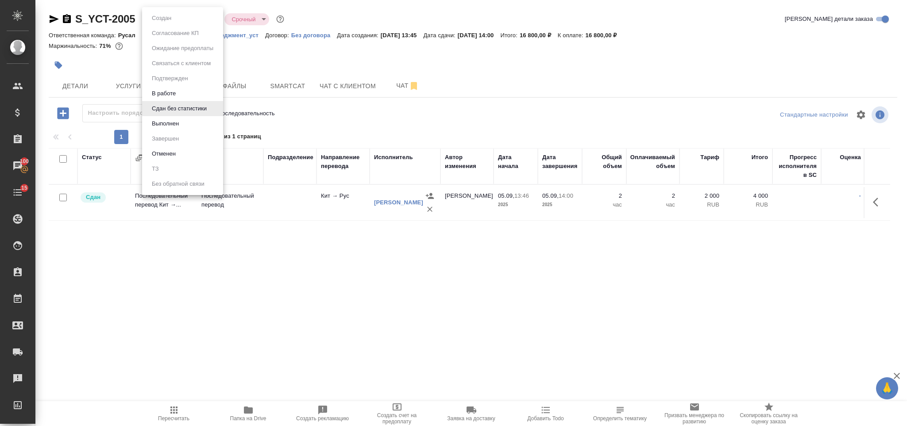
click at [193, 121] on li "Выполнен" at bounding box center [182, 123] width 81 height 15
click at [166, 15] on body "🙏 .cls-1 fill:#fff; AWATERA Gorlenko Yuliua Клиенты Спецификации Заказы 100 Чат…" at bounding box center [453, 213] width 907 height 426
click at [182, 142] on li "Завершен" at bounding box center [182, 138] width 81 height 15
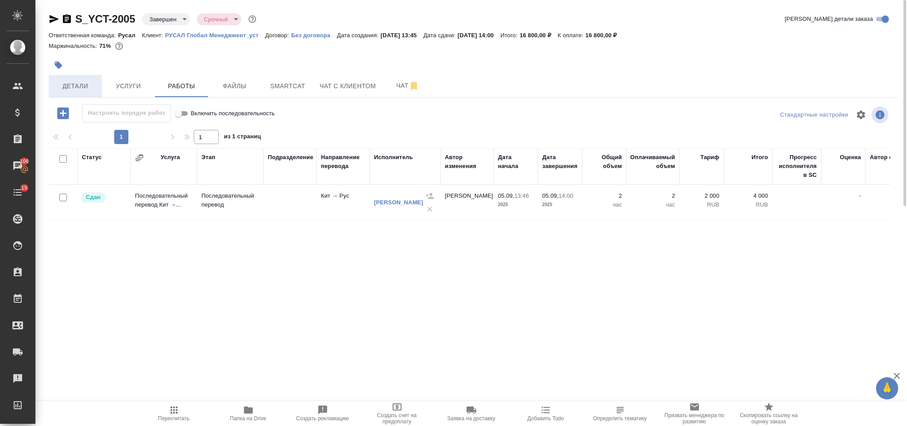
click at [79, 87] on span "Детали" at bounding box center [75, 86] width 43 height 11
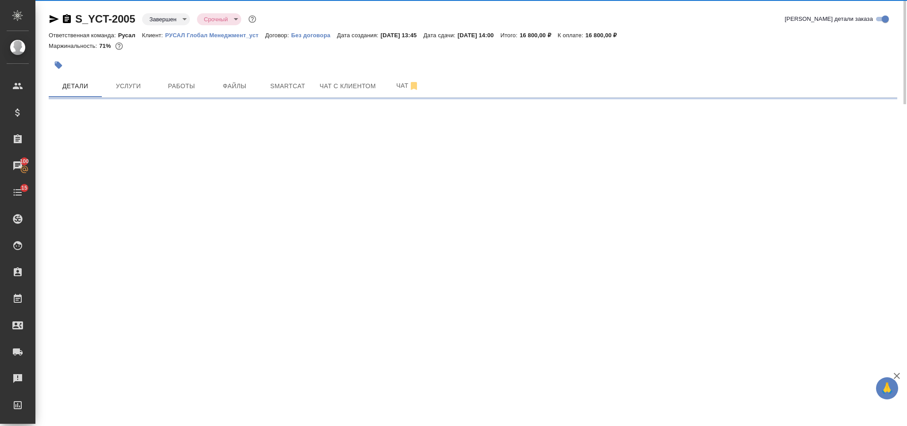
select select "RU"
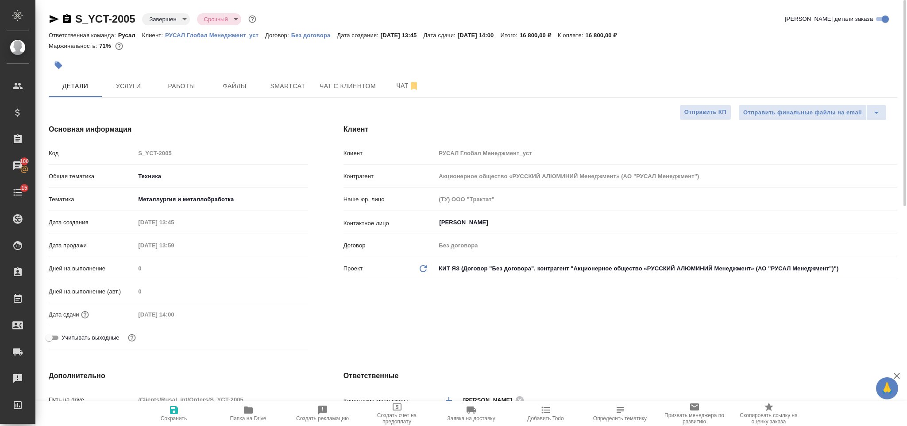
click at [54, 19] on icon "button" at bounding box center [54, 19] width 11 height 11
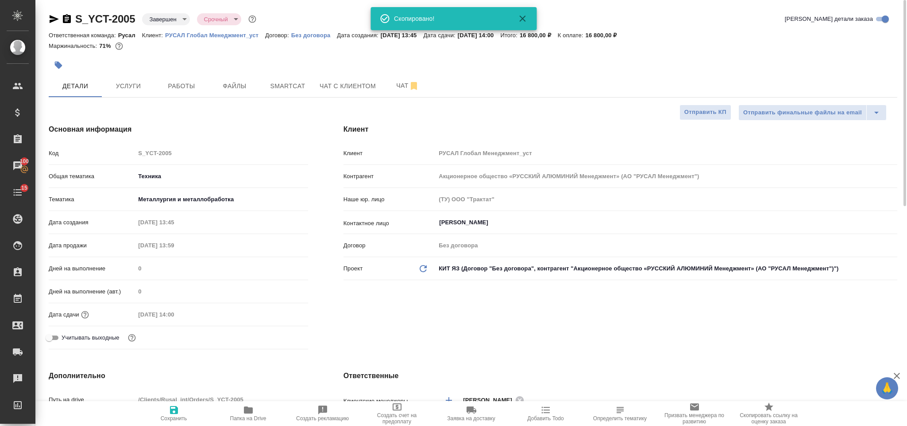
type textarea "x"
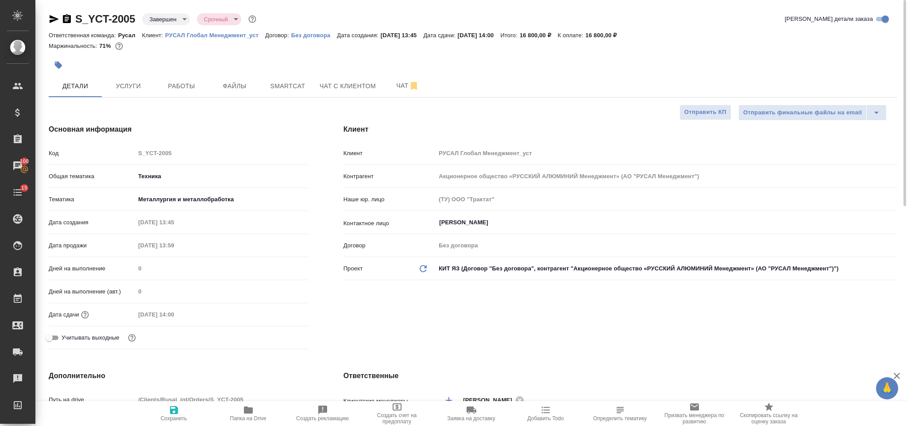
click at [70, 20] on icon "button" at bounding box center [67, 18] width 8 height 9
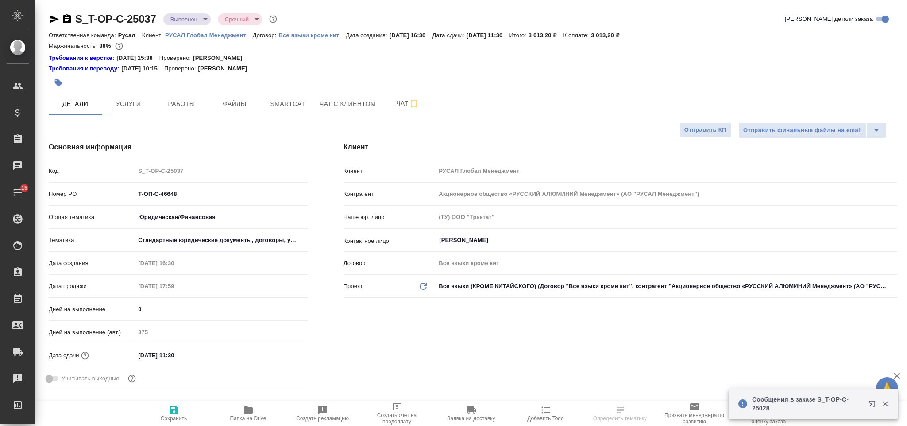
select select "RU"
click at [131, 169] on div "Код S_T-OP-C-25037" at bounding box center [178, 170] width 259 height 15
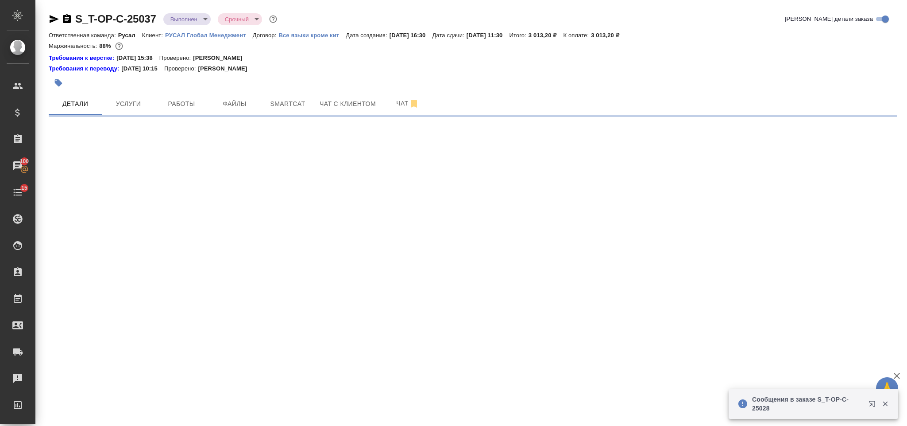
select select "RU"
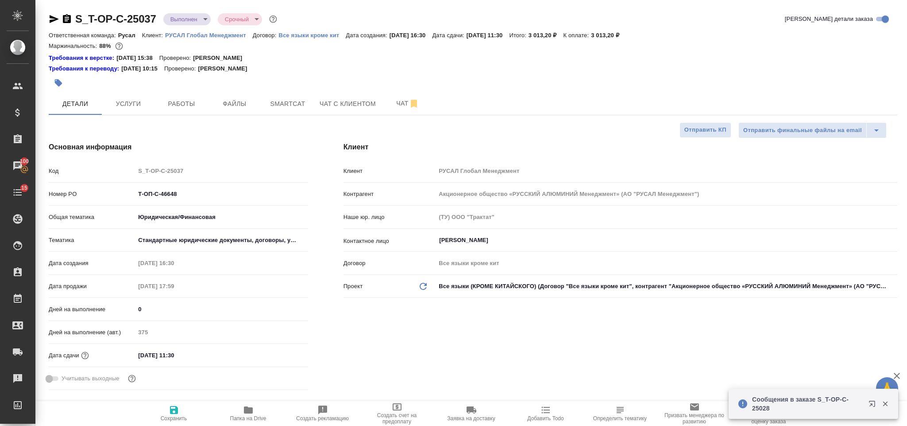
type textarea "x"
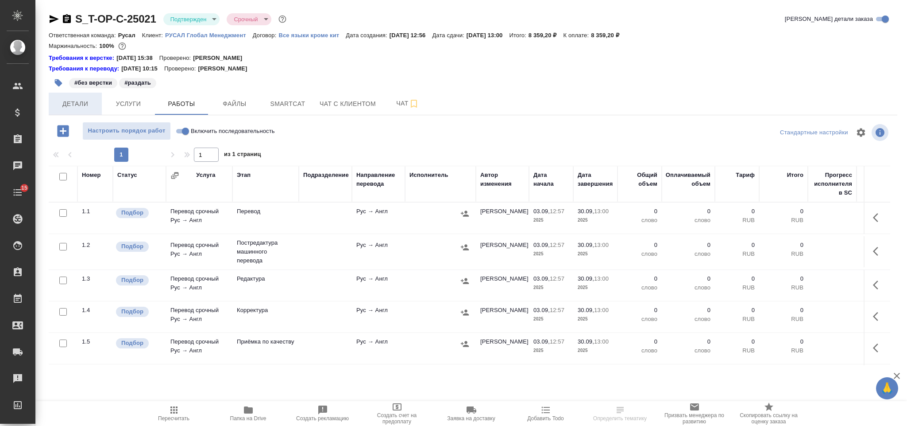
click at [74, 106] on span "Детали" at bounding box center [75, 103] width 43 height 11
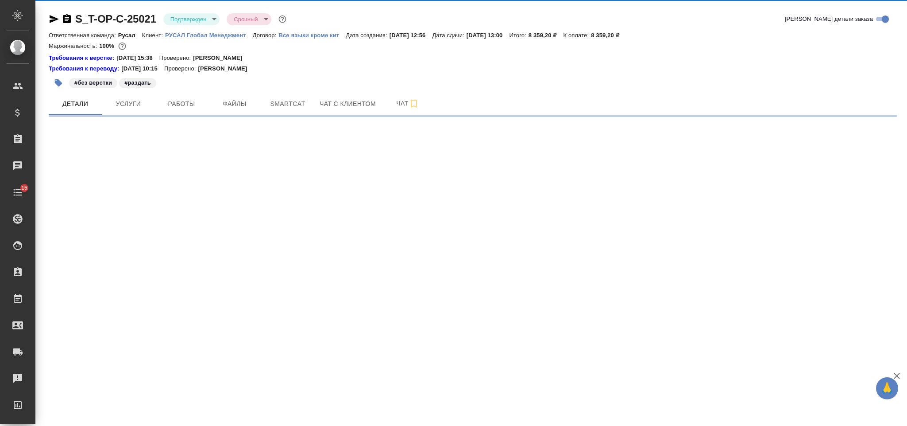
select select "RU"
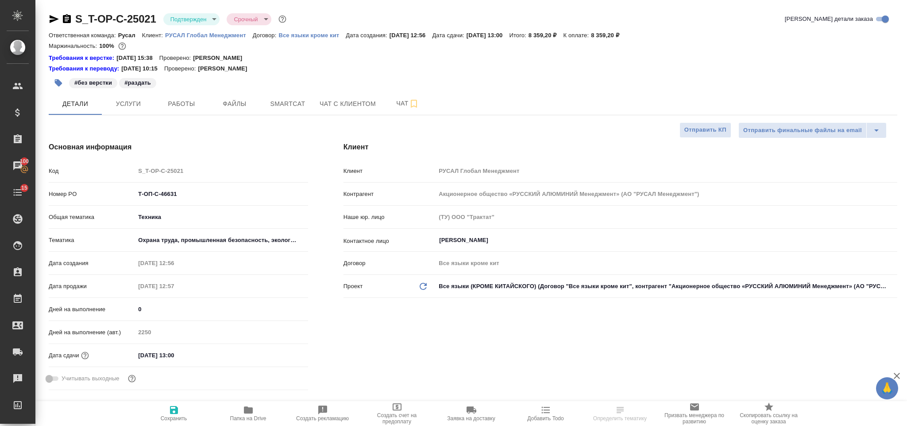
type textarea "x"
drag, startPoint x: 181, startPoint y: 195, endPoint x: 113, endPoint y: 202, distance: 68.1
click at [113, 202] on div "Номер PO Т-ОП-С-46631" at bounding box center [178, 197] width 259 height 23
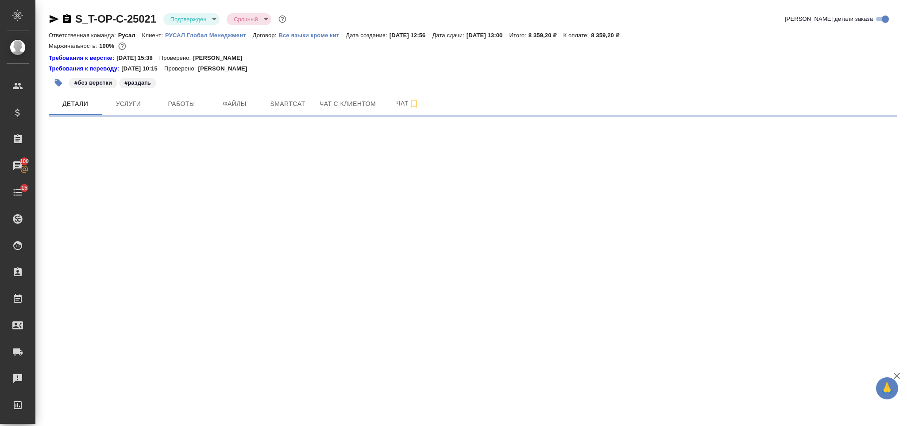
select select "RU"
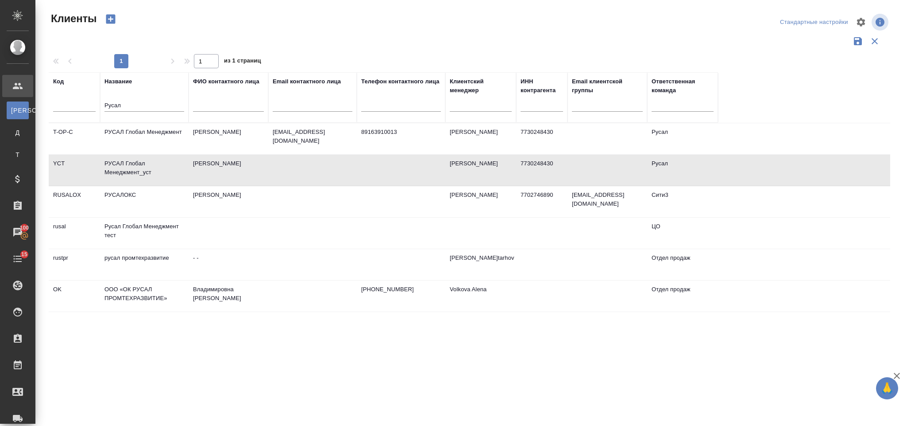
select select "RU"
click at [173, 165] on td "РУСАЛ Глобал Менеджмент_уст" at bounding box center [144, 170] width 89 height 31
